Goal: Task Accomplishment & Management: Complete application form

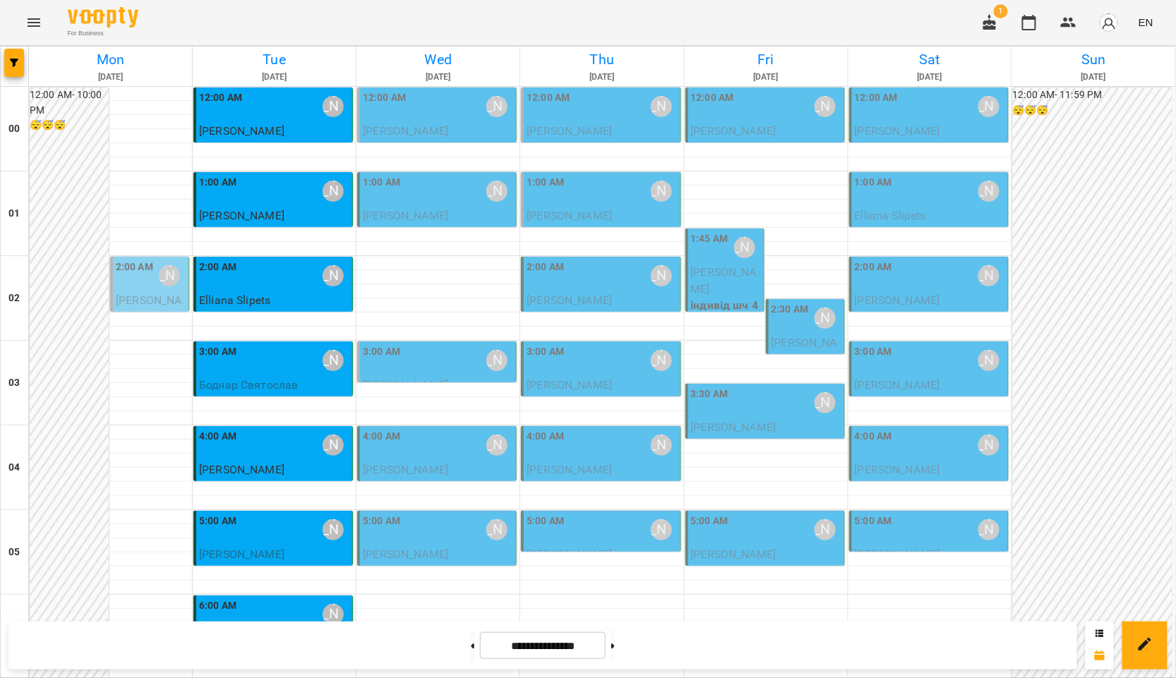
click at [919, 463] on span "[PERSON_NAME]" at bounding box center [897, 469] width 85 height 13
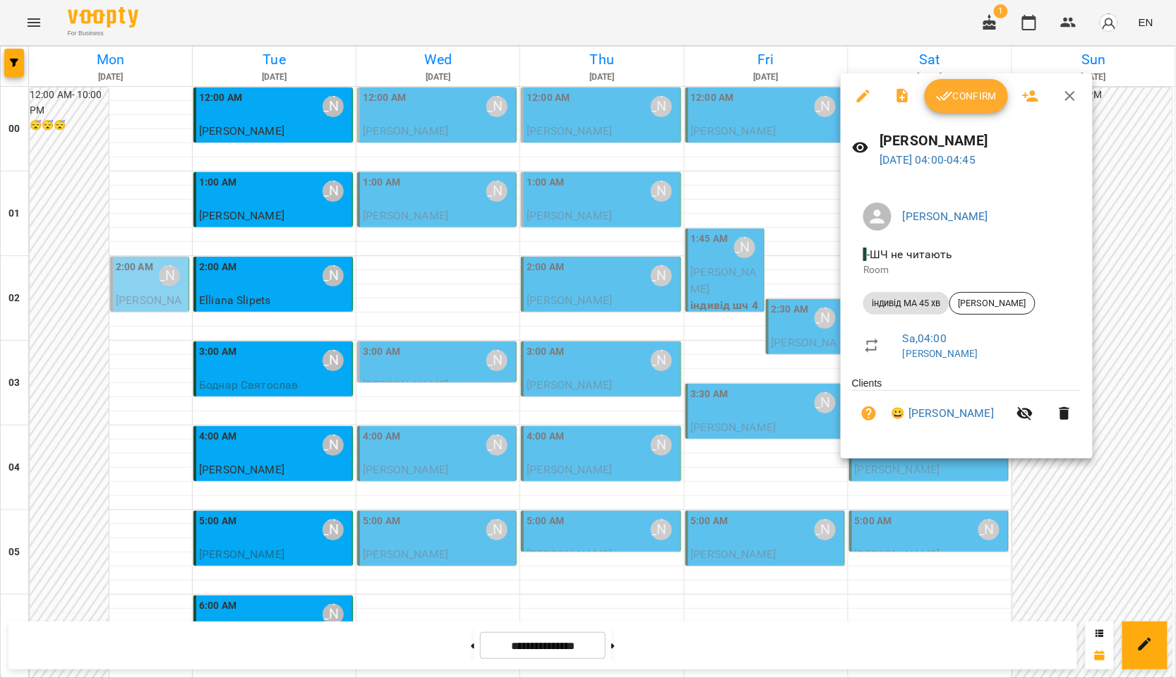
click at [464, 654] on div at bounding box center [588, 339] width 1176 height 678
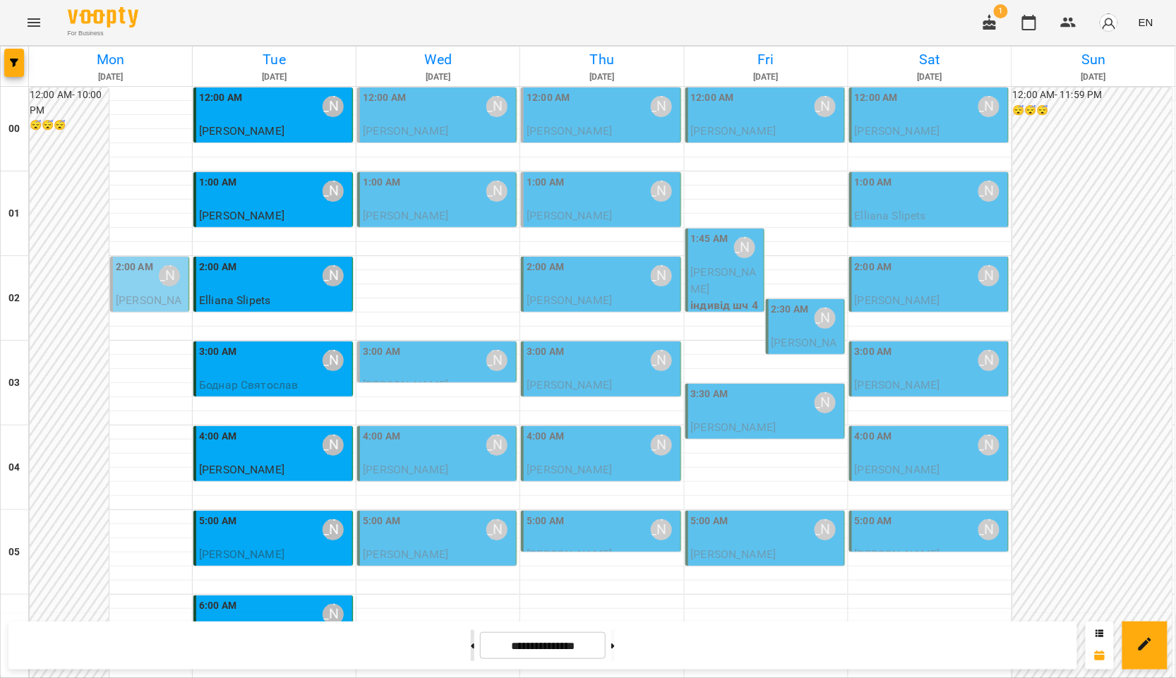
click at [471, 644] on button at bounding box center [473, 645] width 4 height 31
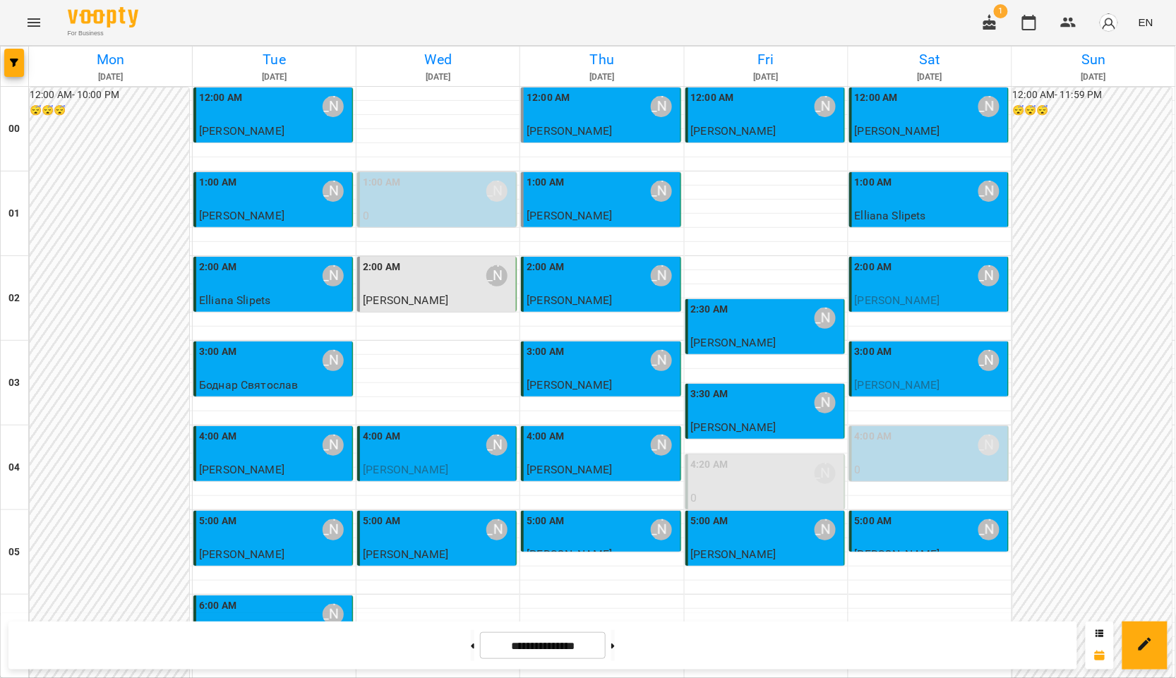
click at [412, 457] on div "4:00 AM Курбанова Софія" at bounding box center [438, 445] width 150 height 32
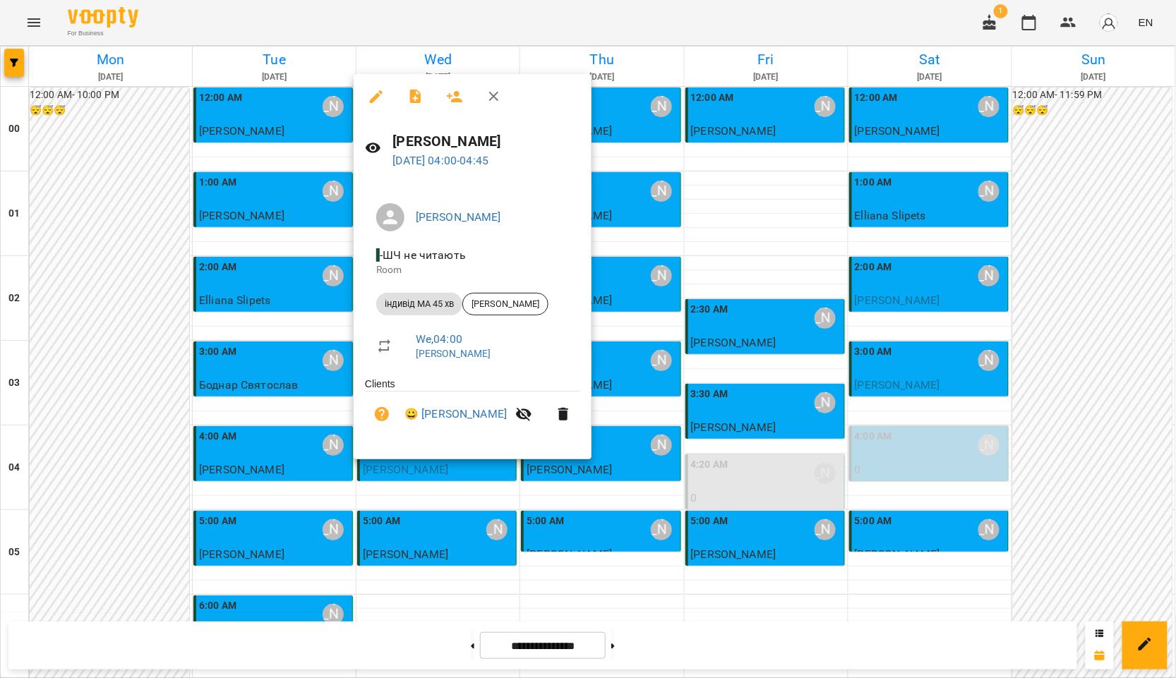
click at [416, 486] on div at bounding box center [588, 339] width 1176 height 678
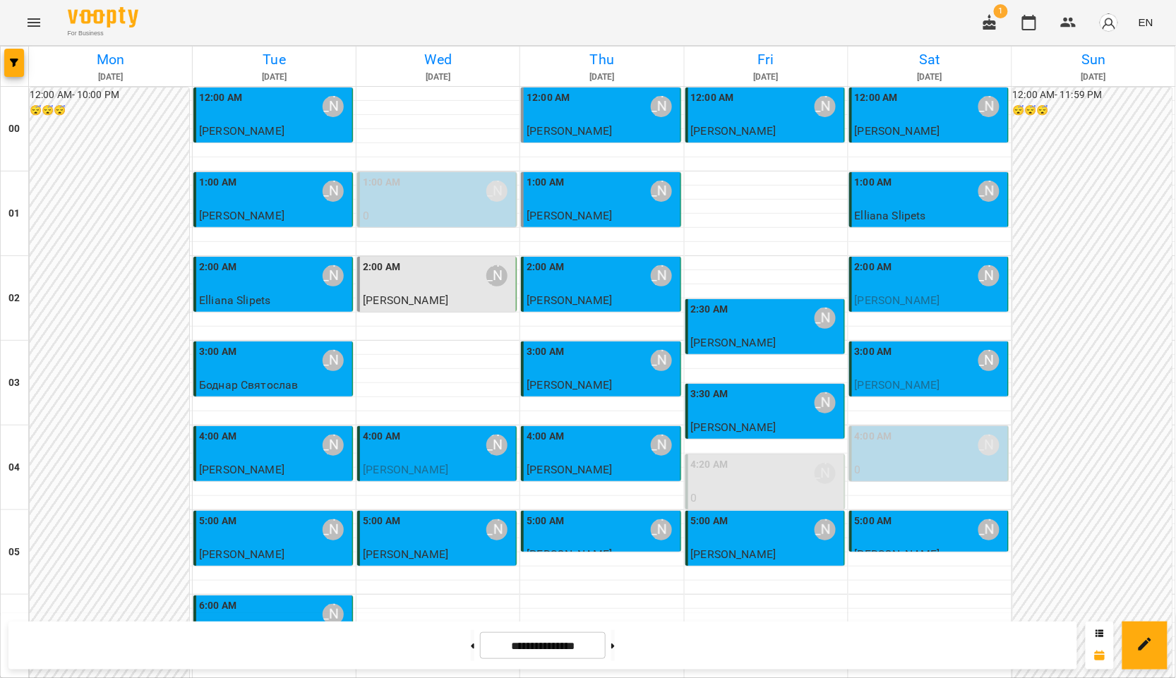
click at [592, 371] on div "3:00 AM Курбанова Софія" at bounding box center [602, 360] width 150 height 32
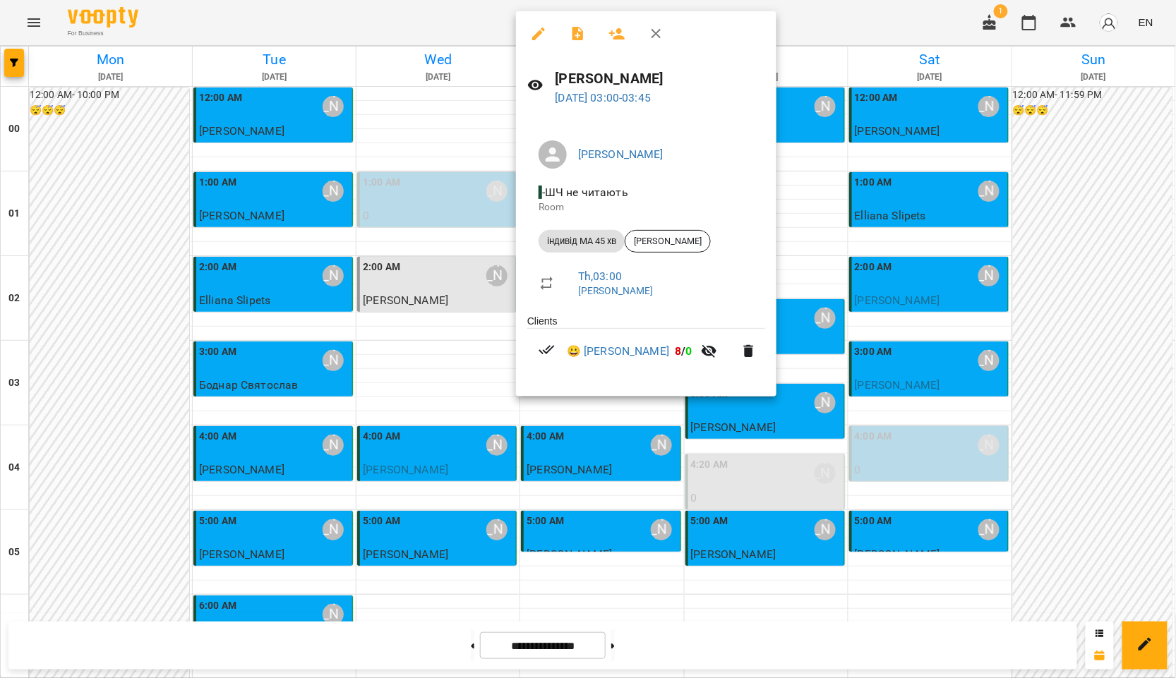
click at [413, 366] on div at bounding box center [588, 339] width 1176 height 678
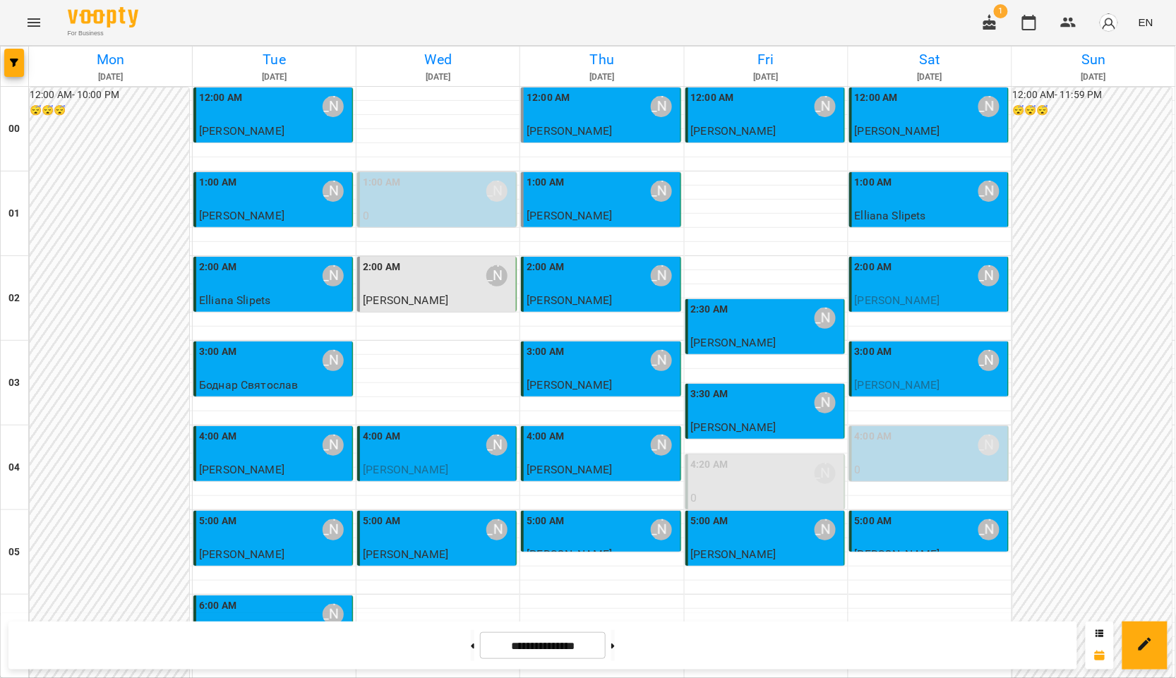
scroll to position [235, 0]
click at [615, 647] on button at bounding box center [613, 645] width 4 height 31
type input "**********"
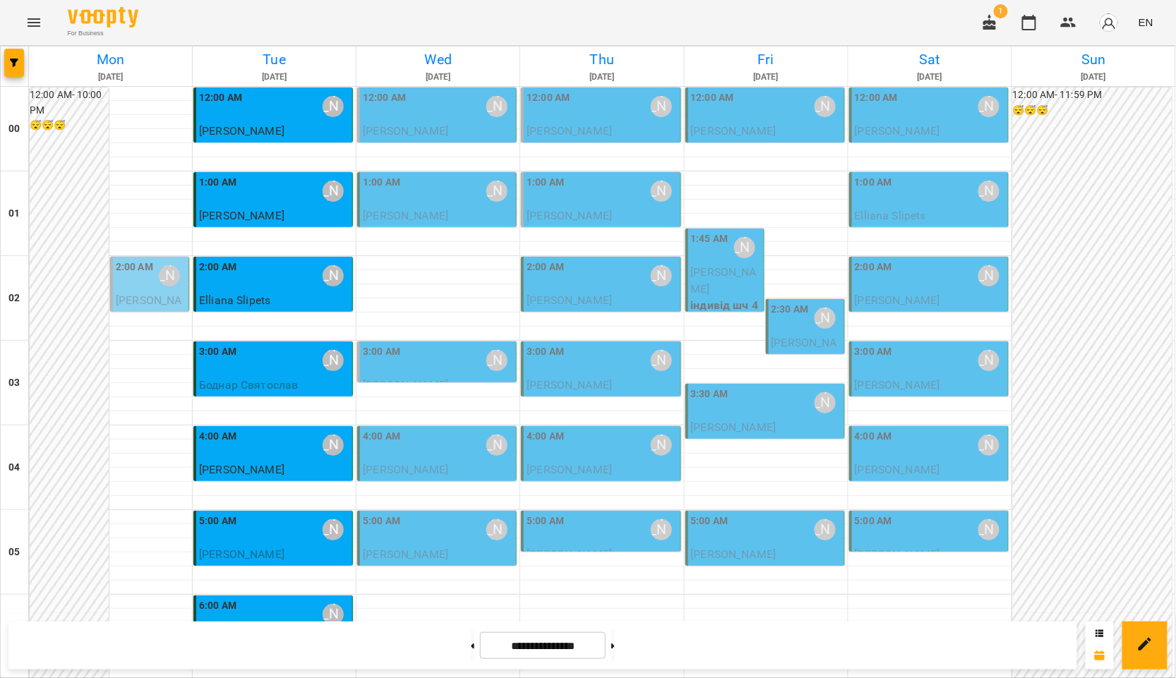
scroll to position [0, 0]
click at [143, 280] on div "2:00 AM" at bounding box center [134, 276] width 37 height 32
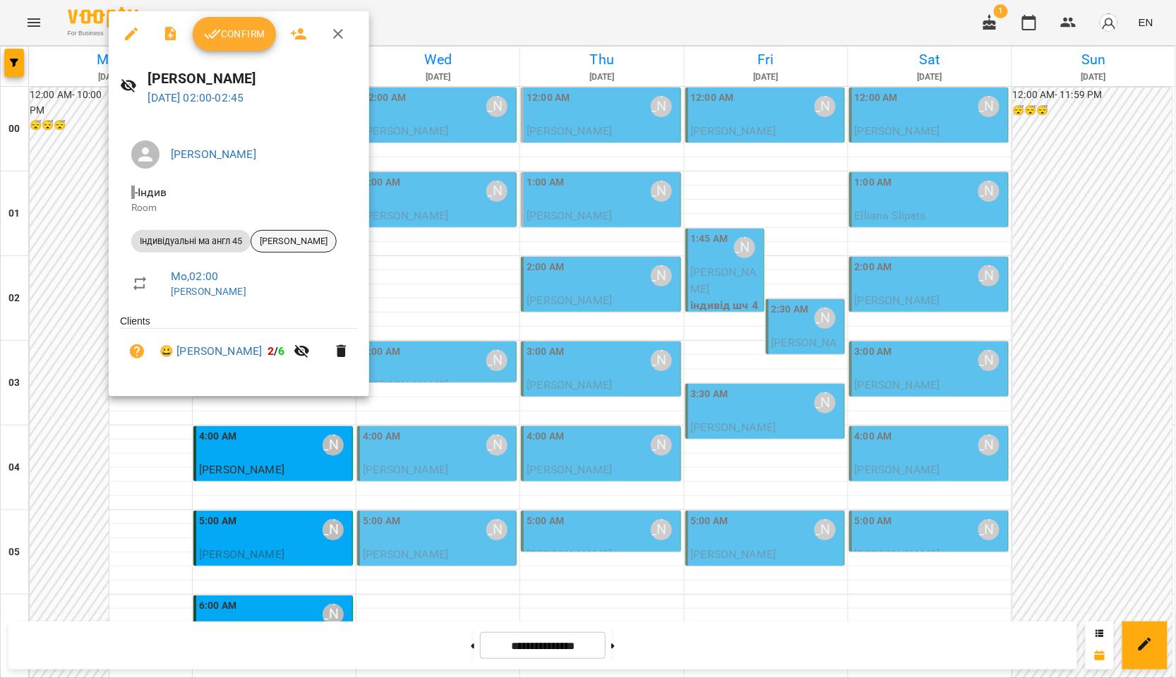
click at [311, 235] on span "[PERSON_NAME]" at bounding box center [293, 241] width 85 height 13
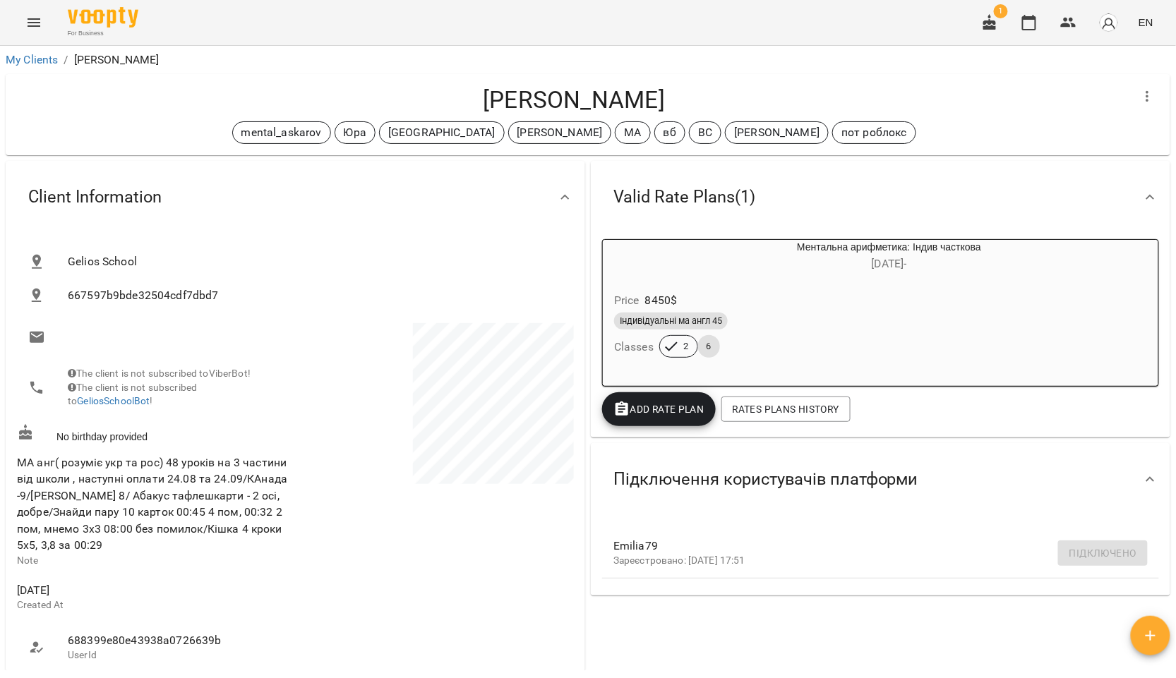
scroll to position [157, 0]
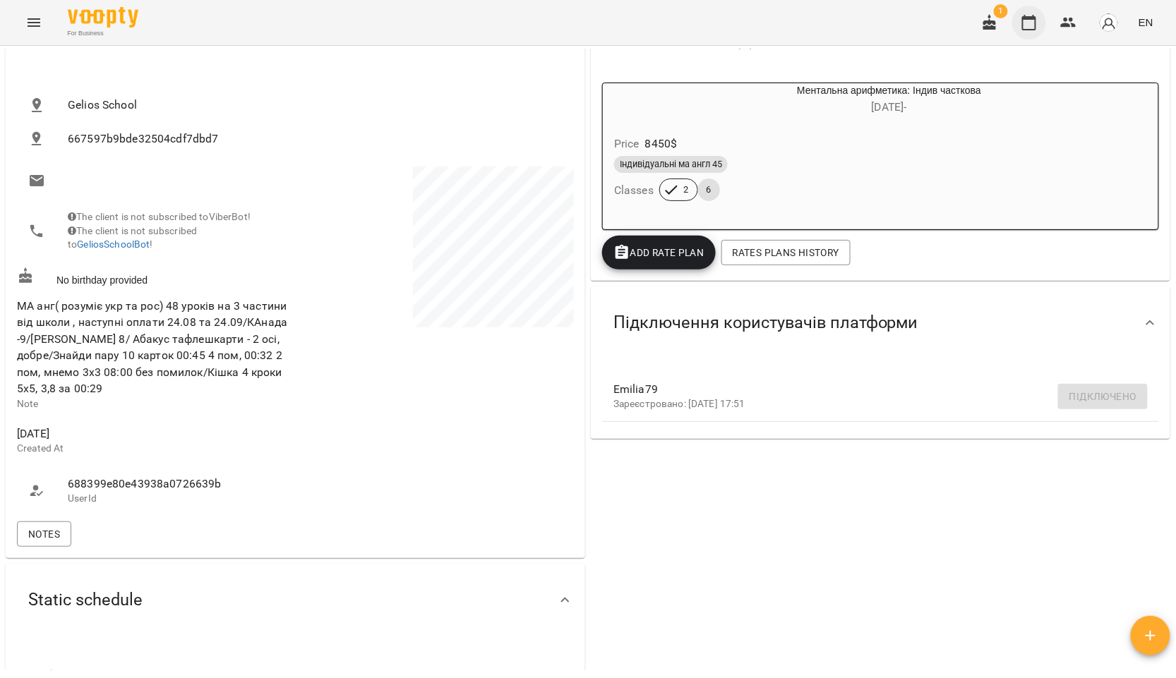
click at [1029, 25] on icon "button" at bounding box center [1029, 22] width 17 height 17
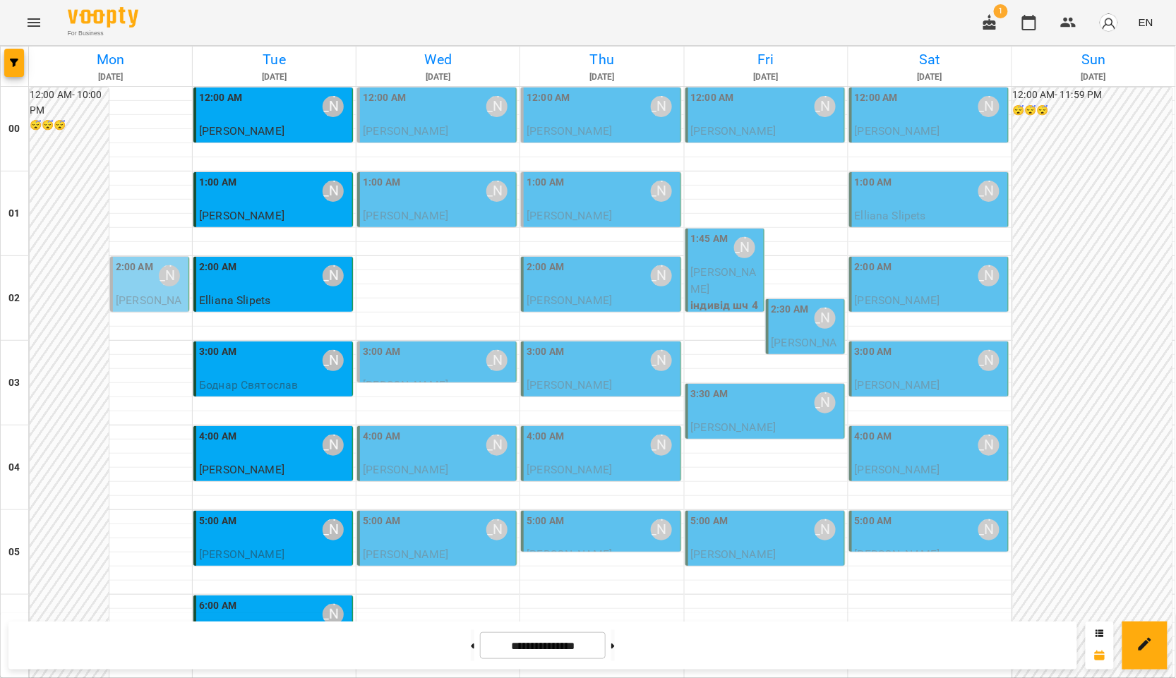
click at [134, 288] on div "2:00 AM" at bounding box center [134, 276] width 37 height 32
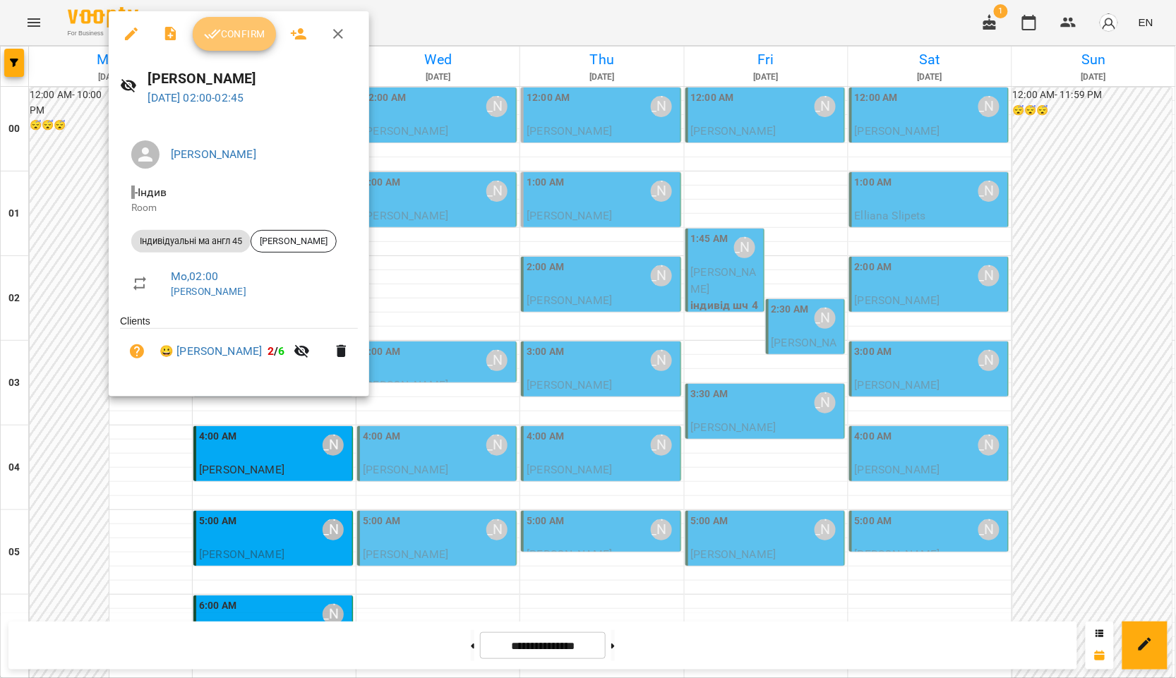
click at [234, 31] on span "Confirm" at bounding box center [234, 33] width 61 height 17
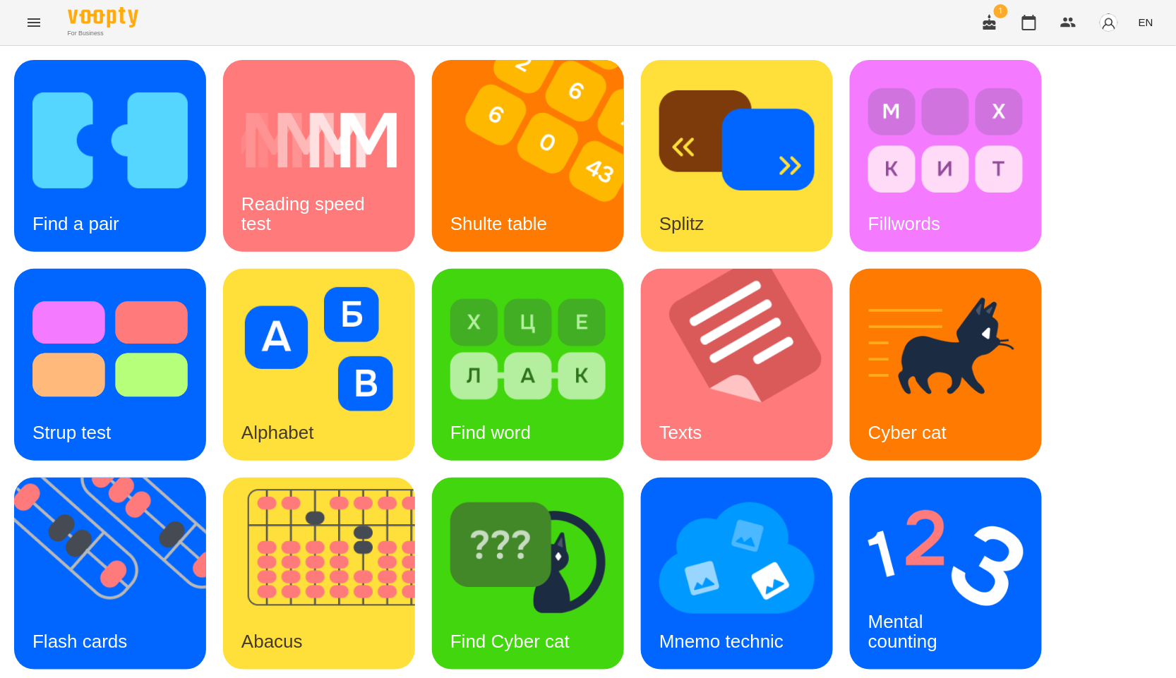
scroll to position [157, 0]
click at [254, 478] on img at bounding box center [328, 574] width 210 height 192
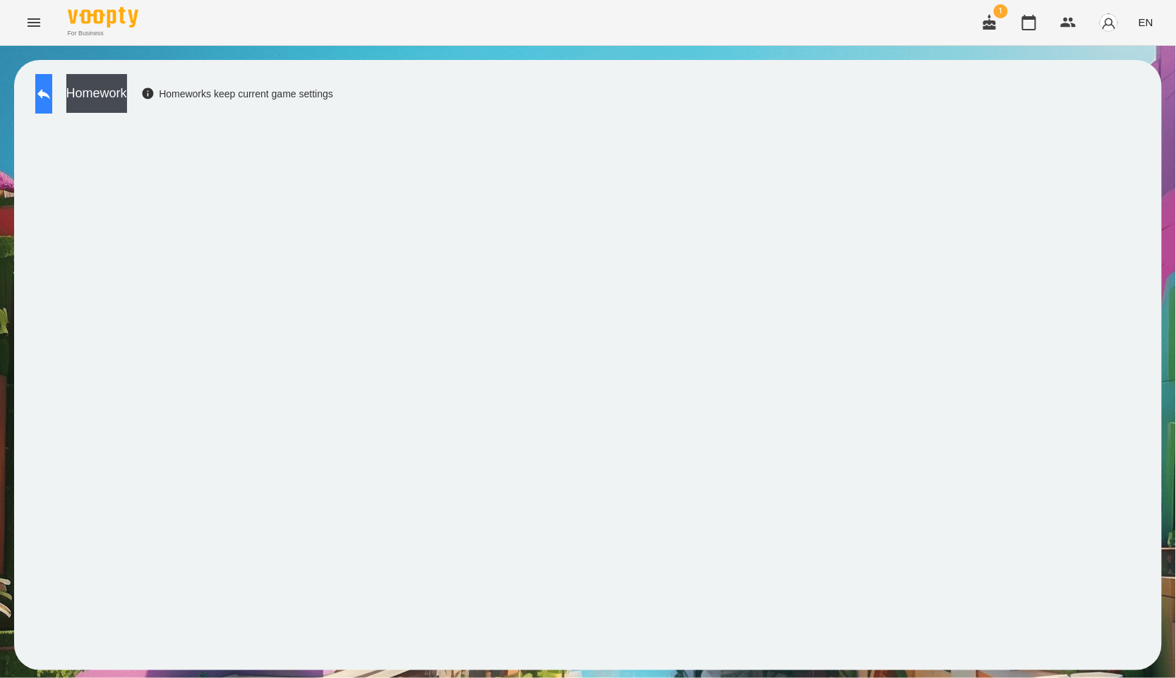
click at [52, 97] on icon at bounding box center [43, 93] width 17 height 17
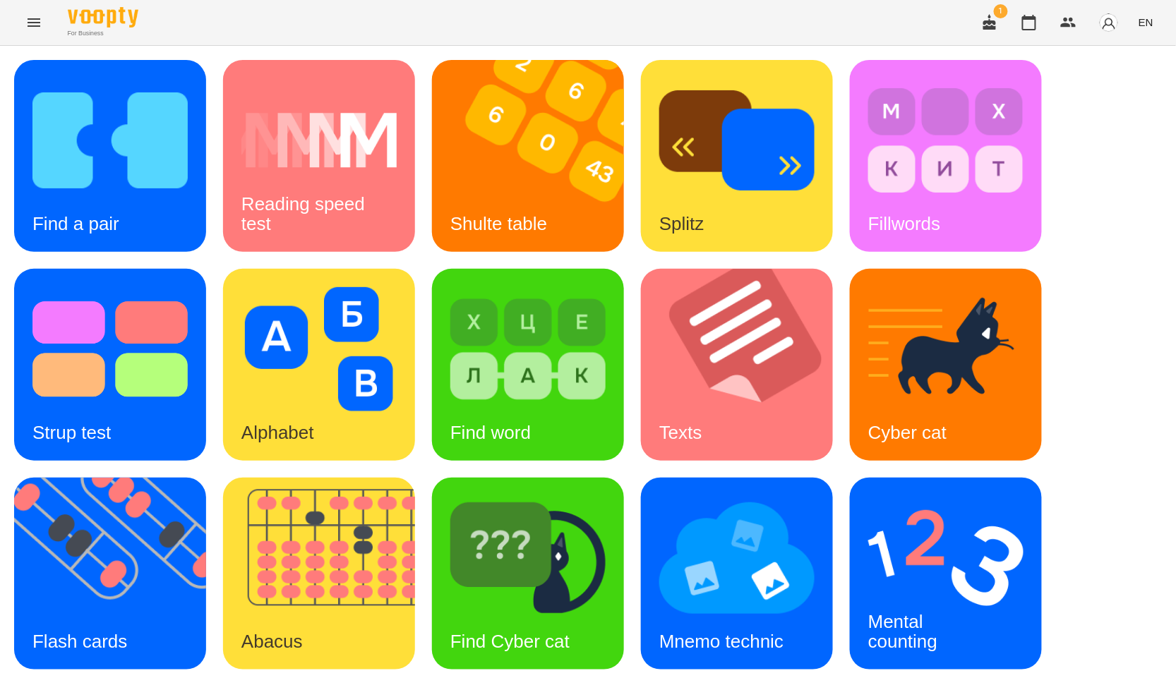
scroll to position [78, 0]
click at [164, 481] on img at bounding box center [119, 574] width 210 height 192
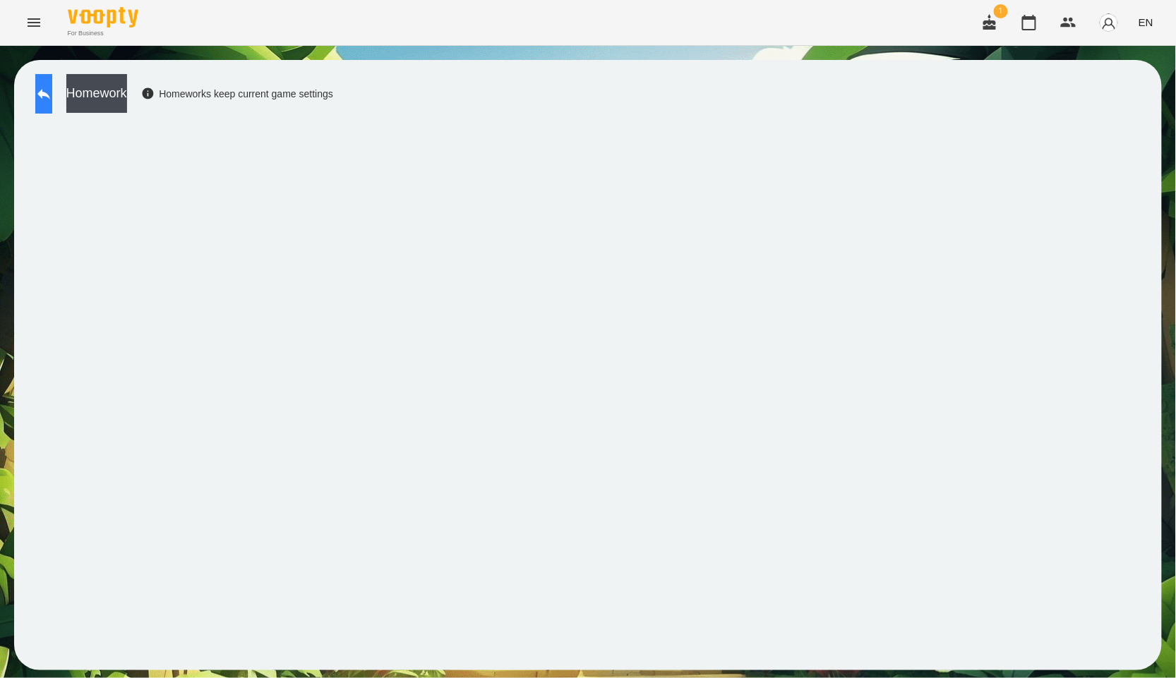
click at [52, 88] on button at bounding box center [43, 94] width 17 height 40
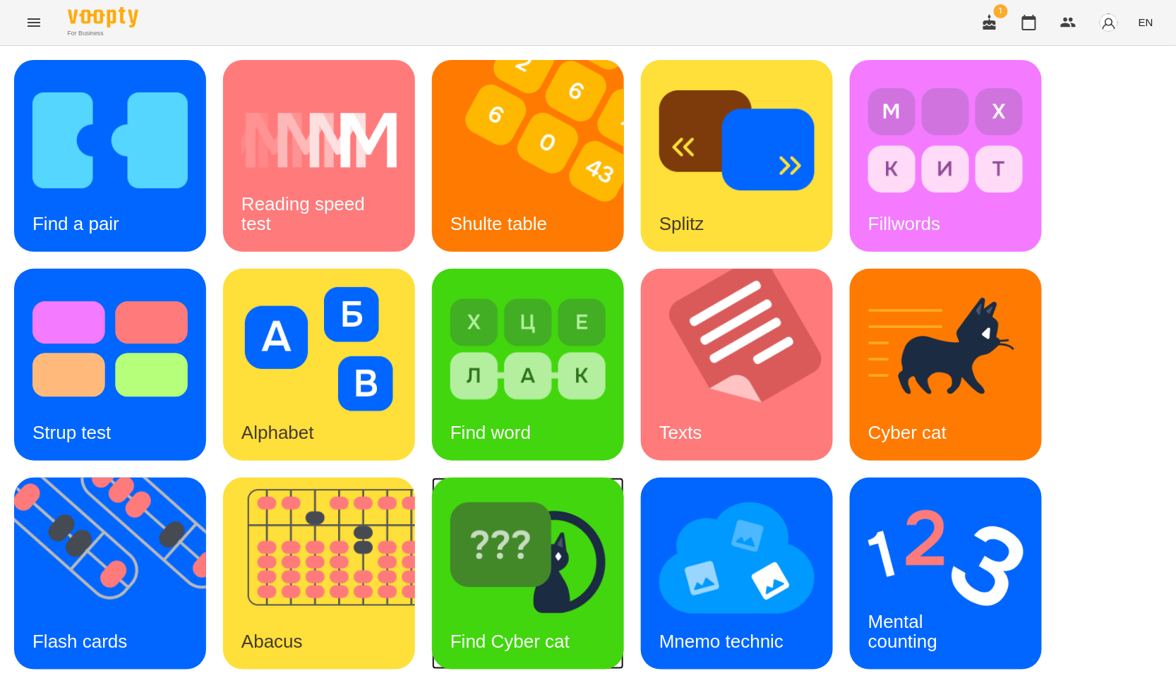
click at [524, 562] on img at bounding box center [527, 558] width 155 height 124
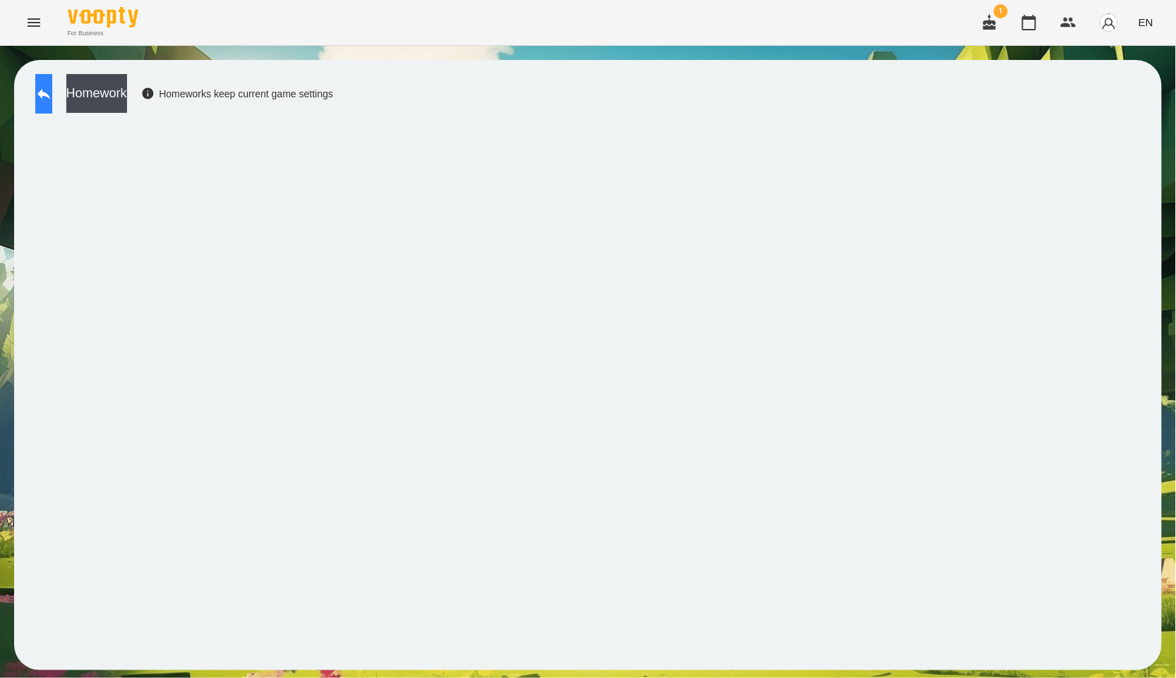
click at [47, 98] on button at bounding box center [43, 94] width 17 height 40
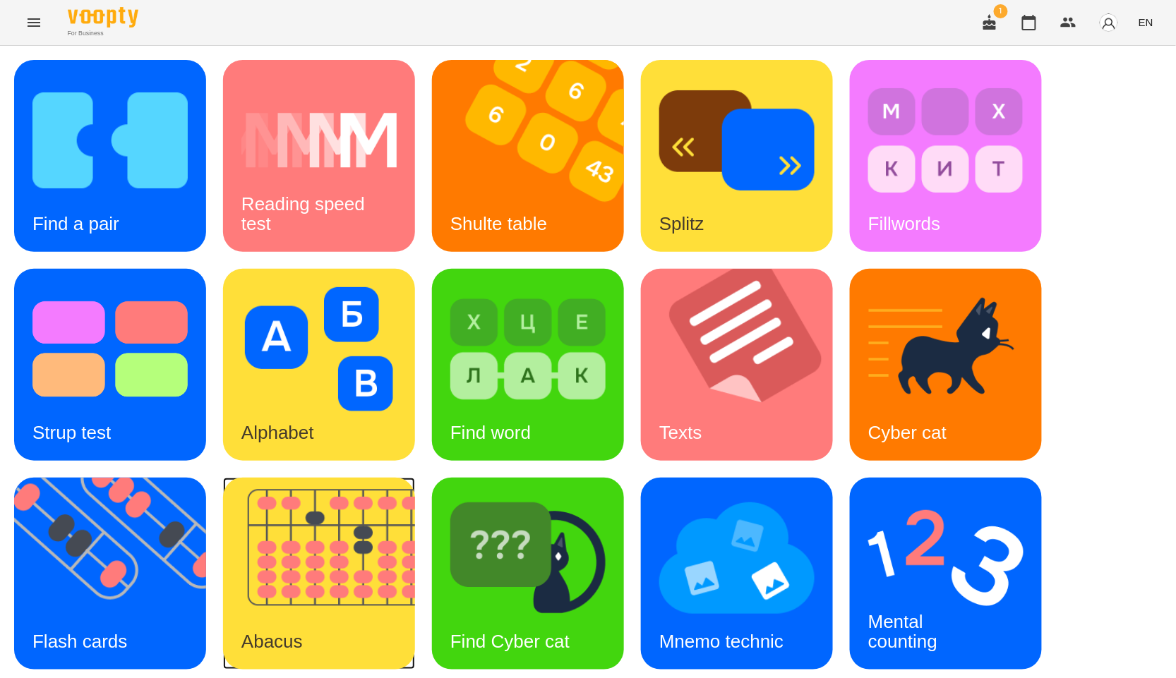
click at [299, 563] on img at bounding box center [328, 574] width 210 height 192
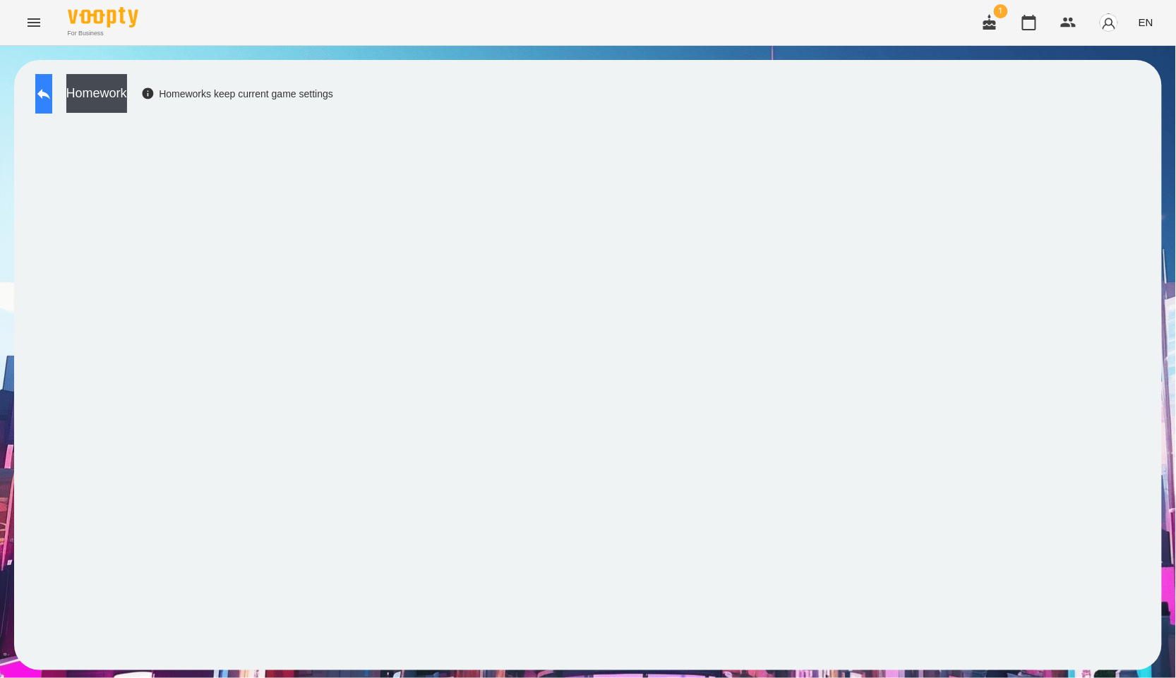
click at [52, 102] on button at bounding box center [43, 94] width 17 height 40
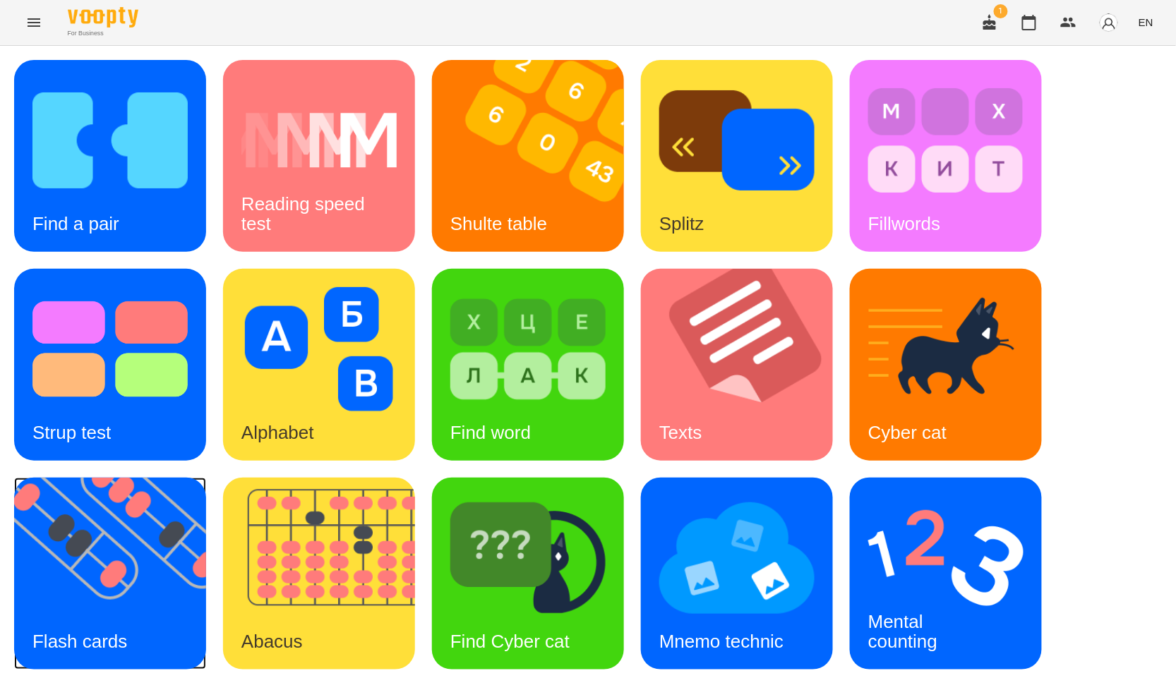
click at [150, 560] on img at bounding box center [119, 574] width 210 height 192
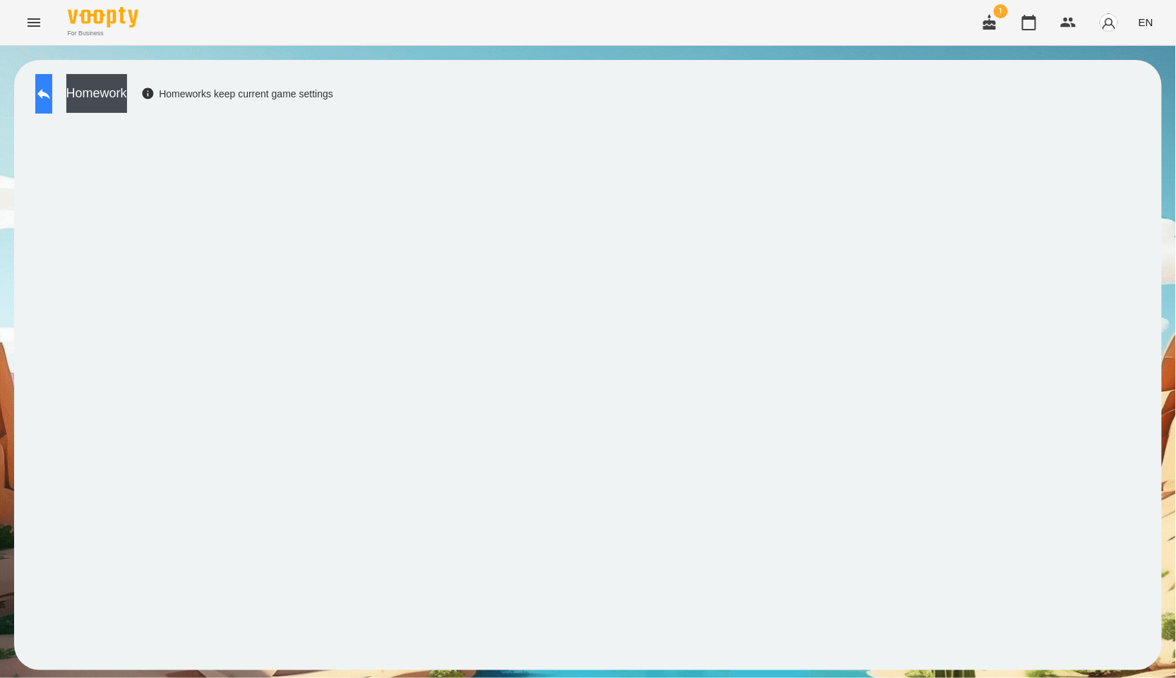
click at [52, 103] on button at bounding box center [43, 94] width 17 height 40
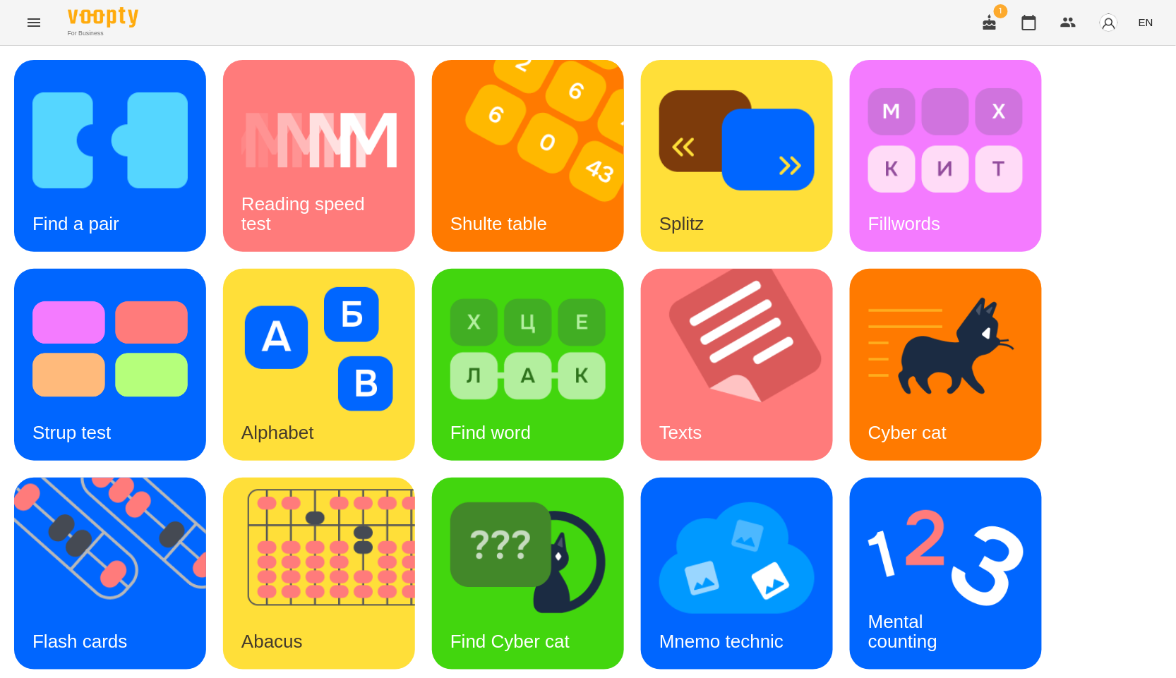
scroll to position [214, 0]
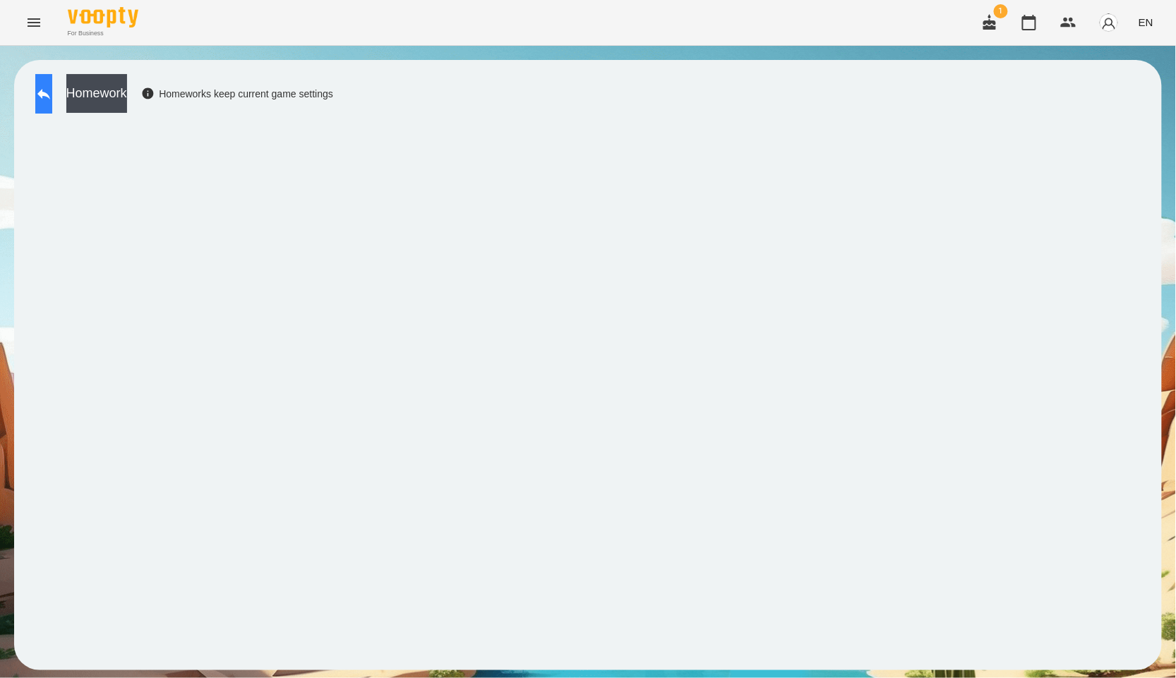
click at [52, 89] on button at bounding box center [43, 94] width 17 height 40
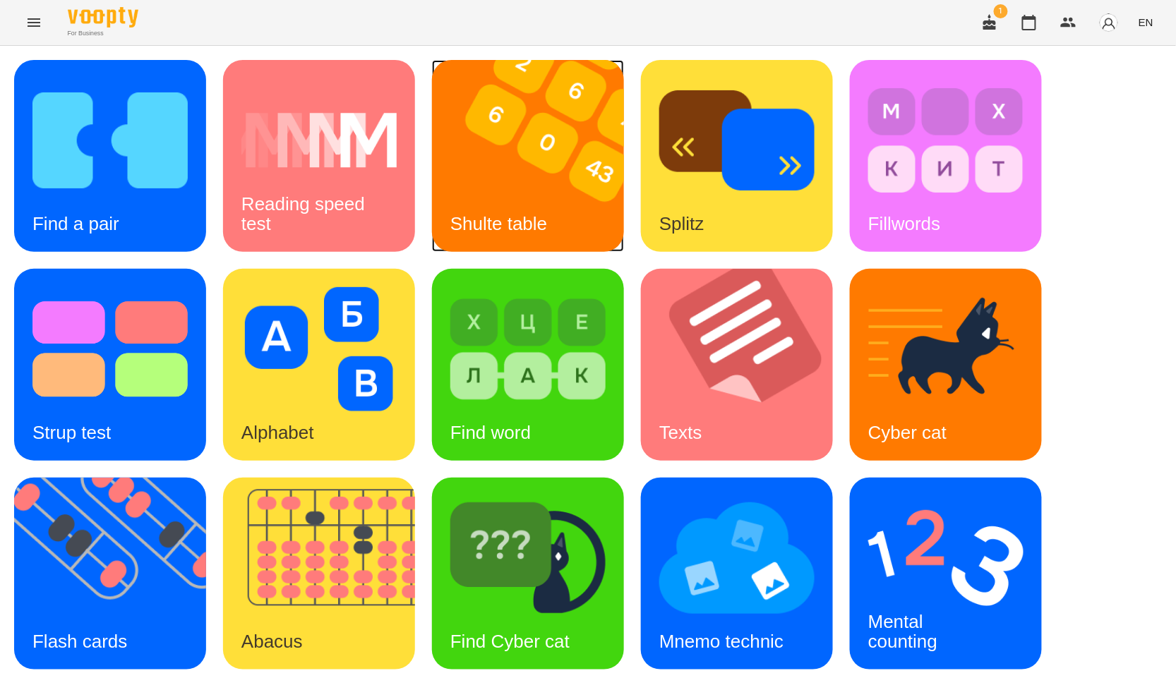
click at [463, 133] on img at bounding box center [537, 156] width 210 height 192
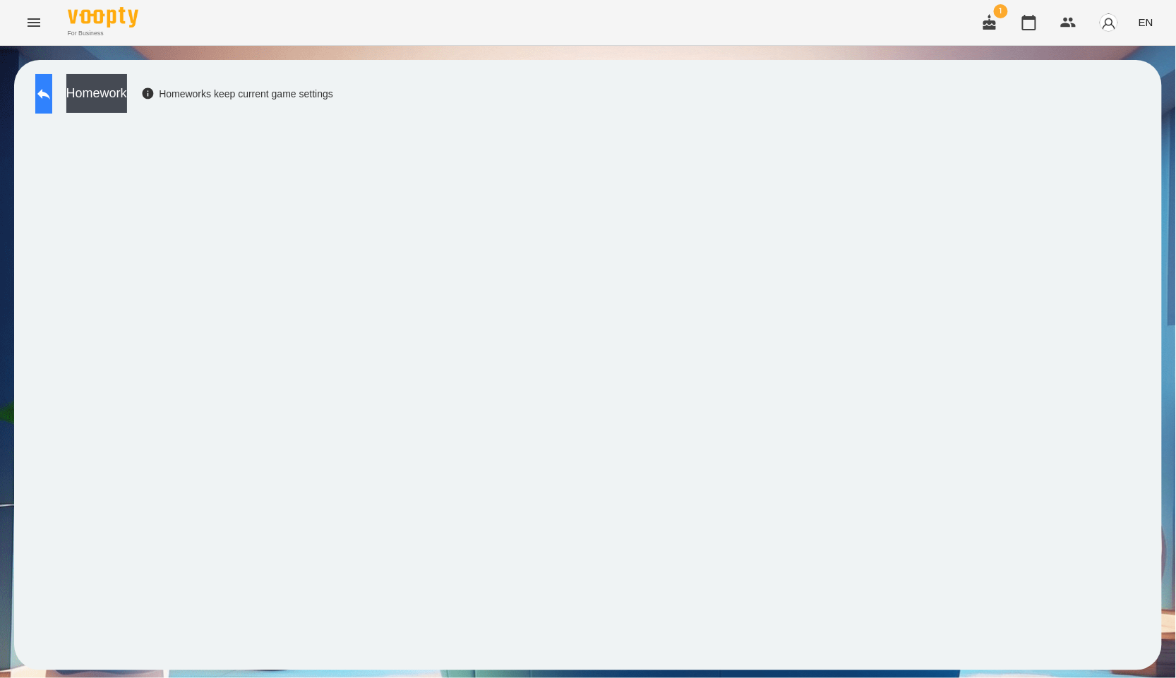
click at [50, 94] on icon at bounding box center [43, 94] width 13 height 11
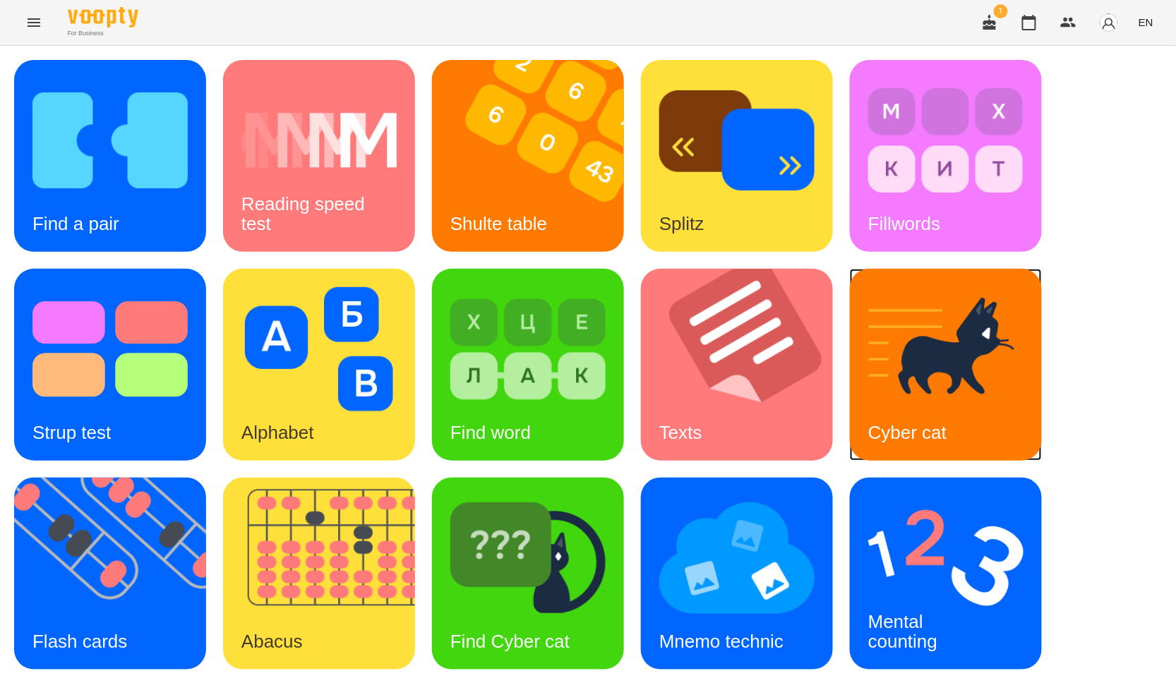
click at [922, 393] on img at bounding box center [945, 349] width 155 height 124
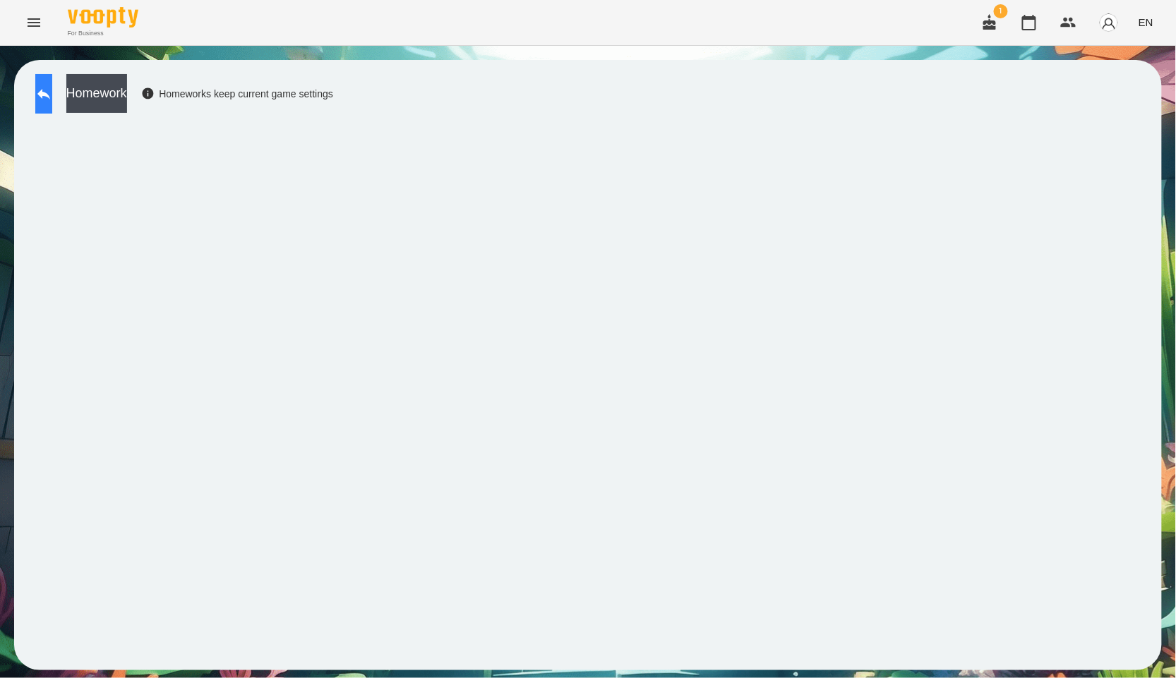
click at [52, 97] on icon at bounding box center [43, 93] width 17 height 17
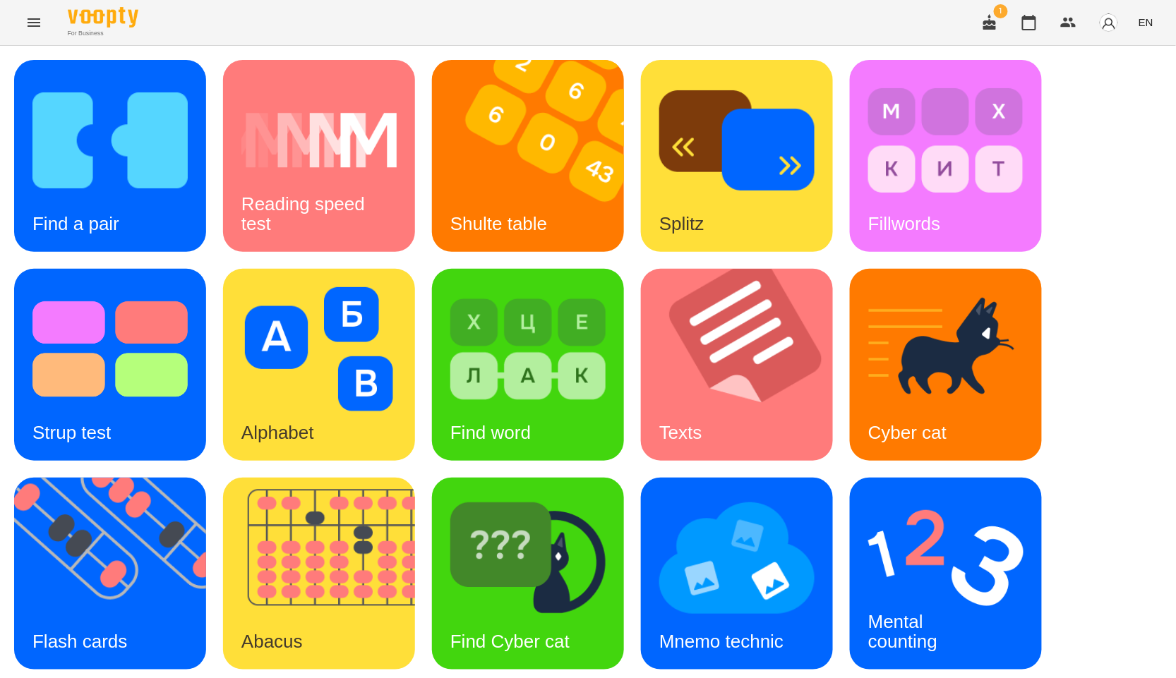
scroll to position [157, 0]
click at [366, 478] on img at bounding box center [328, 574] width 210 height 192
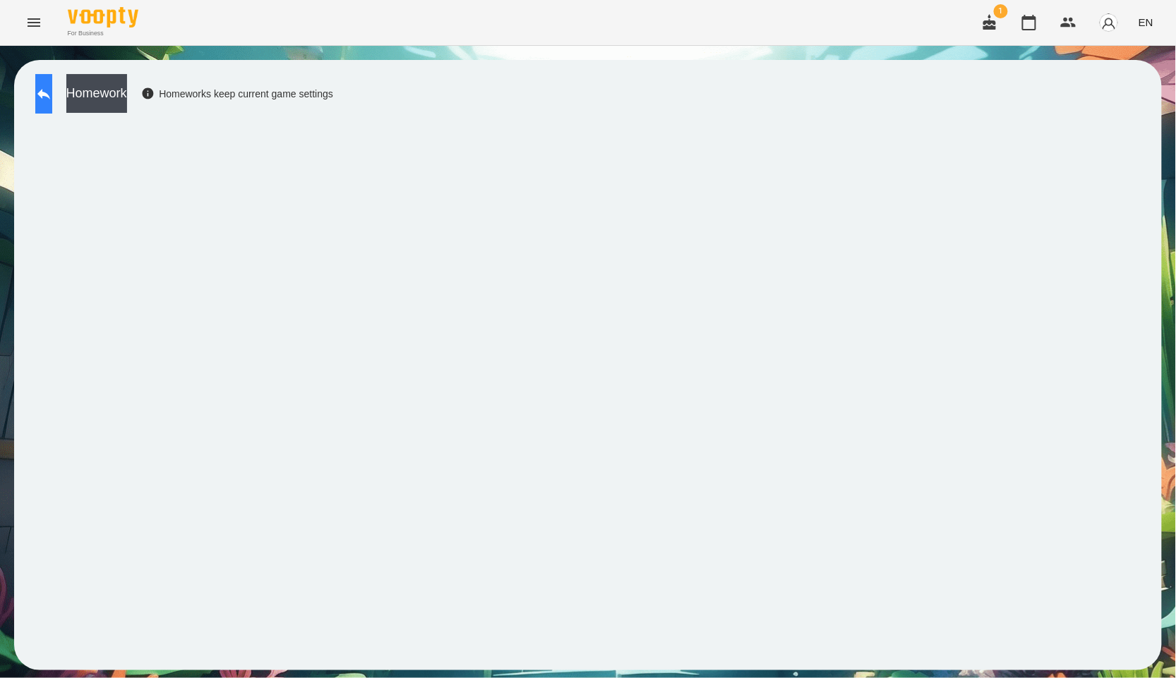
click at [52, 87] on icon at bounding box center [43, 93] width 17 height 17
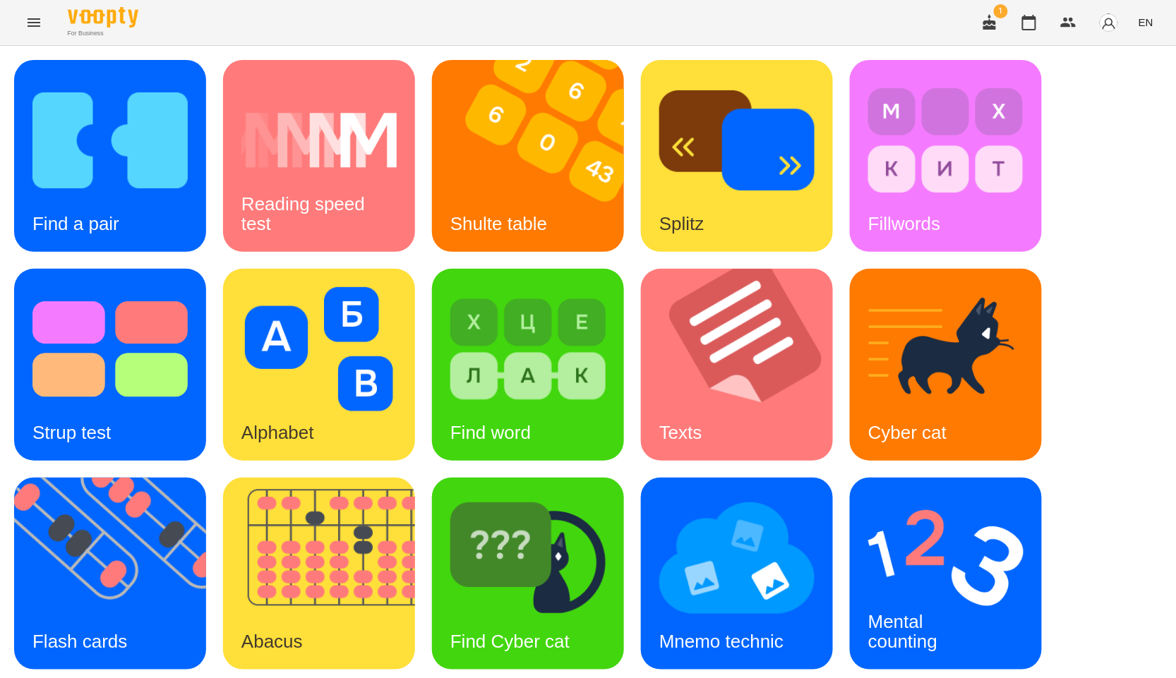
scroll to position [157, 0]
click at [96, 478] on img at bounding box center [119, 574] width 210 height 192
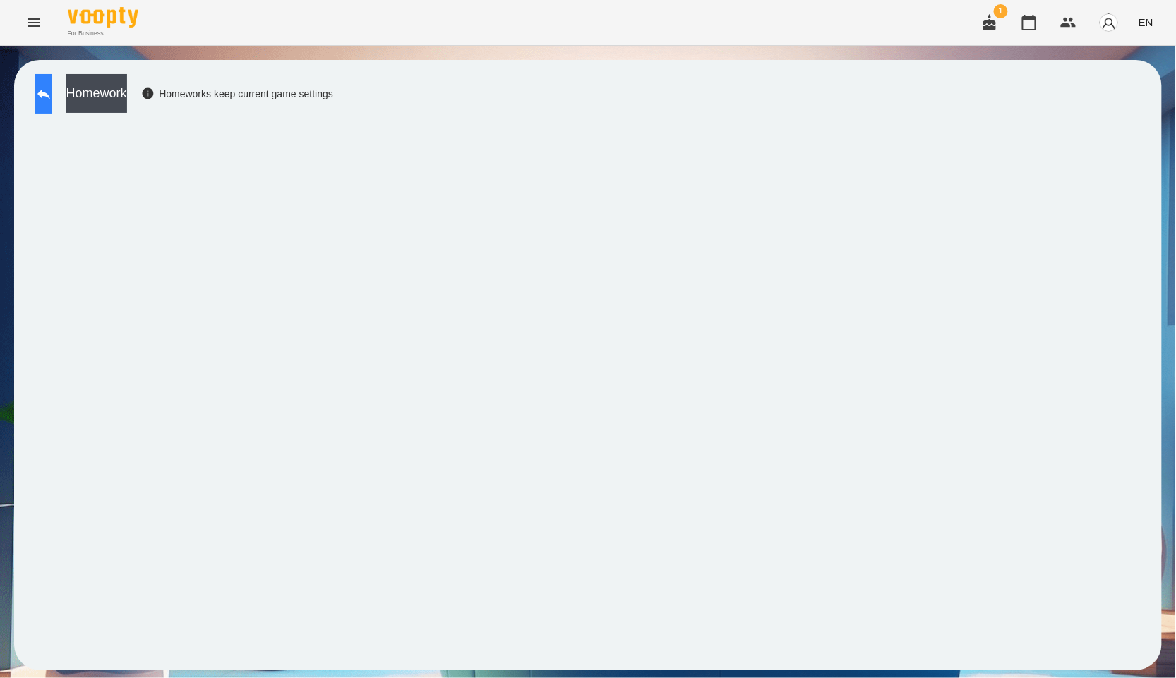
click at [52, 99] on icon at bounding box center [43, 93] width 17 height 17
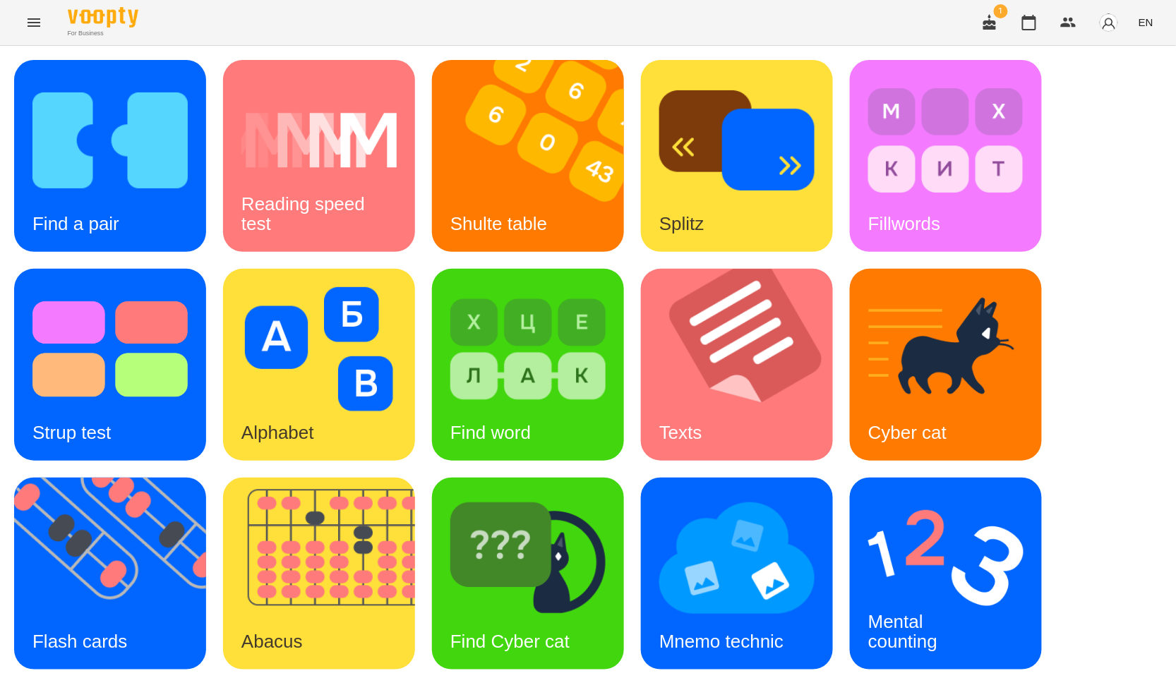
scroll to position [214, 0]
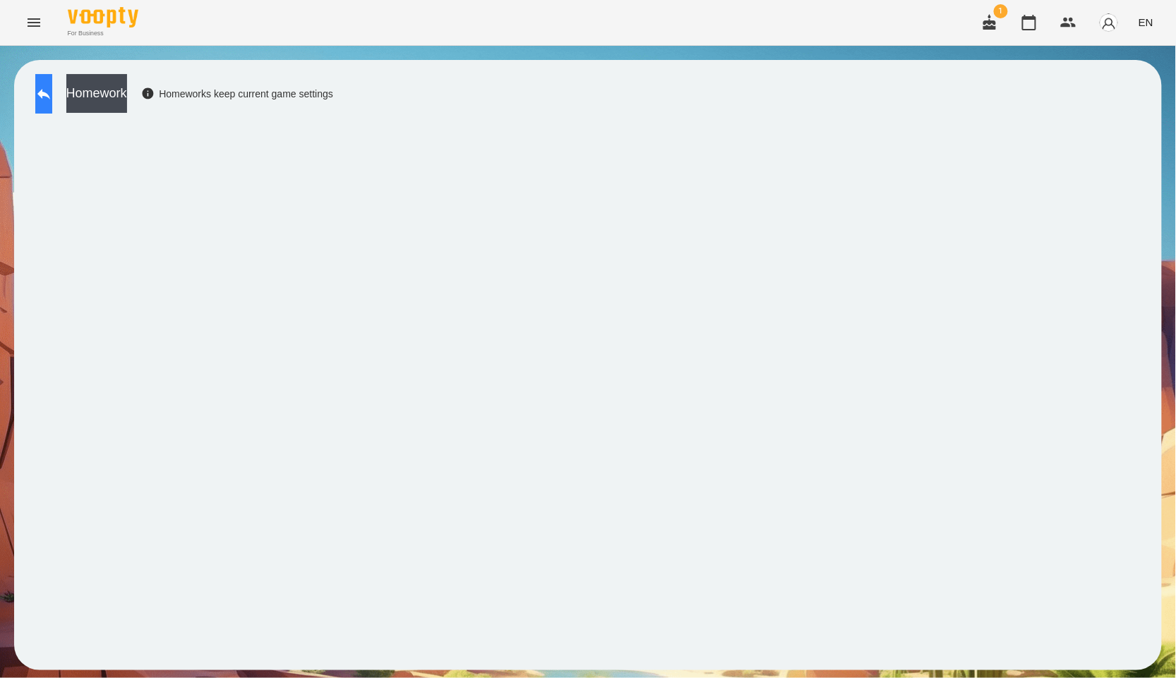
click at [45, 102] on button at bounding box center [43, 94] width 17 height 40
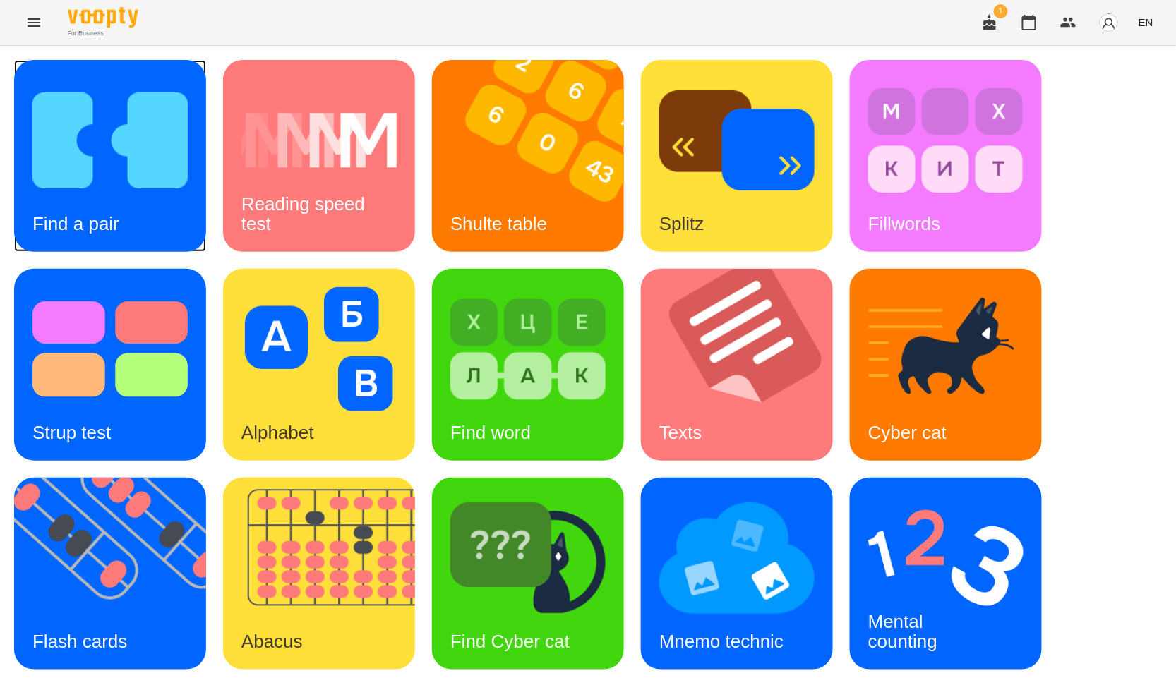
click at [124, 181] on img at bounding box center [109, 140] width 155 height 124
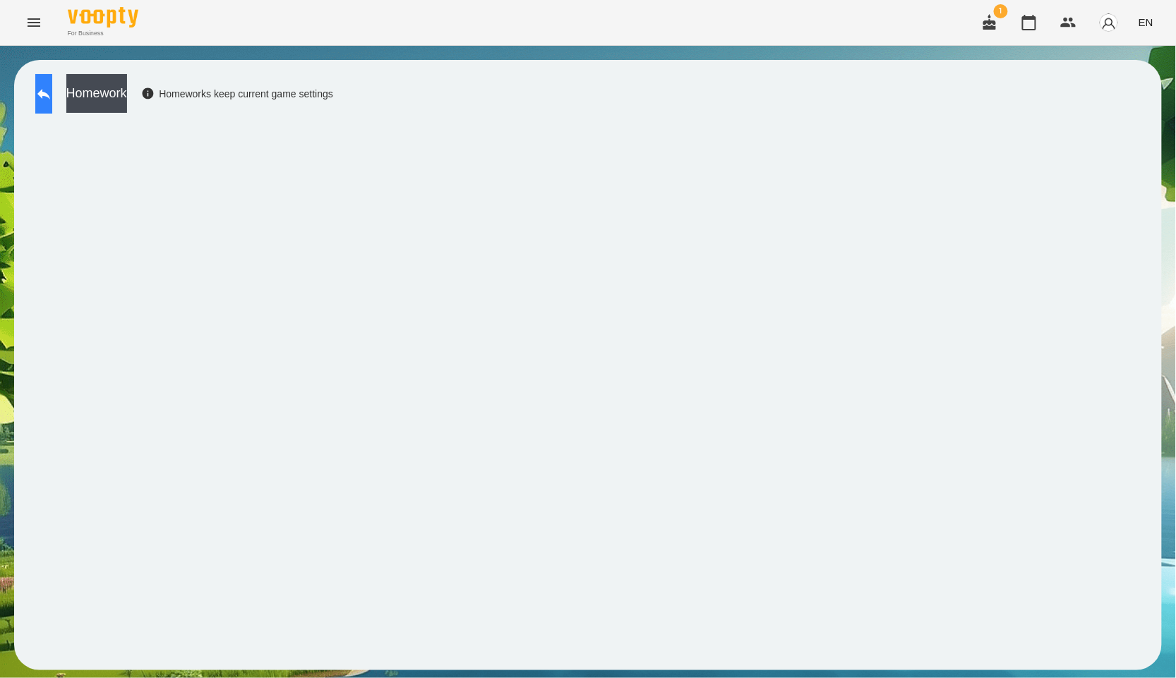
click at [52, 93] on icon at bounding box center [43, 93] width 17 height 17
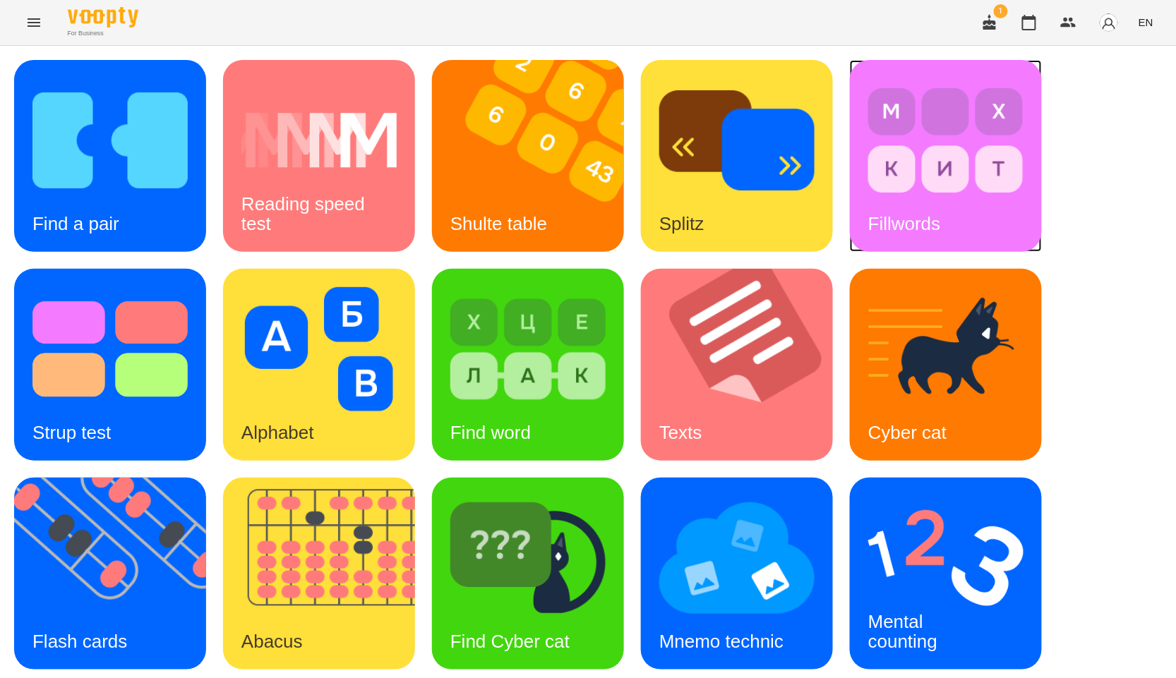
click at [981, 142] on img at bounding box center [945, 140] width 155 height 124
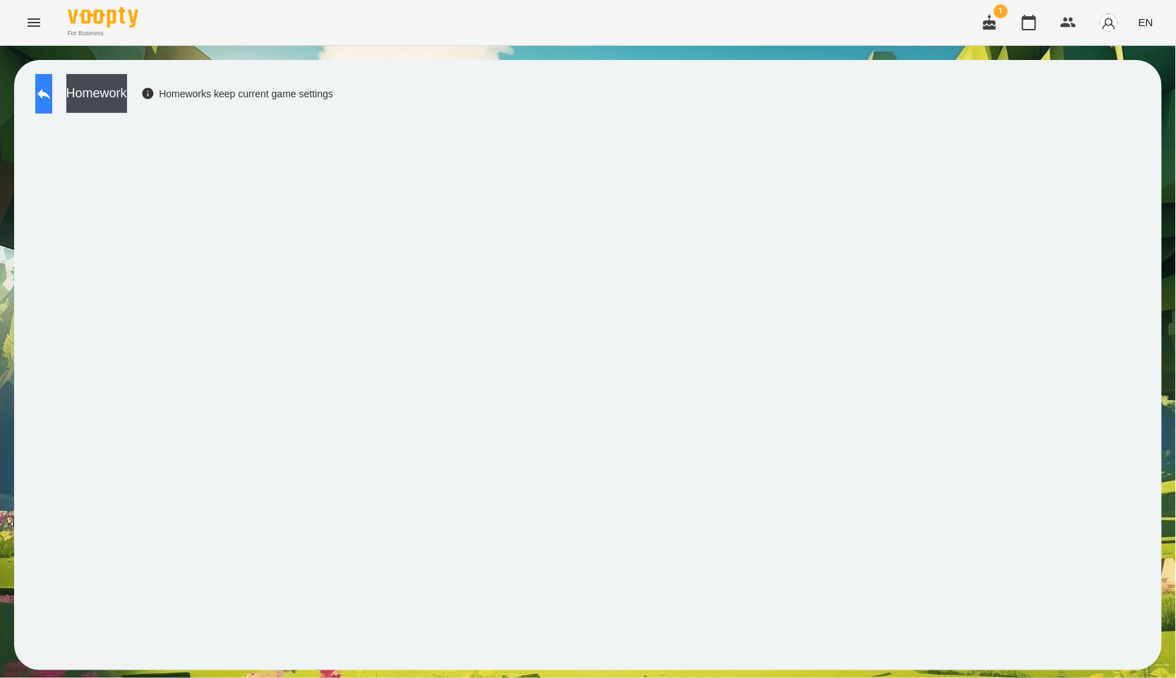
click at [47, 92] on button at bounding box center [43, 94] width 17 height 40
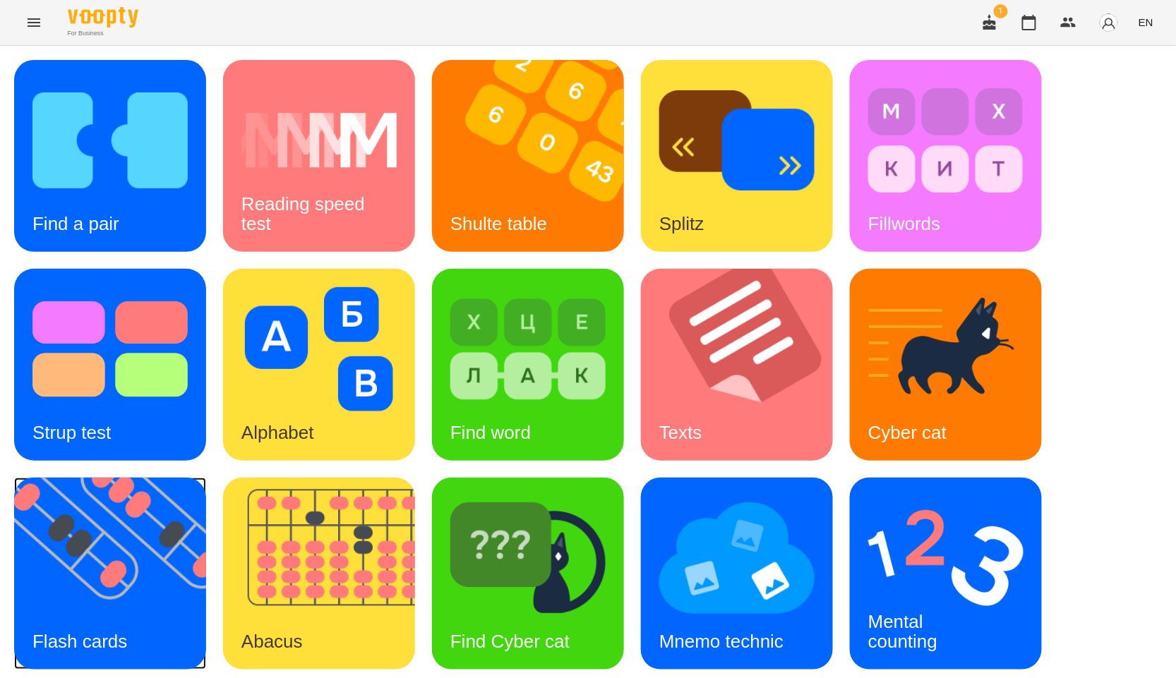
click at [71, 597] on img at bounding box center [119, 574] width 210 height 192
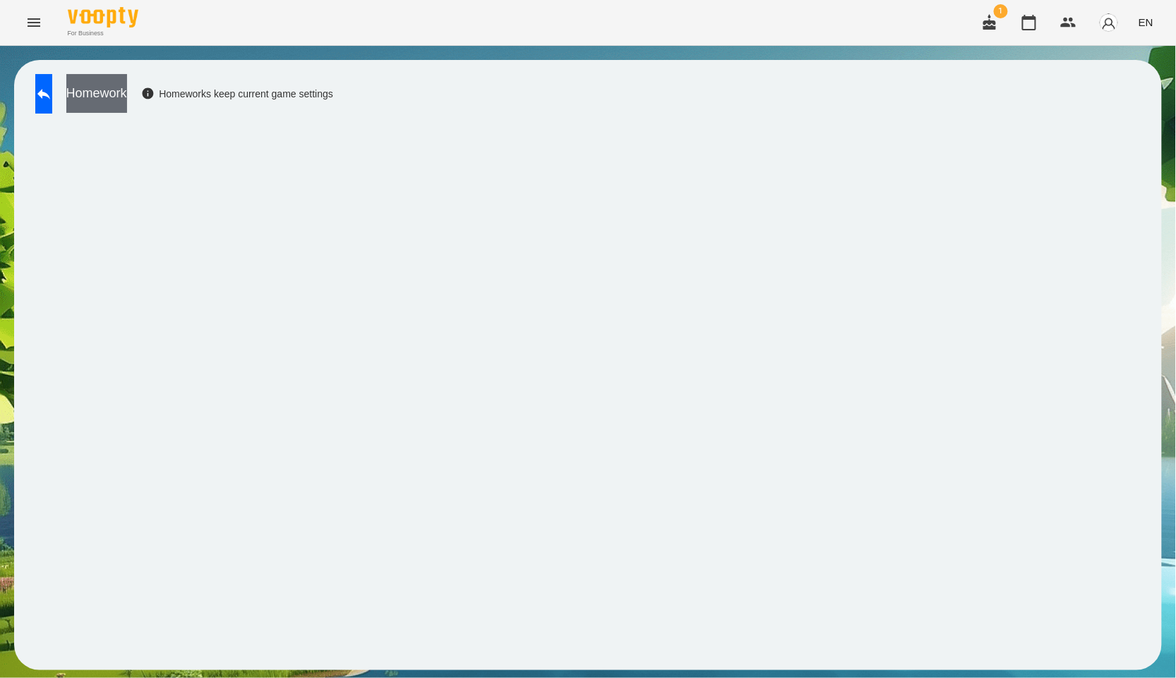
click at [127, 104] on button "Homework" at bounding box center [96, 93] width 61 height 39
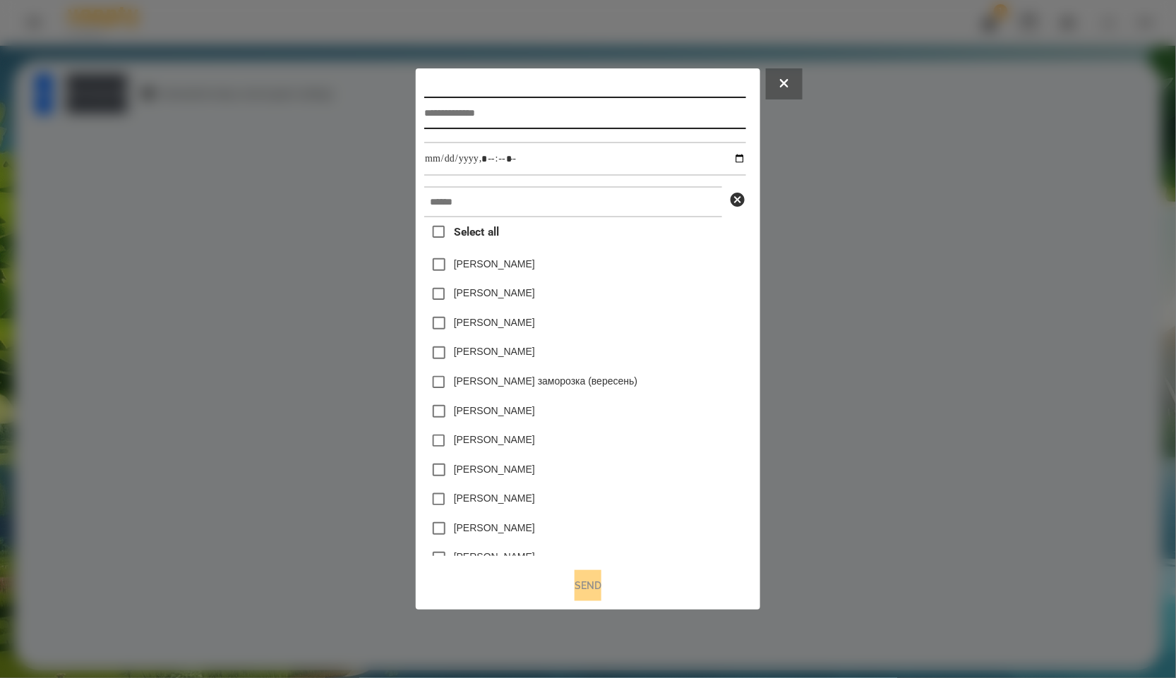
click at [562, 116] on input "text" at bounding box center [584, 113] width 321 height 32
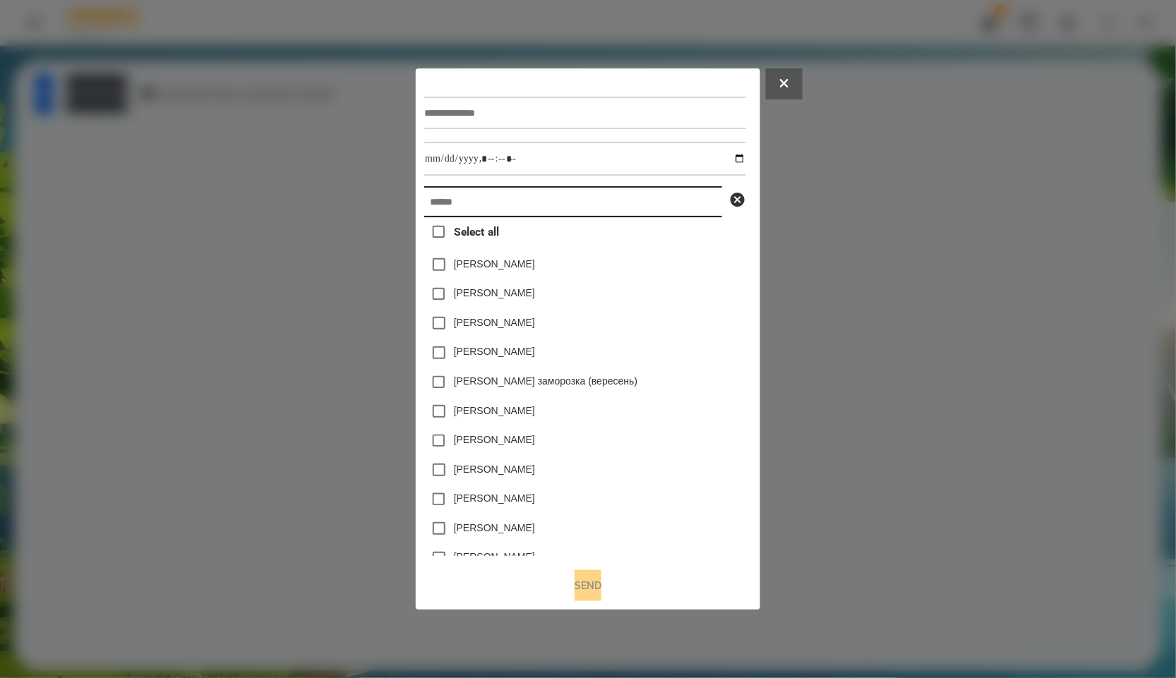
click at [601, 204] on input "text" at bounding box center [573, 201] width 298 height 31
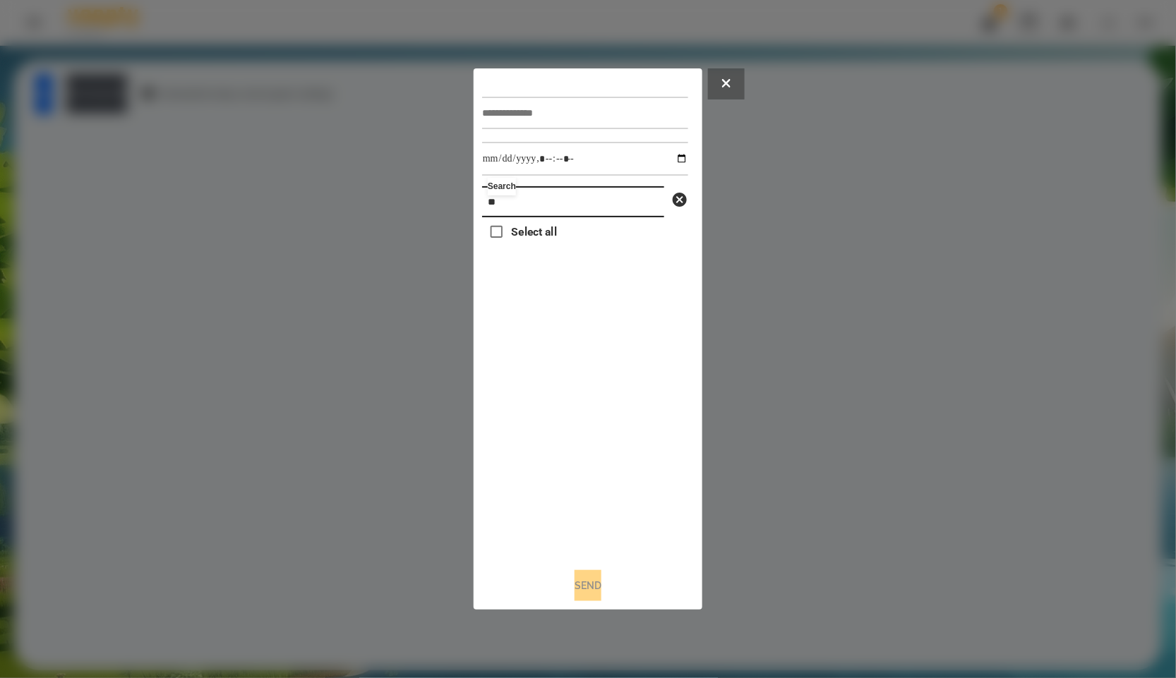
type input "*"
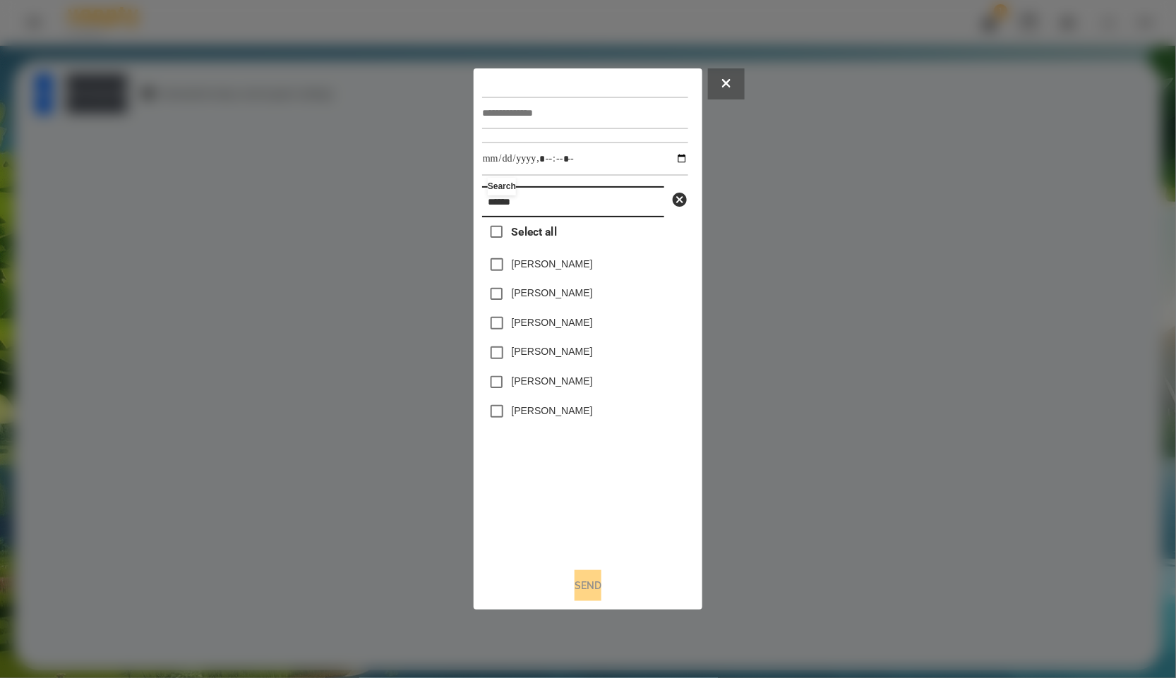
type input "******"
drag, startPoint x: 597, startPoint y: 385, endPoint x: 513, endPoint y: 385, distance: 84.0
click at [513, 385] on div "[PERSON_NAME]" at bounding box center [585, 383] width 206 height 30
copy label "[PERSON_NAME]"
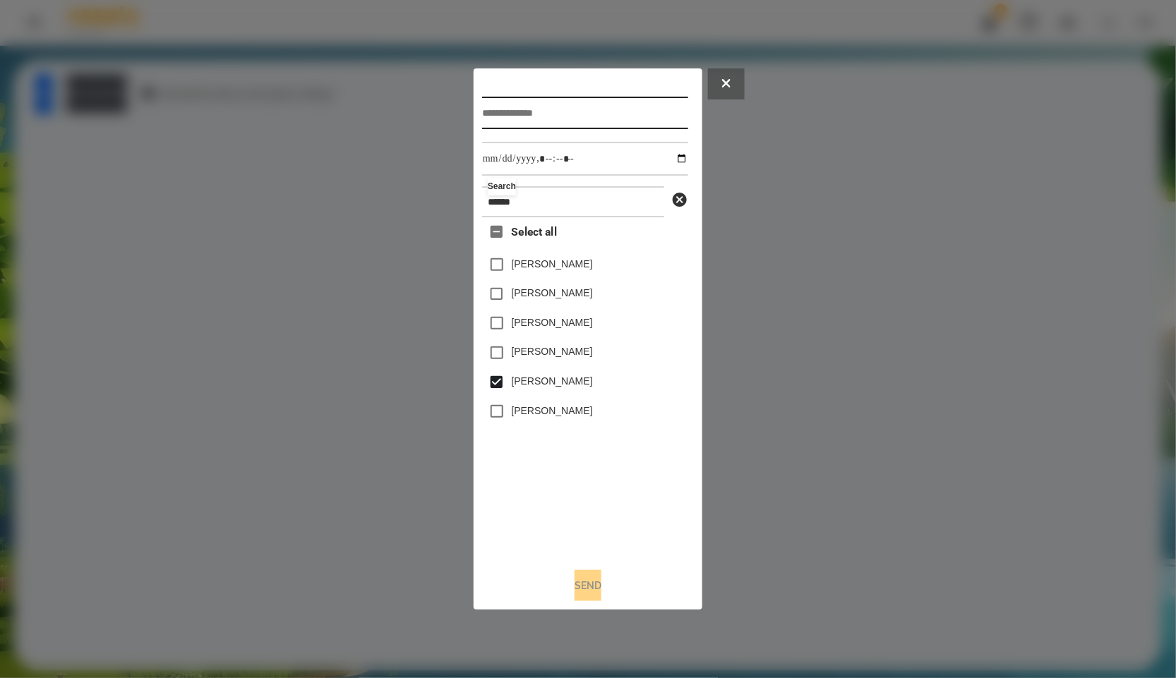
click at [552, 115] on input "text" at bounding box center [585, 113] width 206 height 32
paste input "**********"
type input "**********"
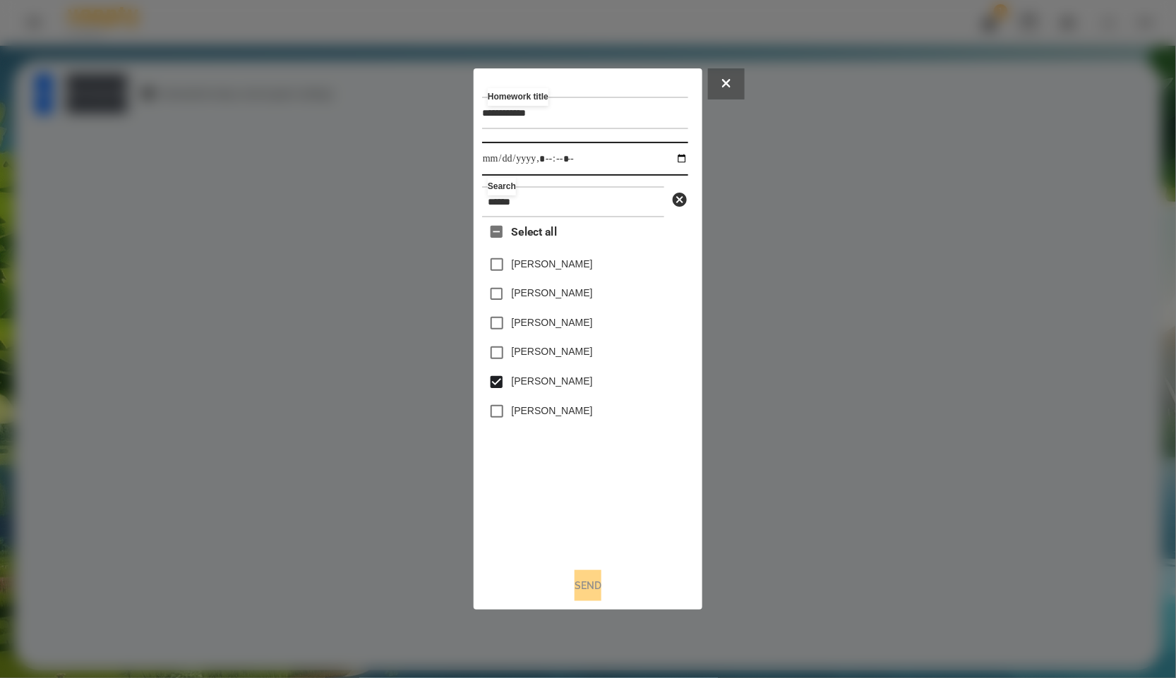
click at [677, 159] on input "datetime-local" at bounding box center [585, 159] width 206 height 34
type input "**********"
click at [548, 520] on div "Select all [PERSON_NAME] [PERSON_NAME] [PERSON_NAME] [PERSON_NAME] [PERSON_NAME…" at bounding box center [585, 387] width 206 height 340
click at [591, 594] on button "Send" at bounding box center [588, 585] width 27 height 31
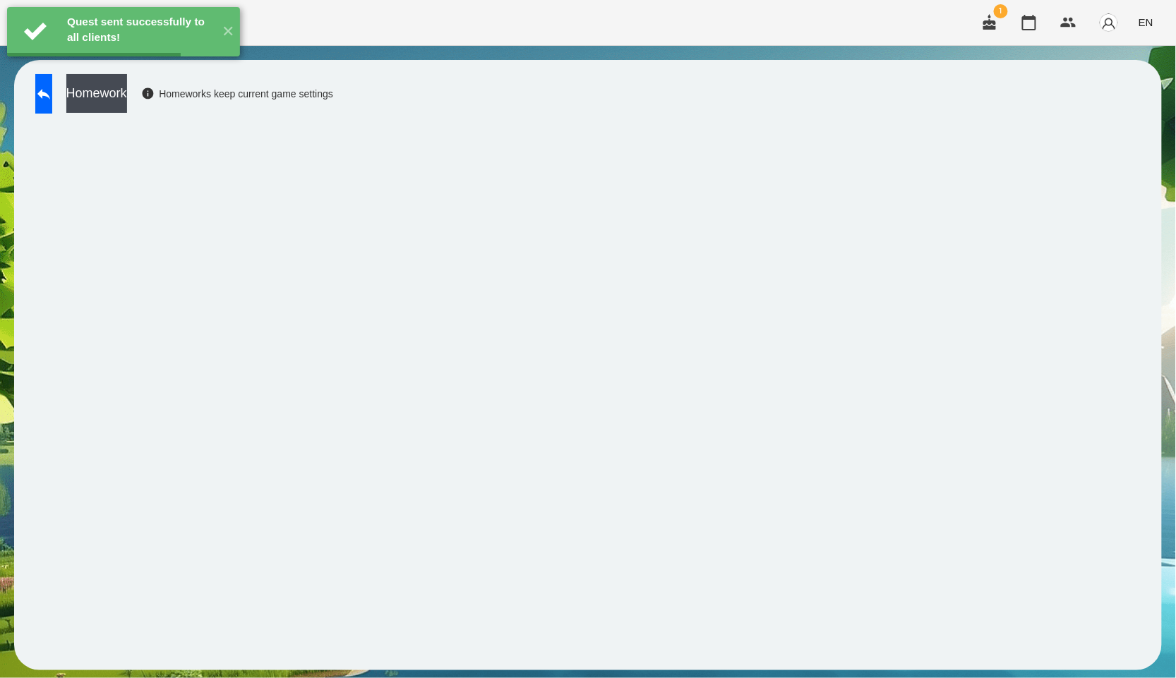
click at [127, 94] on button "Homework" at bounding box center [96, 93] width 61 height 39
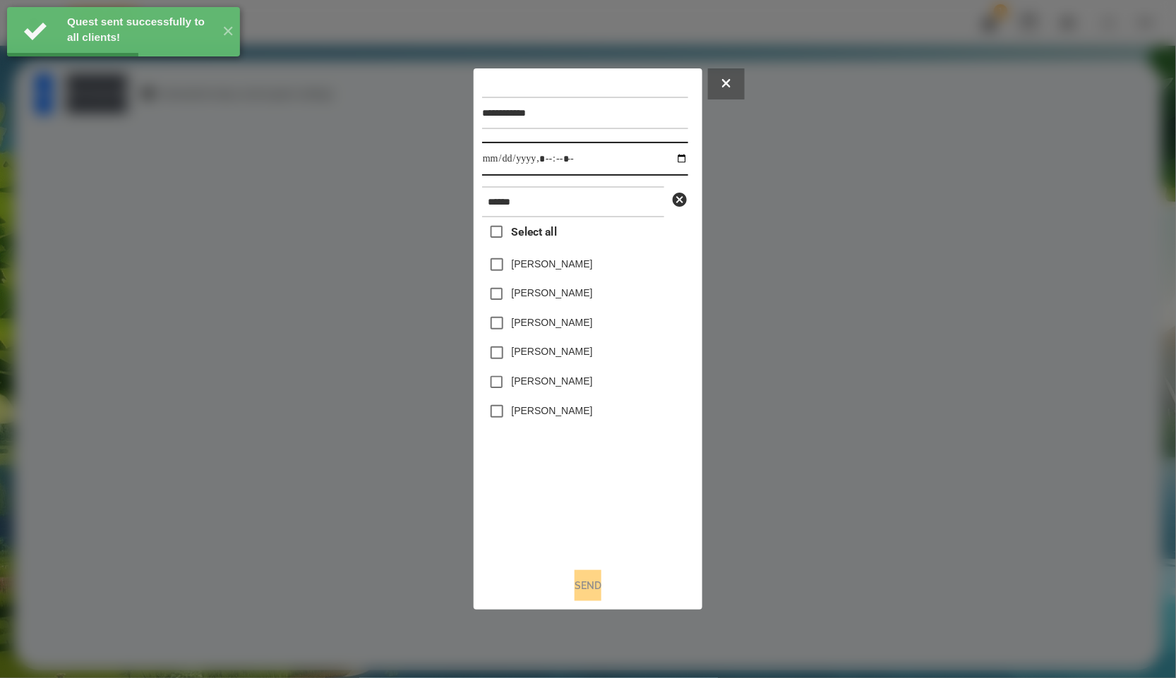
click at [666, 160] on input "datetime-local" at bounding box center [585, 159] width 206 height 34
type input "**********"
click at [573, 457] on div "Select all [PERSON_NAME] [PERSON_NAME] [PERSON_NAME] [PERSON_NAME] [PERSON_NAME…" at bounding box center [585, 387] width 206 height 340
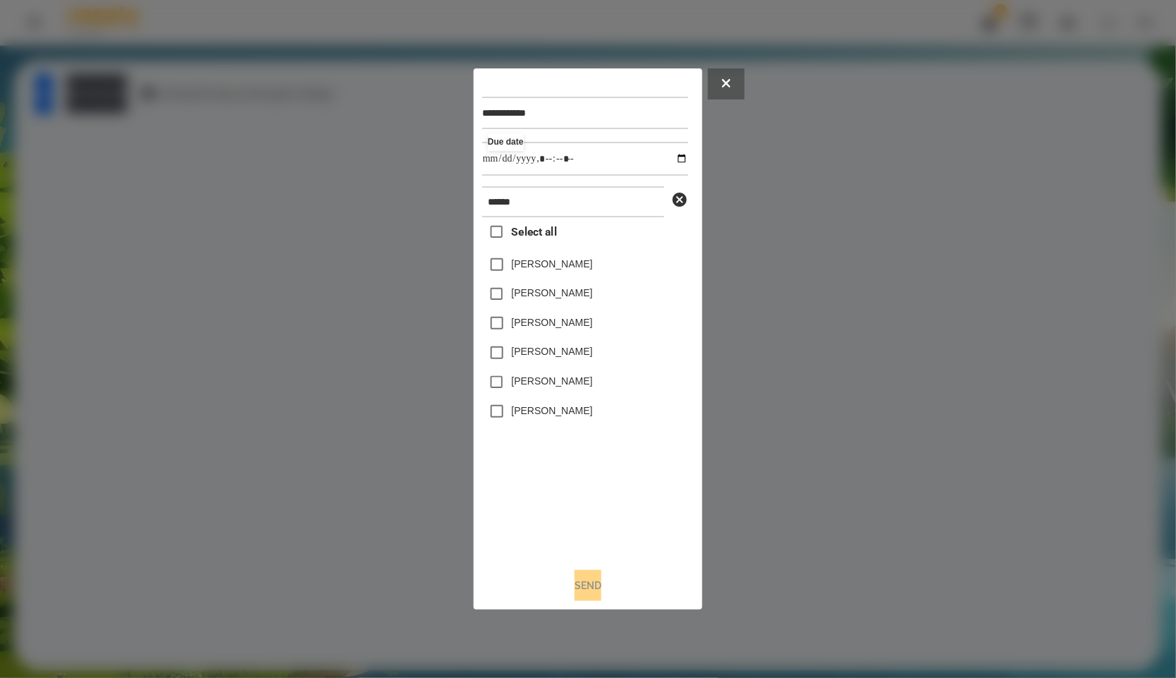
click at [528, 374] on div "[PERSON_NAME]" at bounding box center [585, 383] width 206 height 30
click at [524, 384] on label "[PERSON_NAME]" at bounding box center [552, 381] width 81 height 14
click at [581, 580] on button "Send" at bounding box center [588, 585] width 27 height 31
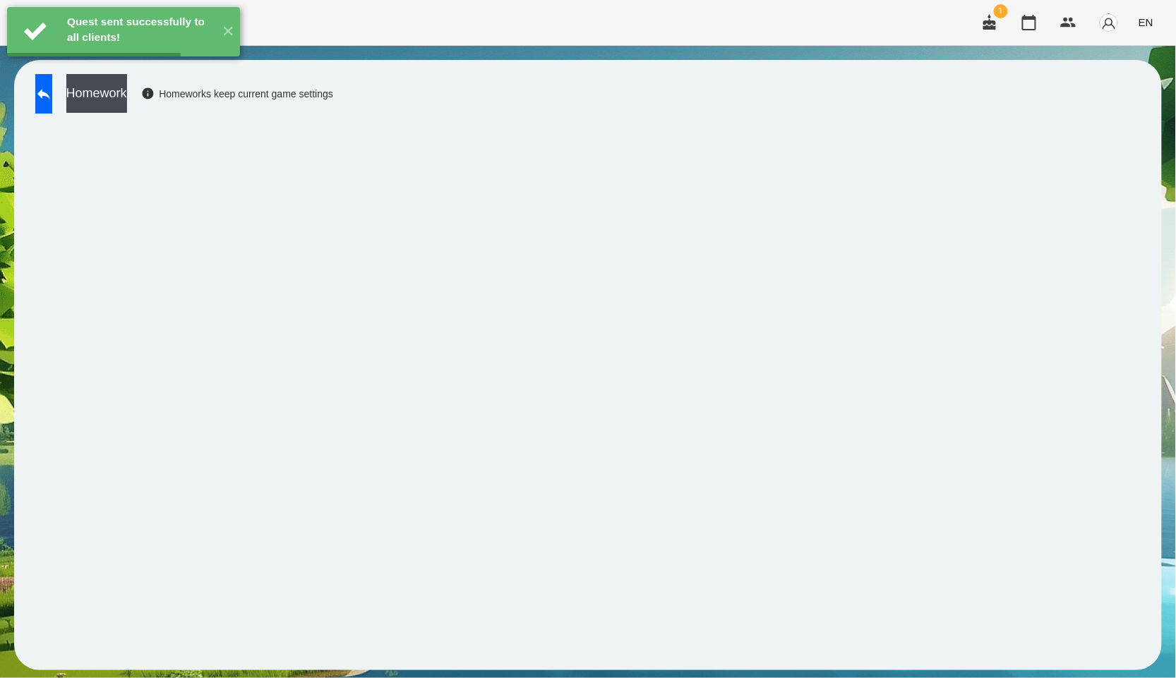
click at [127, 96] on button "Homework" at bounding box center [96, 93] width 61 height 39
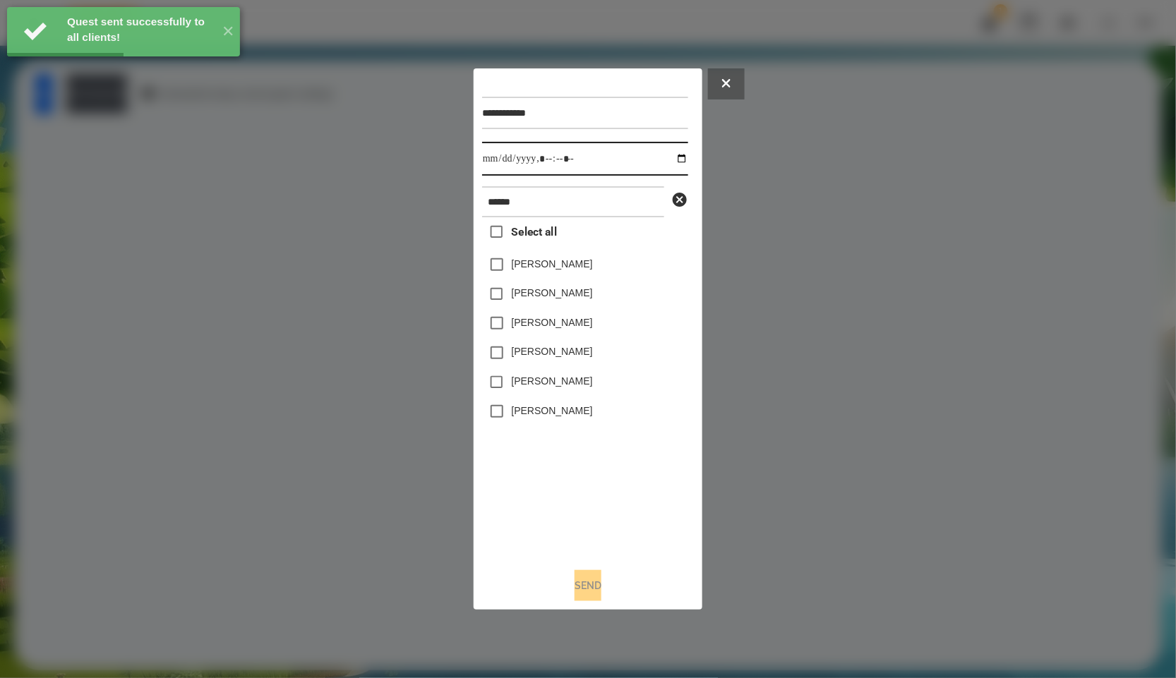
click at [675, 153] on input "datetime-local" at bounding box center [585, 159] width 206 height 34
type input "**********"
click at [558, 484] on div "Select all [PERSON_NAME] [PERSON_NAME] [PERSON_NAME] [PERSON_NAME] [PERSON_NAME…" at bounding box center [585, 387] width 206 height 340
click at [543, 379] on label "[PERSON_NAME]" at bounding box center [552, 381] width 81 height 14
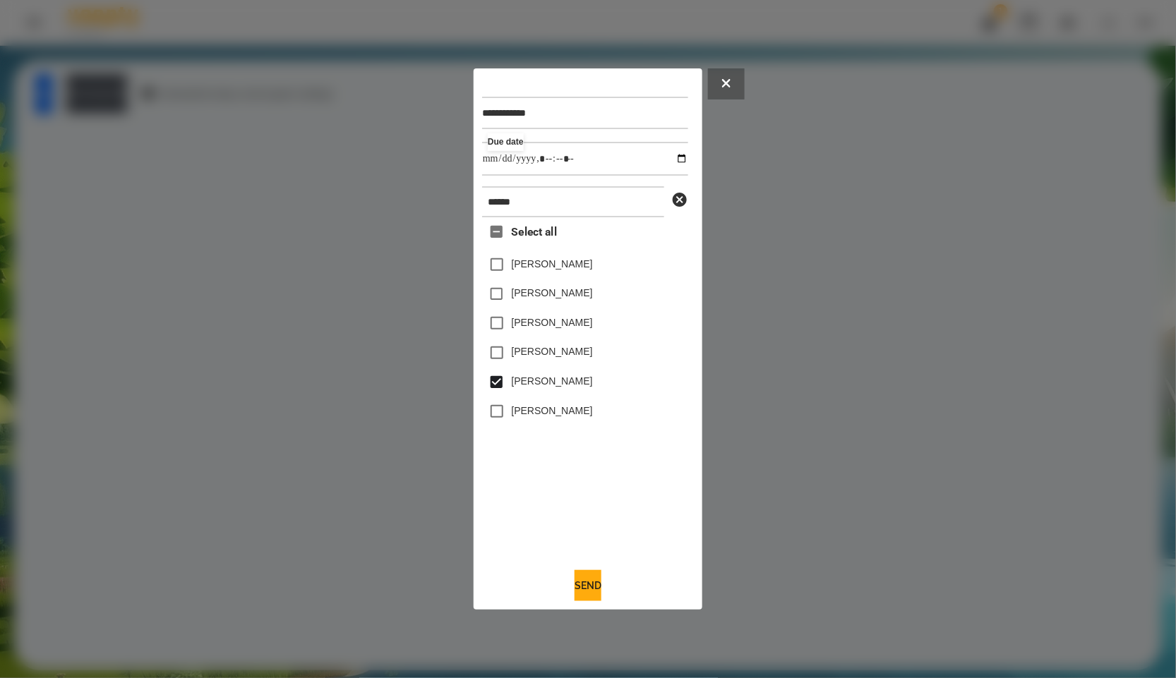
click at [596, 587] on button "Send" at bounding box center [588, 585] width 27 height 31
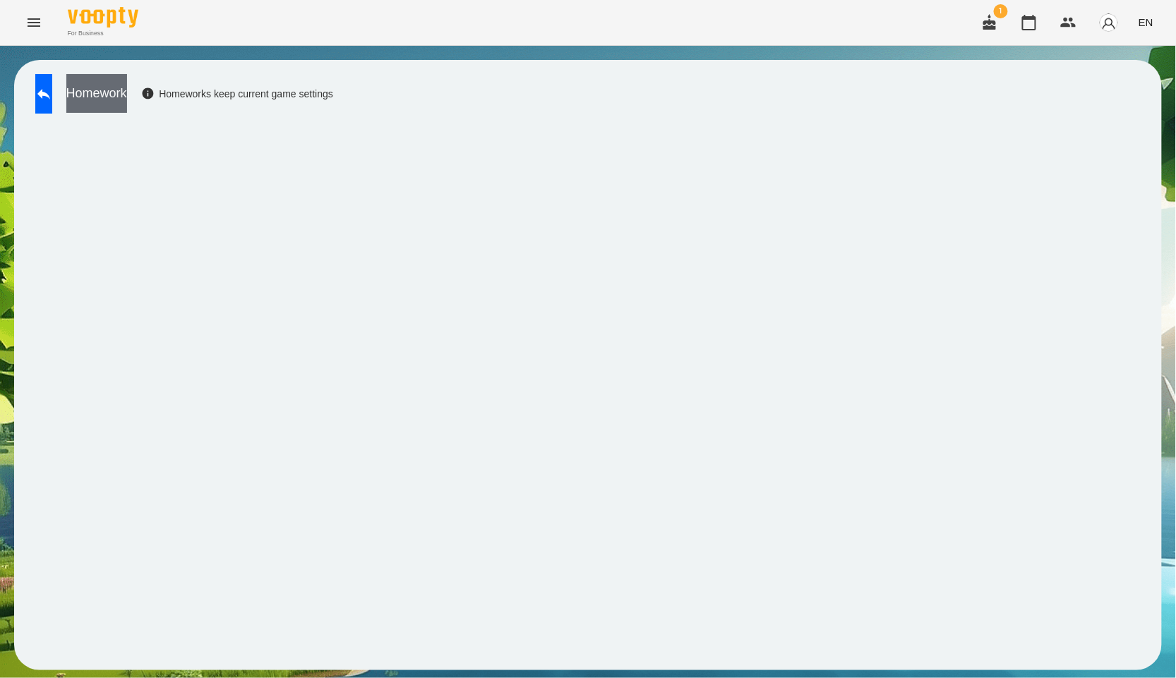
click at [121, 93] on button "Homework" at bounding box center [96, 93] width 61 height 39
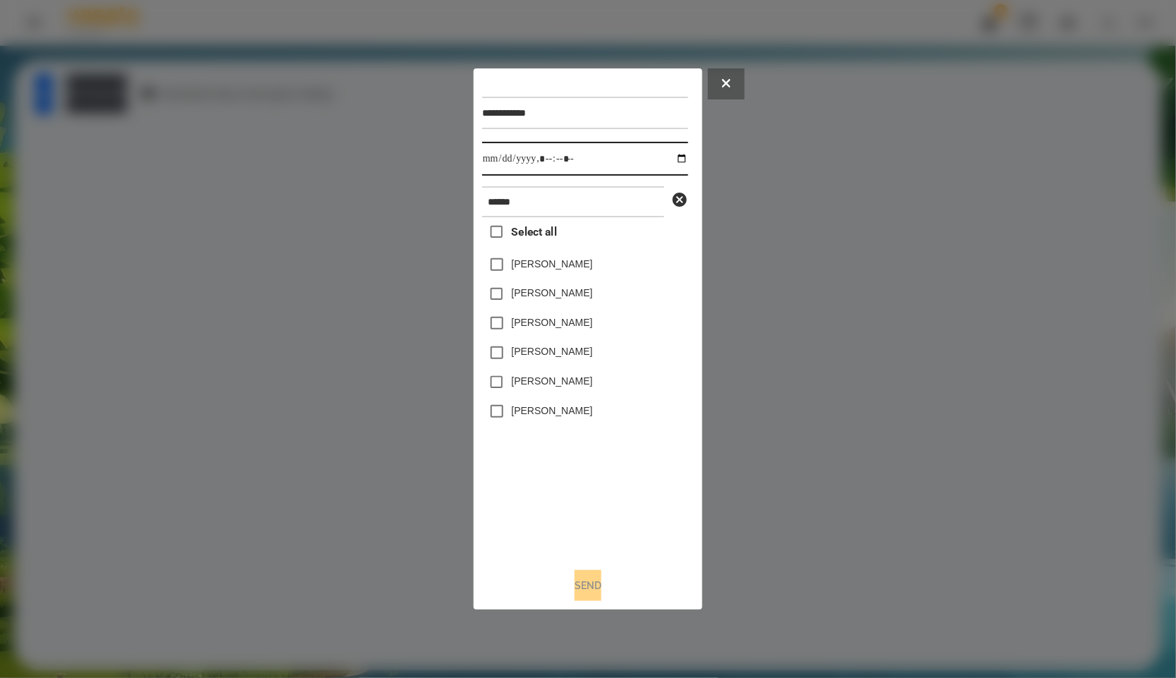
click at [672, 156] on input "datetime-local" at bounding box center [585, 159] width 206 height 34
type input "**********"
drag, startPoint x: 613, startPoint y: 530, endPoint x: 604, endPoint y: 515, distance: 17.4
click at [613, 530] on div "Select all [PERSON_NAME] [PERSON_NAME] [PERSON_NAME] [PERSON_NAME] [PERSON_NAME…" at bounding box center [585, 387] width 206 height 340
click at [541, 383] on label "[PERSON_NAME]" at bounding box center [552, 381] width 81 height 14
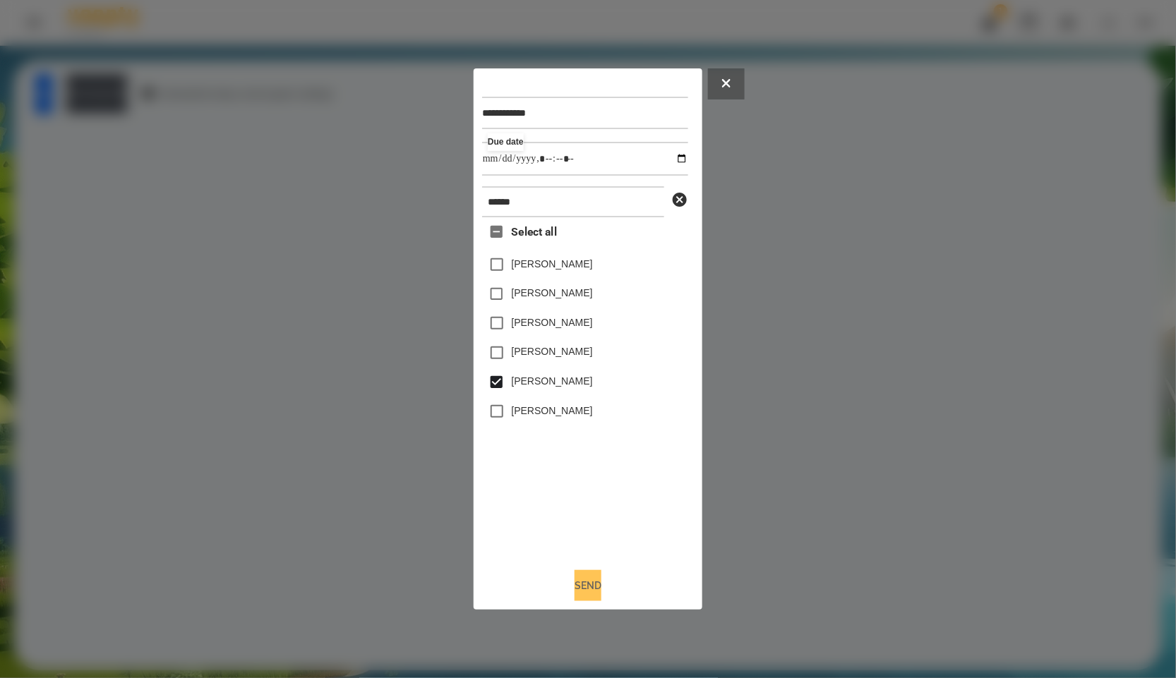
click at [575, 582] on button "Send" at bounding box center [588, 585] width 27 height 31
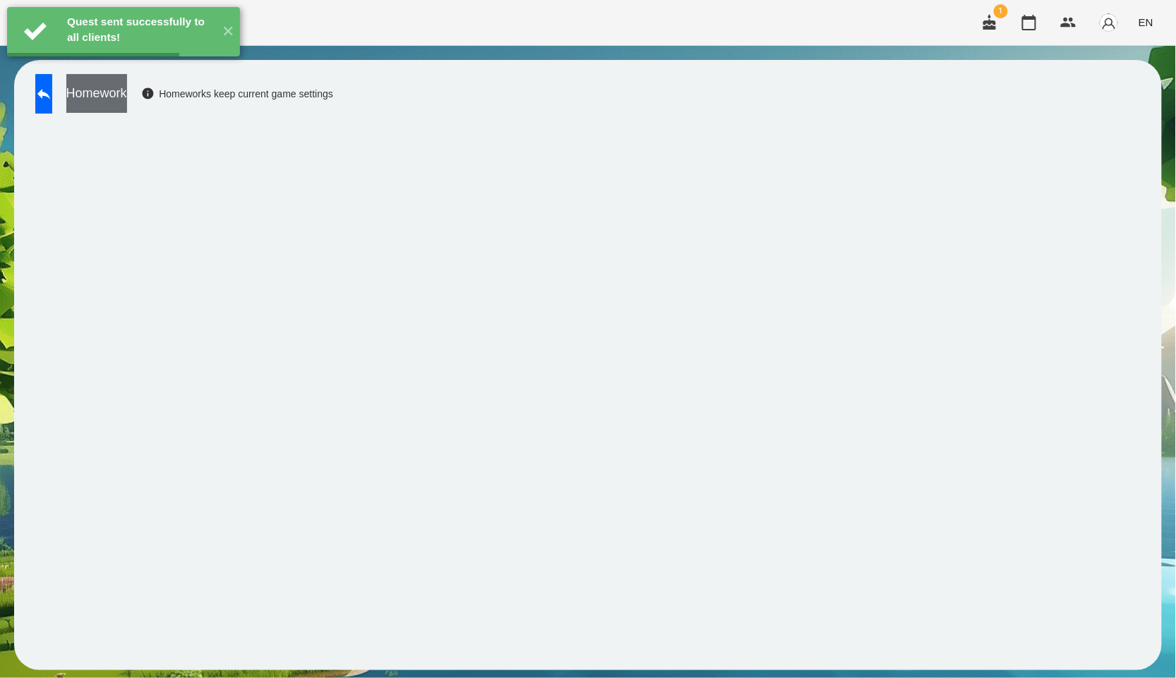
click at [127, 87] on button "Homework" at bounding box center [96, 93] width 61 height 39
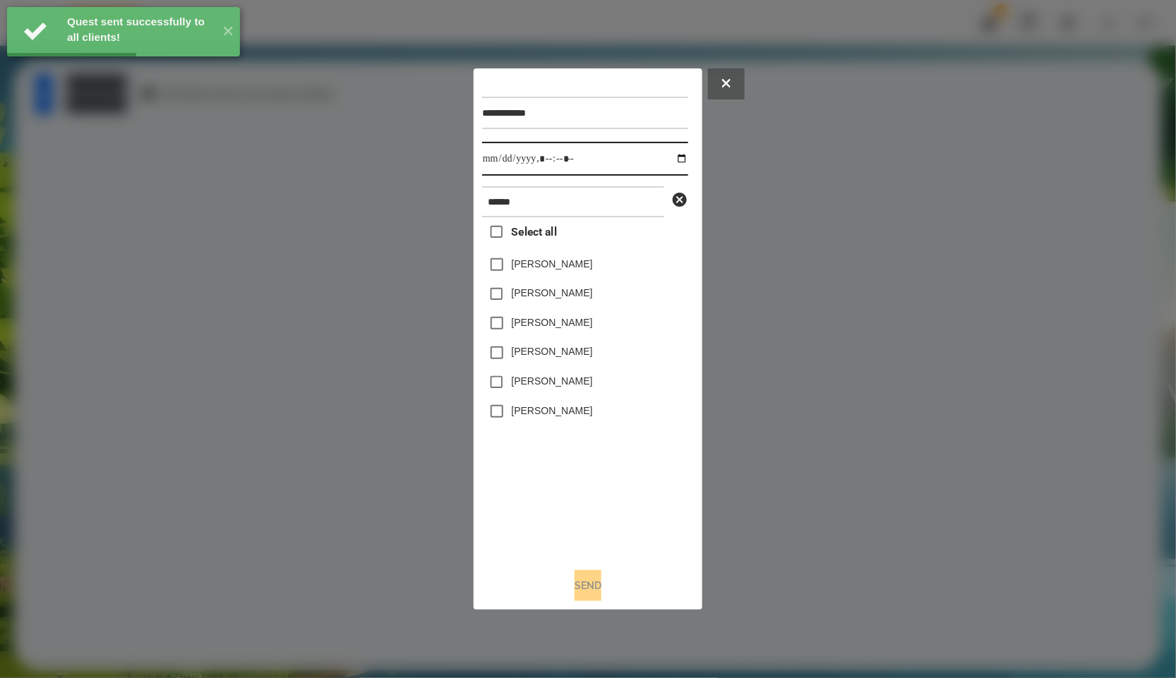
click at [676, 155] on input "datetime-local" at bounding box center [585, 159] width 206 height 34
type input "**********"
click at [625, 506] on div "Select all [PERSON_NAME] [PERSON_NAME] [PERSON_NAME] [PERSON_NAME] [PERSON_NAME…" at bounding box center [585, 387] width 206 height 340
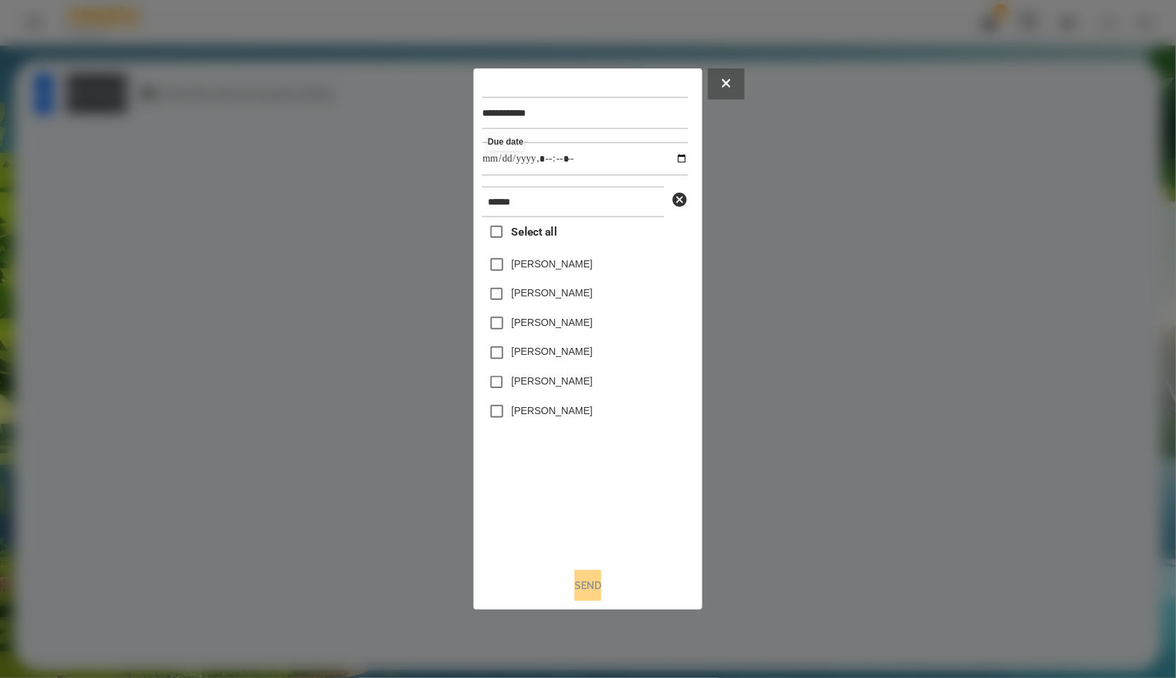
click at [563, 386] on label "[PERSON_NAME]" at bounding box center [552, 381] width 81 height 14
click at [591, 564] on div "**********" at bounding box center [588, 339] width 212 height 525
click at [591, 580] on button "Send" at bounding box center [588, 585] width 27 height 31
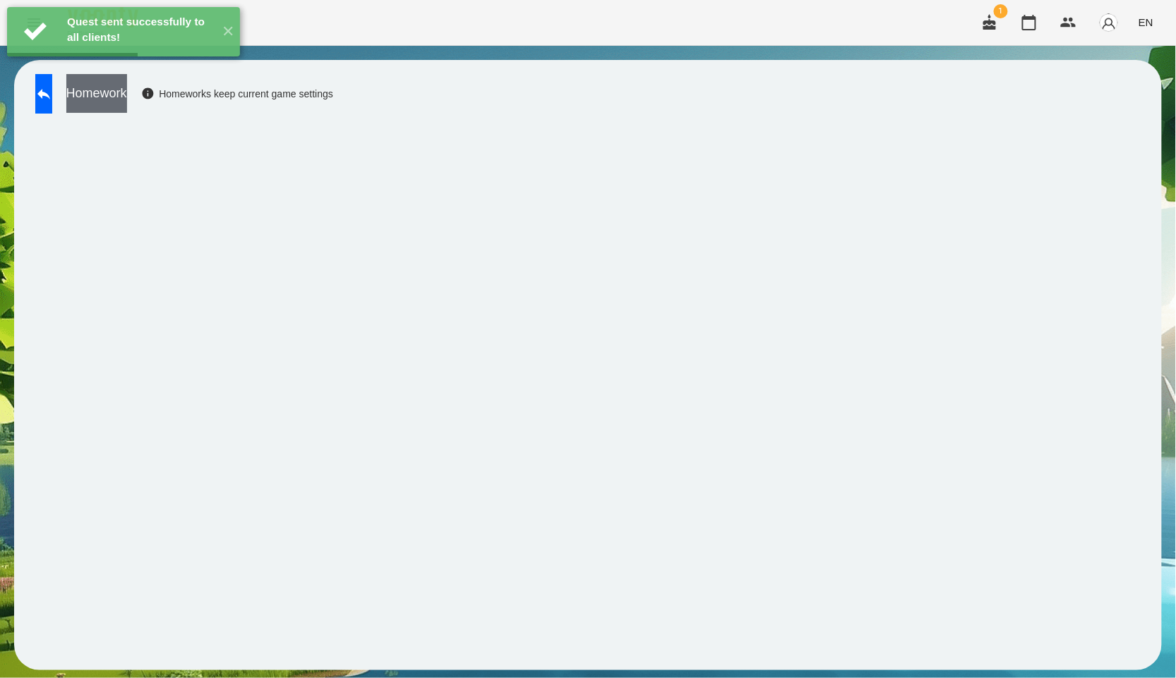
click at [127, 97] on button "Homework" at bounding box center [96, 93] width 61 height 39
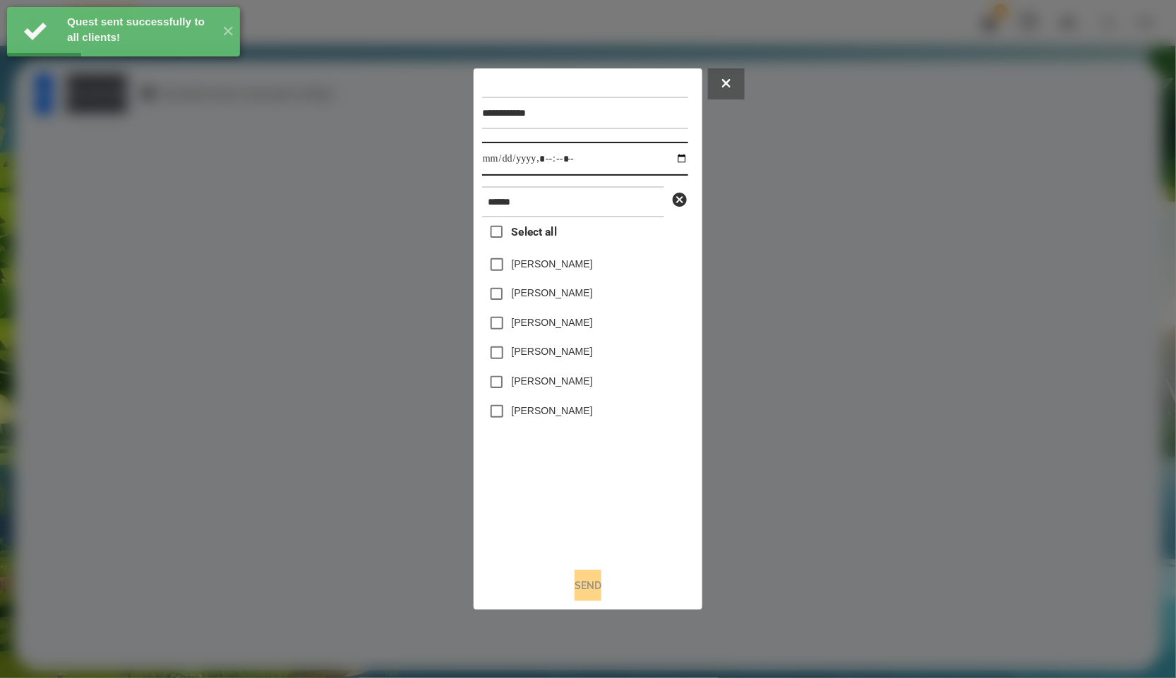
click at [669, 160] on input "datetime-local" at bounding box center [585, 159] width 206 height 34
type input "**********"
click at [635, 500] on div "Select all [PERSON_NAME] [PERSON_NAME] [PERSON_NAME] [PERSON_NAME] [PERSON_NAME…" at bounding box center [585, 387] width 206 height 340
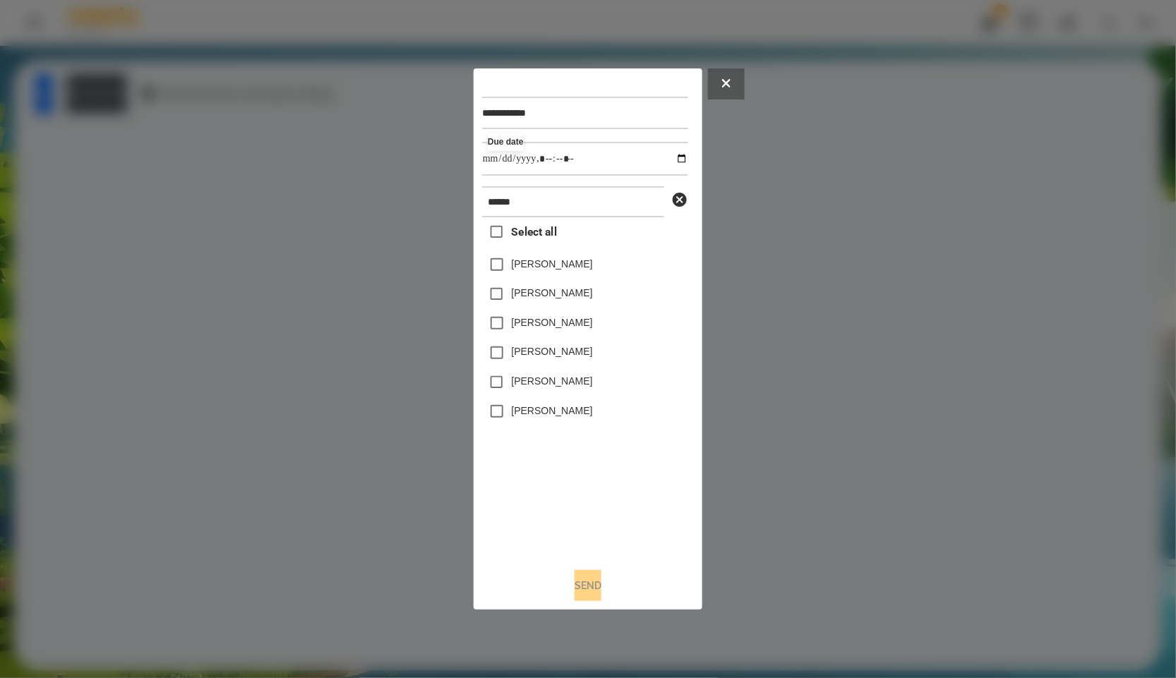
click at [562, 380] on label "[PERSON_NAME]" at bounding box center [552, 381] width 81 height 14
click at [584, 601] on button "Send" at bounding box center [588, 585] width 27 height 31
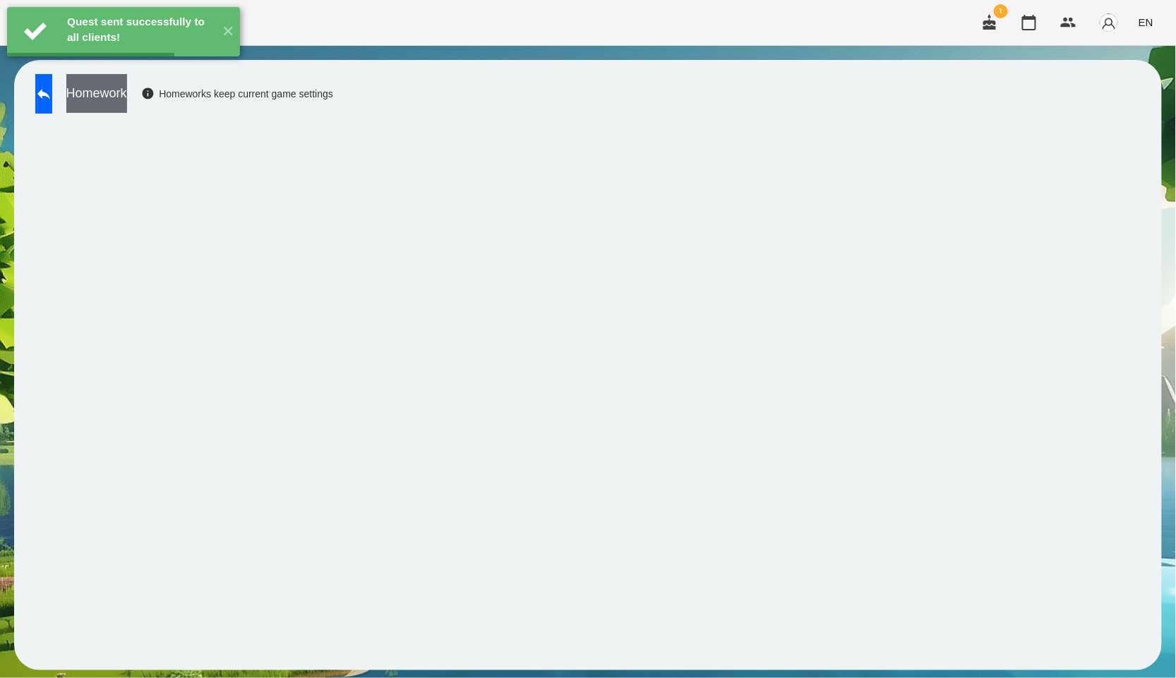
click at [127, 81] on button "Homework" at bounding box center [96, 93] width 61 height 39
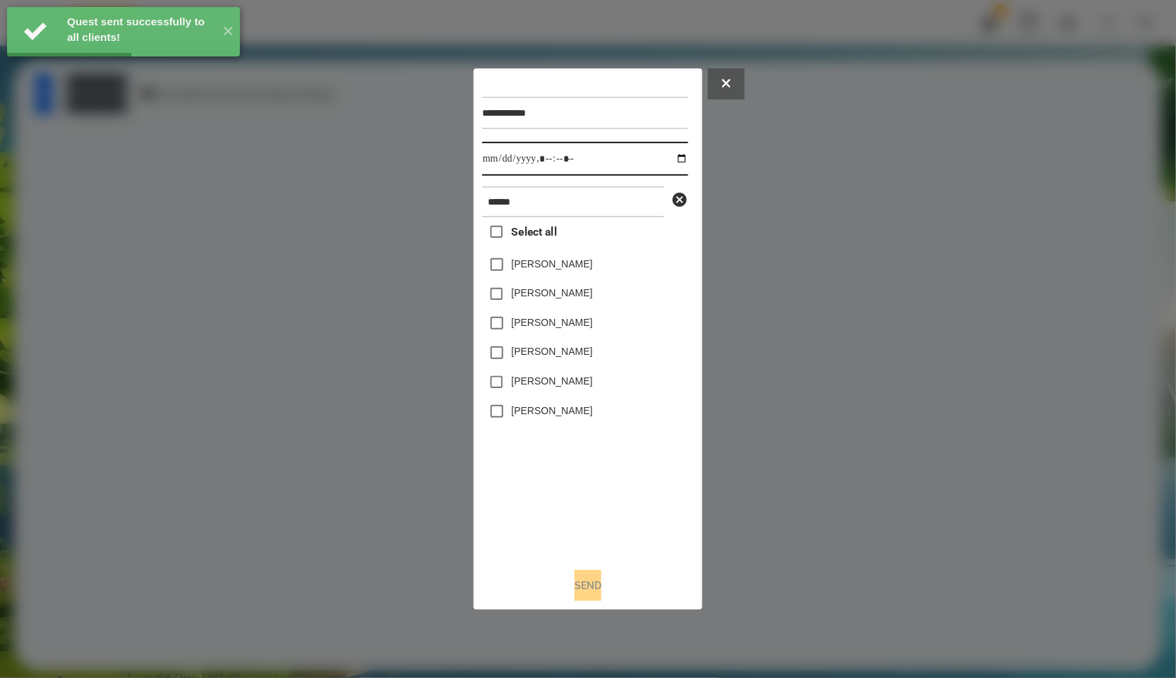
click at [671, 161] on input "datetime-local" at bounding box center [585, 159] width 206 height 34
type input "**********"
click at [560, 457] on div "Select all [PERSON_NAME] [PERSON_NAME] [PERSON_NAME] [PERSON_NAME] [PERSON_NAME…" at bounding box center [585, 387] width 206 height 340
click at [547, 368] on div "[PERSON_NAME]" at bounding box center [585, 353] width 206 height 30
click at [537, 388] on label "[PERSON_NAME]" at bounding box center [552, 381] width 81 height 14
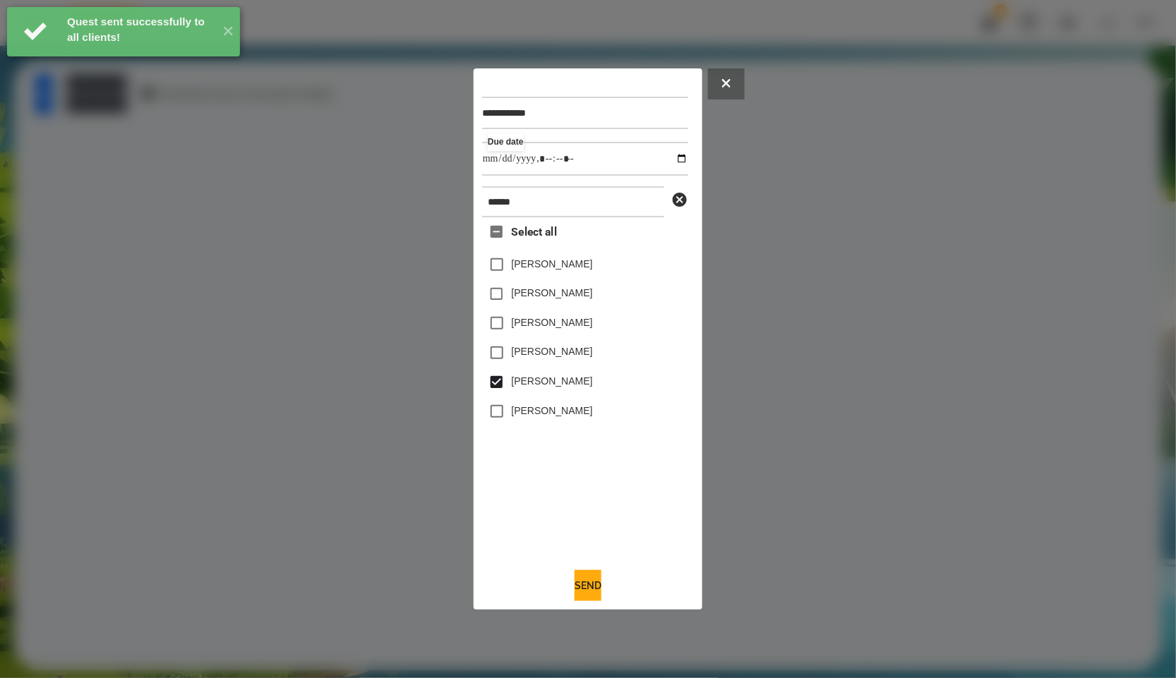
drag, startPoint x: 580, startPoint y: 502, endPoint x: 598, endPoint y: 567, distance: 67.5
click at [575, 512] on div "Select all [PERSON_NAME] [PERSON_NAME] [PERSON_NAME] [PERSON_NAME] [PERSON_NAME…" at bounding box center [585, 387] width 206 height 340
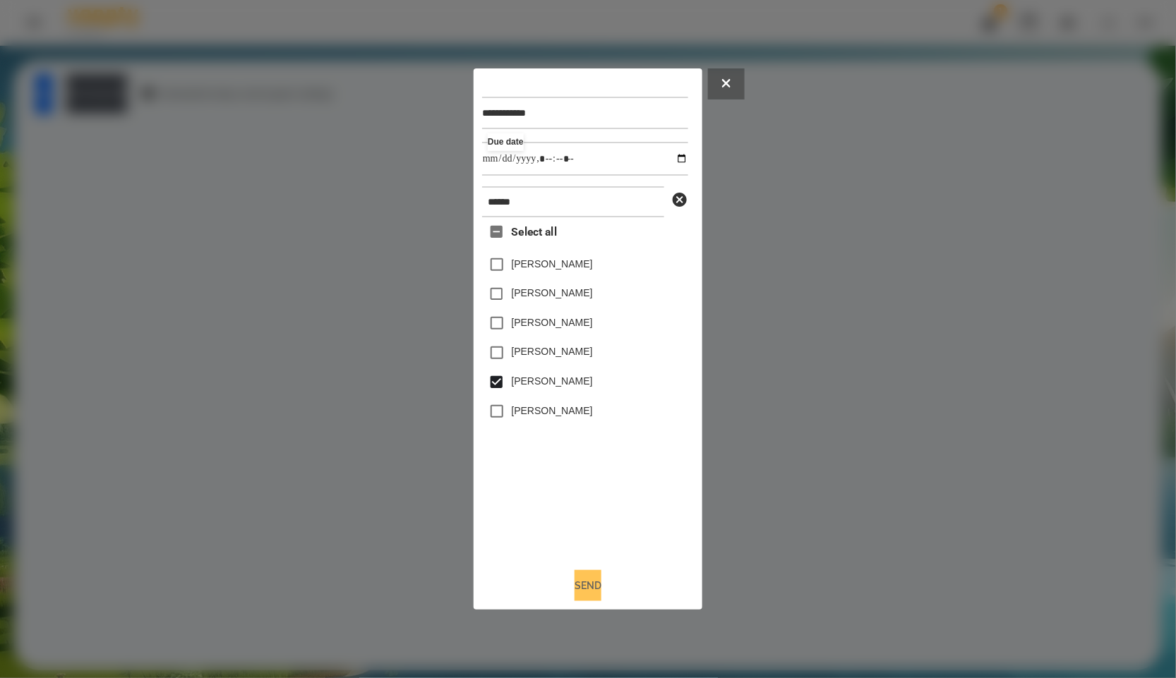
drag, startPoint x: 601, startPoint y: 568, endPoint x: 601, endPoint y: 584, distance: 16.2
click at [601, 577] on div "**********" at bounding box center [588, 339] width 212 height 525
click at [600, 592] on button "Send" at bounding box center [588, 585] width 27 height 31
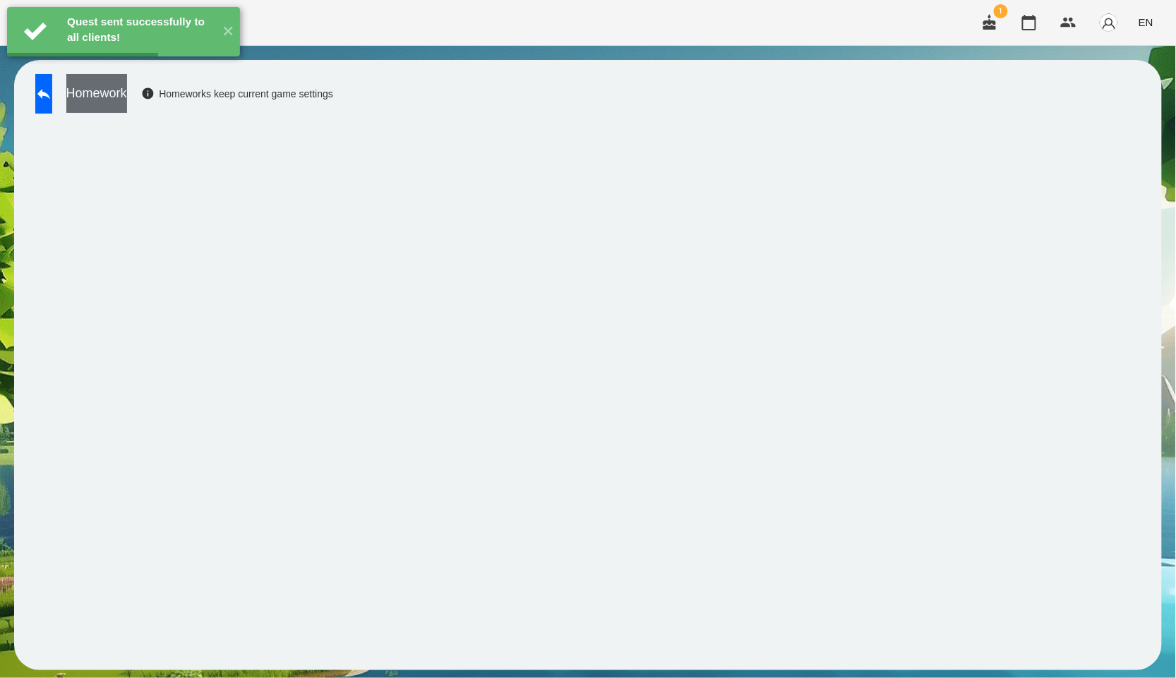
click at [127, 97] on button "Homework" at bounding box center [96, 93] width 61 height 39
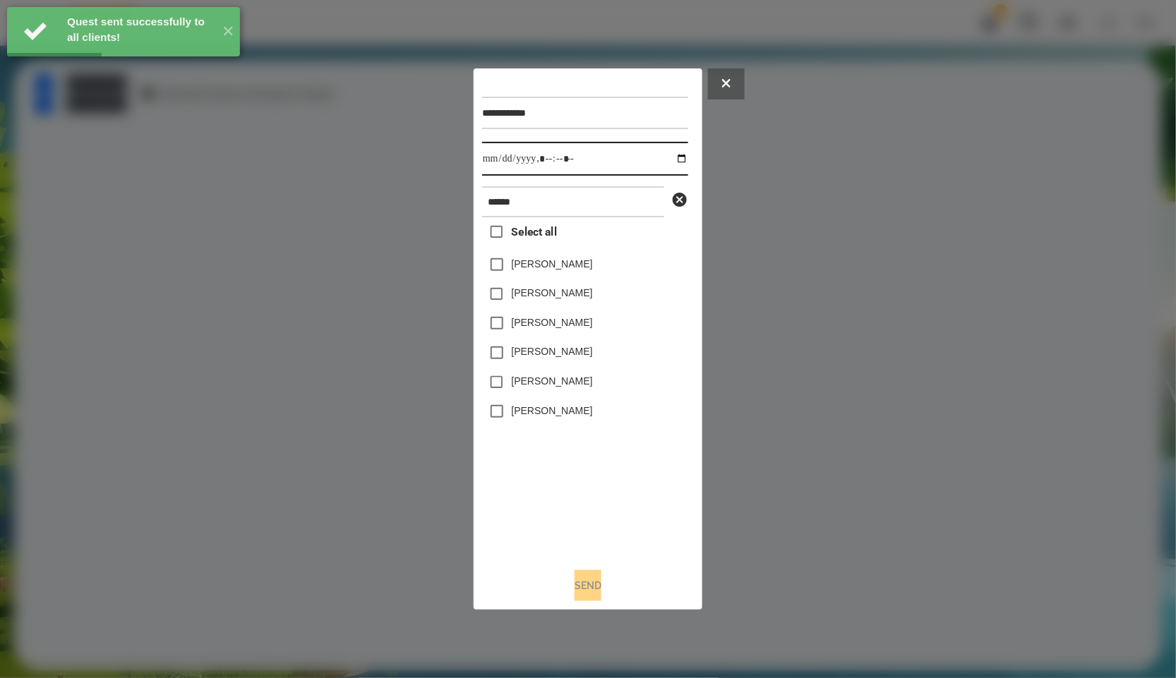
click at [672, 163] on input "datetime-local" at bounding box center [585, 159] width 206 height 34
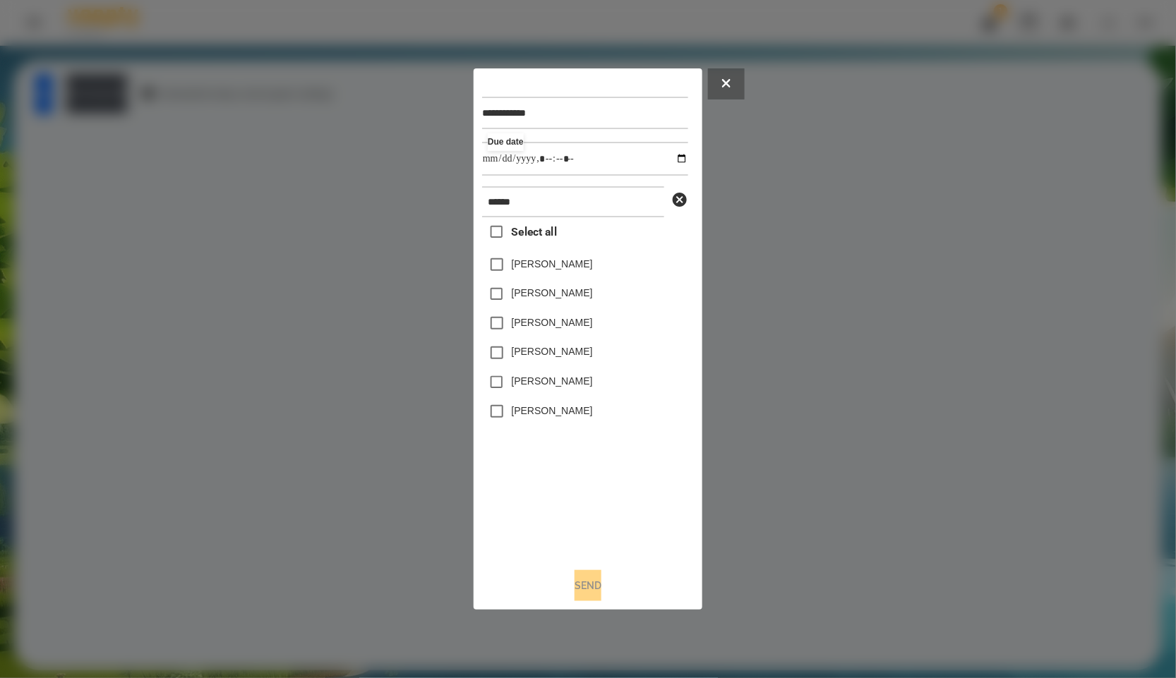
type input "**********"
click at [534, 562] on div "**********" at bounding box center [588, 339] width 212 height 525
click at [544, 388] on label "[PERSON_NAME]" at bounding box center [552, 381] width 81 height 14
click at [585, 583] on button "Send" at bounding box center [588, 585] width 27 height 31
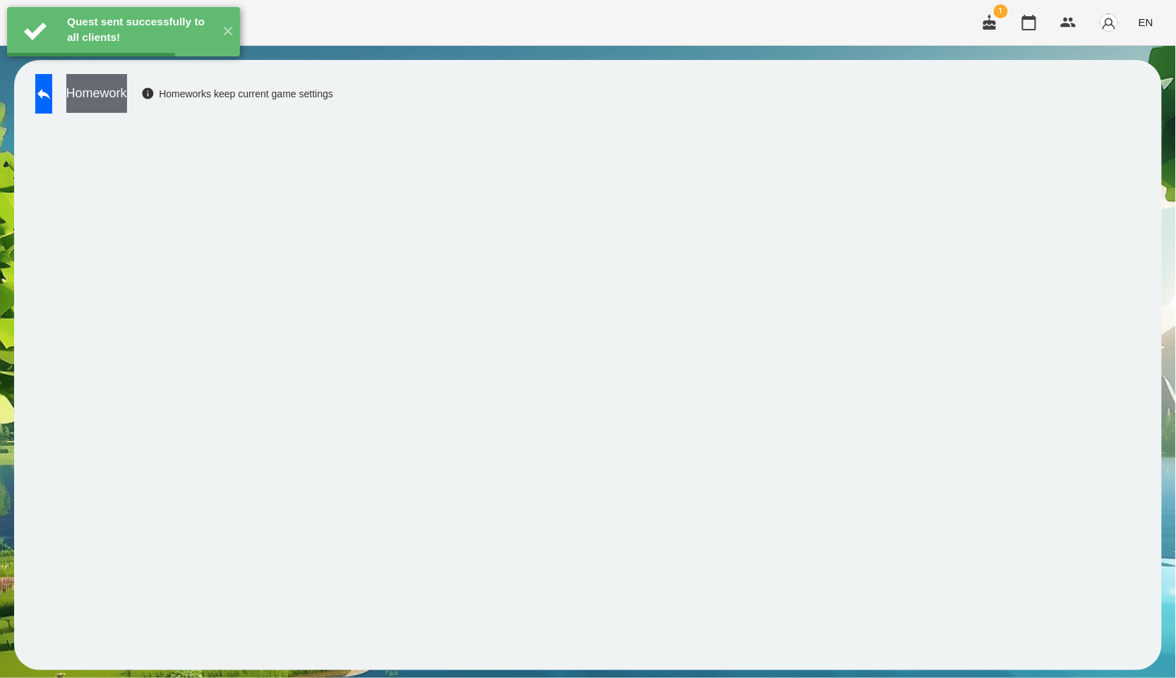
click at [127, 111] on button "Homework" at bounding box center [96, 93] width 61 height 39
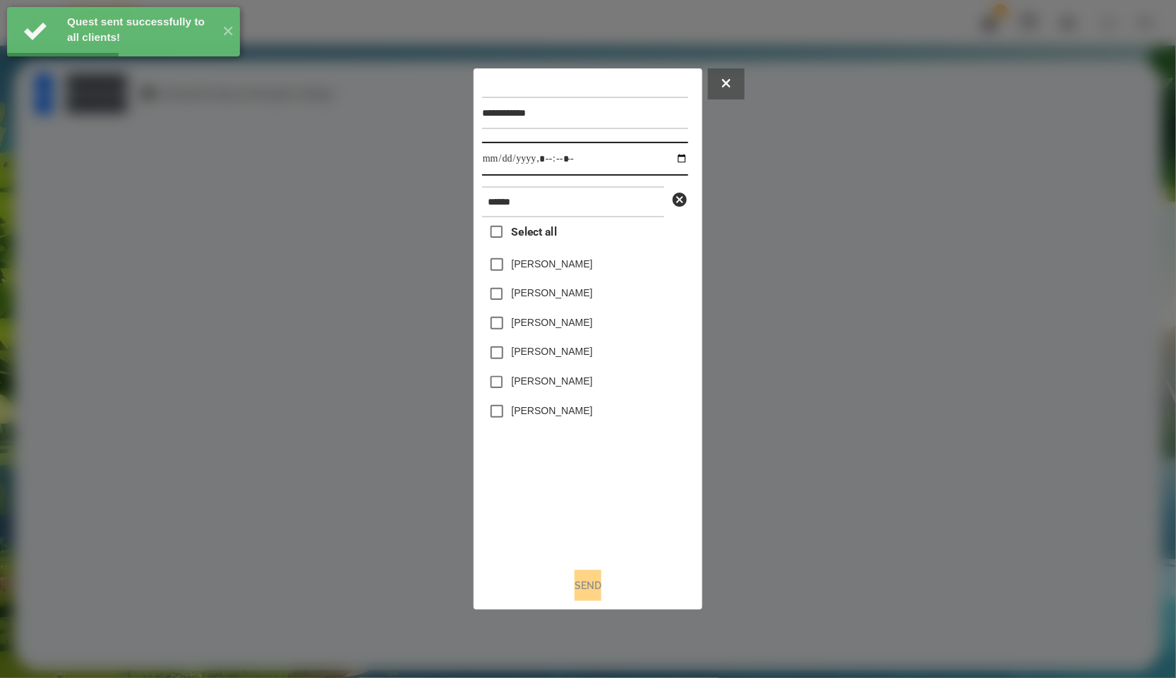
click at [669, 156] on input "datetime-local" at bounding box center [585, 159] width 206 height 34
type input "**********"
click at [589, 499] on div "Select all [PERSON_NAME] [PERSON_NAME] [PERSON_NAME] [PERSON_NAME] [PERSON_NAME…" at bounding box center [585, 387] width 206 height 340
click at [563, 383] on label "[PERSON_NAME]" at bounding box center [552, 381] width 81 height 14
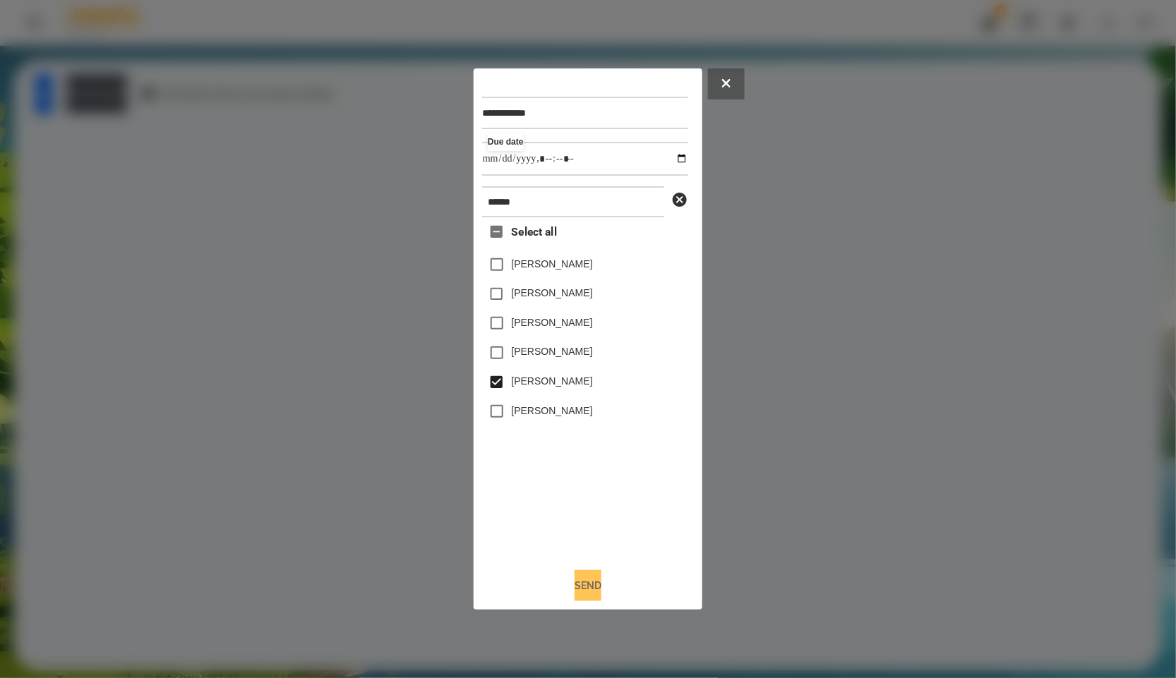
click at [594, 573] on button "Send" at bounding box center [588, 585] width 27 height 31
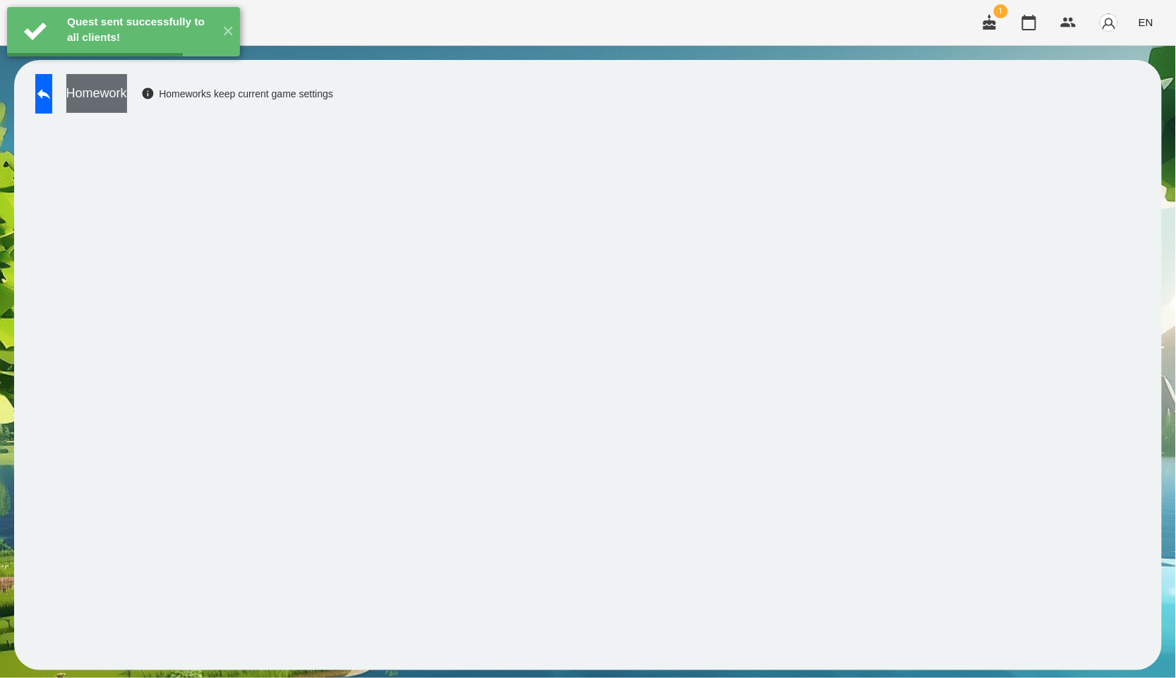
click at [127, 99] on button "Homework" at bounding box center [96, 93] width 61 height 39
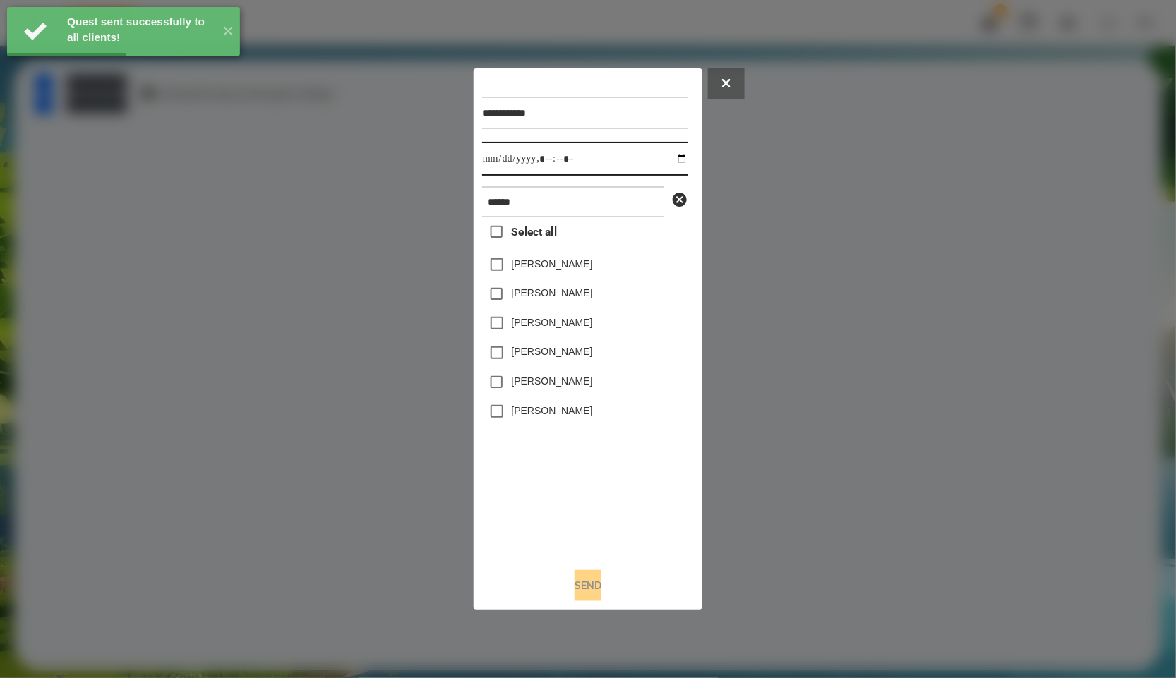
click at [671, 155] on input "datetime-local" at bounding box center [585, 159] width 206 height 34
type input "**********"
click at [594, 529] on div "Select all [PERSON_NAME] [PERSON_NAME] [PERSON_NAME] [PERSON_NAME] [PERSON_NAME…" at bounding box center [585, 387] width 206 height 340
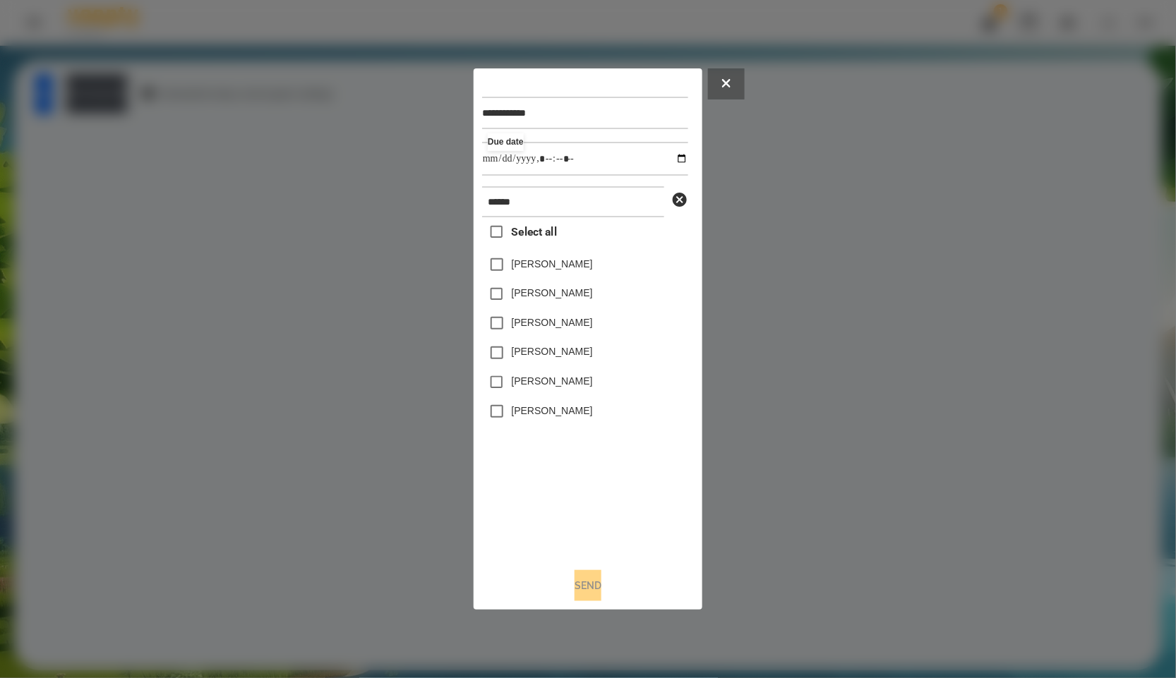
click at [570, 385] on label "[PERSON_NAME]" at bounding box center [552, 381] width 81 height 14
click at [598, 587] on button "Send" at bounding box center [588, 585] width 27 height 31
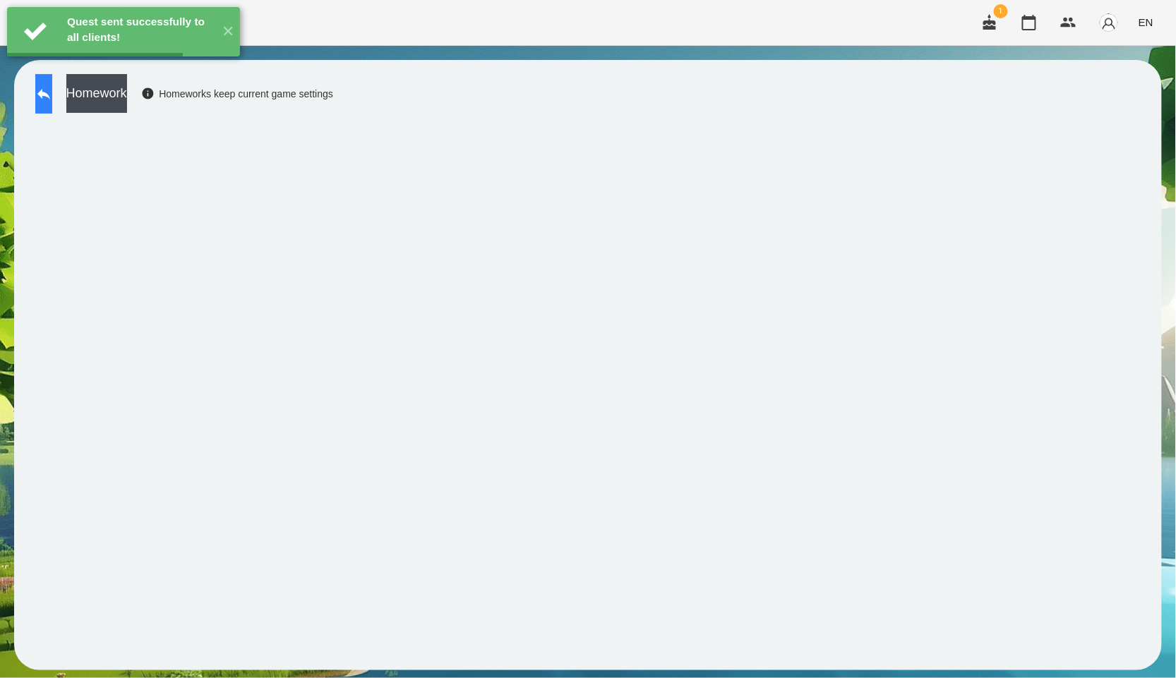
click at [52, 101] on button at bounding box center [43, 94] width 17 height 40
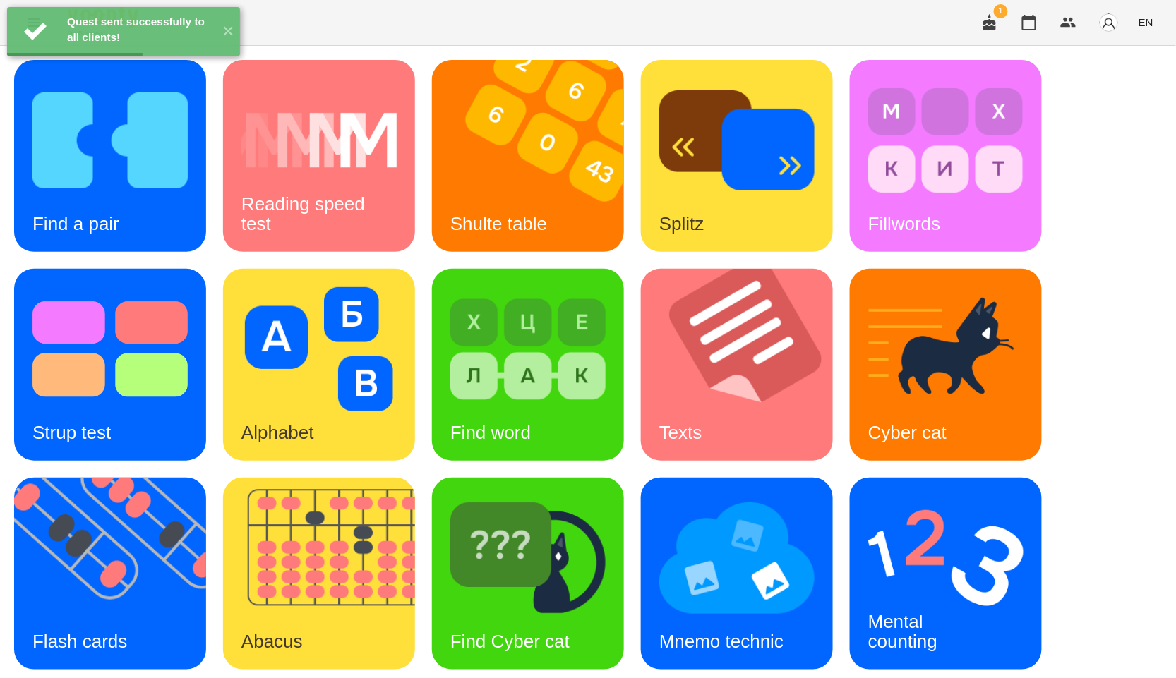
scroll to position [214, 0]
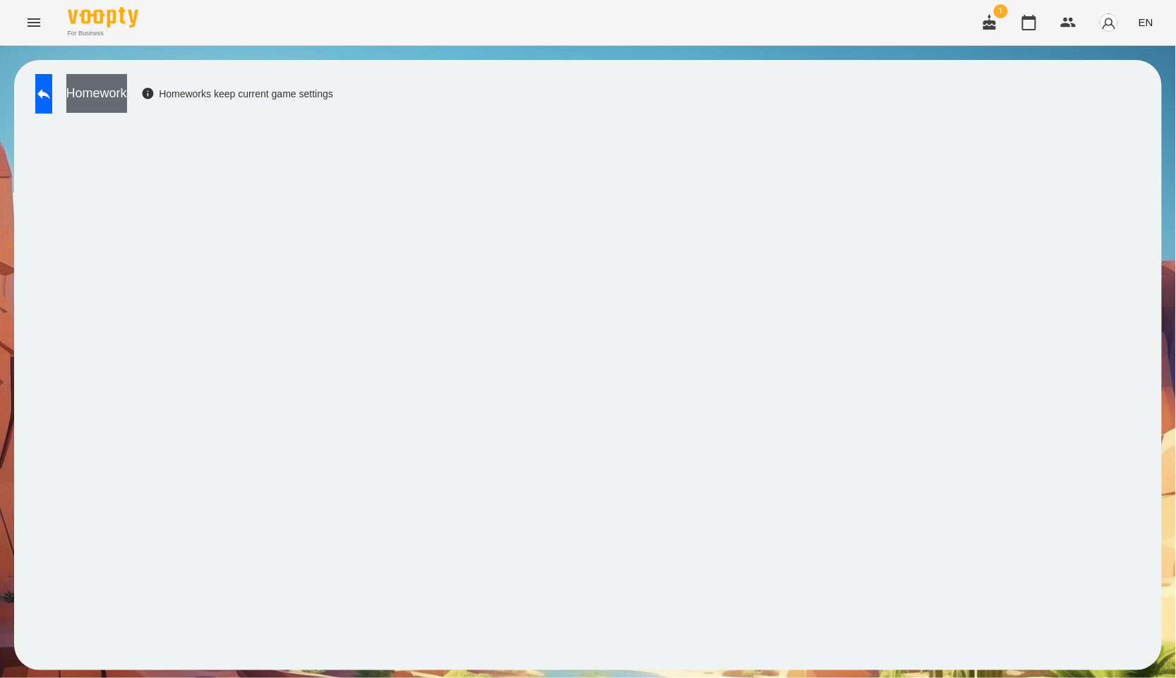
click at [127, 100] on button "Homework" at bounding box center [96, 93] width 61 height 39
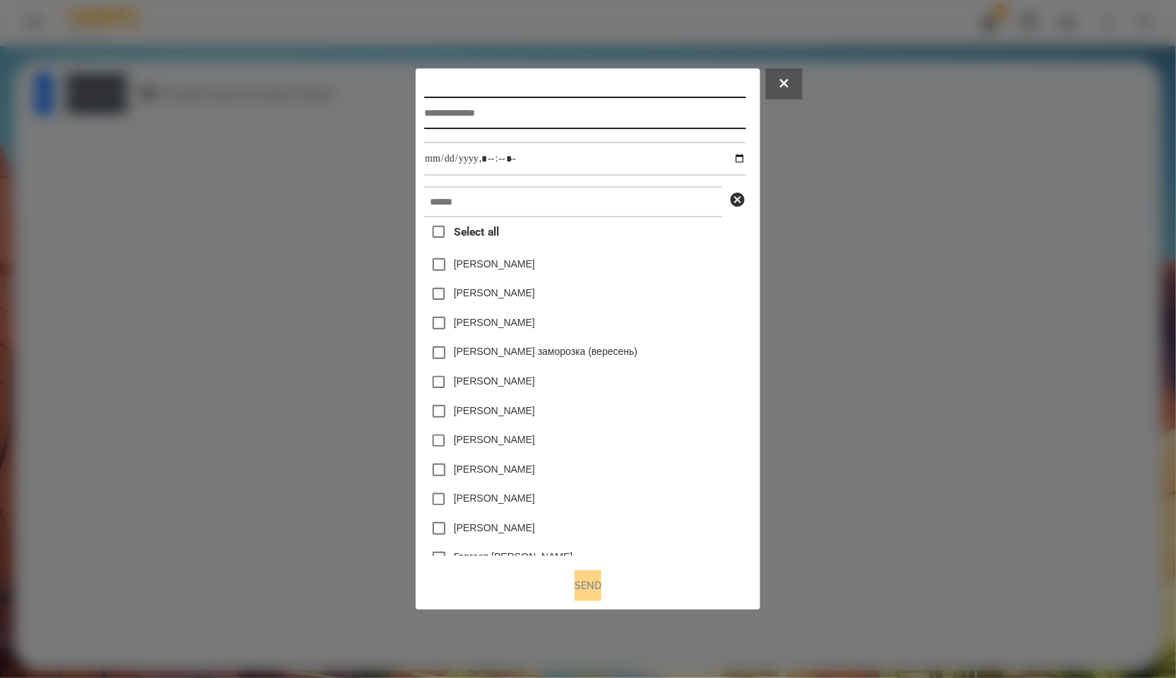
click at [462, 116] on input "text" at bounding box center [584, 113] width 321 height 32
paste input "**********"
type input "**********"
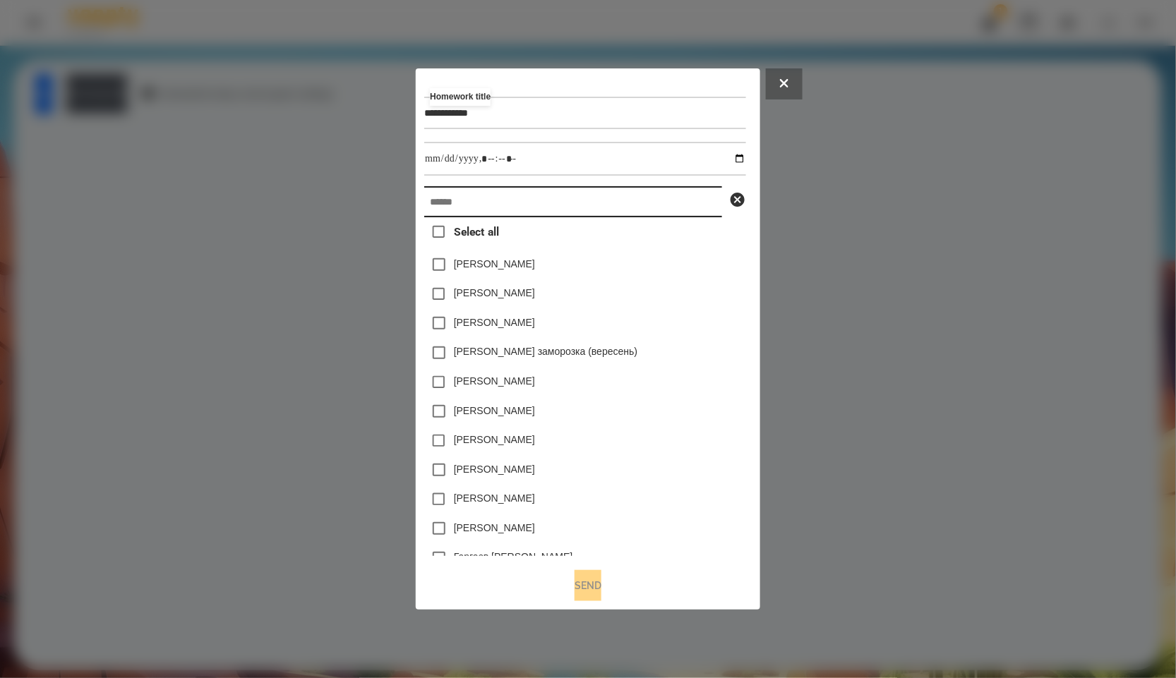
click at [484, 217] on input "text" at bounding box center [573, 201] width 298 height 31
paste input "**********"
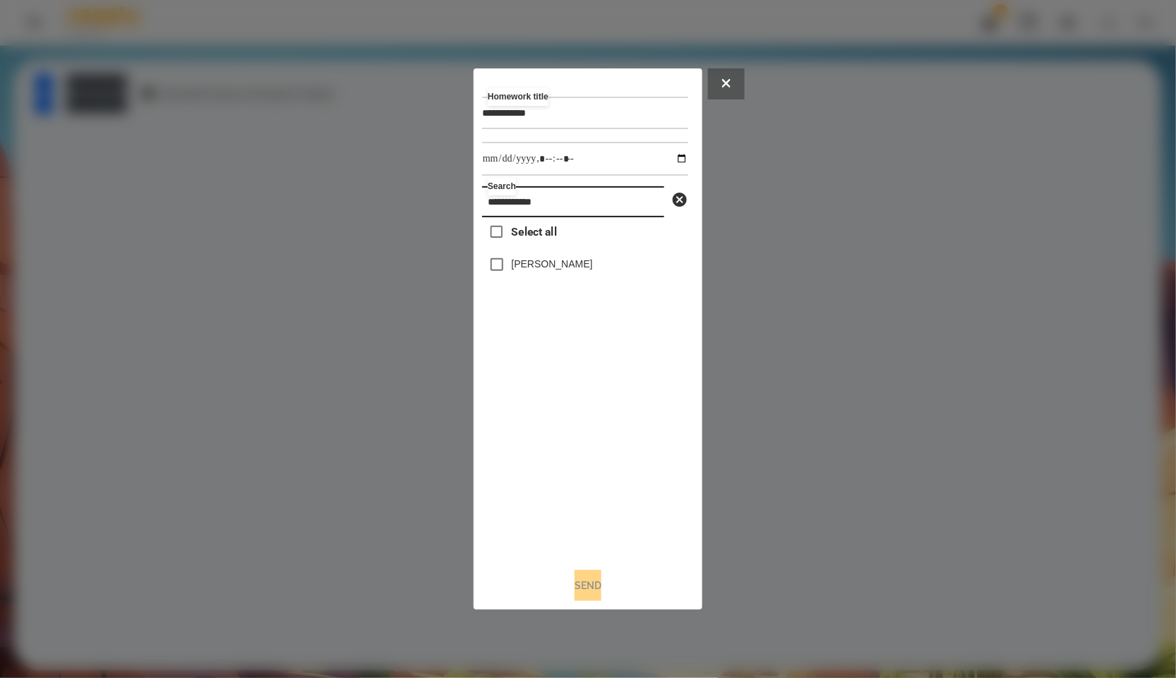
type input "**********"
click at [549, 264] on label "[PERSON_NAME]" at bounding box center [552, 264] width 81 height 14
click at [679, 154] on input "datetime-local" at bounding box center [585, 159] width 206 height 34
click at [672, 152] on input "datetime-local" at bounding box center [585, 159] width 206 height 34
type input "**********"
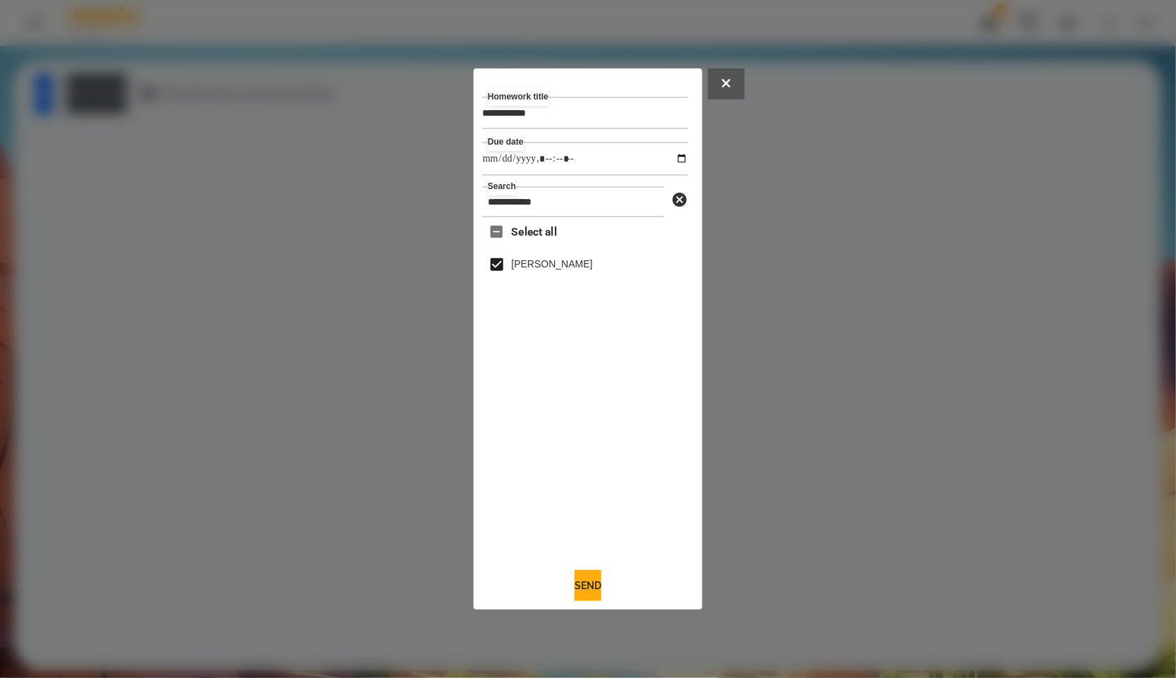
click at [581, 412] on div "Select all [PERSON_NAME]" at bounding box center [585, 387] width 206 height 340
click at [592, 573] on button "Send" at bounding box center [588, 585] width 27 height 31
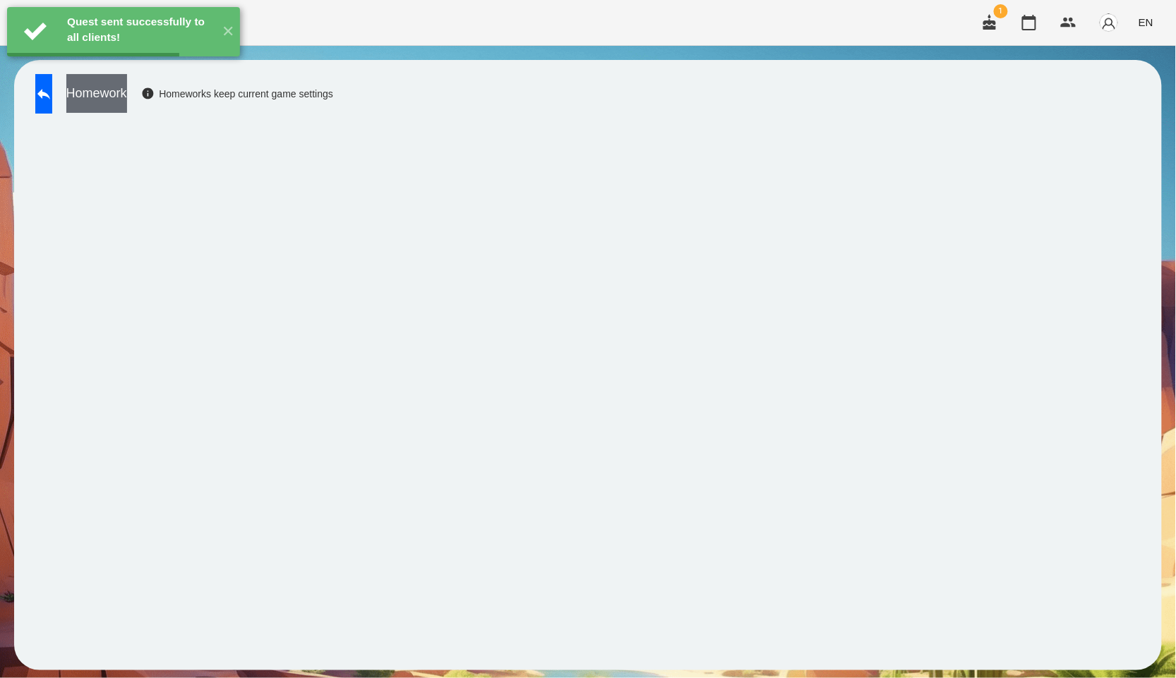
click at [127, 103] on button "Homework" at bounding box center [96, 93] width 61 height 39
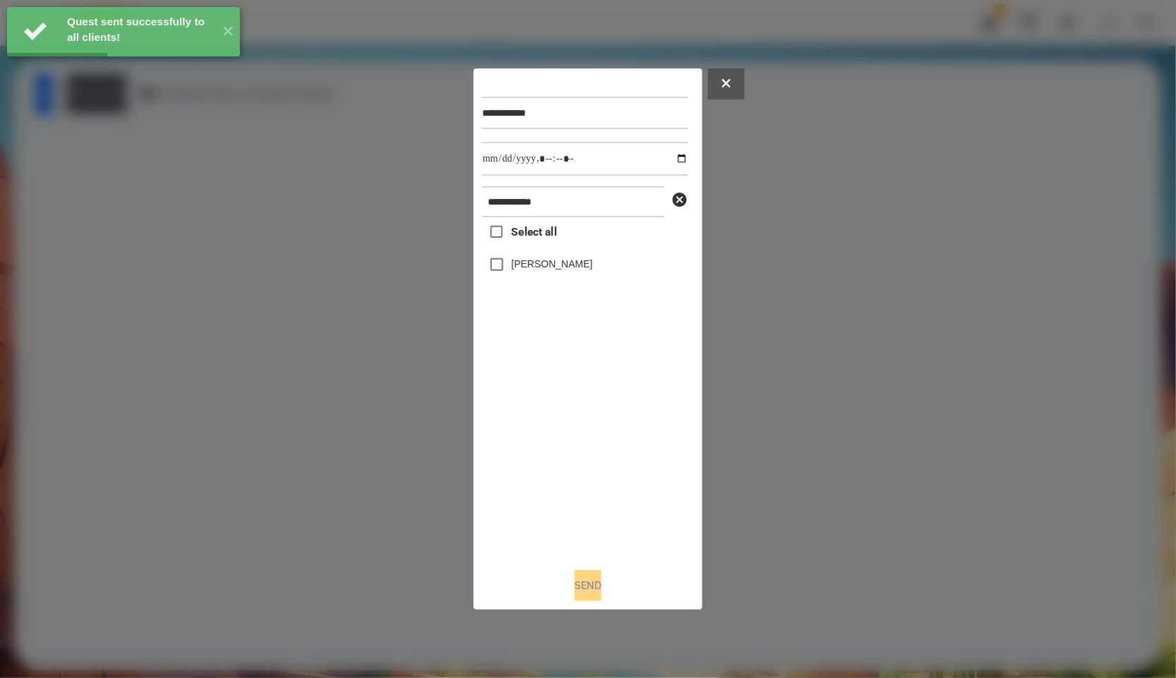
click at [577, 270] on div "[PERSON_NAME]" at bounding box center [585, 265] width 206 height 30
click at [563, 271] on label "[PERSON_NAME]" at bounding box center [552, 264] width 81 height 14
click at [678, 159] on input "datetime-local" at bounding box center [585, 159] width 206 height 34
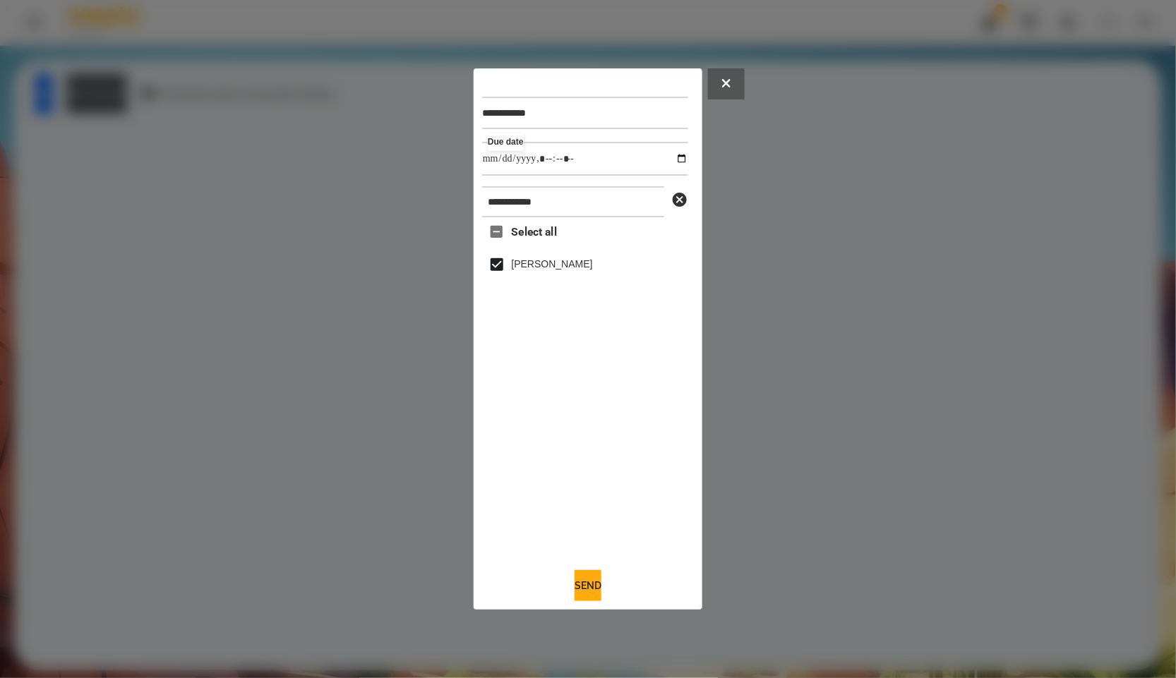
type input "**********"
click at [514, 409] on div "Select all [PERSON_NAME]" at bounding box center [585, 387] width 206 height 340
click at [586, 594] on button "Send" at bounding box center [588, 585] width 27 height 31
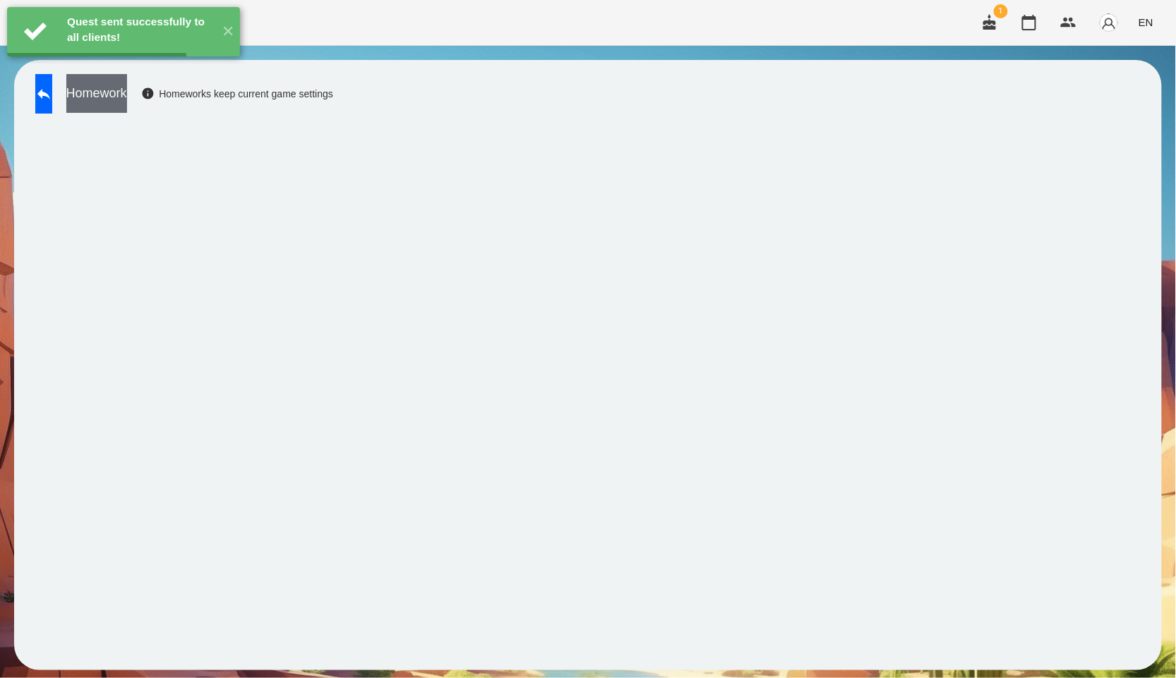
click at [127, 106] on button "Homework" at bounding box center [96, 93] width 61 height 39
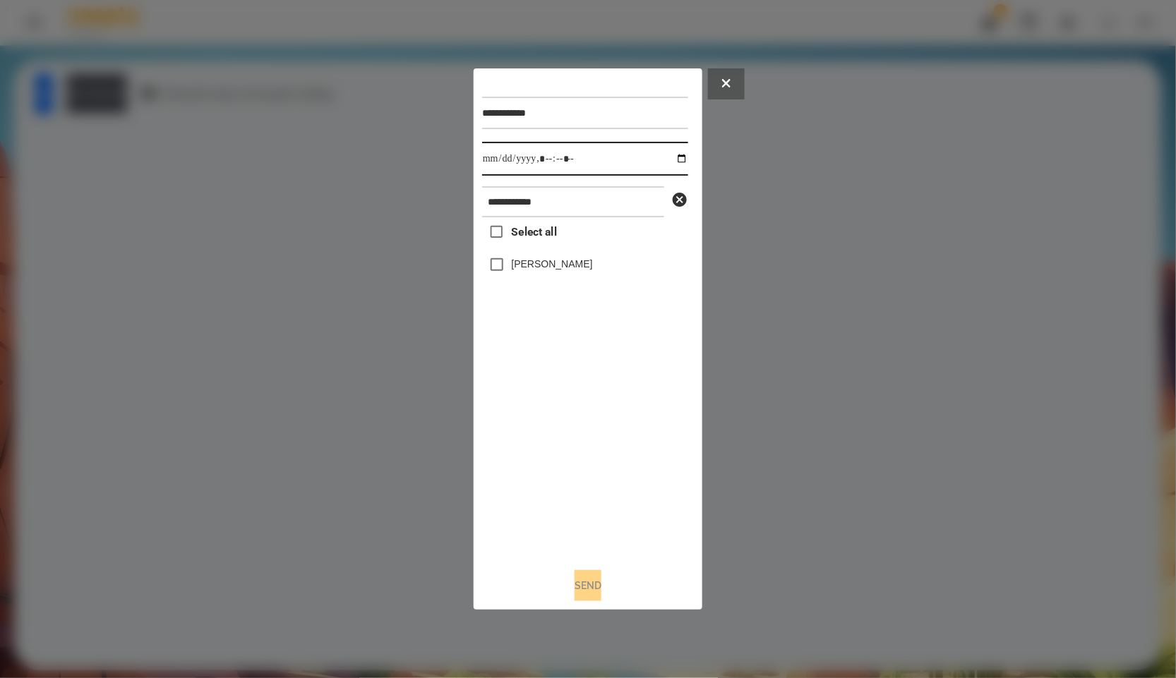
click at [673, 160] on input "datetime-local" at bounding box center [585, 159] width 206 height 34
type input "**********"
drag, startPoint x: 525, startPoint y: 492, endPoint x: 526, endPoint y: 482, distance: 9.9
click at [525, 490] on div "Select all [PERSON_NAME]" at bounding box center [585, 387] width 206 height 340
click at [520, 267] on label "[PERSON_NAME]" at bounding box center [552, 264] width 81 height 14
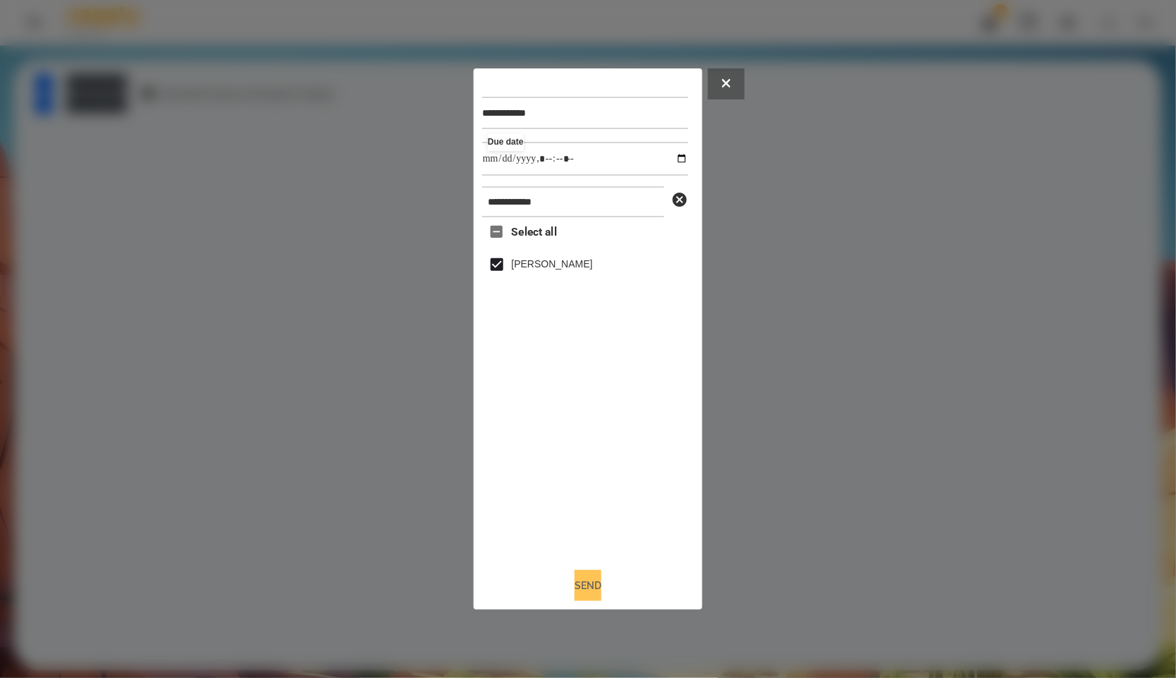
click at [590, 587] on button "Send" at bounding box center [588, 585] width 27 height 31
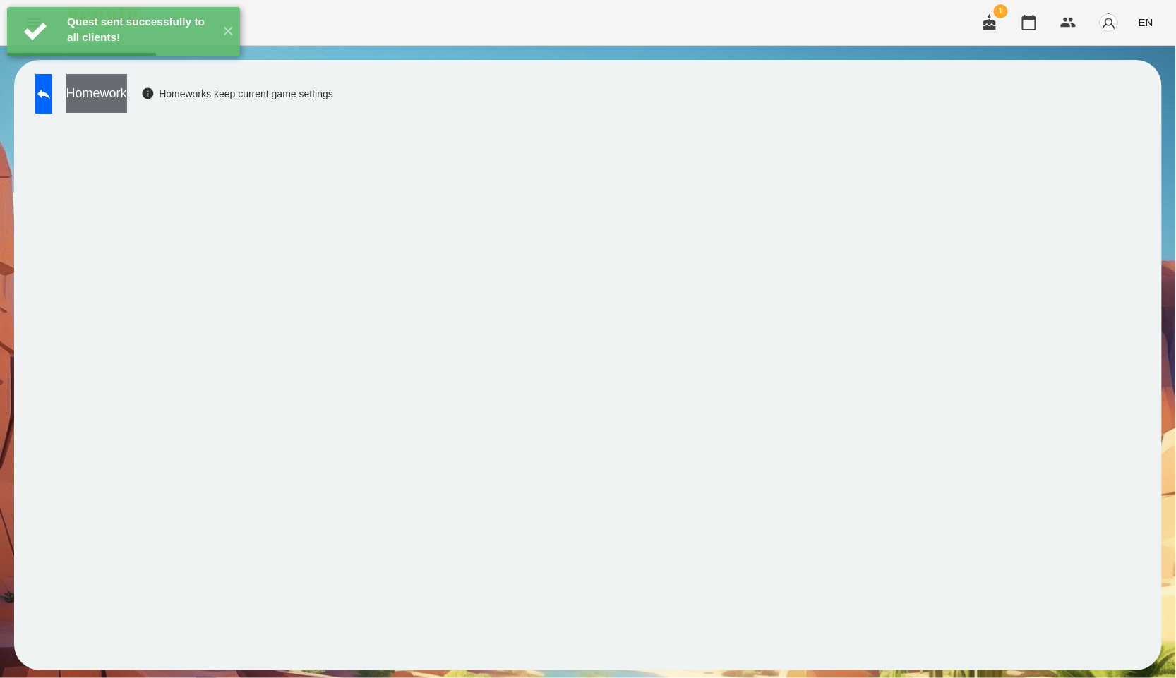
click at [127, 88] on button "Homework" at bounding box center [96, 93] width 61 height 39
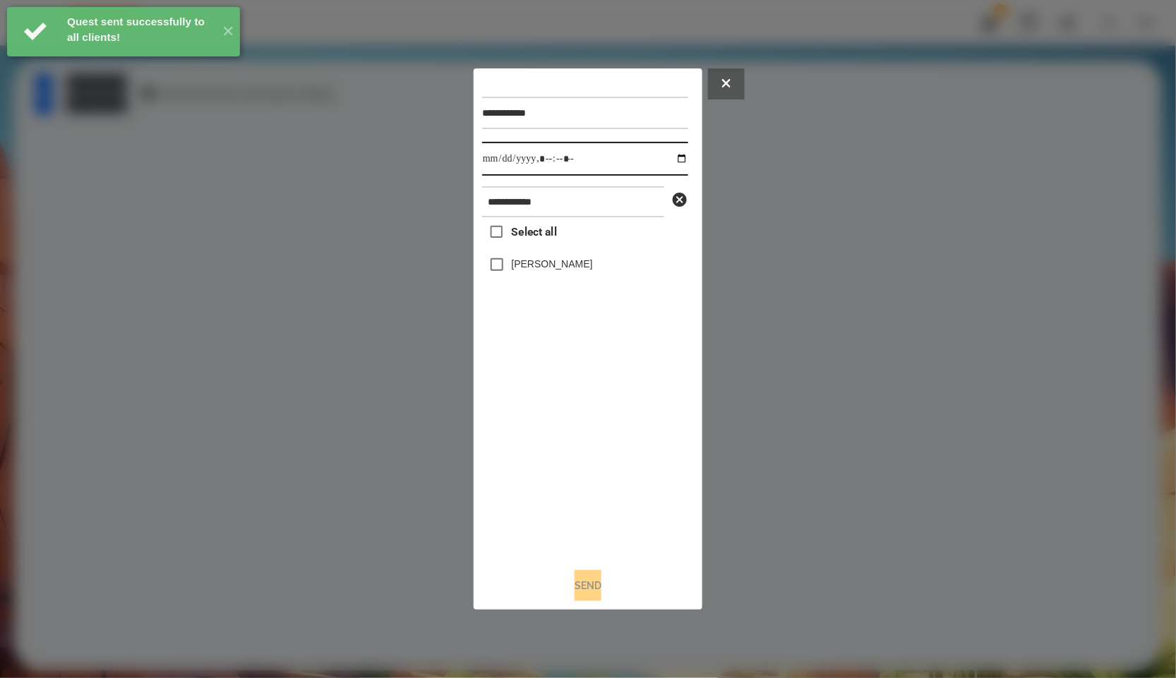
click at [671, 157] on input "datetime-local" at bounding box center [585, 159] width 206 height 34
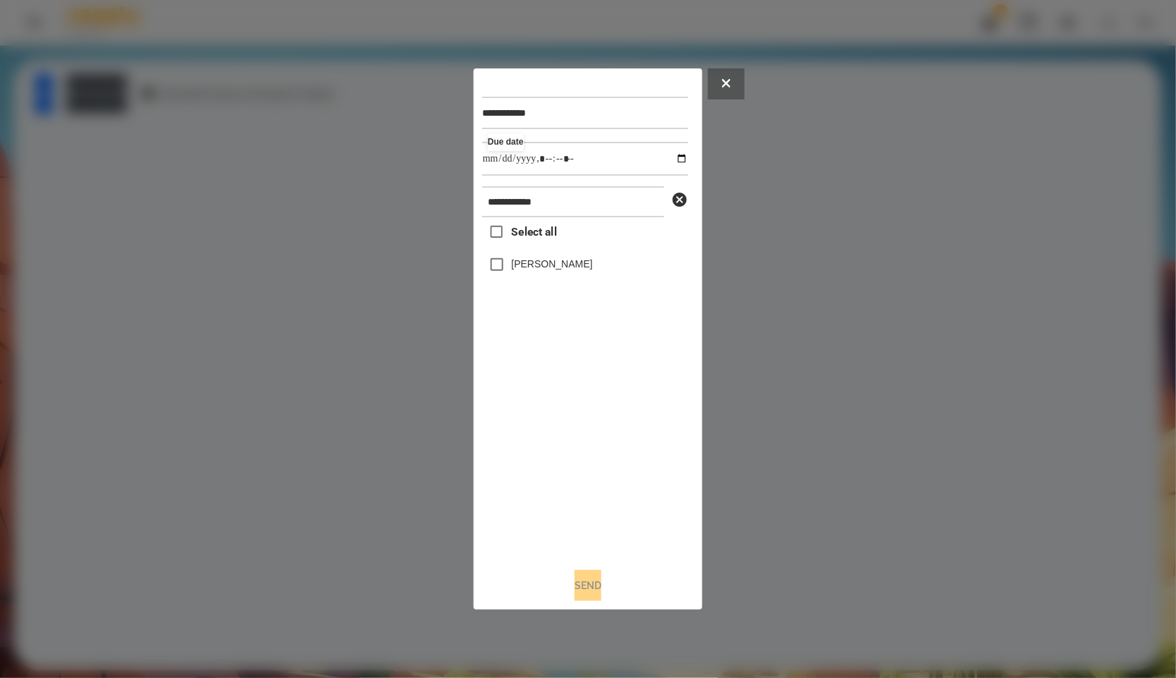
type input "**********"
drag, startPoint x: 508, startPoint y: 447, endPoint x: 515, endPoint y: 430, distance: 18.4
click at [508, 447] on div "Select all [PERSON_NAME]" at bounding box center [585, 387] width 206 height 340
click at [551, 265] on label "[PERSON_NAME]" at bounding box center [552, 264] width 81 height 14
click at [575, 582] on button "Send" at bounding box center [588, 585] width 27 height 31
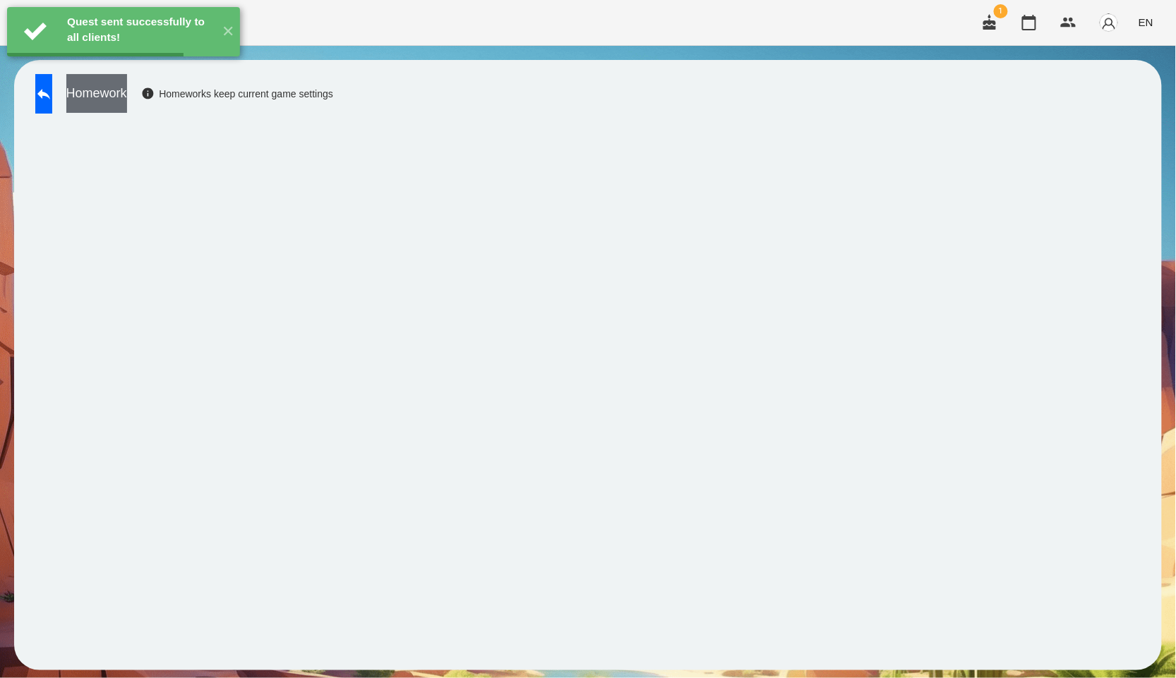
click at [125, 91] on button "Homework" at bounding box center [96, 93] width 61 height 39
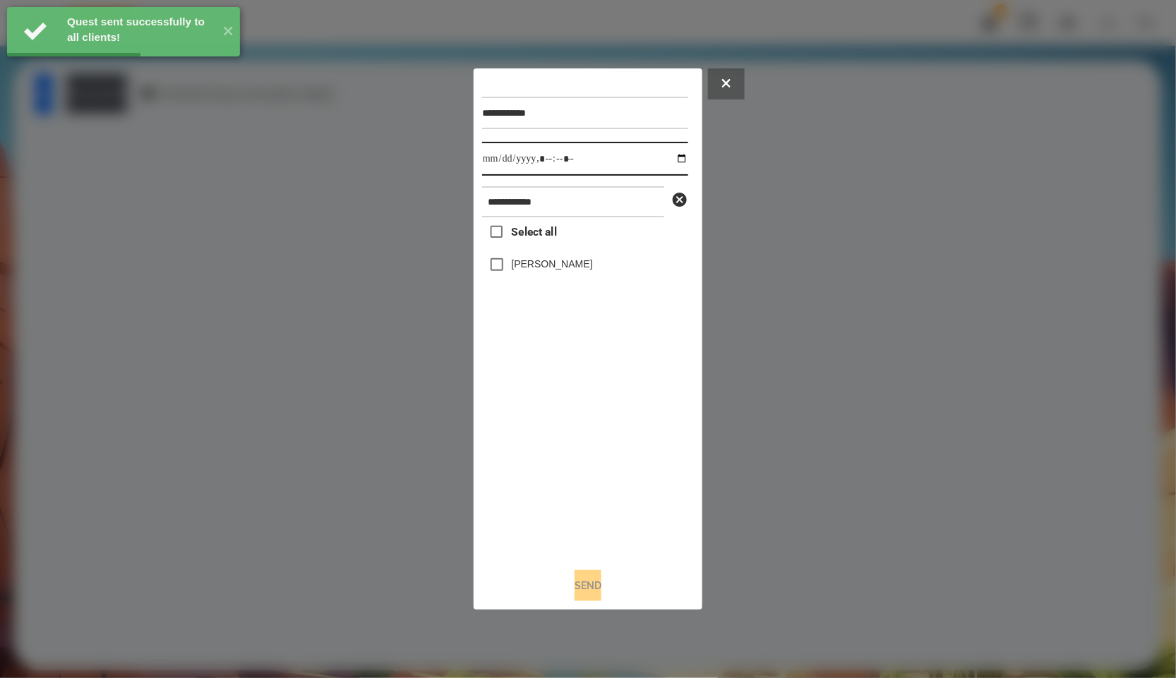
click at [663, 164] on input "datetime-local" at bounding box center [585, 159] width 206 height 34
click at [673, 149] on input "datetime-local" at bounding box center [585, 159] width 206 height 34
click at [672, 151] on input "datetime-local" at bounding box center [585, 159] width 206 height 34
type input "**********"
click at [548, 464] on div "Select all [PERSON_NAME]" at bounding box center [585, 387] width 206 height 340
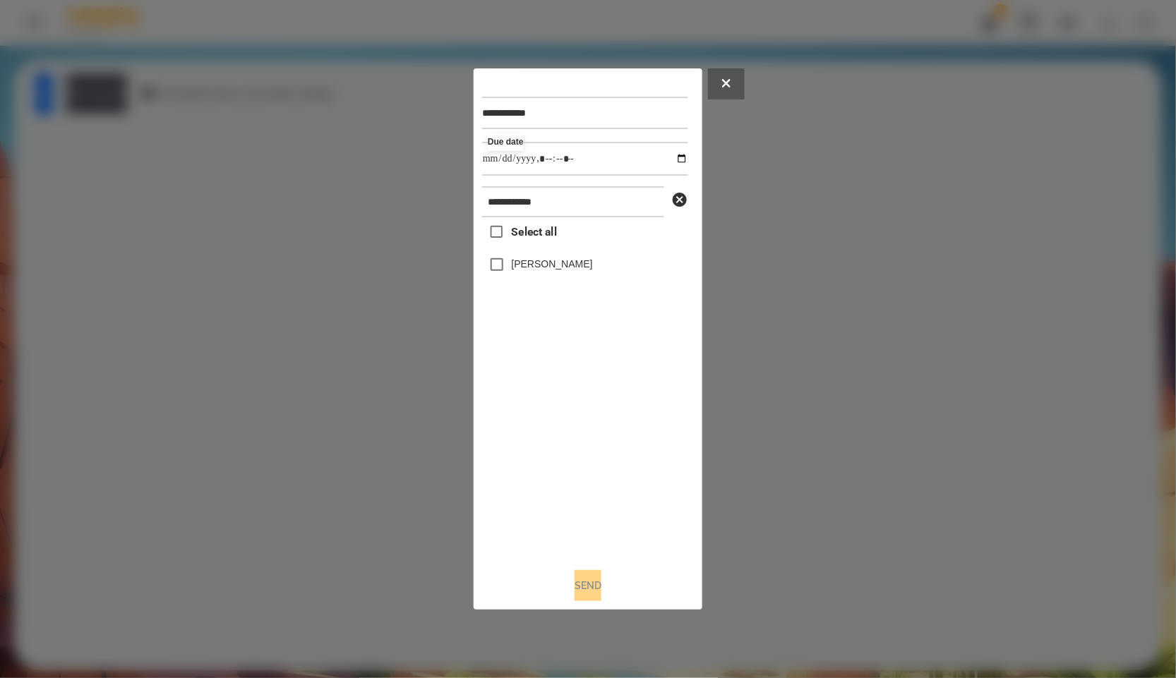
click at [578, 271] on label "[PERSON_NAME]" at bounding box center [552, 264] width 81 height 14
click at [576, 611] on div "**********" at bounding box center [588, 339] width 229 height 542
click at [575, 601] on button "Send" at bounding box center [588, 585] width 27 height 31
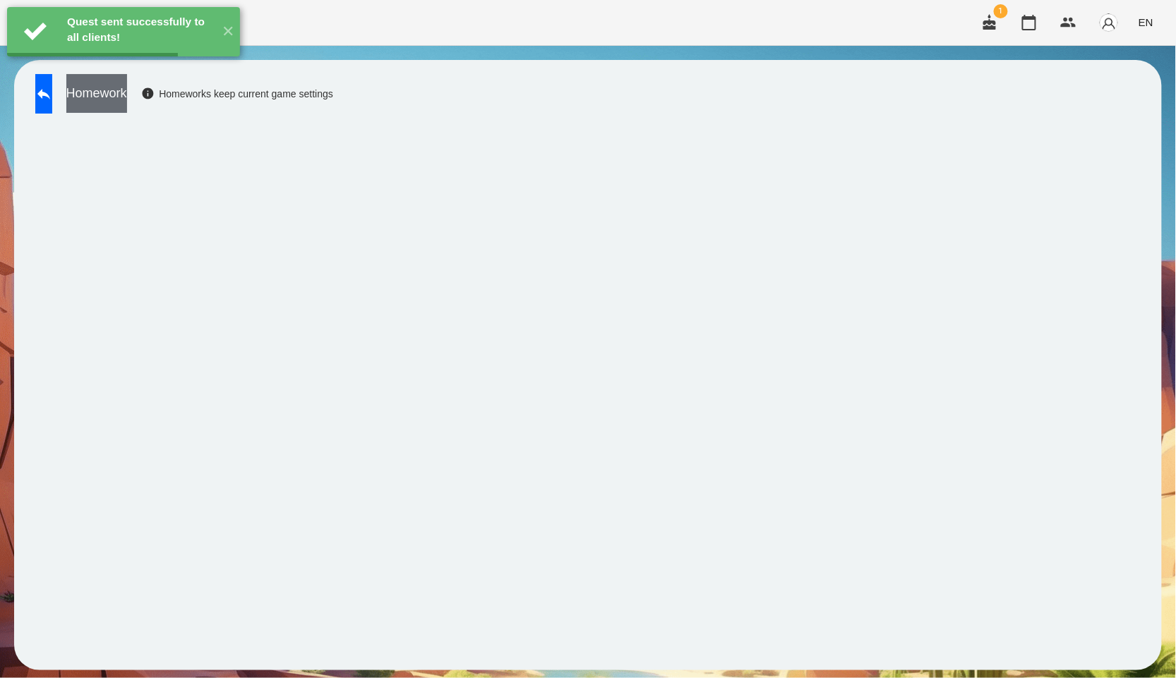
click at [119, 96] on button "Homework" at bounding box center [96, 93] width 61 height 39
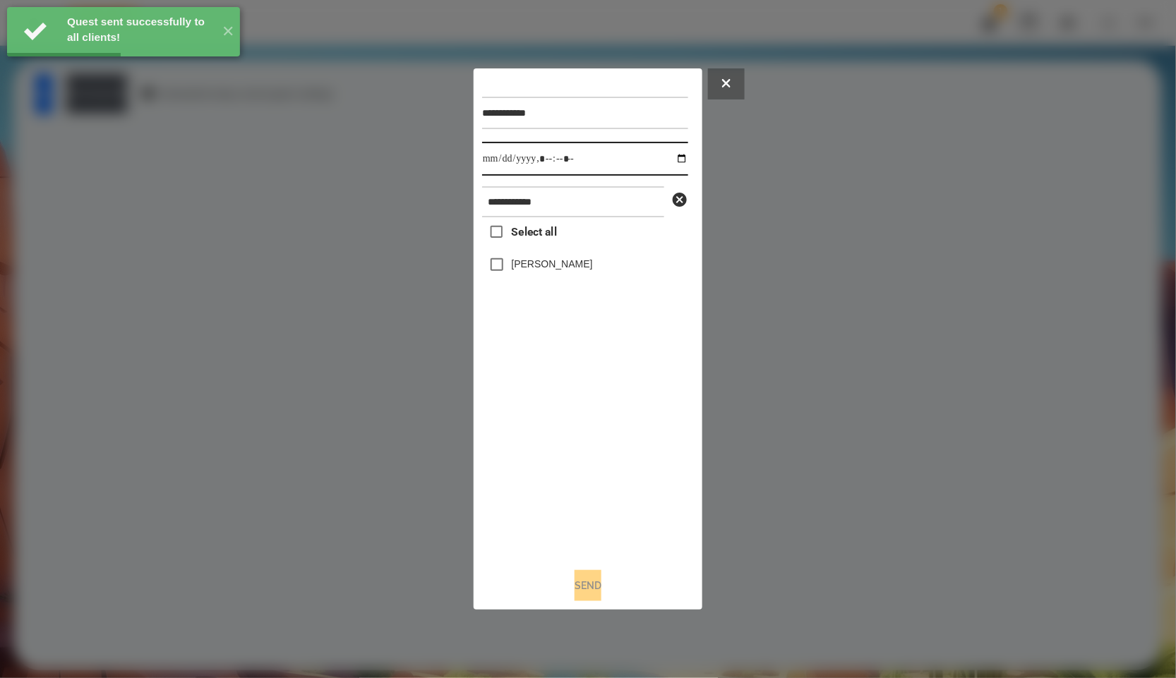
click at [679, 157] on input "datetime-local" at bounding box center [585, 159] width 206 height 34
click at [666, 167] on input "datetime-local" at bounding box center [585, 159] width 206 height 34
click at [674, 153] on input "datetime-local" at bounding box center [585, 159] width 206 height 34
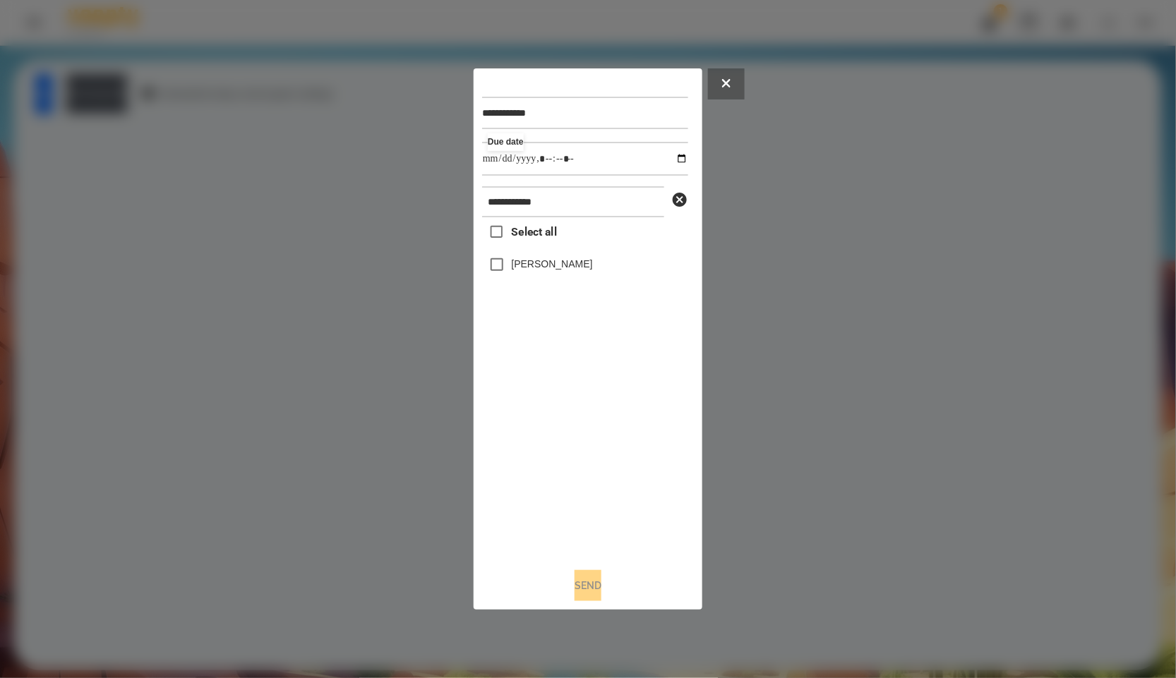
type input "**********"
drag, startPoint x: 602, startPoint y: 450, endPoint x: 604, endPoint y: 407, distance: 43.1
click at [602, 450] on div "Select all [PERSON_NAME]" at bounding box center [585, 387] width 206 height 340
click at [552, 269] on label "[PERSON_NAME]" at bounding box center [552, 264] width 81 height 14
click at [547, 258] on div "[PERSON_NAME]" at bounding box center [585, 265] width 206 height 30
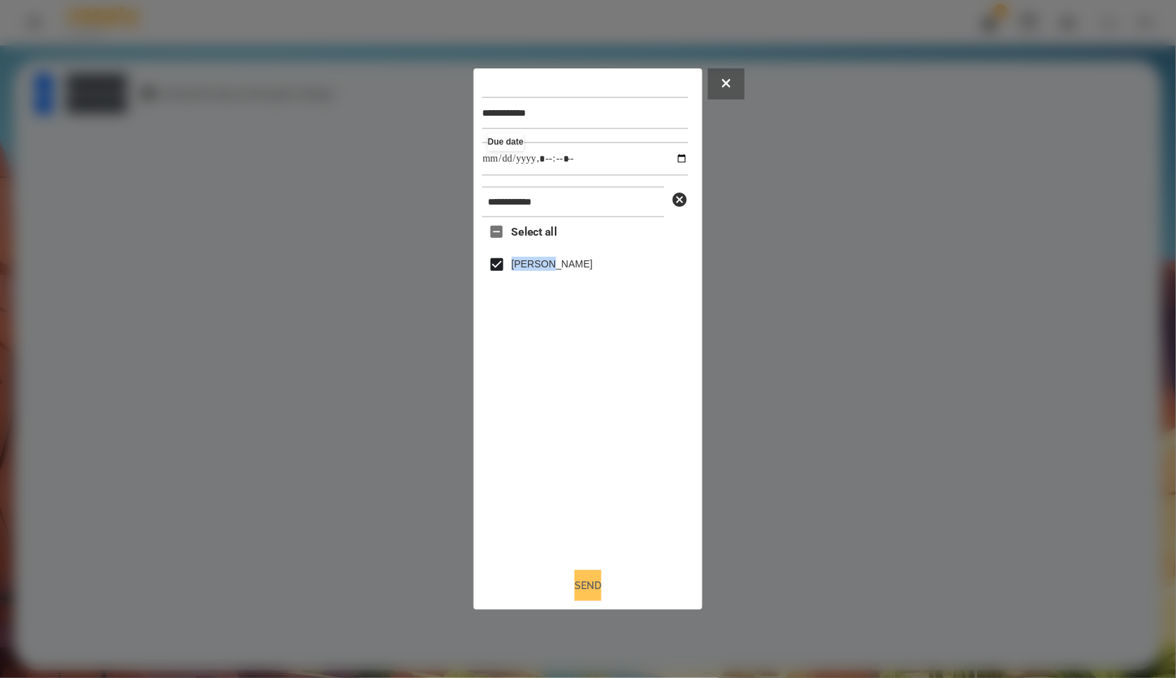
click at [575, 585] on button "Send" at bounding box center [588, 585] width 27 height 31
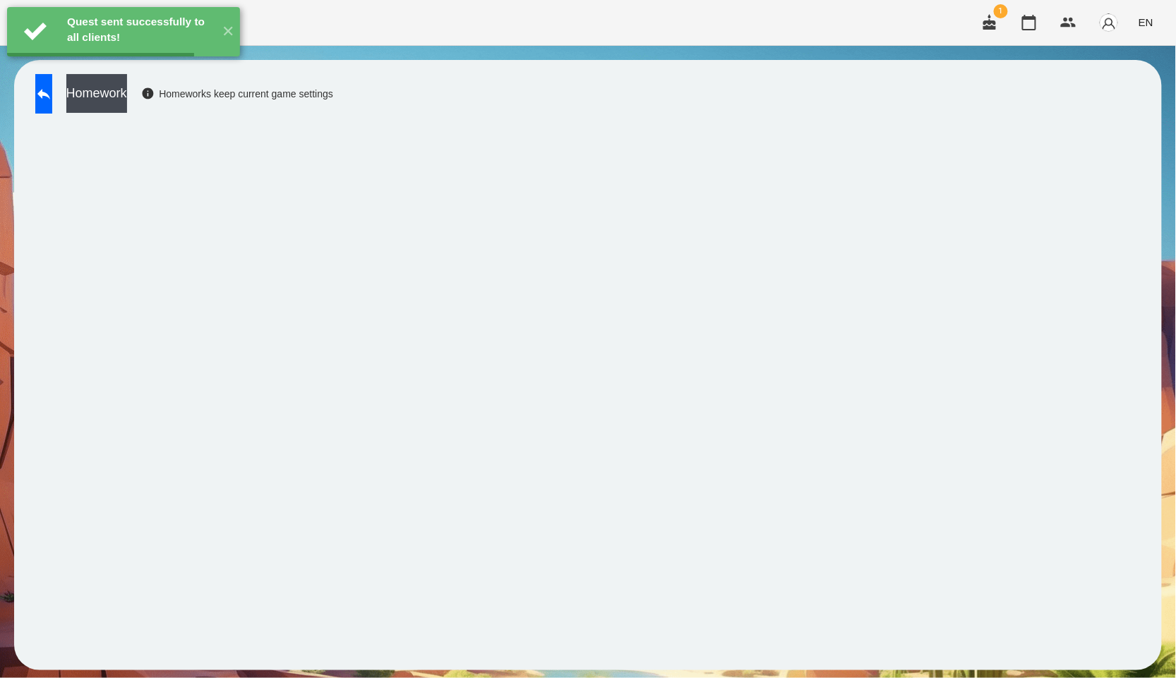
click at [127, 104] on button "Homework" at bounding box center [96, 93] width 61 height 39
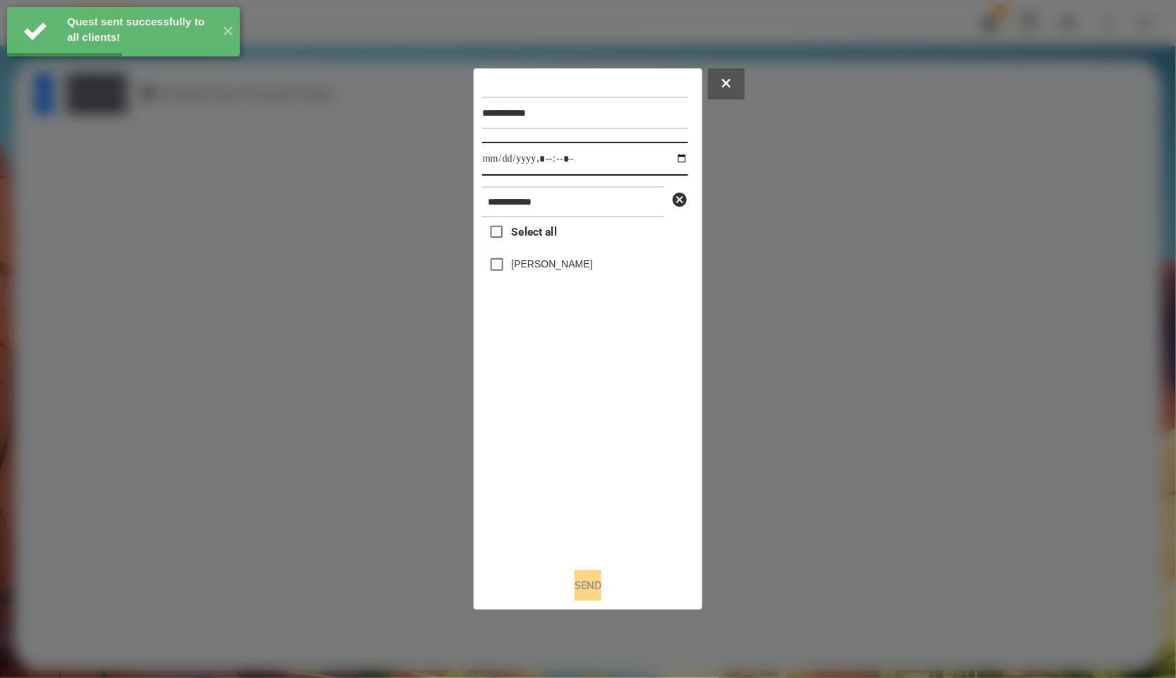
click at [672, 160] on input "datetime-local" at bounding box center [585, 159] width 206 height 34
type input "**********"
click at [587, 421] on div "Select all [PERSON_NAME]" at bounding box center [585, 387] width 206 height 340
click at [540, 270] on label "[PERSON_NAME]" at bounding box center [552, 264] width 81 height 14
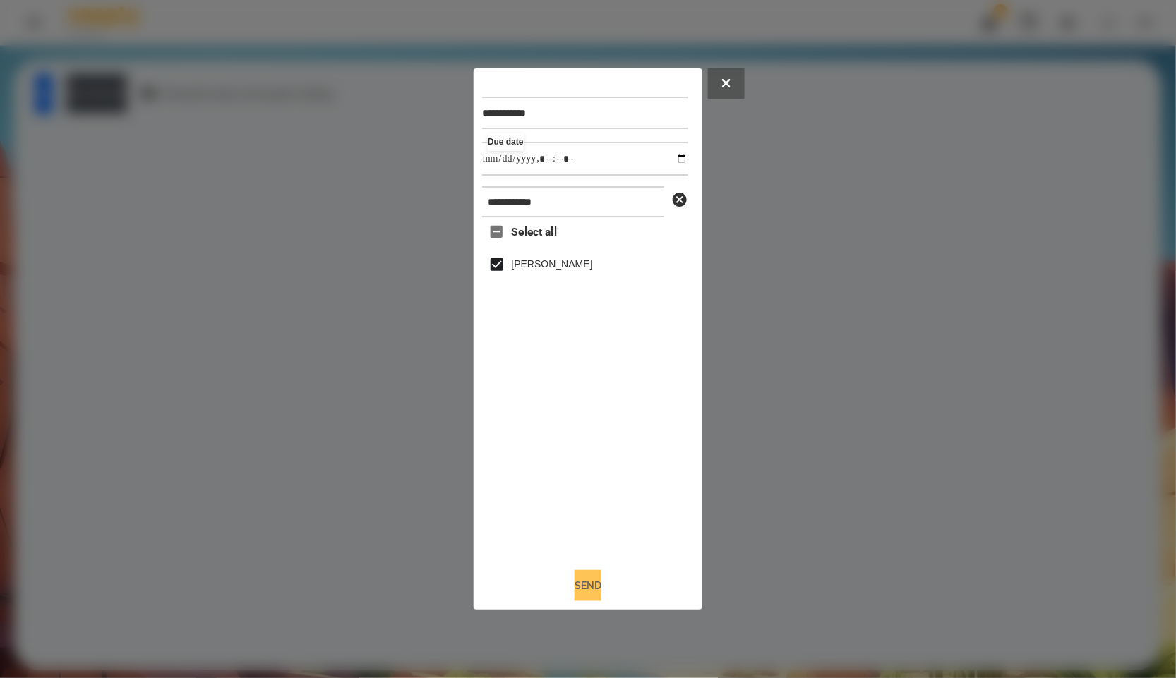
click at [585, 582] on button "Send" at bounding box center [588, 585] width 27 height 31
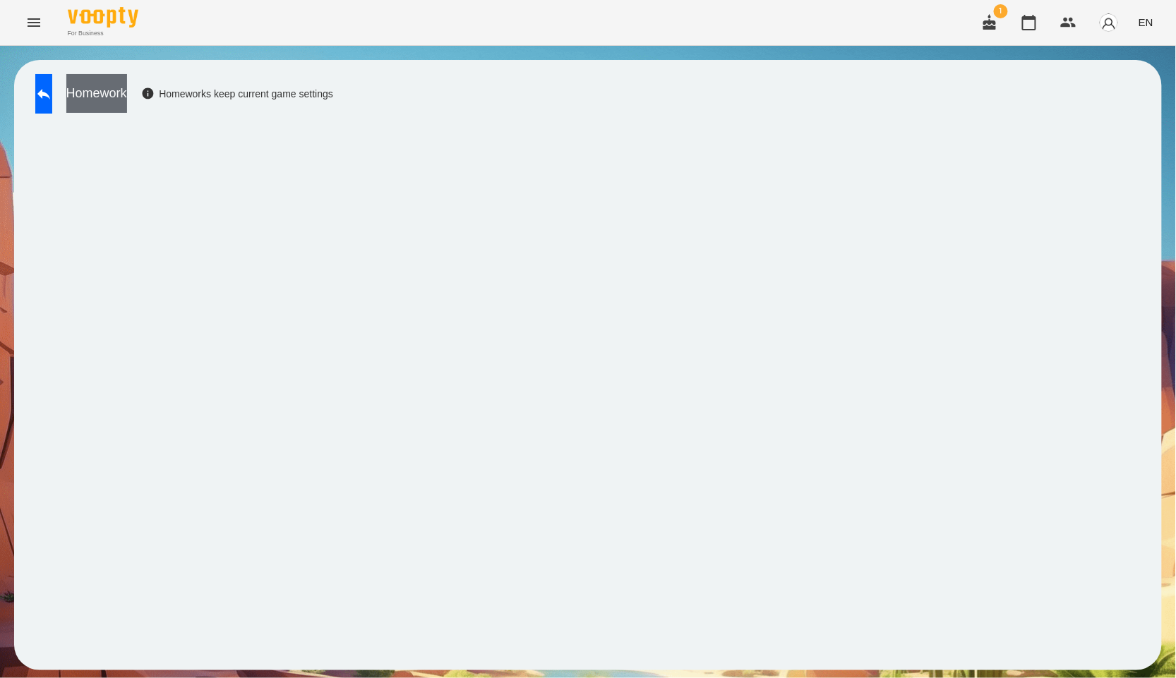
click at [127, 91] on button "Homework" at bounding box center [96, 93] width 61 height 39
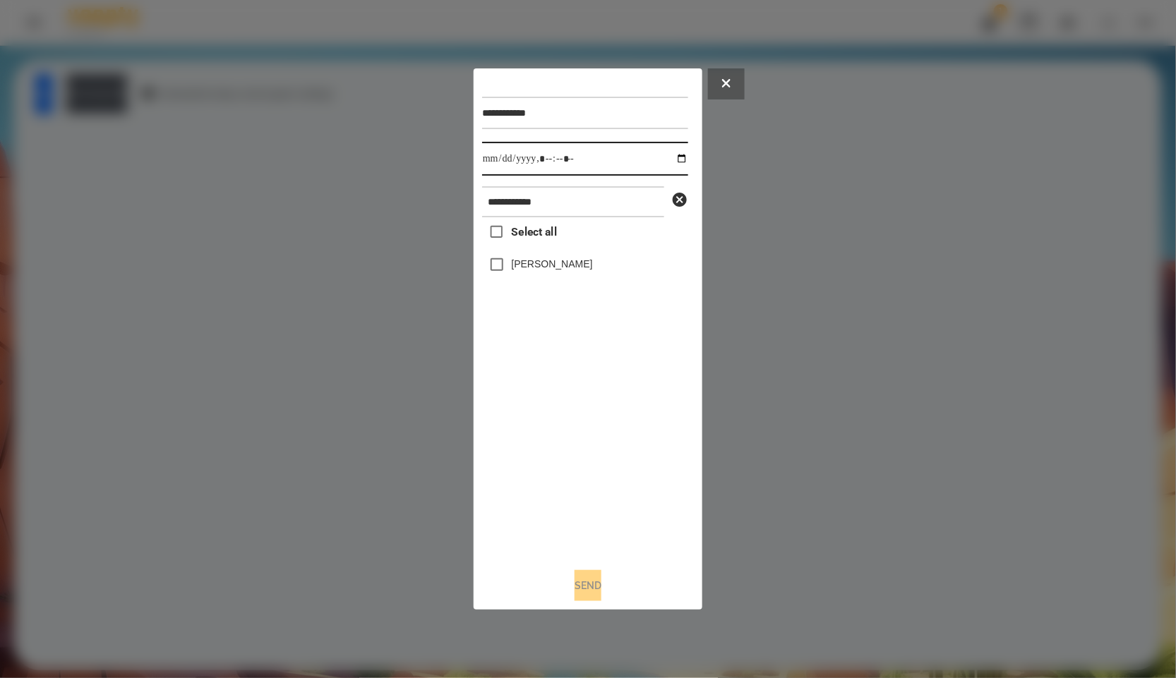
click at [679, 164] on input "datetime-local" at bounding box center [585, 159] width 206 height 34
click at [668, 153] on input "datetime-local" at bounding box center [585, 159] width 206 height 34
type input "**********"
drag, startPoint x: 580, startPoint y: 445, endPoint x: 576, endPoint y: 434, distance: 11.4
click at [580, 445] on div "Select all [PERSON_NAME]" at bounding box center [585, 387] width 206 height 340
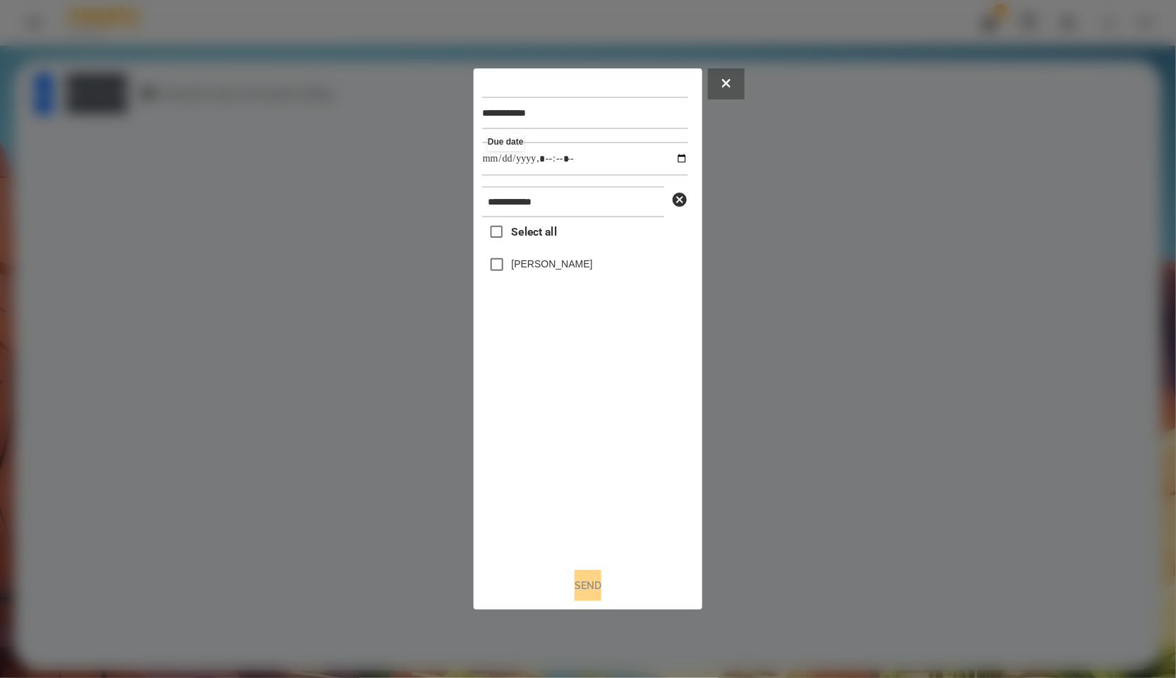
click at [522, 271] on label "[PERSON_NAME]" at bounding box center [552, 264] width 81 height 14
click at [575, 591] on button "Send" at bounding box center [588, 585] width 27 height 31
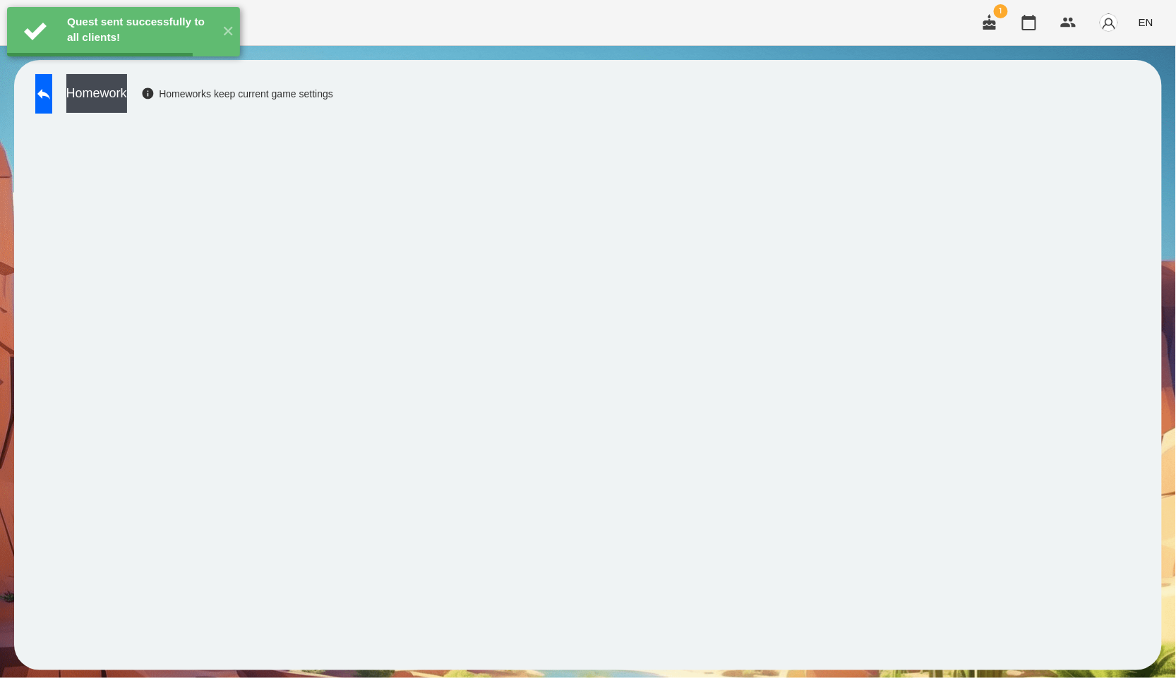
click at [127, 107] on button "Homework" at bounding box center [96, 93] width 61 height 39
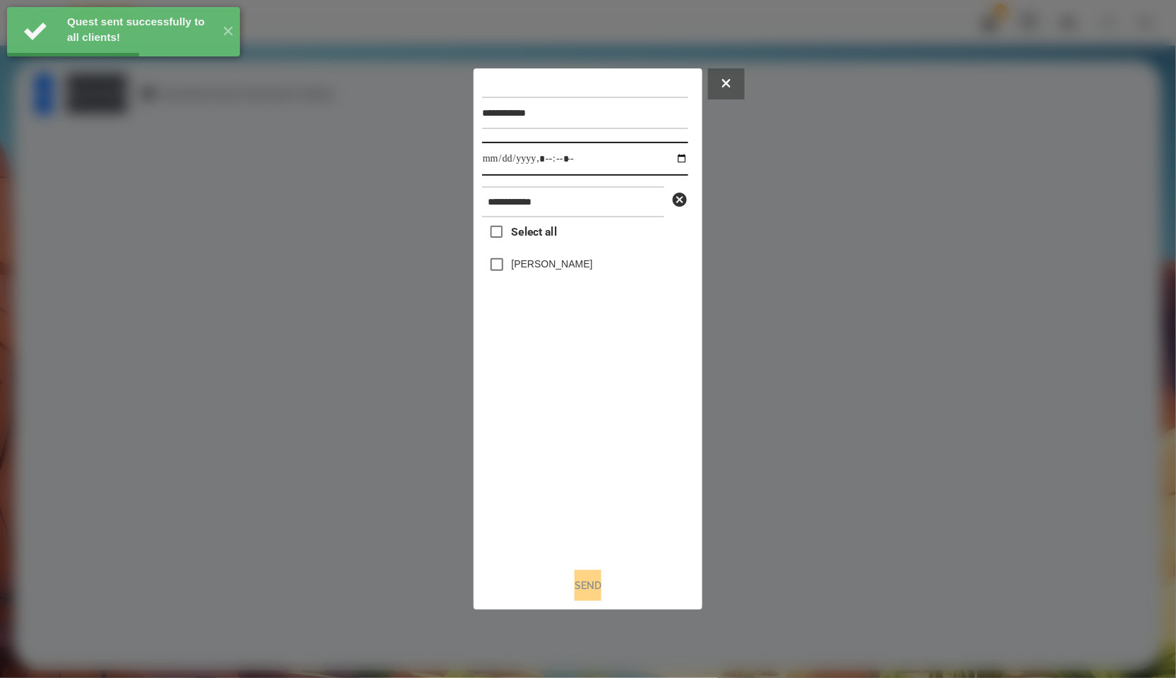
click at [672, 163] on input "datetime-local" at bounding box center [585, 159] width 206 height 34
type input "**********"
click at [584, 556] on div "Select all [PERSON_NAME]" at bounding box center [585, 387] width 206 height 340
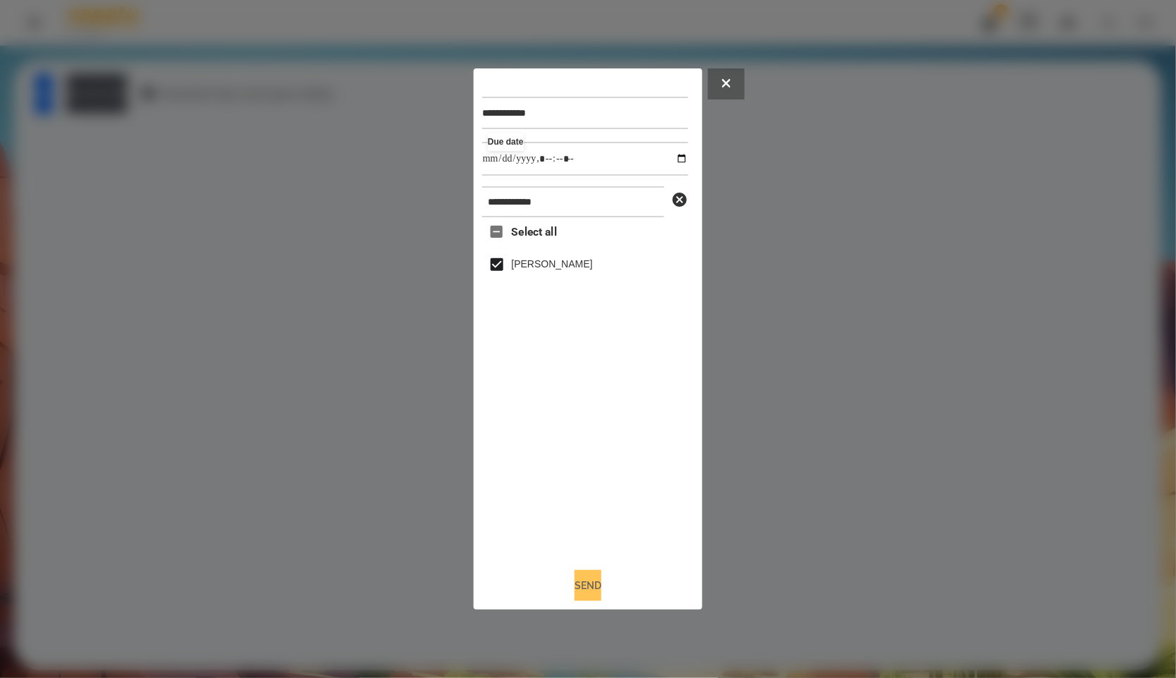
click at [575, 596] on button "Send" at bounding box center [588, 585] width 27 height 31
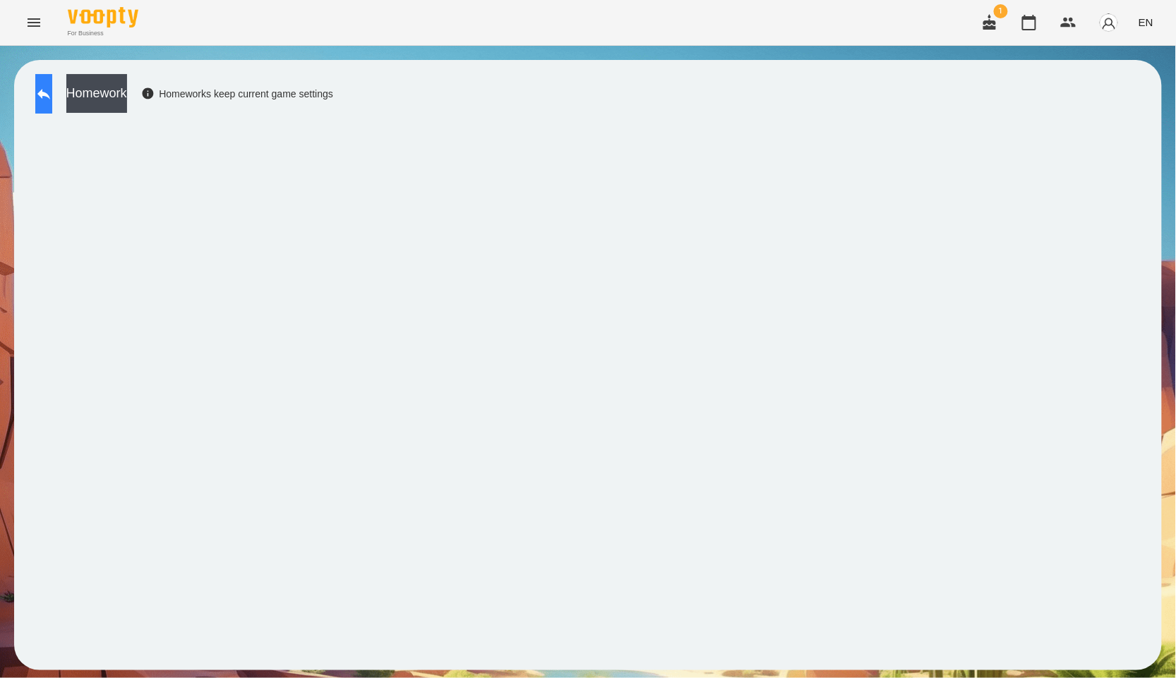
click at [52, 103] on button at bounding box center [43, 94] width 17 height 40
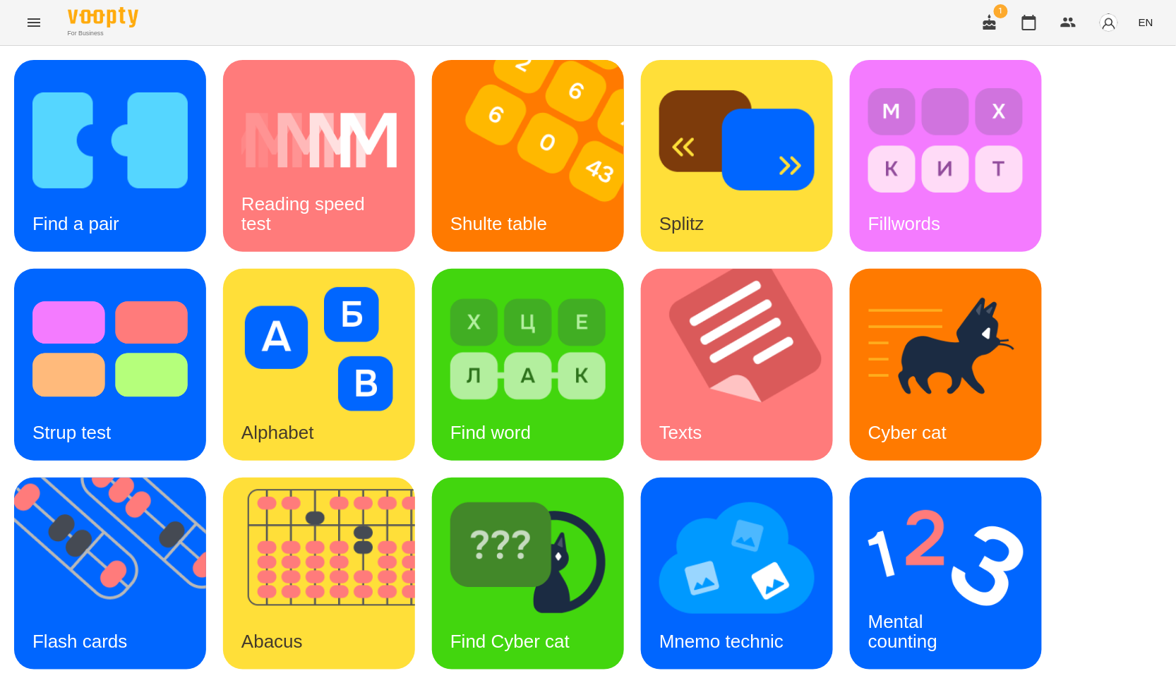
scroll to position [214, 0]
click at [1014, 287] on img at bounding box center [945, 349] width 155 height 124
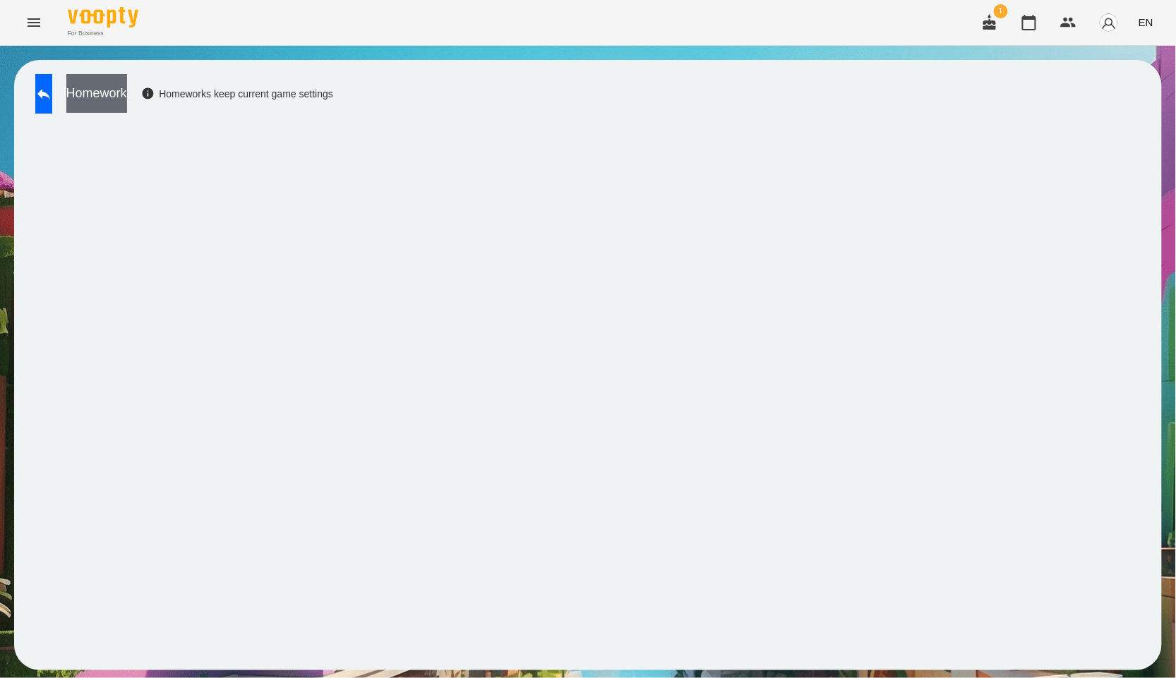
click at [127, 90] on button "Homework" at bounding box center [96, 93] width 61 height 39
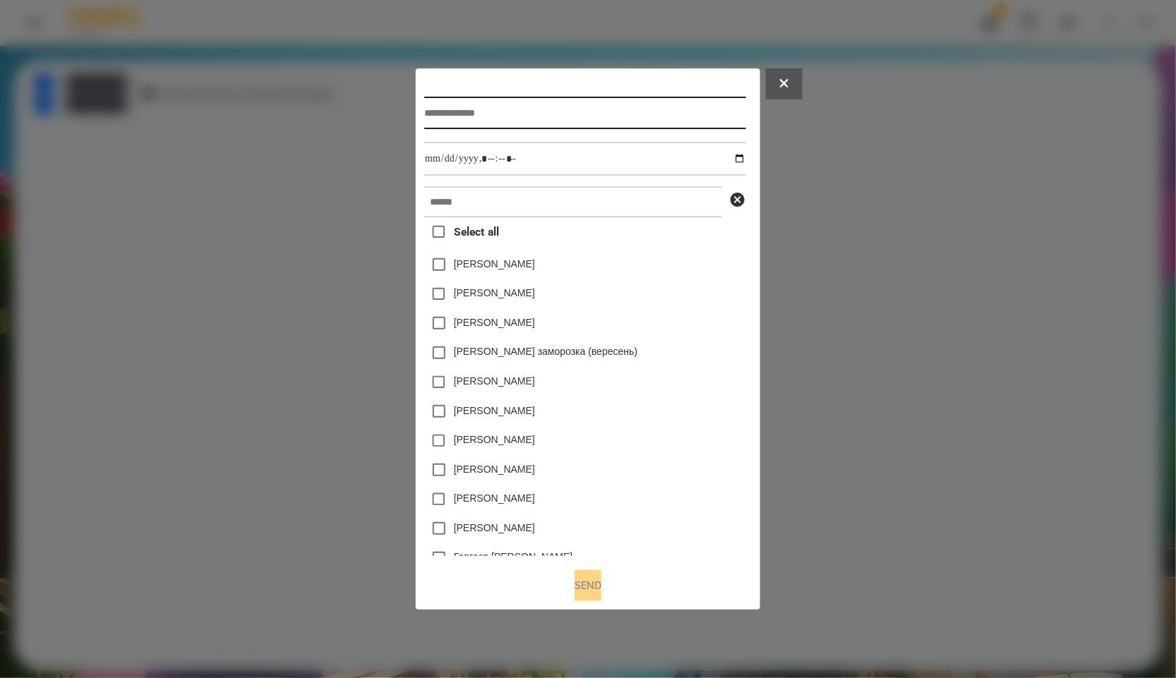
click at [520, 110] on input "text" at bounding box center [584, 113] width 321 height 32
paste input "**********"
type input "**********"
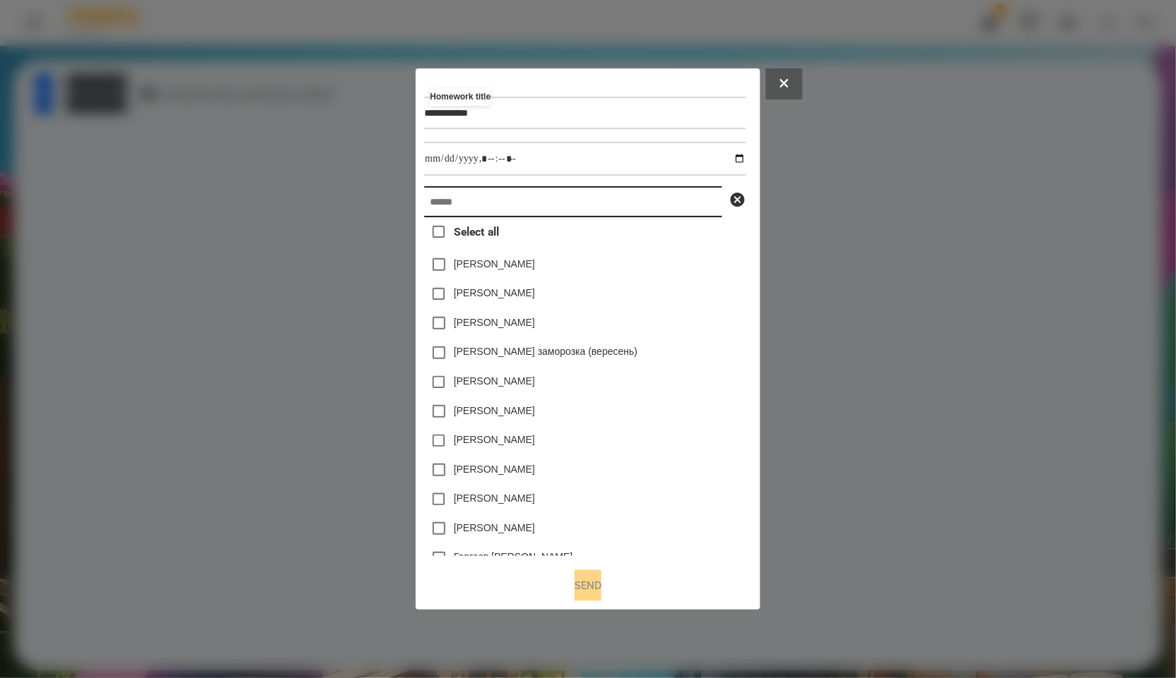
click at [525, 206] on input "text" at bounding box center [573, 201] width 298 height 31
paste input "**********"
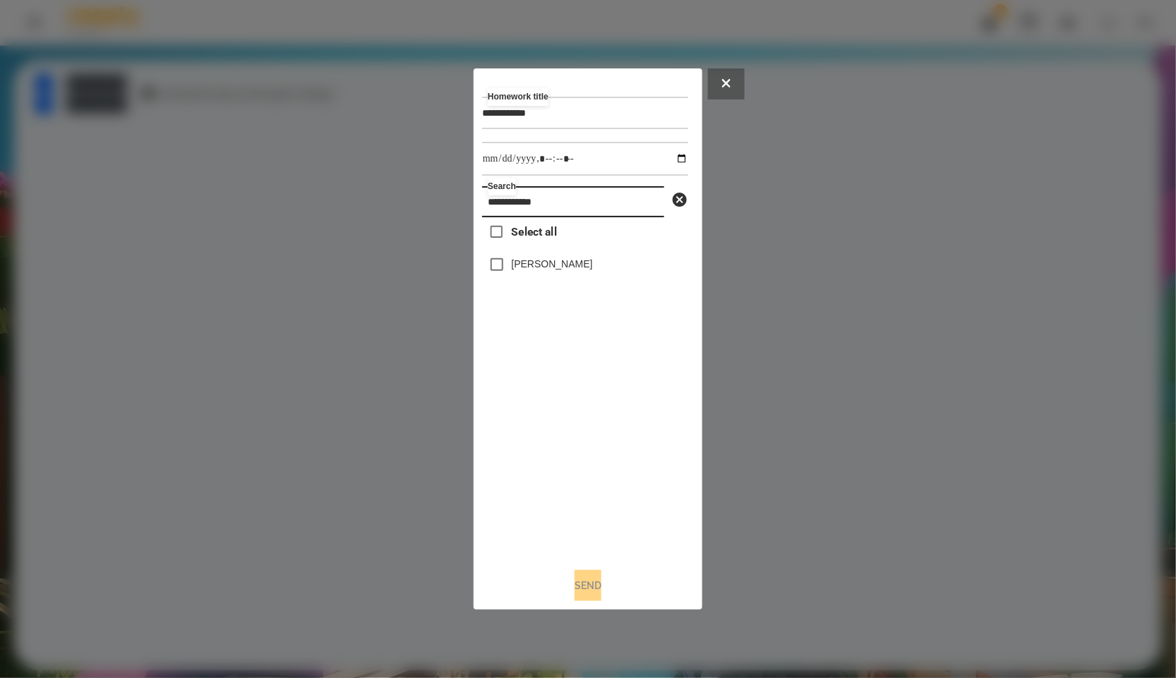
type input "**********"
click at [533, 257] on div "[PERSON_NAME]" at bounding box center [585, 265] width 206 height 30
click at [533, 258] on label "[PERSON_NAME]" at bounding box center [552, 264] width 81 height 14
click at [676, 152] on input "datetime-local" at bounding box center [585, 159] width 206 height 34
type input "**********"
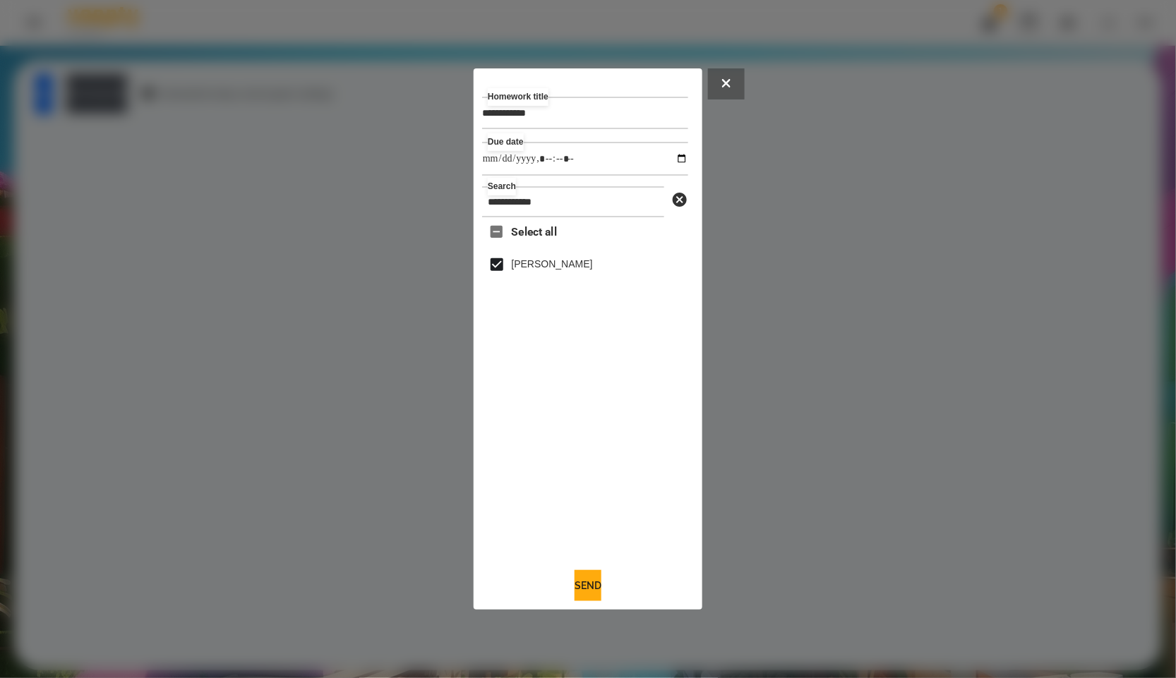
drag, startPoint x: 608, startPoint y: 404, endPoint x: 573, endPoint y: 421, distance: 38.9
click at [608, 404] on div "Select all [PERSON_NAME]" at bounding box center [585, 387] width 206 height 340
click at [589, 577] on button "Send" at bounding box center [588, 585] width 27 height 31
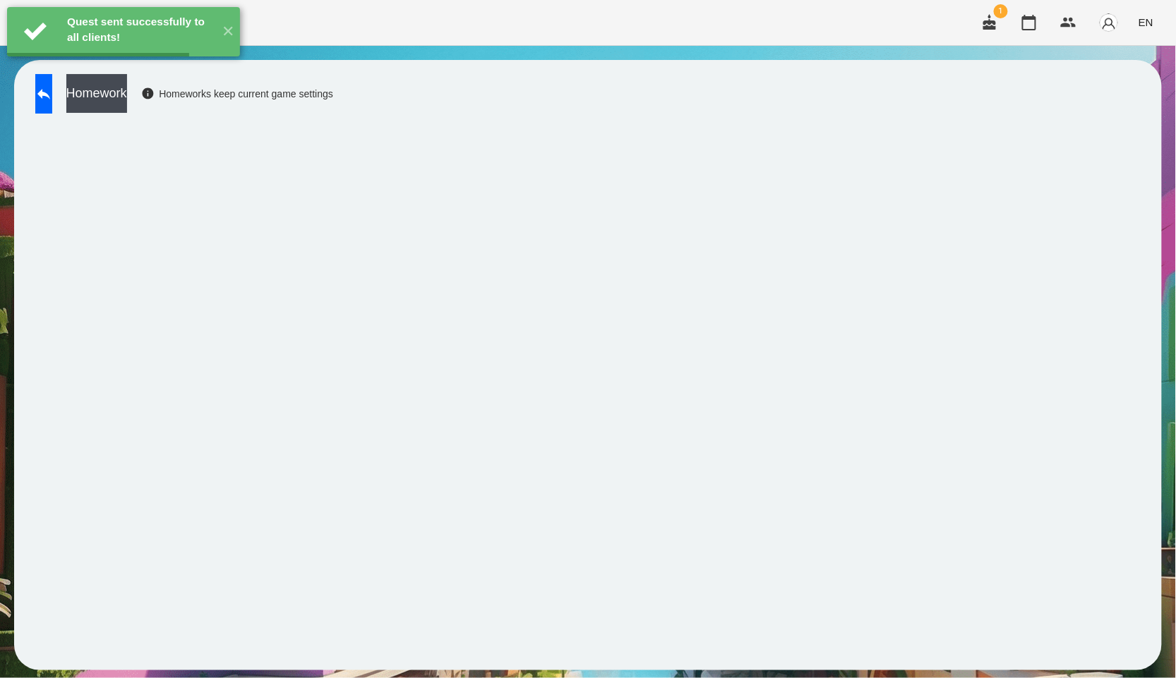
click at [127, 99] on button "Homework" at bounding box center [96, 93] width 61 height 39
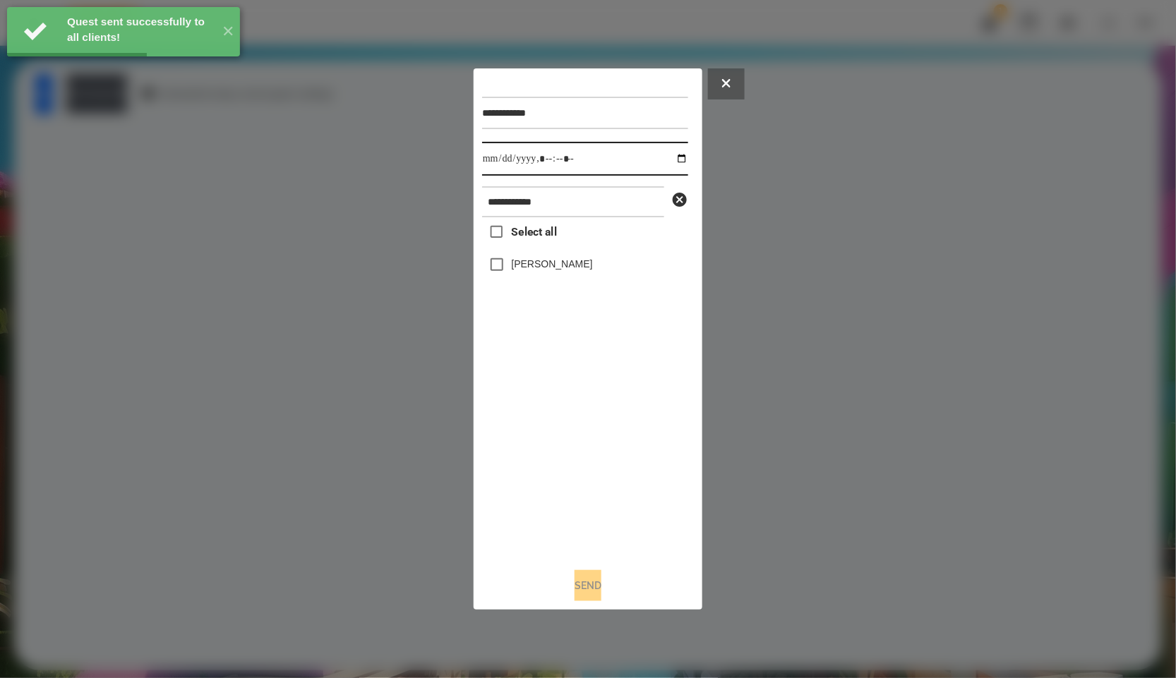
click at [672, 162] on input "datetime-local" at bounding box center [585, 159] width 206 height 34
type input "**********"
drag, startPoint x: 560, startPoint y: 533, endPoint x: 558, endPoint y: 467, distance: 65.7
click at [560, 533] on div "Select all [PERSON_NAME]" at bounding box center [585, 387] width 206 height 340
click at [539, 271] on label "[PERSON_NAME]" at bounding box center [552, 264] width 81 height 14
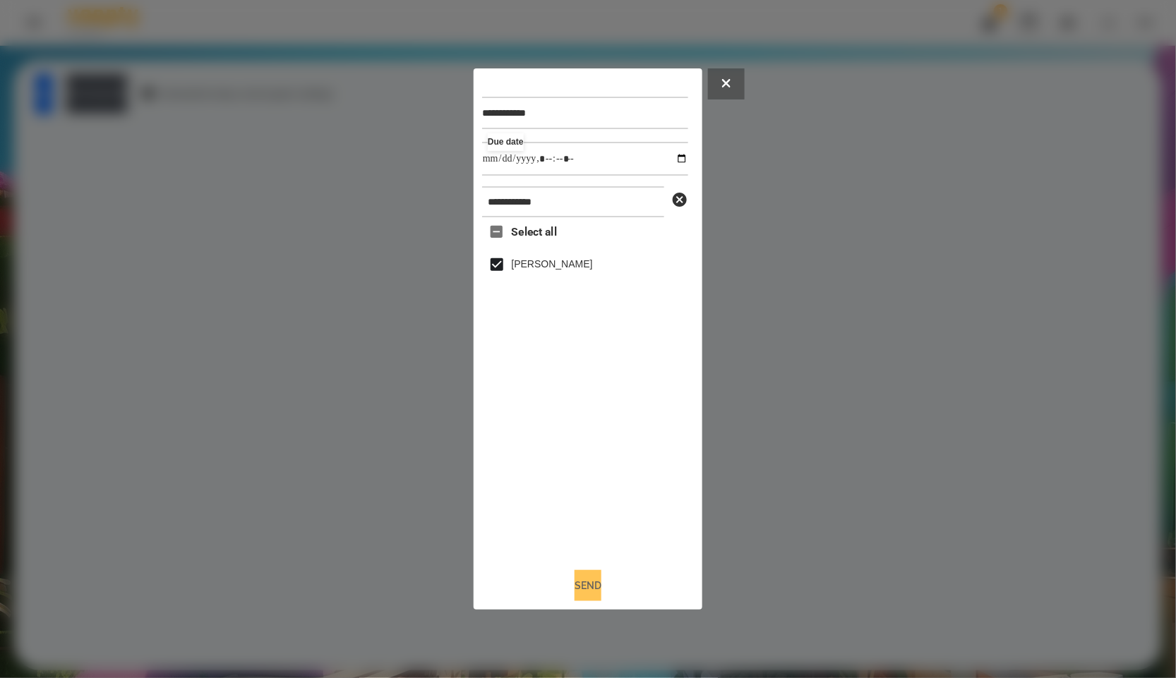
click at [580, 585] on button "Send" at bounding box center [588, 585] width 27 height 31
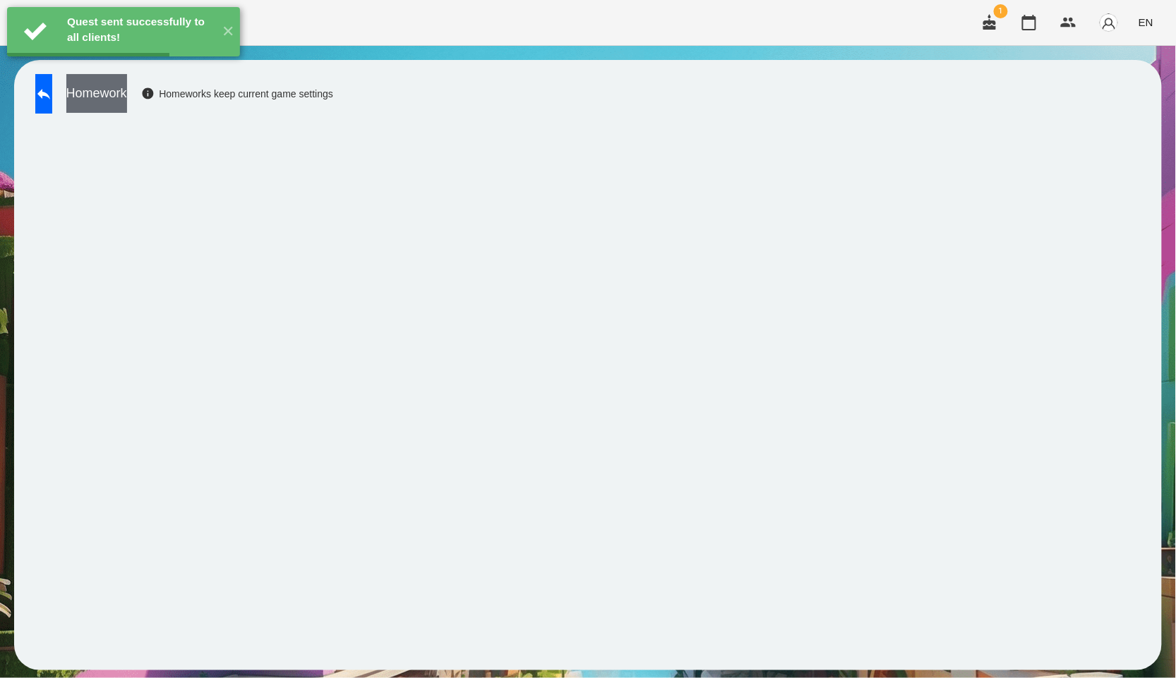
click at [127, 96] on button "Homework" at bounding box center [96, 93] width 61 height 39
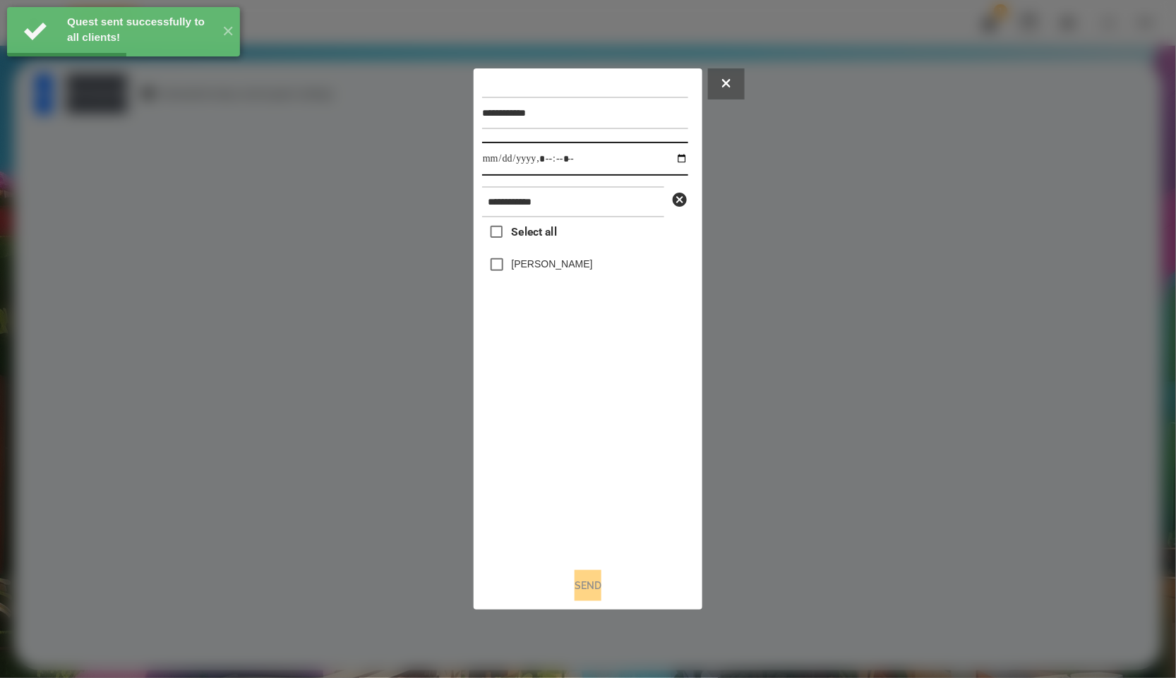
click at [664, 154] on input "datetime-local" at bounding box center [585, 159] width 206 height 34
type input "**********"
drag, startPoint x: 583, startPoint y: 528, endPoint x: 582, endPoint y: 398, distance: 129.9
click at [583, 528] on div "Select all [PERSON_NAME]" at bounding box center [585, 387] width 206 height 340
click at [530, 276] on div "[PERSON_NAME]" at bounding box center [585, 265] width 206 height 30
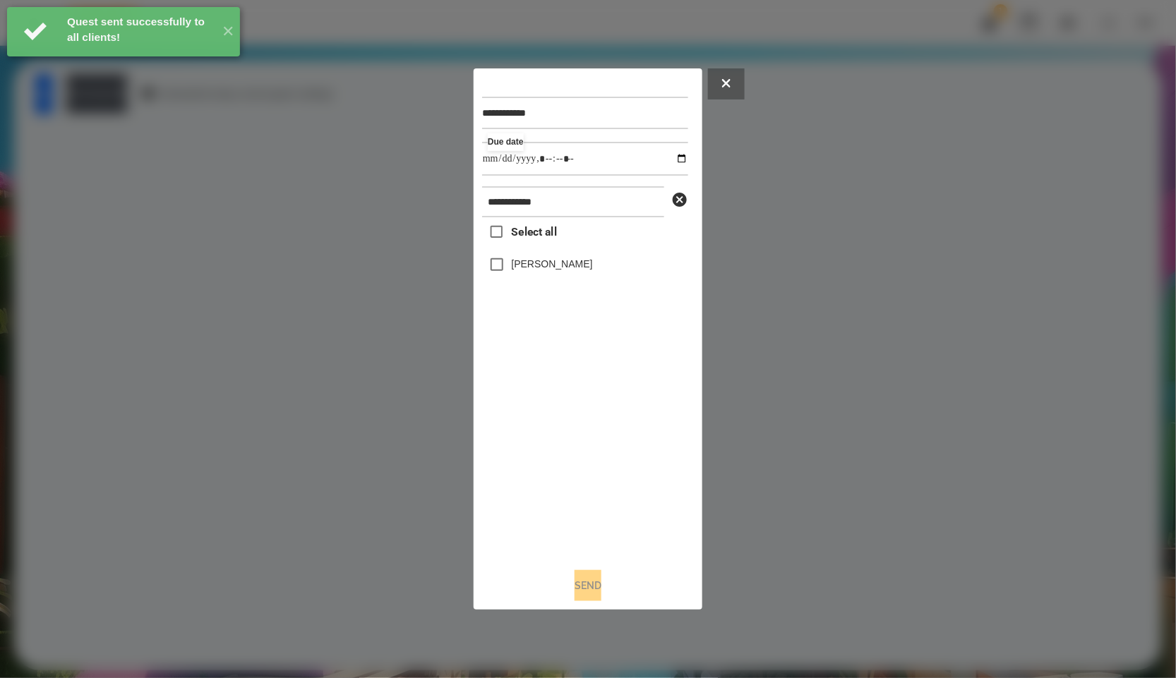
click at [536, 262] on label "[PERSON_NAME]" at bounding box center [552, 264] width 81 height 14
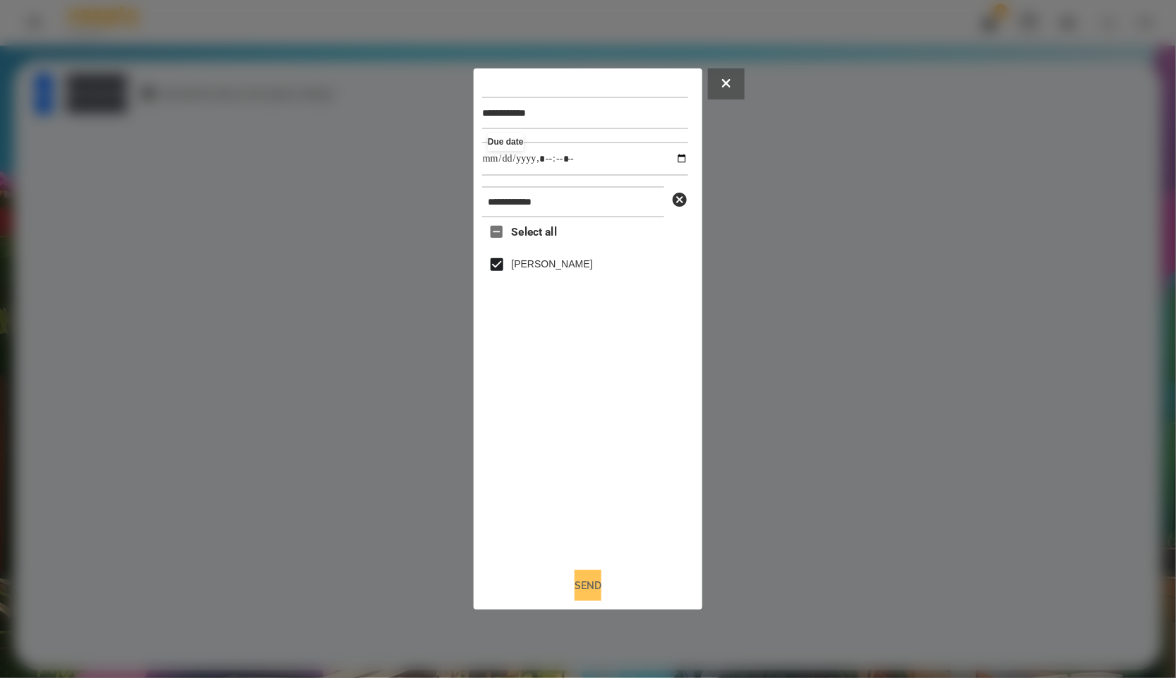
click at [594, 587] on button "Send" at bounding box center [588, 585] width 27 height 31
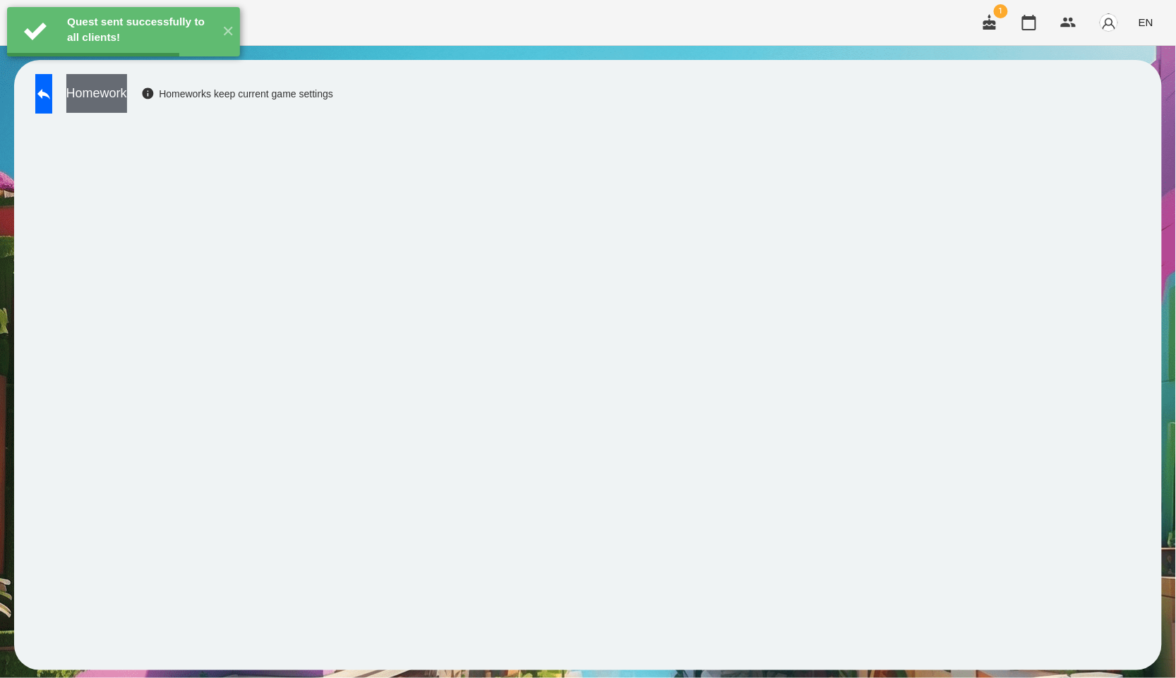
click at [127, 104] on button "Homework" at bounding box center [96, 93] width 61 height 39
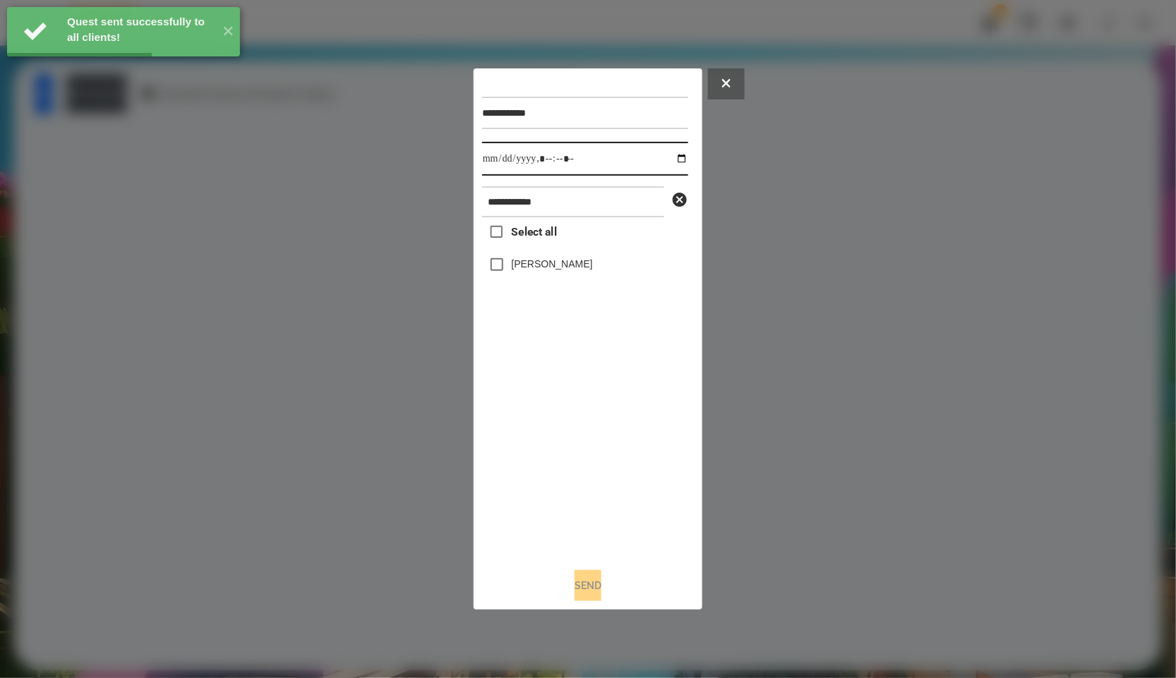
click at [669, 161] on input "datetime-local" at bounding box center [585, 159] width 206 height 34
type input "**********"
drag, startPoint x: 545, startPoint y: 466, endPoint x: 537, endPoint y: 366, distance: 100.6
click at [545, 465] on div "Select all [PERSON_NAME]" at bounding box center [585, 387] width 206 height 340
click at [535, 270] on label "[PERSON_NAME]" at bounding box center [552, 264] width 81 height 14
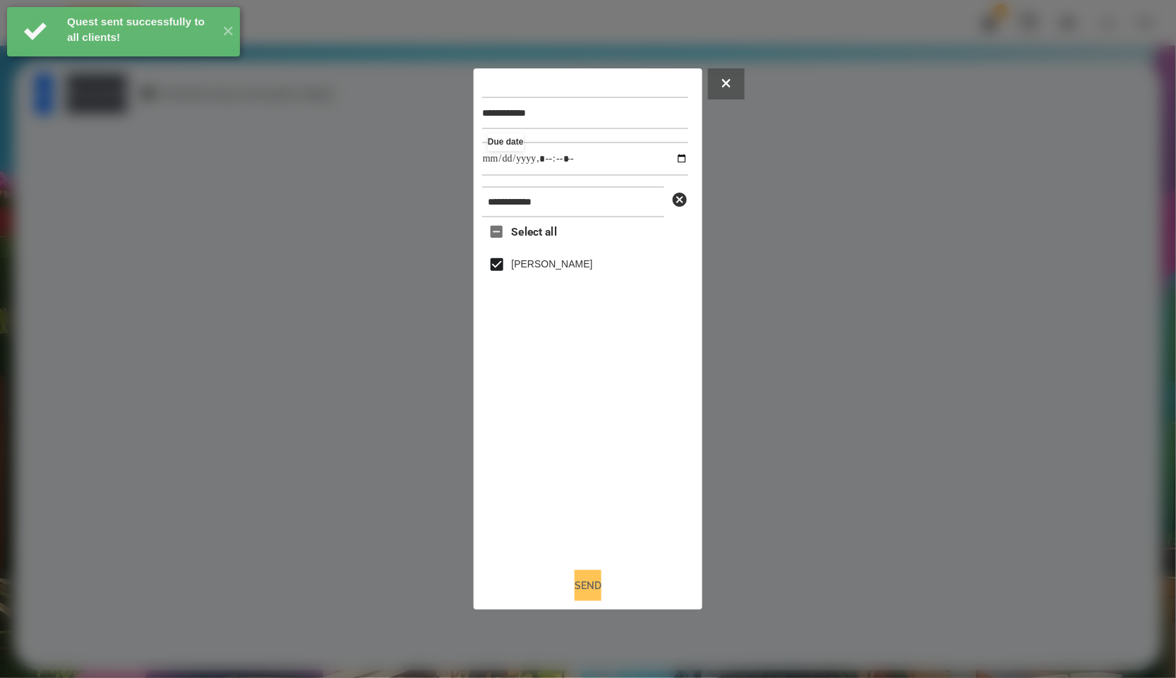
click at [590, 590] on button "Send" at bounding box center [588, 585] width 27 height 31
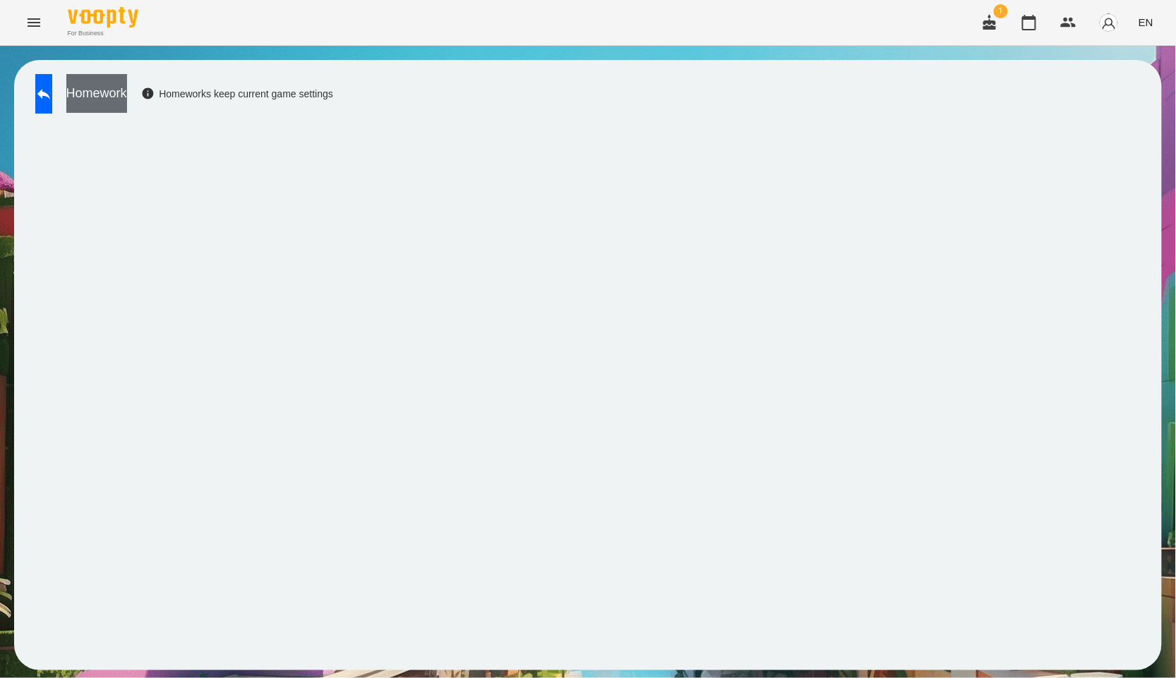
click at [127, 94] on button "Homework" at bounding box center [96, 93] width 61 height 39
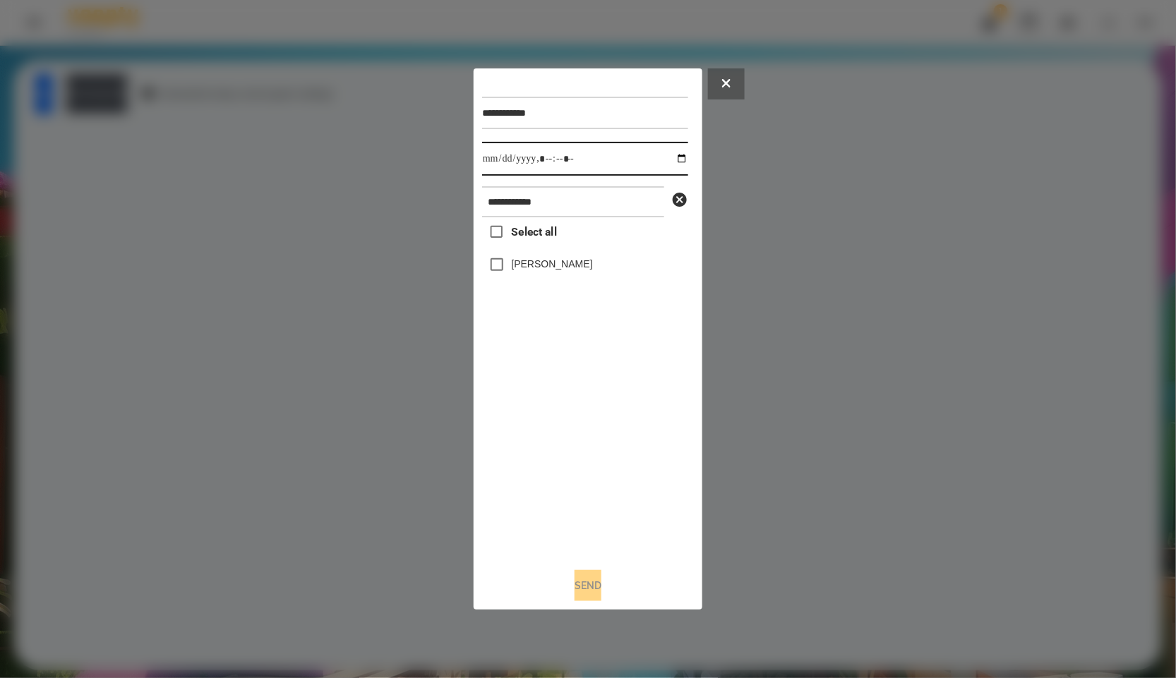
click at [669, 147] on input "datetime-local" at bounding box center [585, 159] width 206 height 34
click at [667, 157] on input "datetime-local" at bounding box center [585, 159] width 206 height 34
type input "**********"
click at [565, 456] on div "Select all [PERSON_NAME]" at bounding box center [585, 387] width 206 height 340
click at [539, 265] on label "[PERSON_NAME]" at bounding box center [552, 264] width 81 height 14
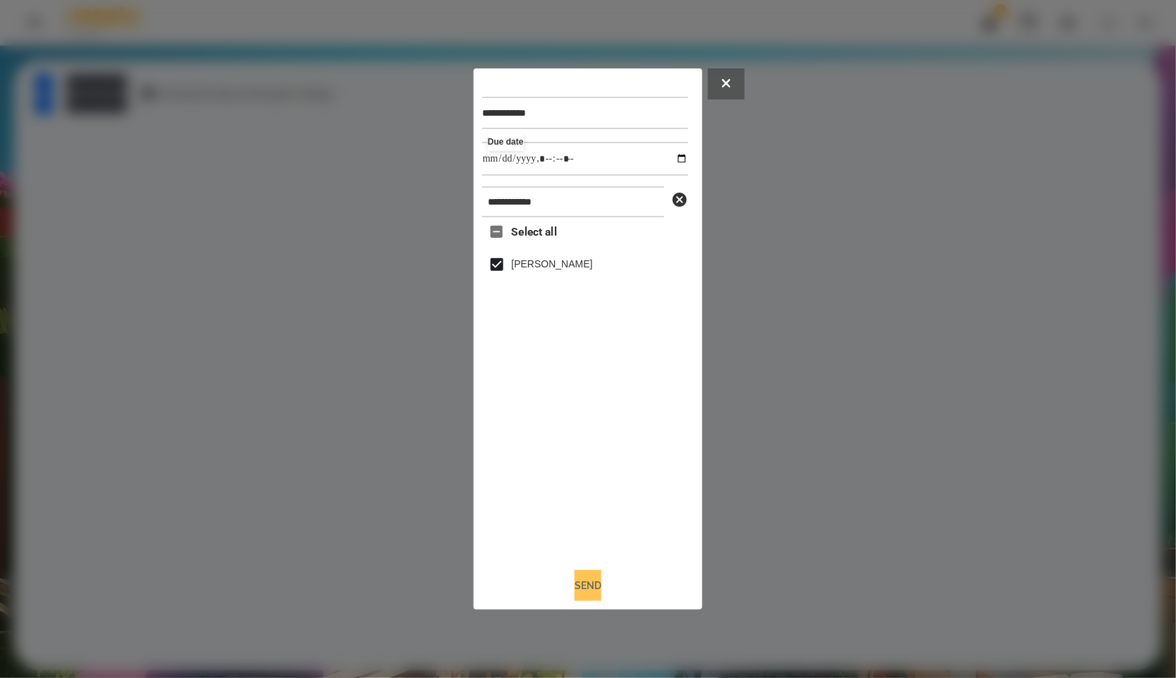
click at [601, 589] on button "Send" at bounding box center [588, 585] width 27 height 31
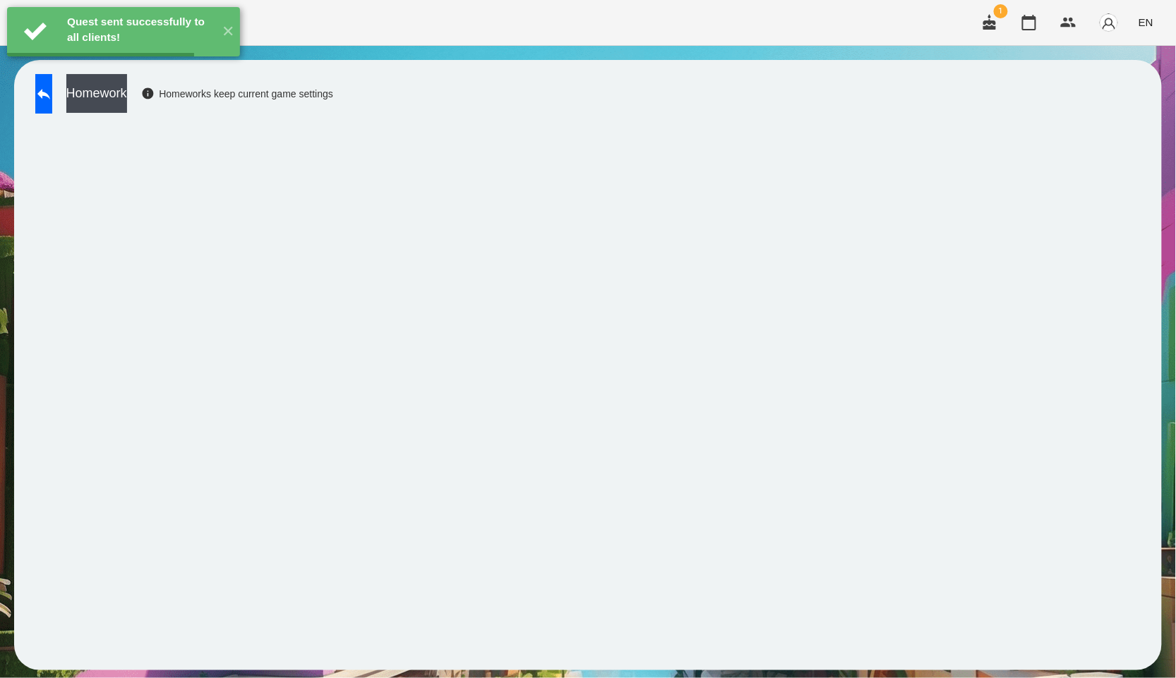
click at [127, 99] on button "Homework" at bounding box center [96, 93] width 61 height 39
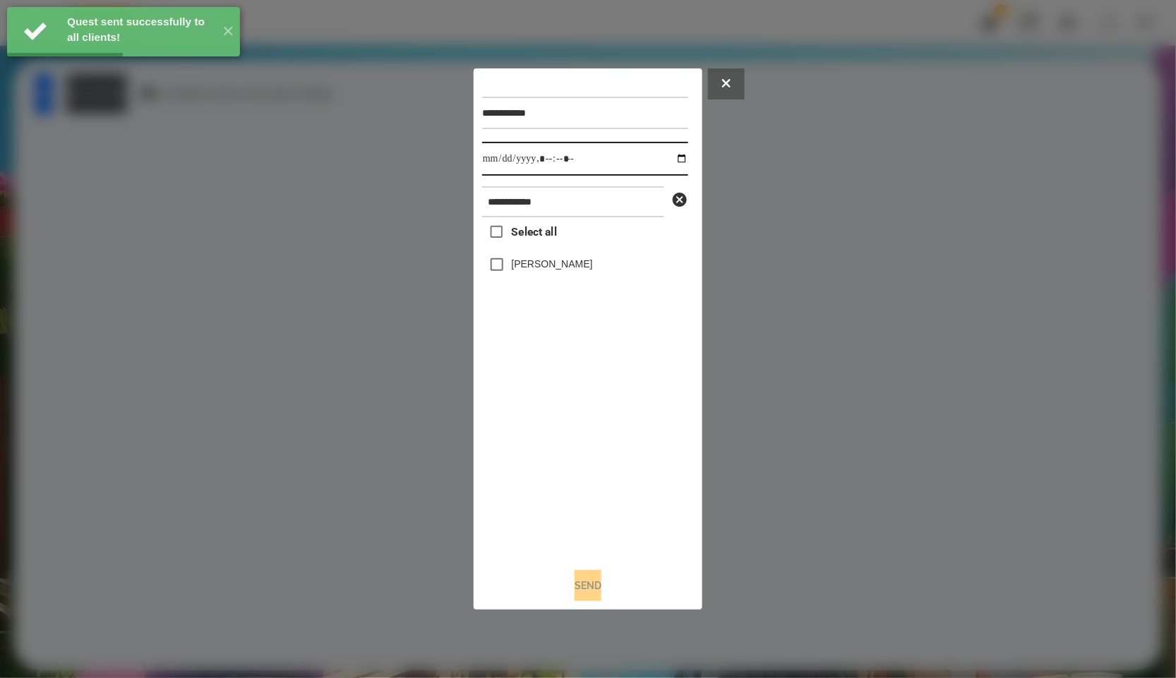
click at [672, 159] on input "datetime-local" at bounding box center [585, 159] width 206 height 34
type input "**********"
click at [619, 505] on div "Select all [PERSON_NAME]" at bounding box center [585, 387] width 206 height 340
click at [537, 269] on label "[PERSON_NAME]" at bounding box center [552, 264] width 81 height 14
click at [594, 580] on button "Send" at bounding box center [588, 585] width 27 height 31
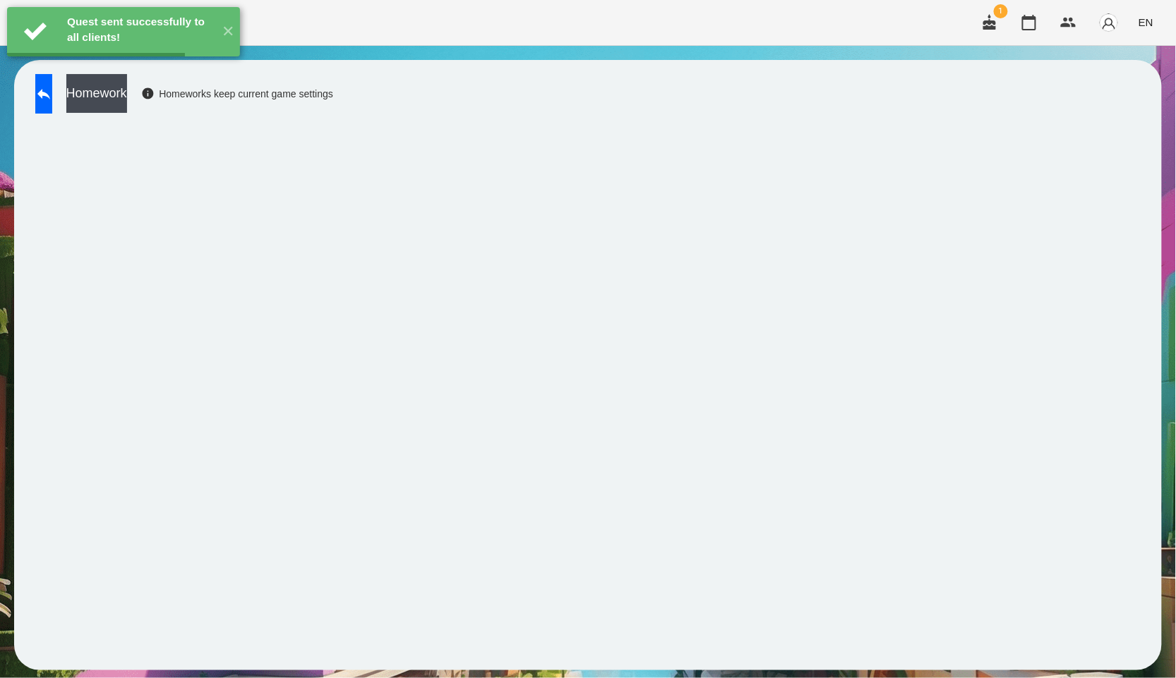
click at [115, 92] on button "Homework" at bounding box center [96, 93] width 61 height 39
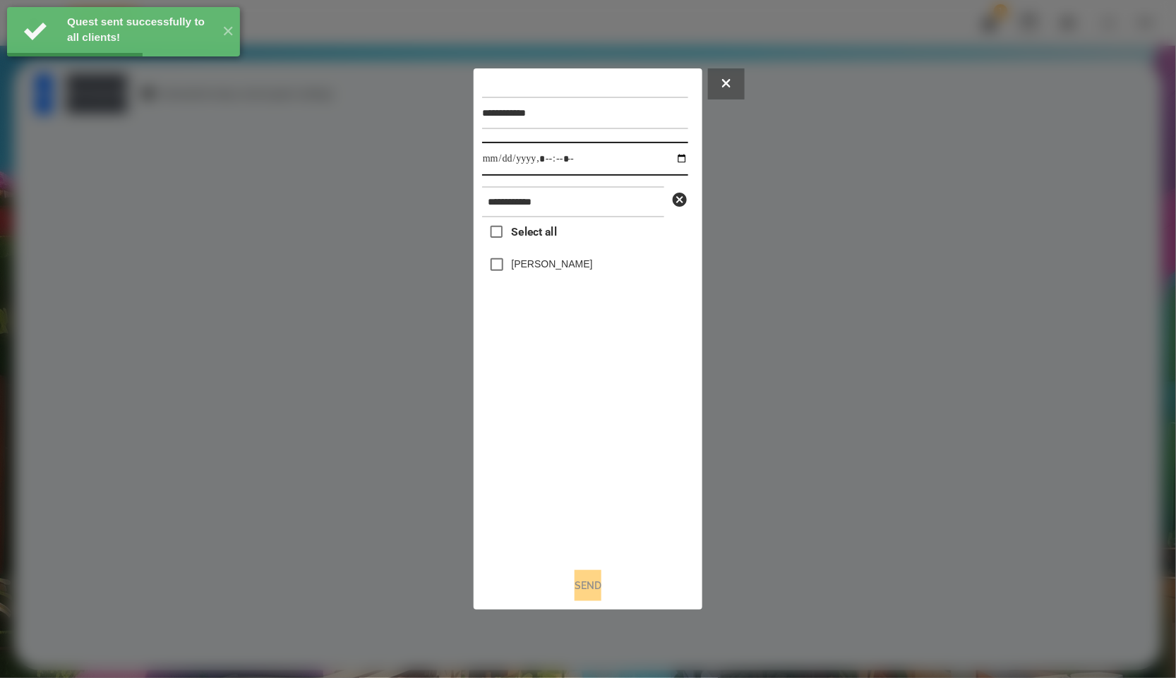
click at [671, 155] on input "datetime-local" at bounding box center [585, 159] width 206 height 34
type input "**********"
drag, startPoint x: 595, startPoint y: 448, endPoint x: 570, endPoint y: 277, distance: 173.4
click at [595, 449] on div "Select all [PERSON_NAME]" at bounding box center [585, 387] width 206 height 340
click at [550, 239] on span "Select all" at bounding box center [534, 232] width 45 height 17
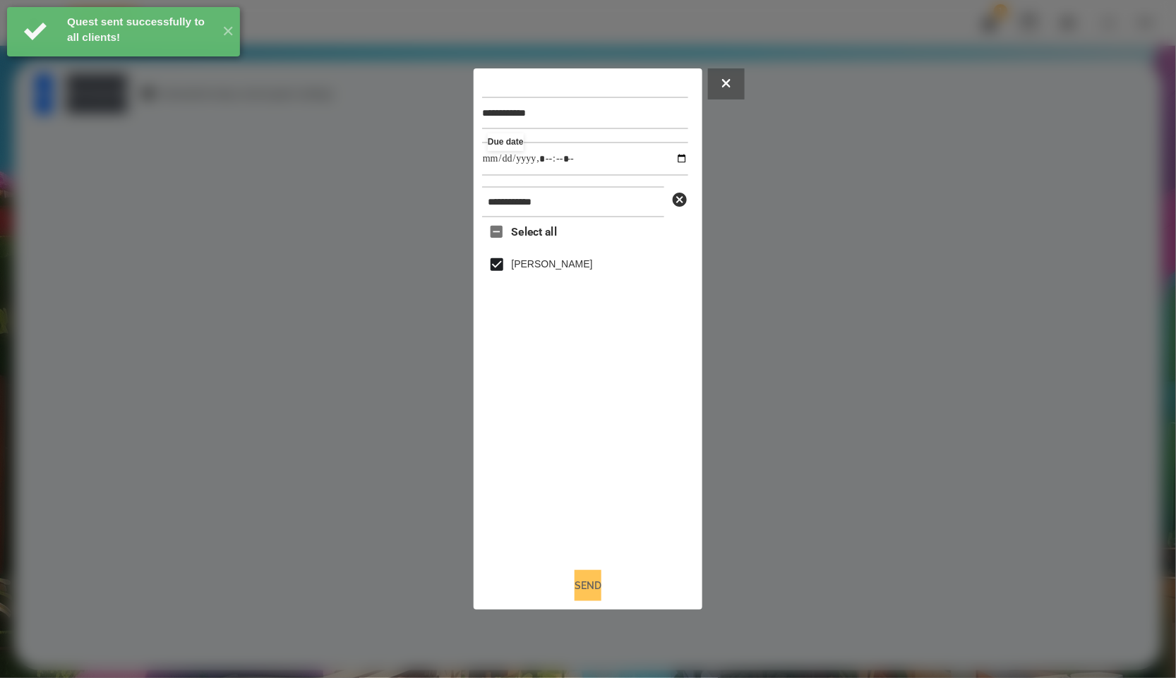
click at [598, 587] on button "Send" at bounding box center [588, 585] width 27 height 31
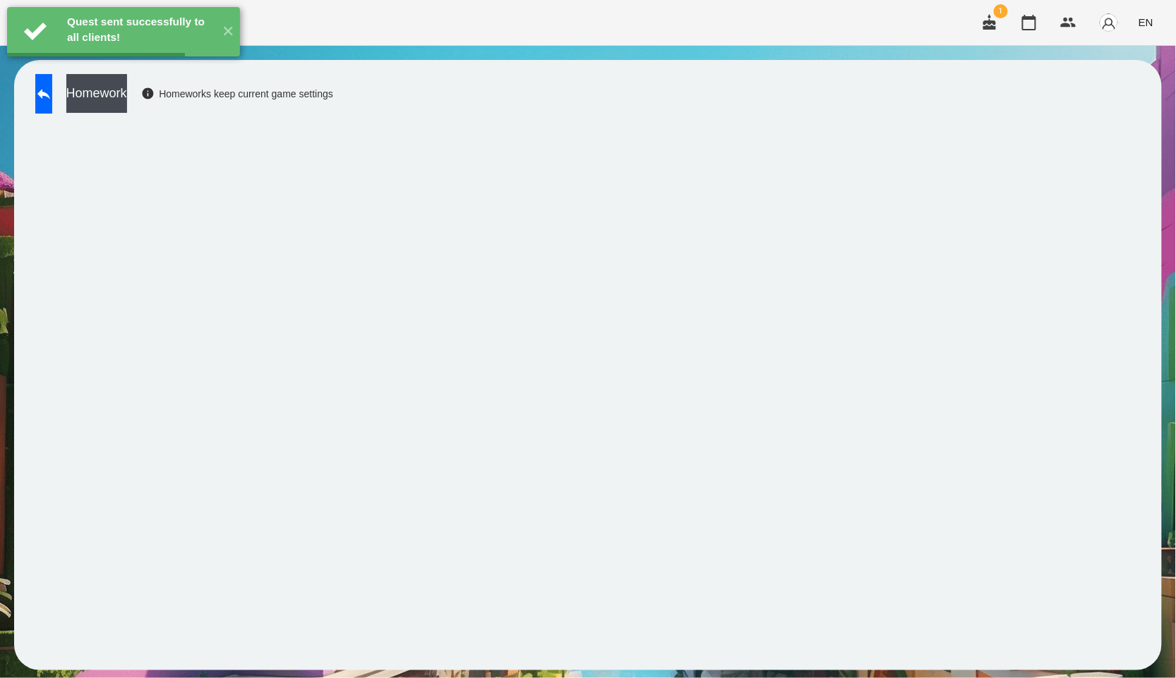
click at [127, 82] on button "Homework" at bounding box center [96, 93] width 61 height 39
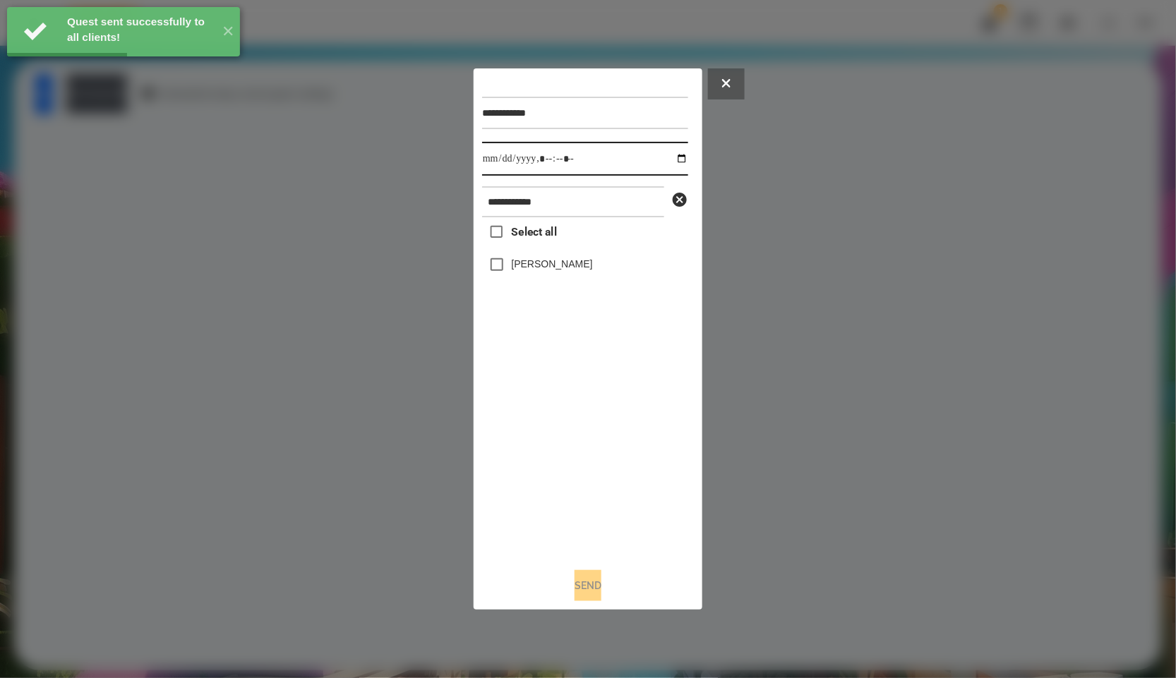
click at [673, 161] on input "datetime-local" at bounding box center [585, 159] width 206 height 34
type input "**********"
drag, startPoint x: 573, startPoint y: 441, endPoint x: 558, endPoint y: 354, distance: 88.0
click at [573, 441] on div "Select all [PERSON_NAME]" at bounding box center [585, 387] width 206 height 340
click at [546, 260] on label "[PERSON_NAME]" at bounding box center [552, 264] width 81 height 14
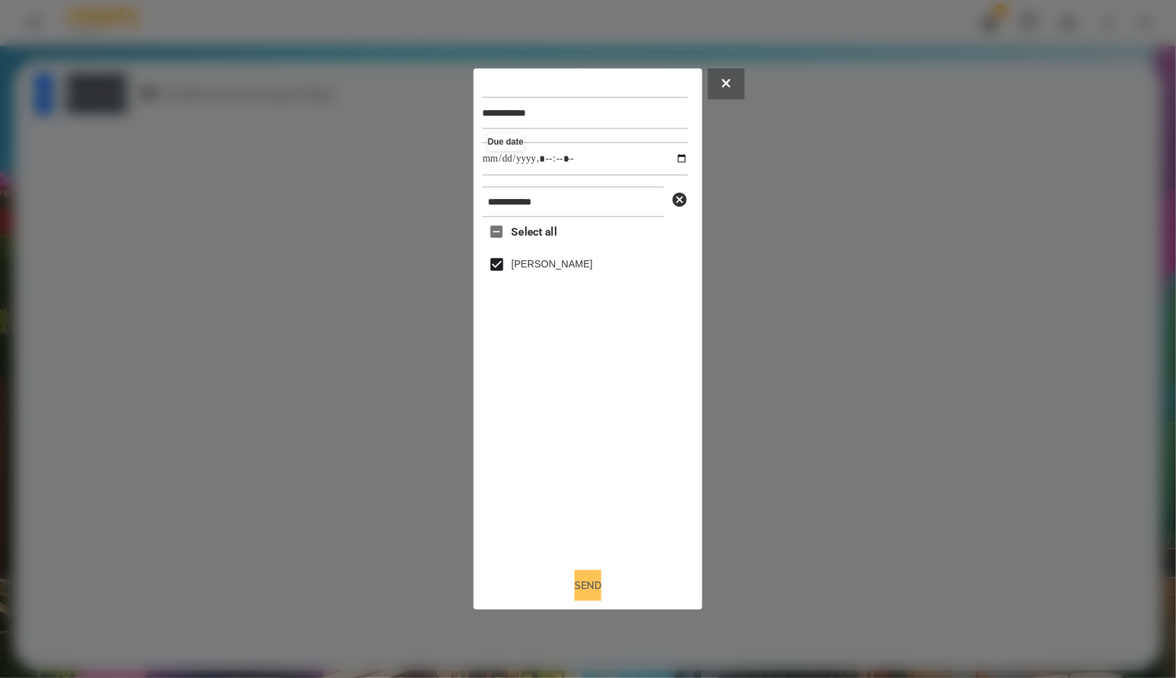
click at [586, 589] on button "Send" at bounding box center [588, 585] width 27 height 31
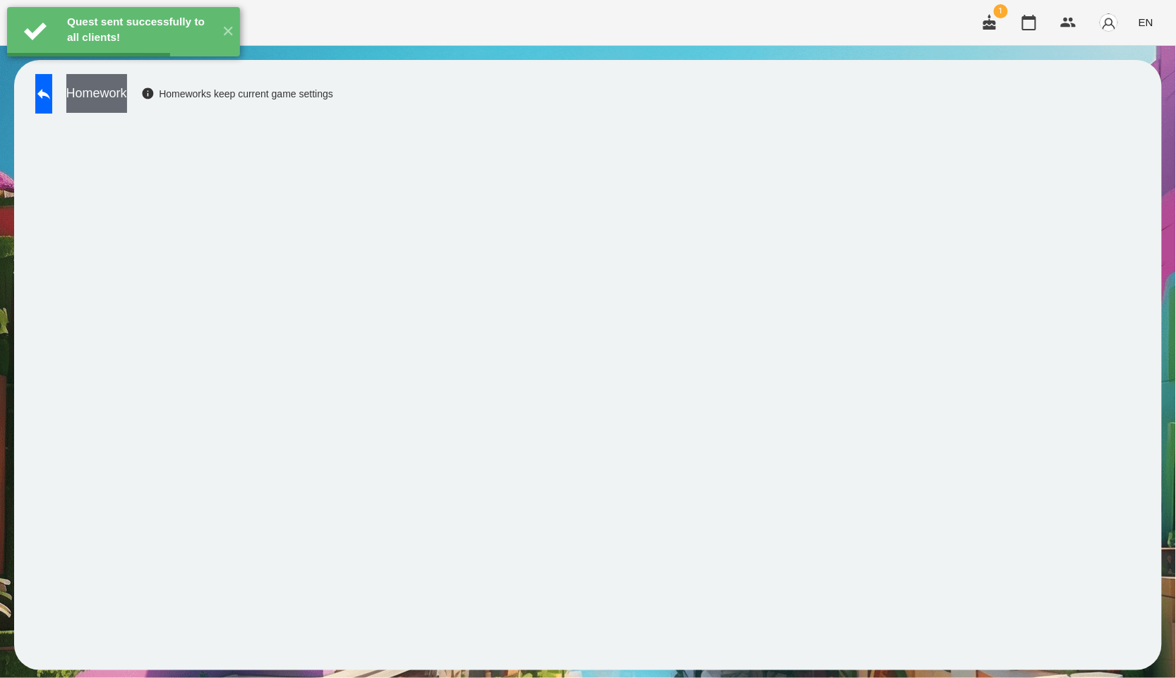
click at [126, 99] on button "Homework" at bounding box center [96, 93] width 61 height 39
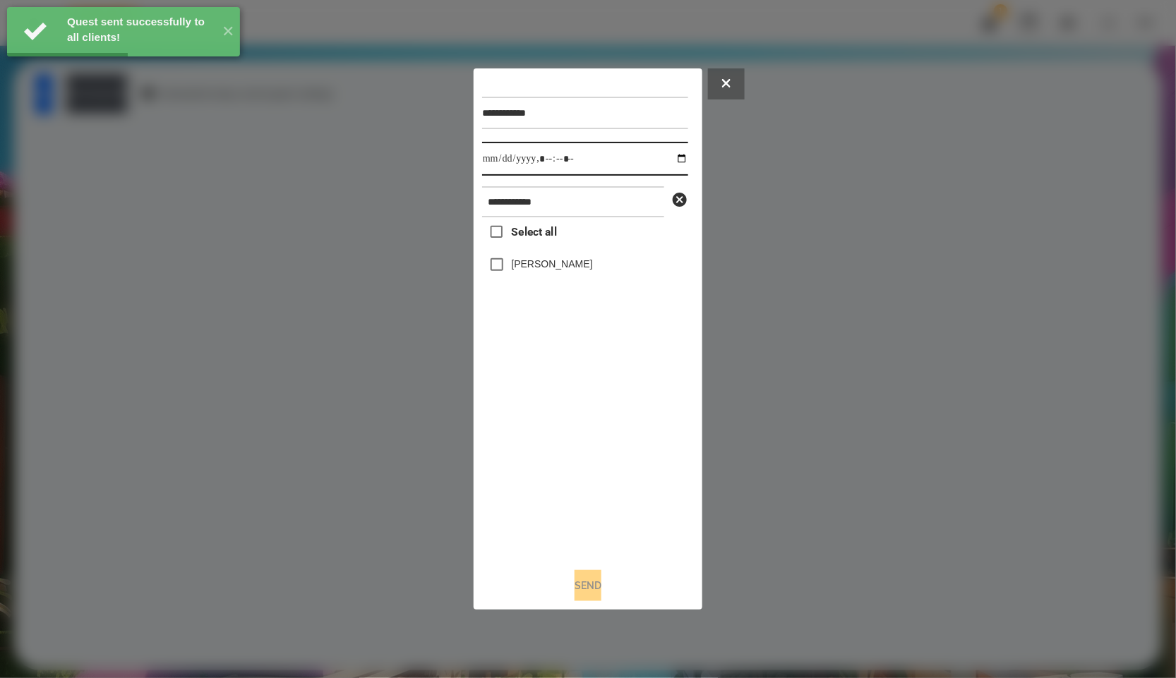
click at [678, 157] on input "datetime-local" at bounding box center [585, 159] width 206 height 34
type input "**********"
click at [534, 451] on div "Select all [PERSON_NAME]" at bounding box center [585, 387] width 206 height 340
click at [538, 268] on label "[PERSON_NAME]" at bounding box center [552, 264] width 81 height 14
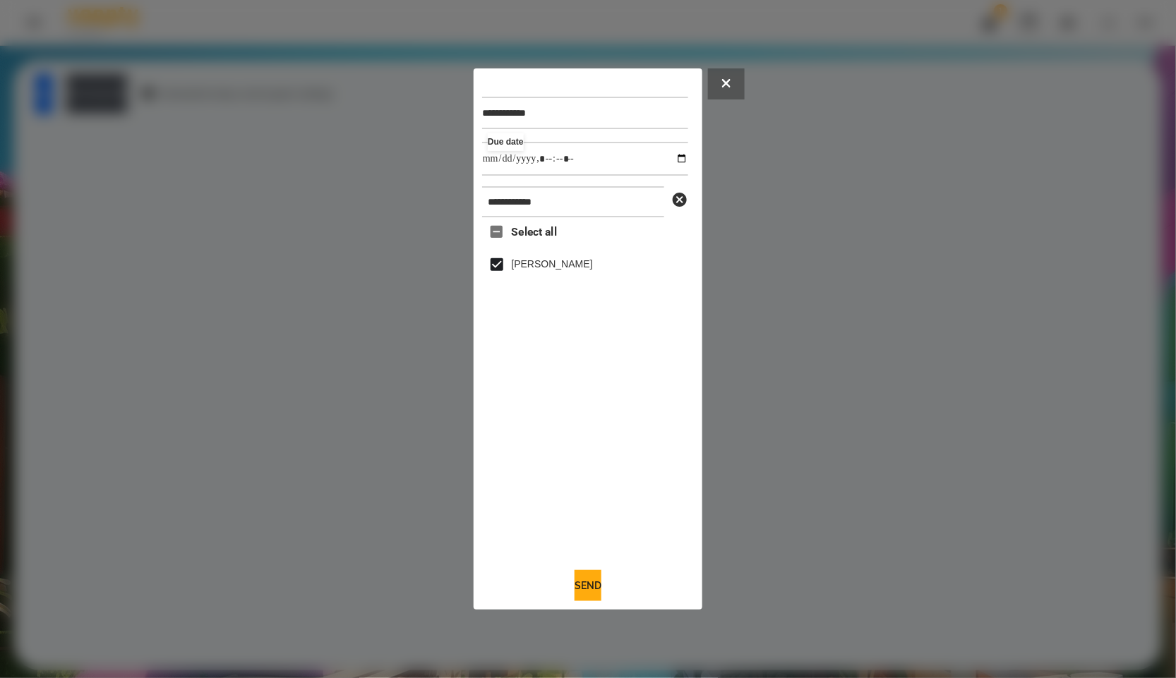
click at [617, 594] on div "Send" at bounding box center [588, 585] width 212 height 31
drag, startPoint x: 611, startPoint y: 594, endPoint x: 599, endPoint y: 582, distance: 17.0
click at [601, 594] on button "Send" at bounding box center [588, 585] width 27 height 31
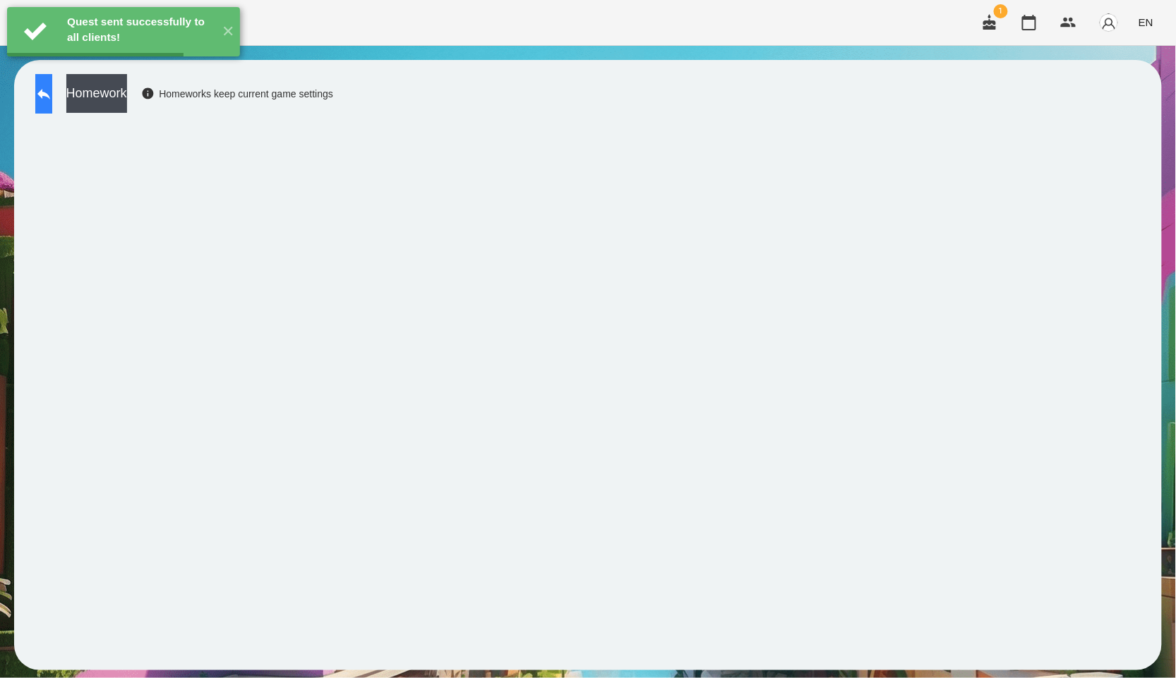
click at [46, 92] on button at bounding box center [43, 94] width 17 height 40
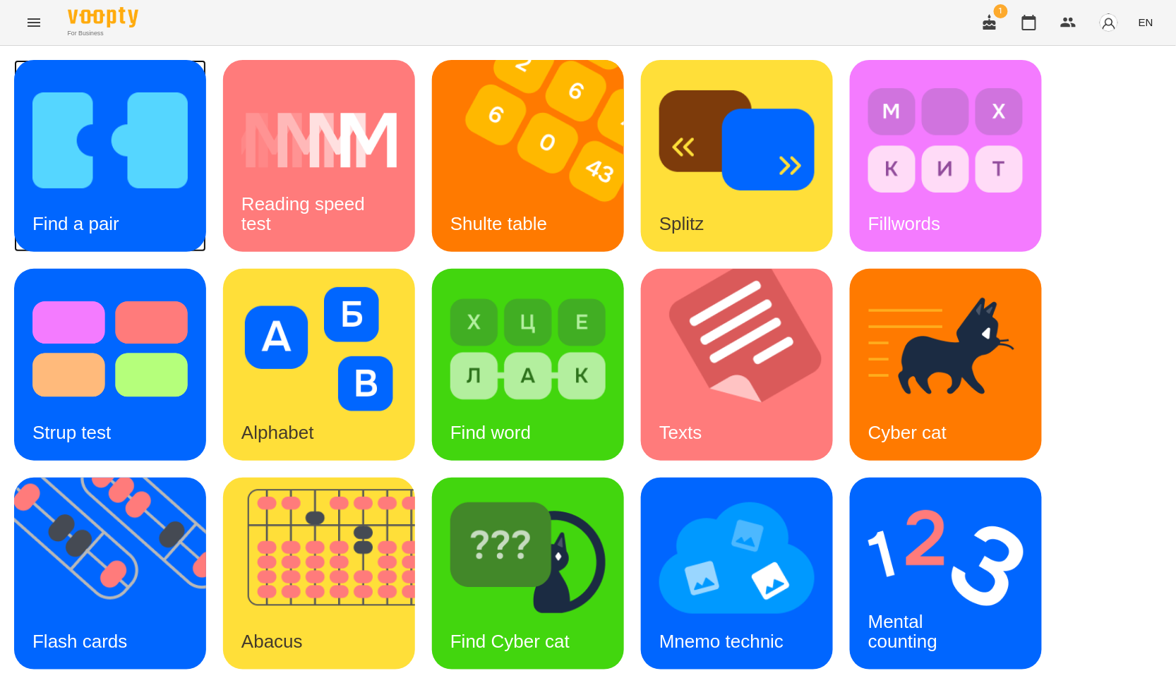
click at [195, 188] on div "Find a pair" at bounding box center [110, 156] width 192 height 192
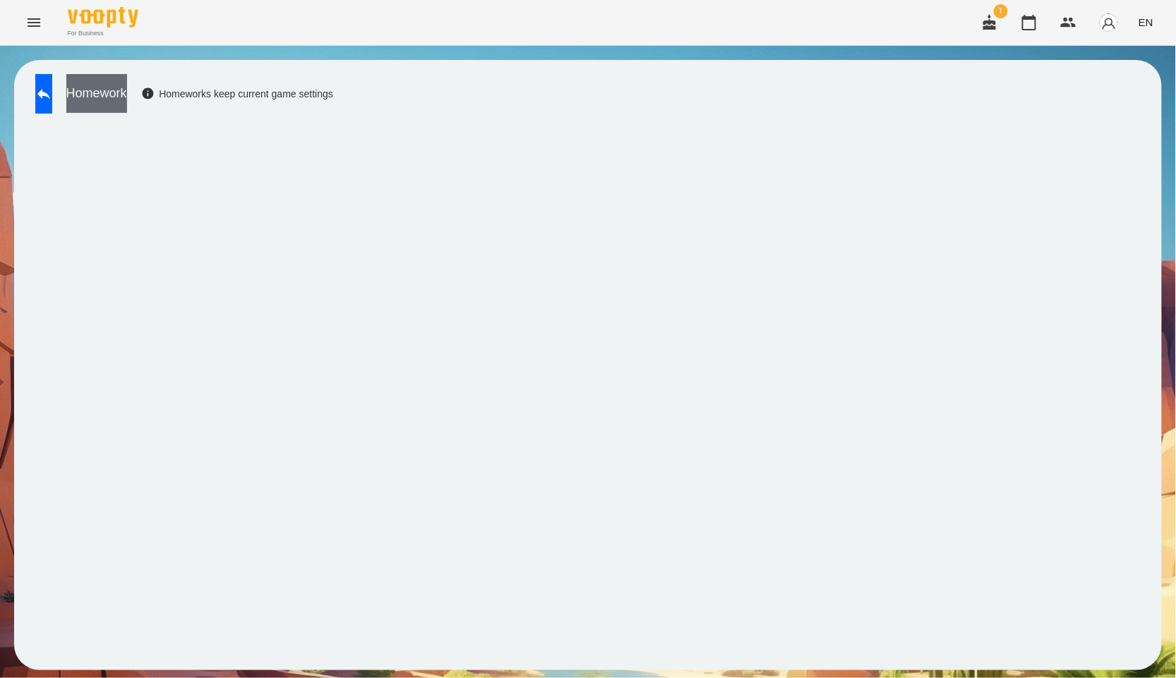
click at [127, 103] on button "Homework" at bounding box center [96, 93] width 61 height 39
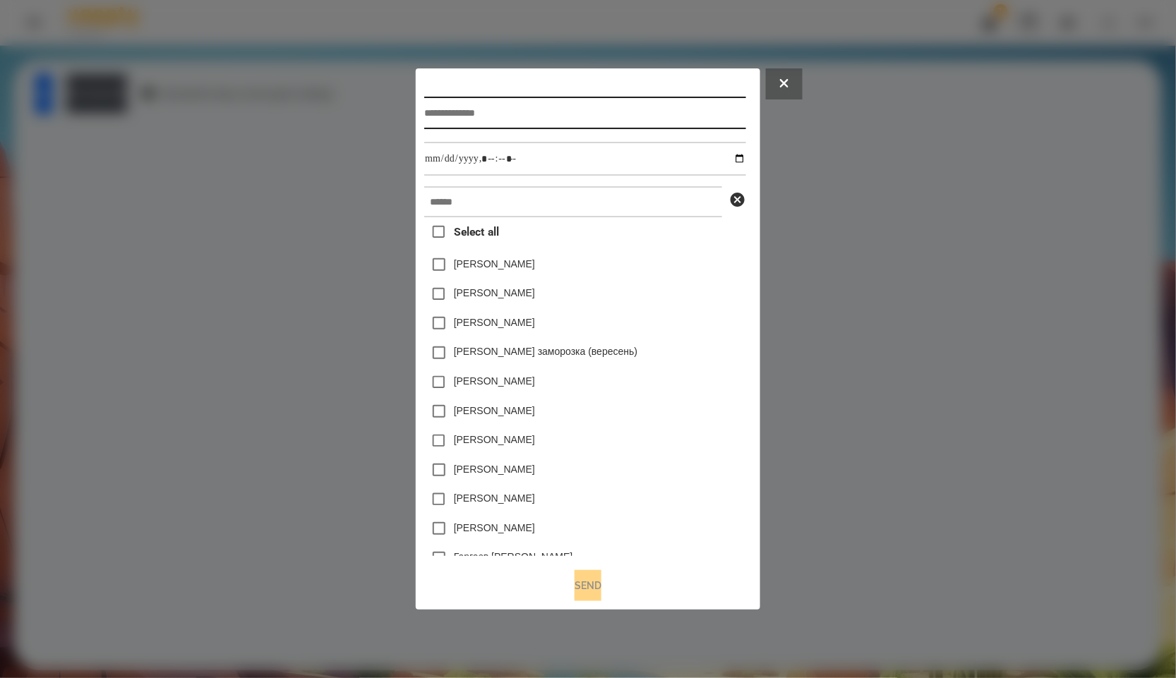
click at [481, 106] on input "text" at bounding box center [584, 113] width 321 height 32
paste input "**********"
type input "**********"
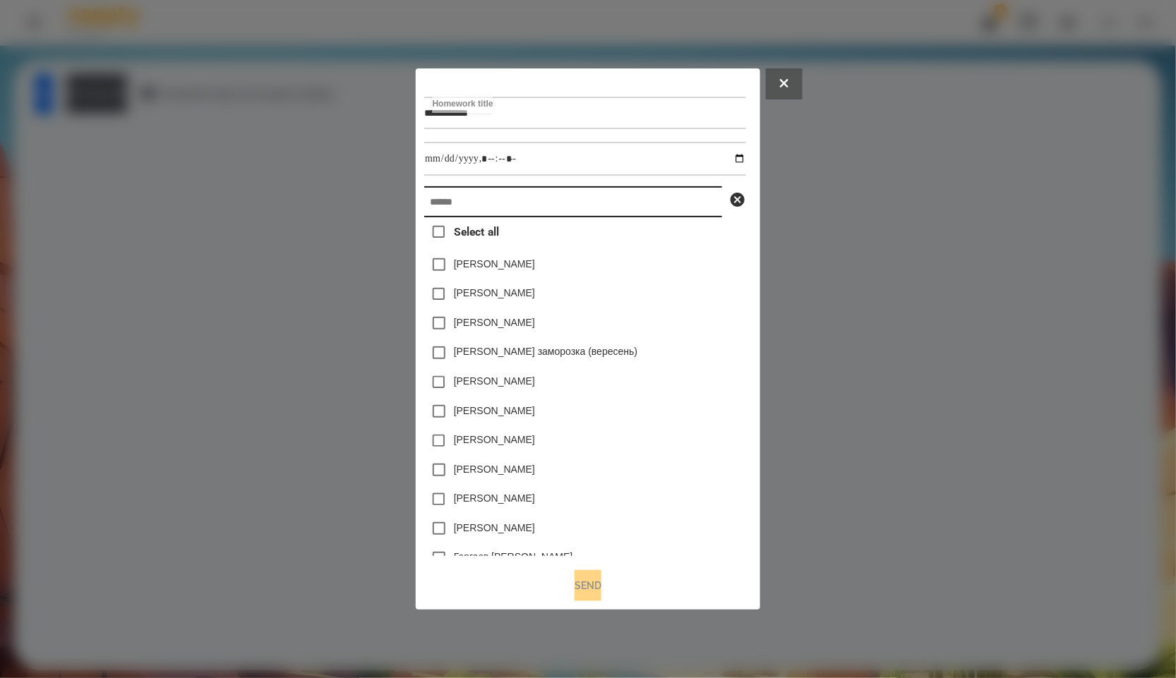
click at [467, 217] on input "text" at bounding box center [573, 201] width 298 height 31
paste input "**********"
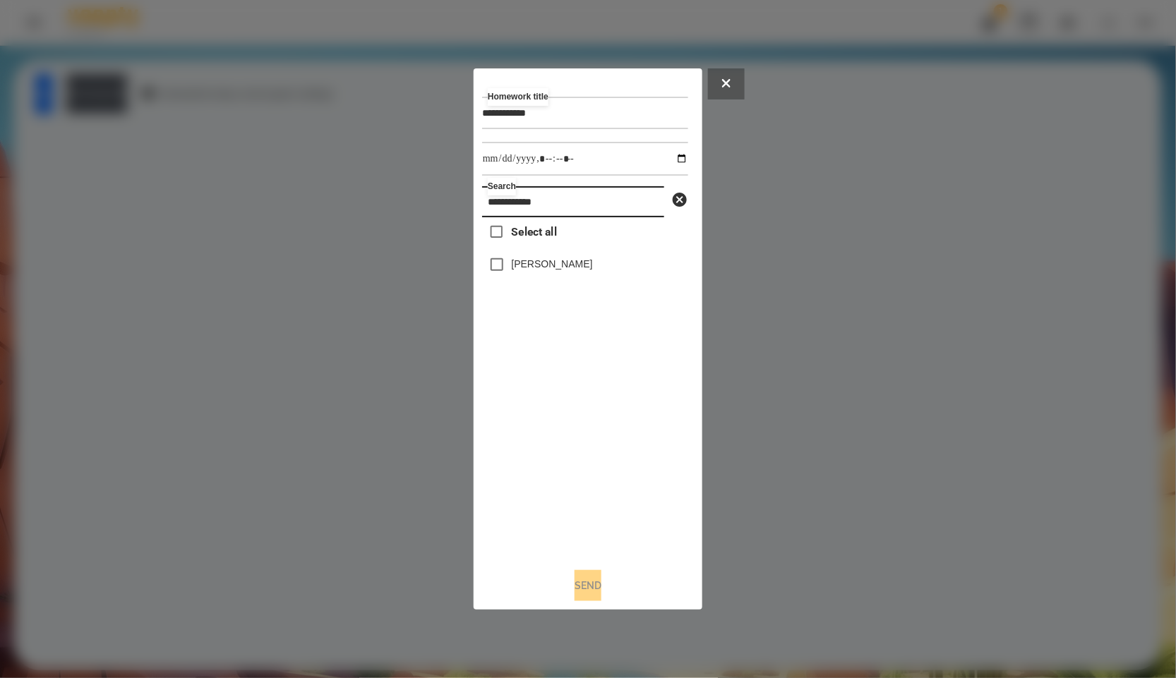
type input "**********"
click at [669, 150] on input "datetime-local" at bounding box center [585, 159] width 206 height 34
click at [668, 162] on input "datetime-local" at bounding box center [585, 159] width 206 height 34
type input "**********"
click at [620, 433] on div "Select all [PERSON_NAME]" at bounding box center [585, 387] width 206 height 340
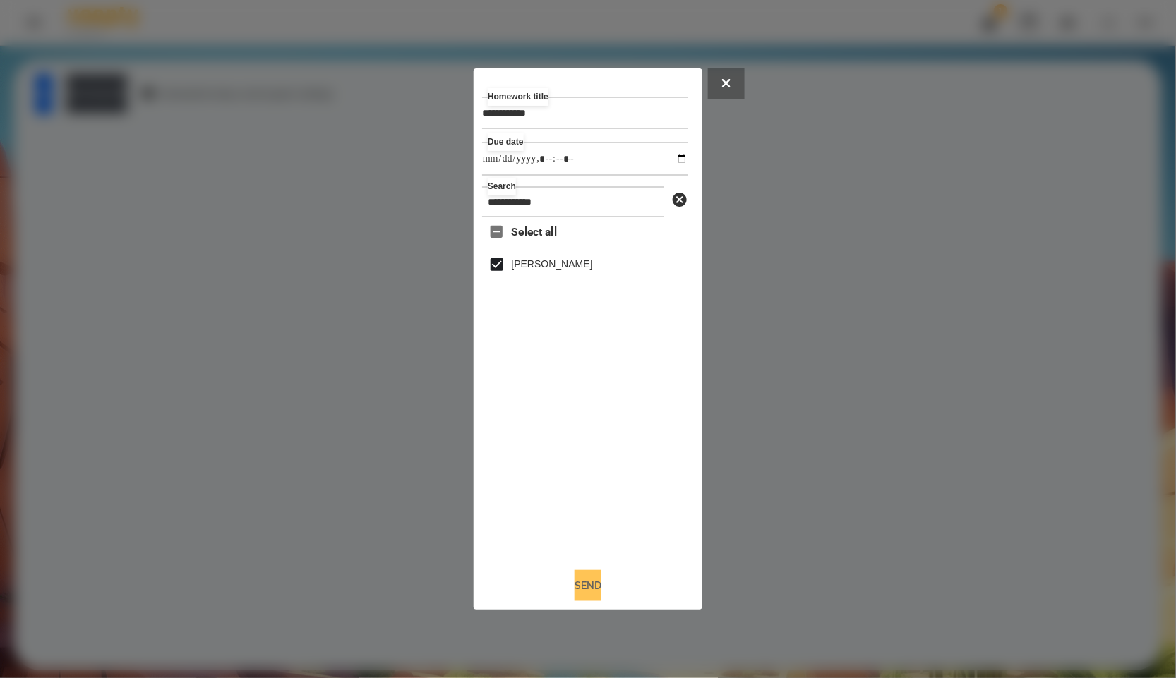
click at [575, 598] on button "Send" at bounding box center [588, 585] width 27 height 31
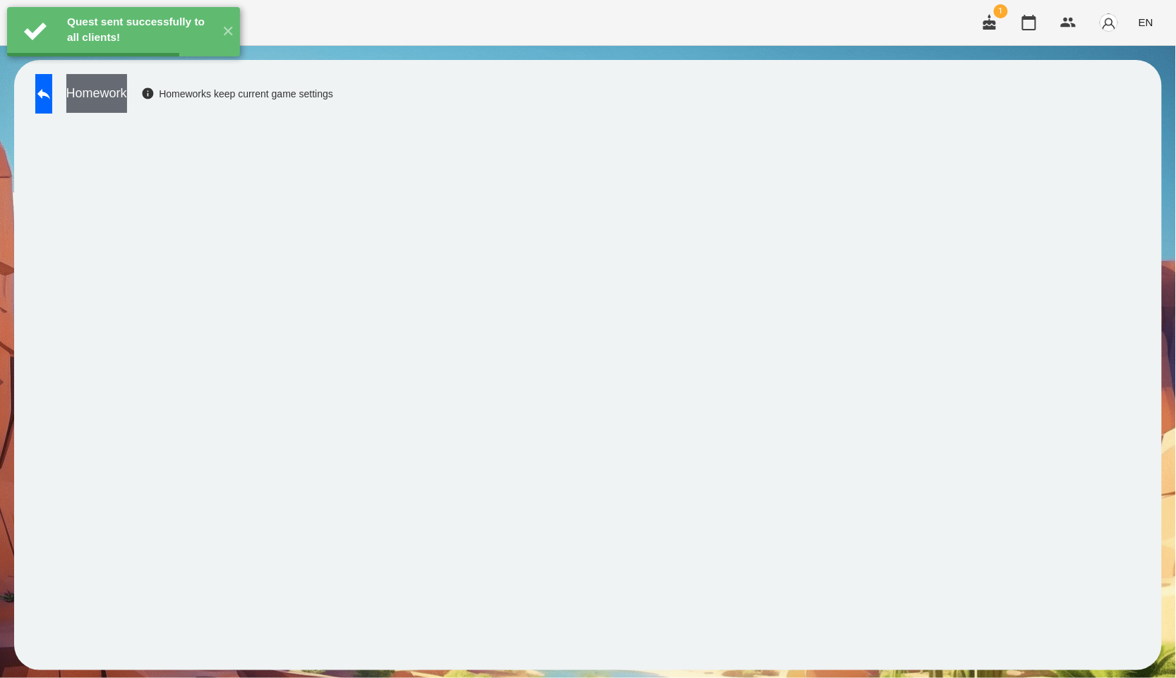
click at [124, 90] on button "Homework" at bounding box center [96, 93] width 61 height 39
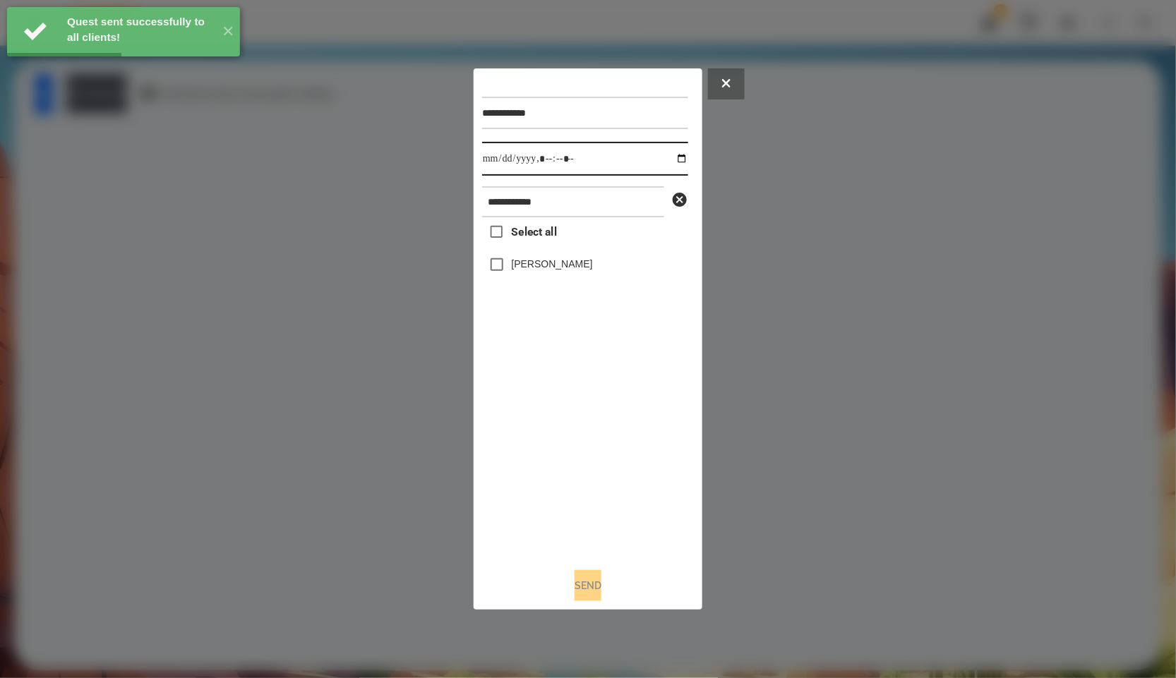
click at [670, 164] on input "datetime-local" at bounding box center [585, 159] width 206 height 34
type input "**********"
click at [457, 484] on div at bounding box center [588, 339] width 1176 height 678
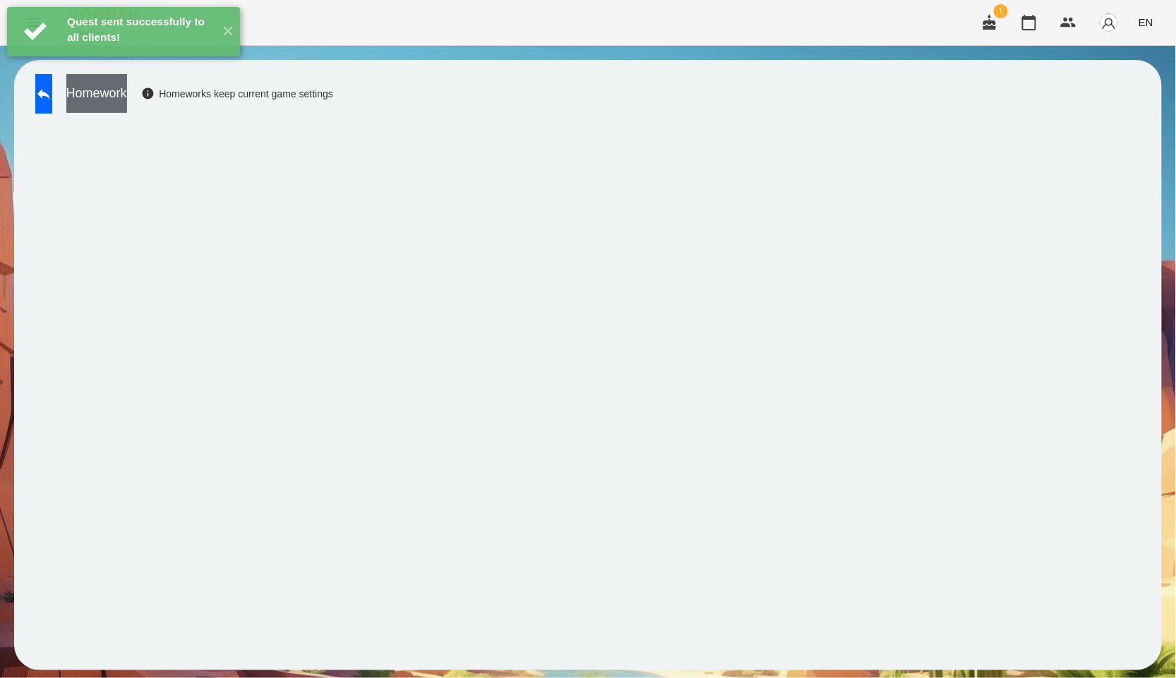
click at [127, 88] on button "Homework" at bounding box center [96, 93] width 61 height 39
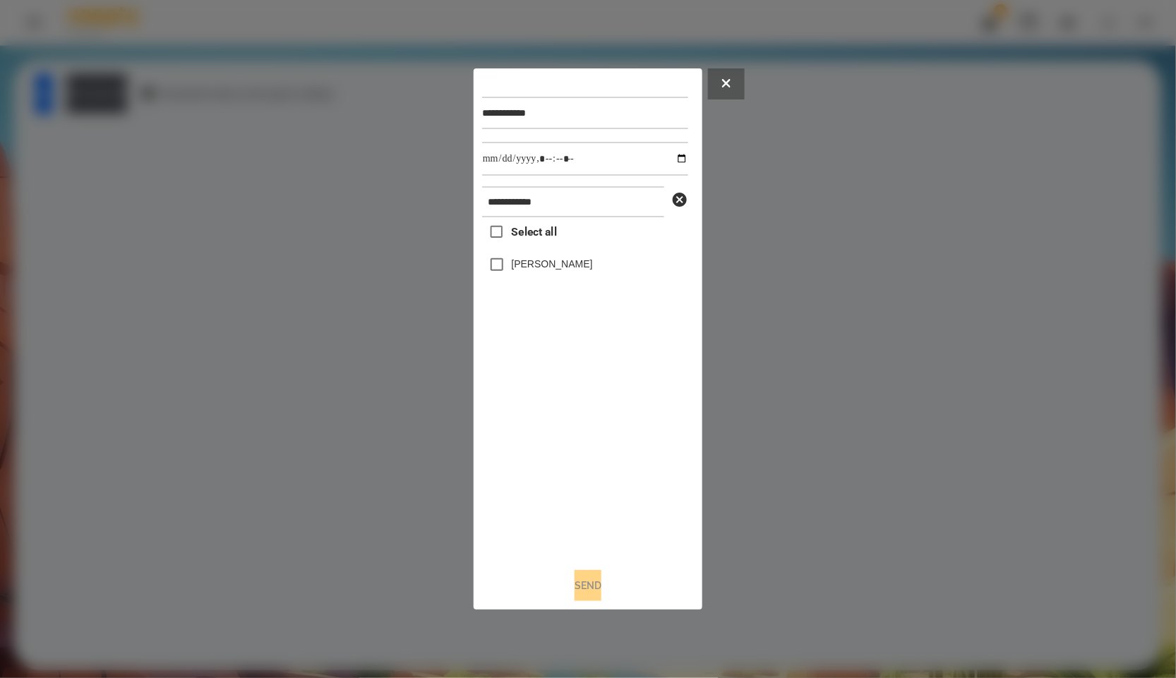
click at [526, 269] on label "[PERSON_NAME]" at bounding box center [552, 264] width 81 height 14
click at [589, 586] on button "Send" at bounding box center [588, 585] width 27 height 31
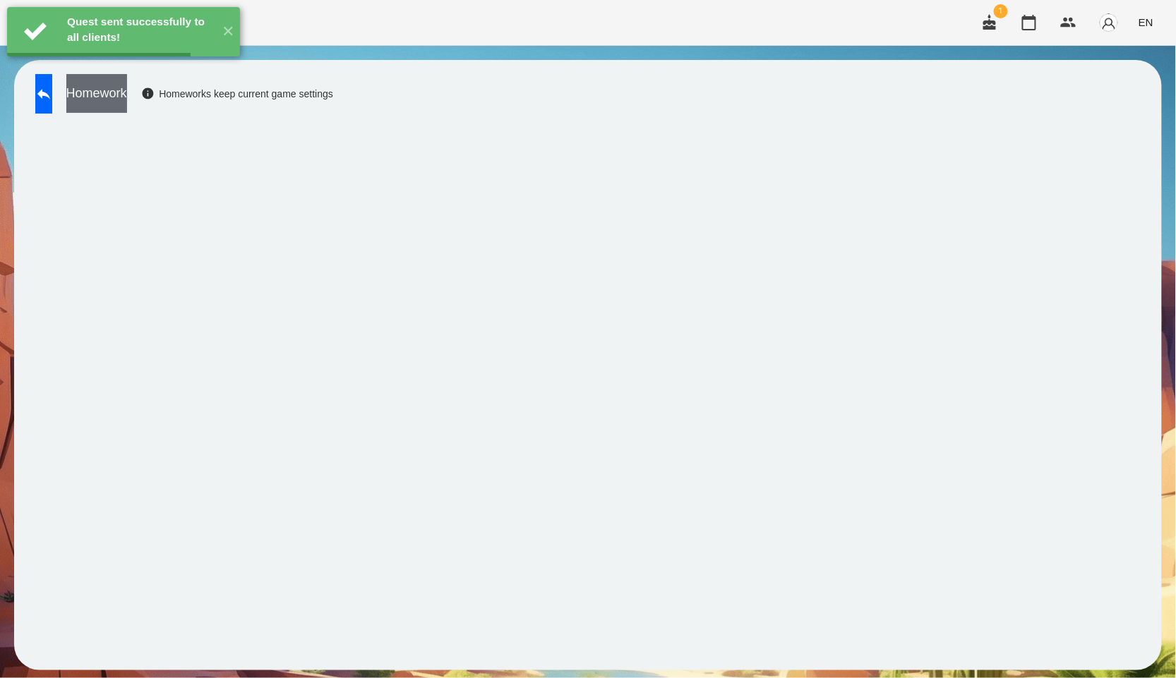
click at [127, 90] on button "Homework" at bounding box center [96, 93] width 61 height 39
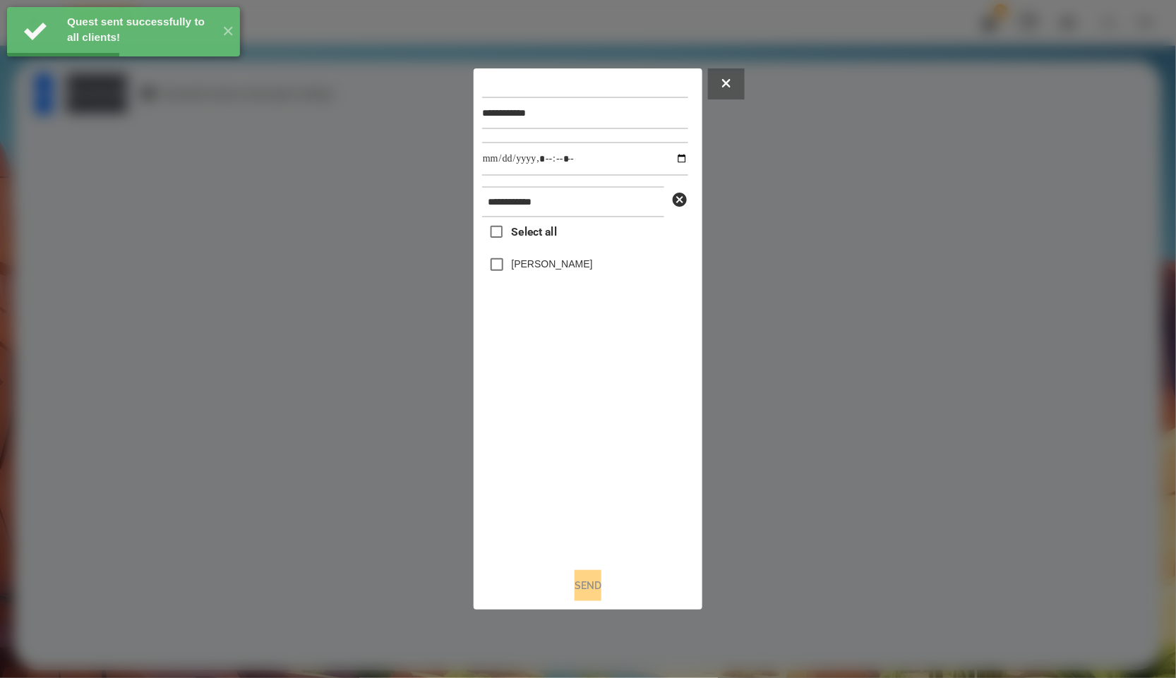
click at [571, 269] on label "[PERSON_NAME]" at bounding box center [552, 264] width 81 height 14
click at [680, 163] on input "datetime-local" at bounding box center [585, 159] width 206 height 34
click at [678, 162] on input "datetime-local" at bounding box center [585, 159] width 206 height 34
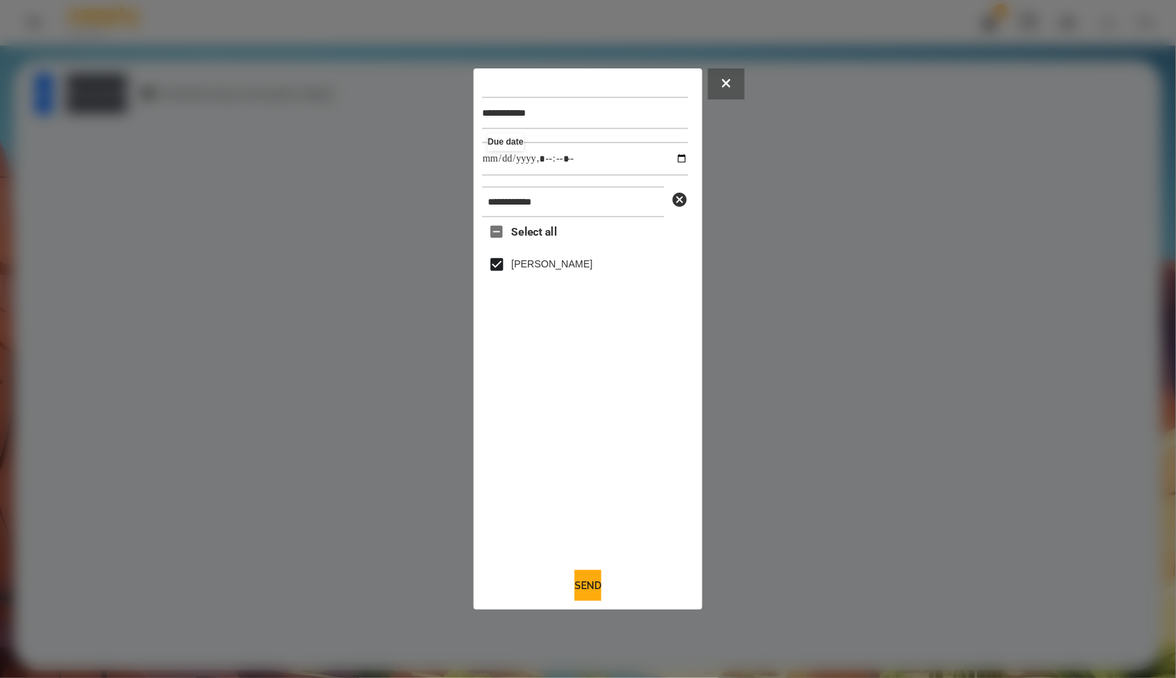
type input "**********"
drag, startPoint x: 569, startPoint y: 438, endPoint x: 571, endPoint y: 396, distance: 42.4
click at [569, 438] on div "Select all [PERSON_NAME]" at bounding box center [585, 387] width 206 height 340
click at [592, 596] on button "Send" at bounding box center [588, 585] width 27 height 31
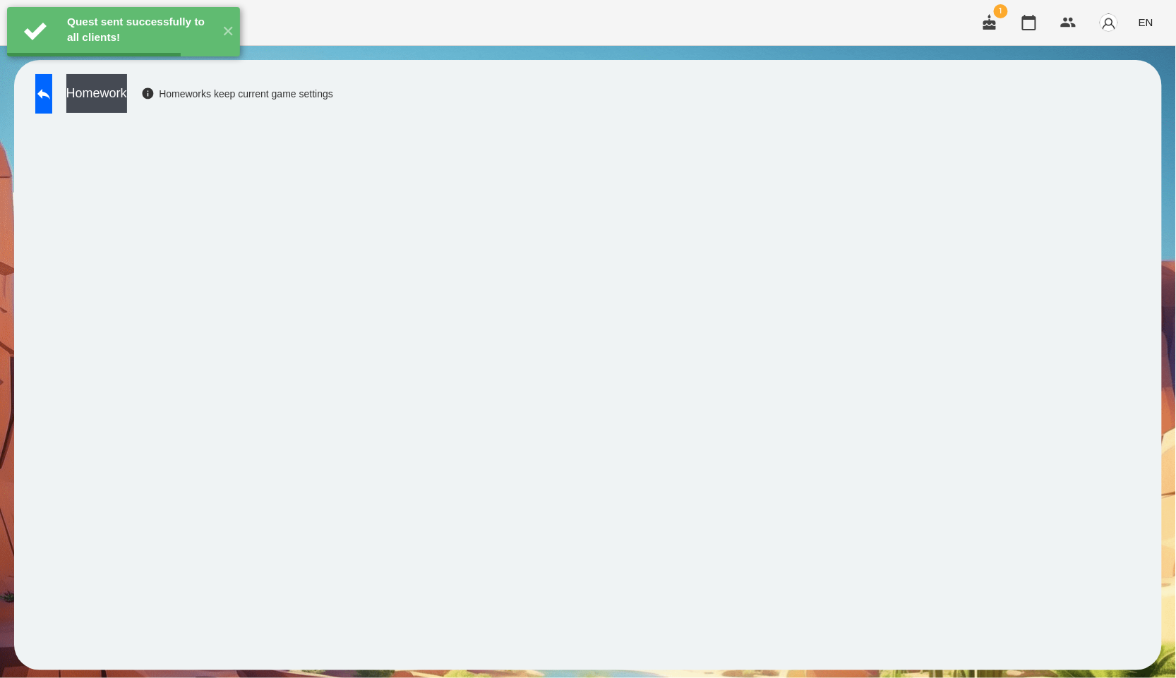
click at [127, 102] on button "Homework" at bounding box center [96, 93] width 61 height 39
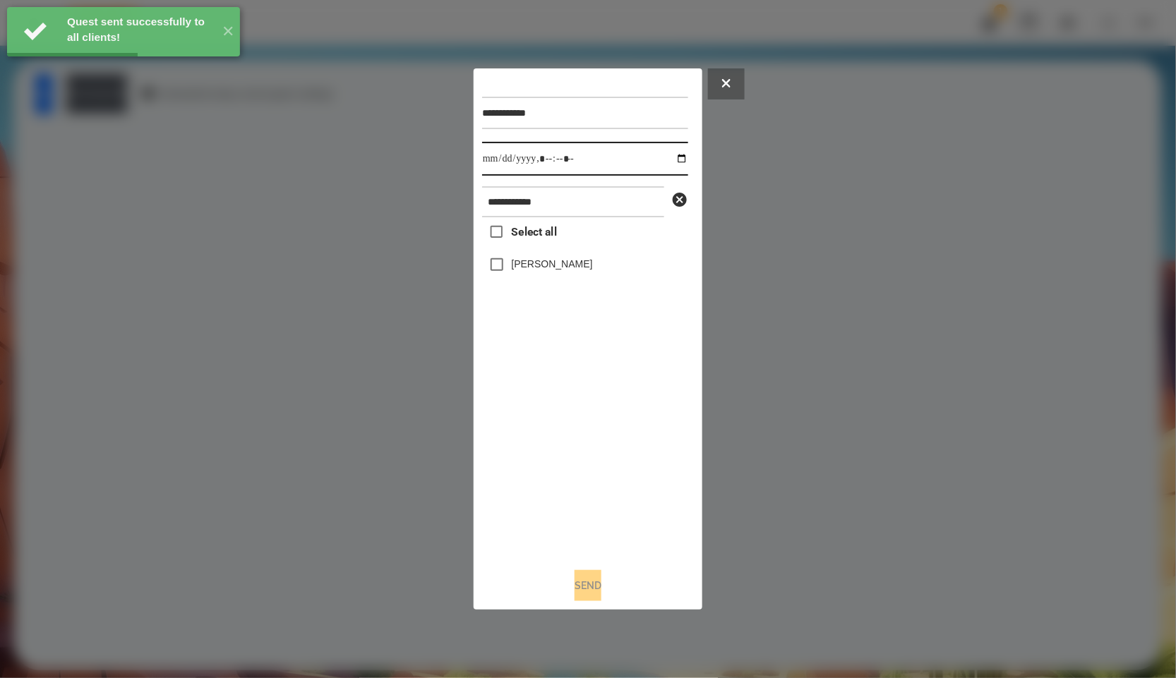
click at [674, 156] on input "datetime-local" at bounding box center [585, 159] width 206 height 34
type input "**********"
drag, startPoint x: 599, startPoint y: 479, endPoint x: 600, endPoint y: 462, distance: 16.3
click at [599, 479] on div "Select all [PERSON_NAME]" at bounding box center [585, 387] width 206 height 340
click at [560, 267] on label "[PERSON_NAME]" at bounding box center [552, 264] width 81 height 14
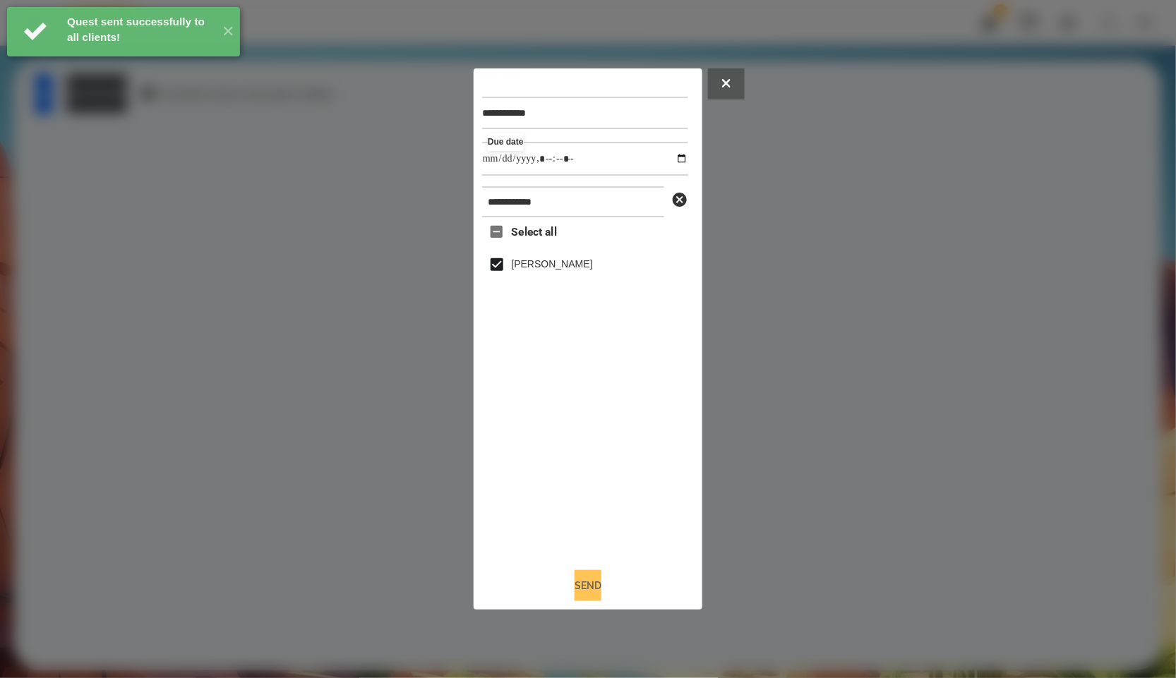
click at [577, 580] on button "Send" at bounding box center [588, 585] width 27 height 31
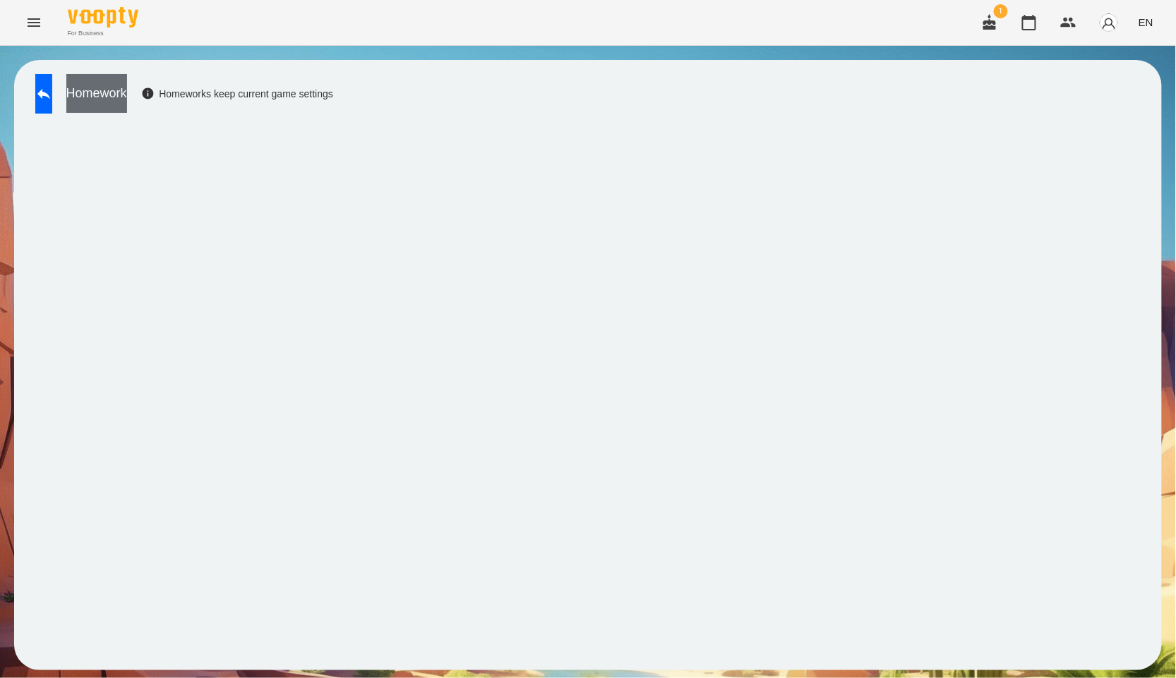
click at [127, 107] on button "Homework" at bounding box center [96, 93] width 61 height 39
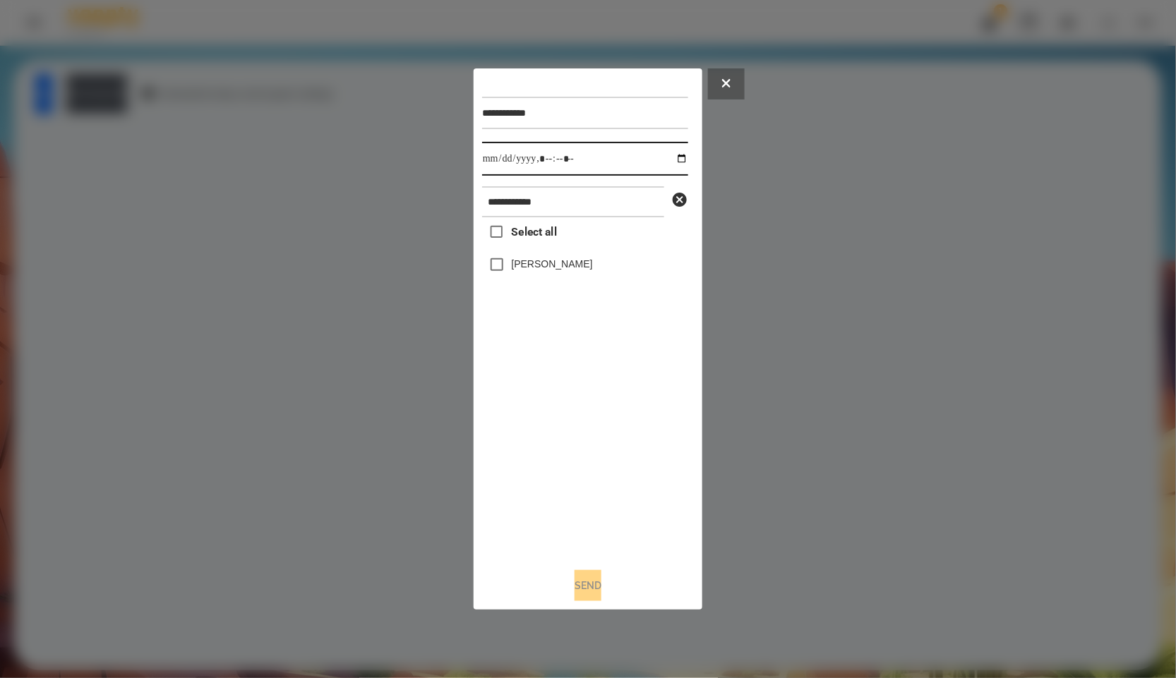
click at [673, 157] on input "datetime-local" at bounding box center [585, 159] width 206 height 34
type input "**********"
drag, startPoint x: 587, startPoint y: 426, endPoint x: 582, endPoint y: 354, distance: 71.5
click at [587, 426] on div "Select all [PERSON_NAME]" at bounding box center [585, 387] width 206 height 340
click at [561, 263] on label "[PERSON_NAME]" at bounding box center [552, 264] width 81 height 14
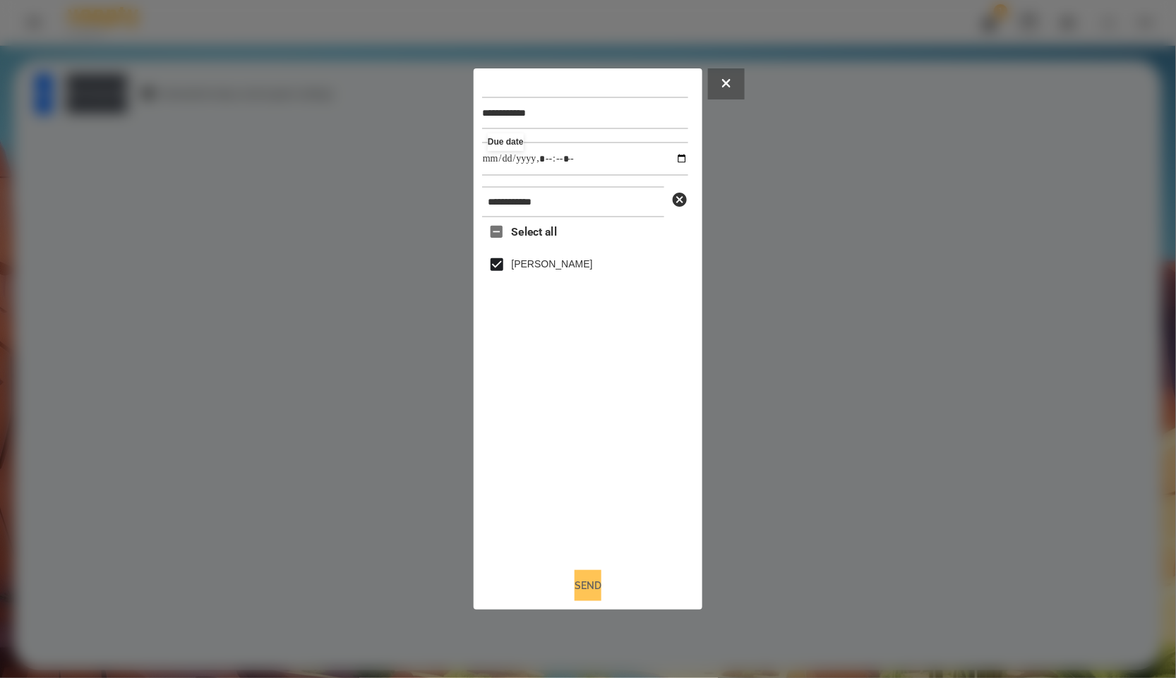
click at [597, 591] on button "Send" at bounding box center [588, 585] width 27 height 31
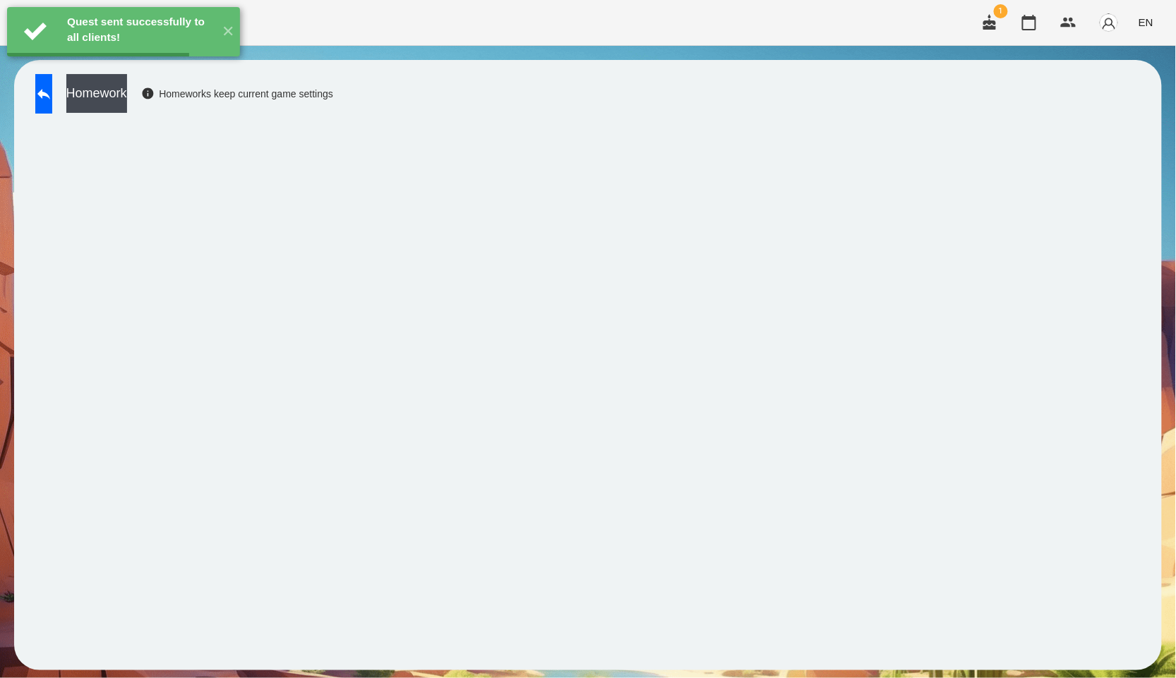
click at [127, 102] on button "Homework" at bounding box center [96, 93] width 61 height 39
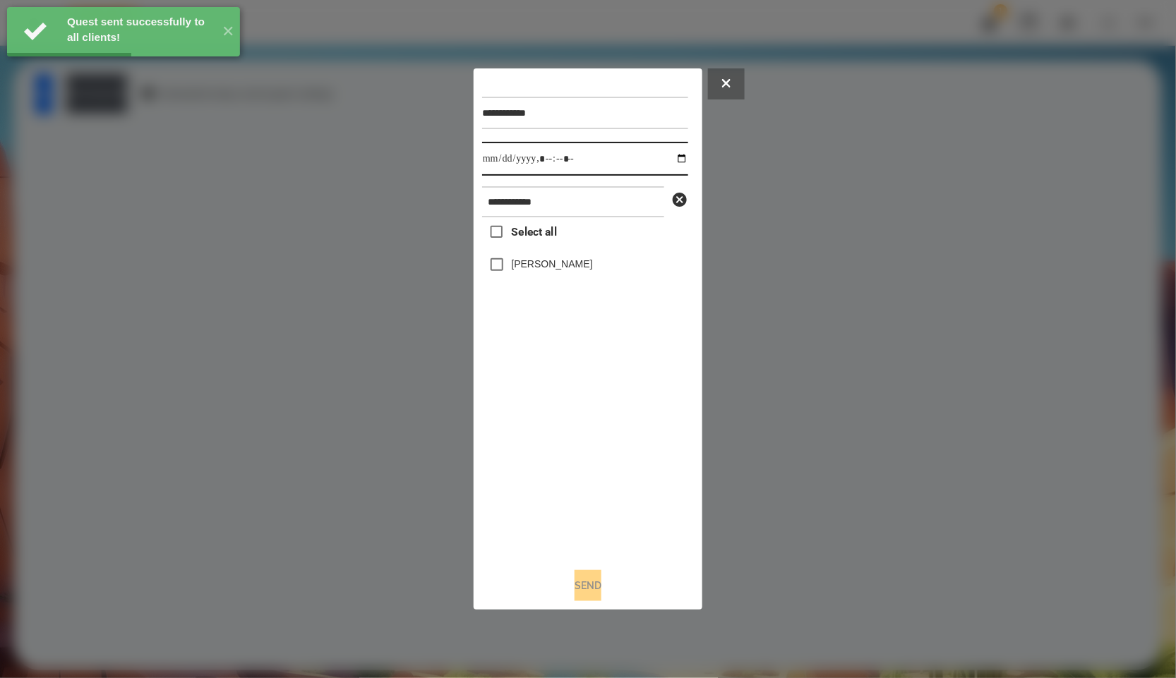
click at [671, 159] on input "datetime-local" at bounding box center [585, 159] width 206 height 34
type input "**********"
click at [557, 421] on div "Select all [PERSON_NAME]" at bounding box center [585, 387] width 206 height 340
click at [559, 258] on label "[PERSON_NAME]" at bounding box center [552, 264] width 81 height 14
click at [600, 594] on button "Send" at bounding box center [588, 585] width 27 height 31
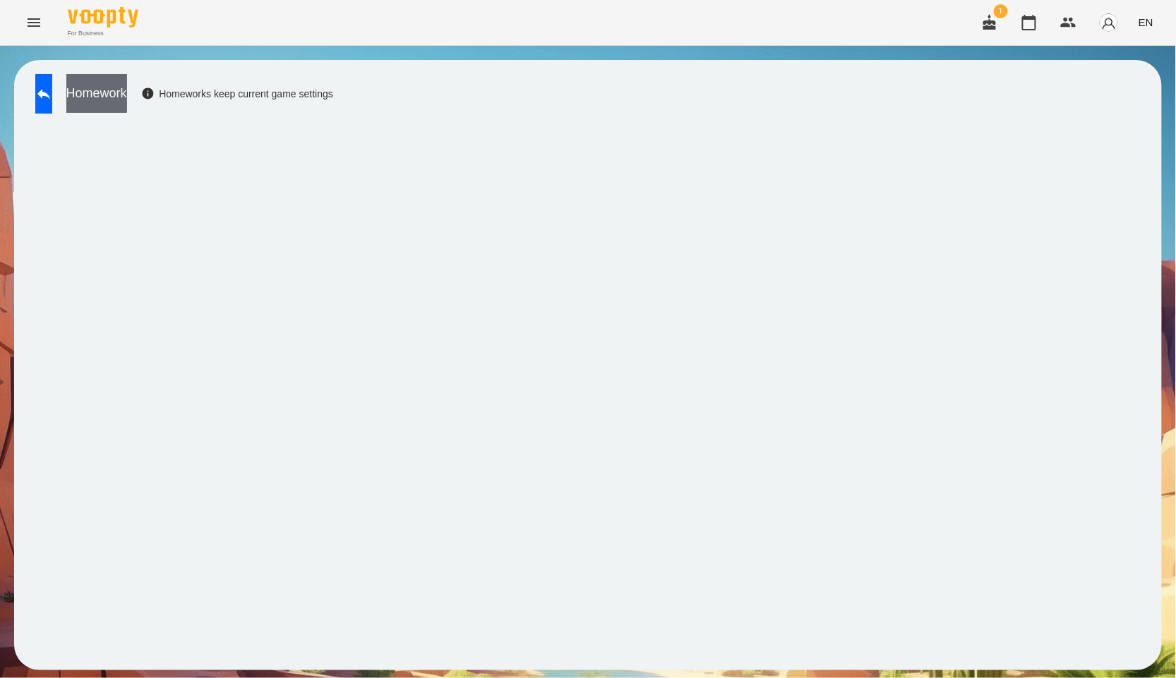
click at [127, 93] on button "Homework" at bounding box center [96, 93] width 61 height 39
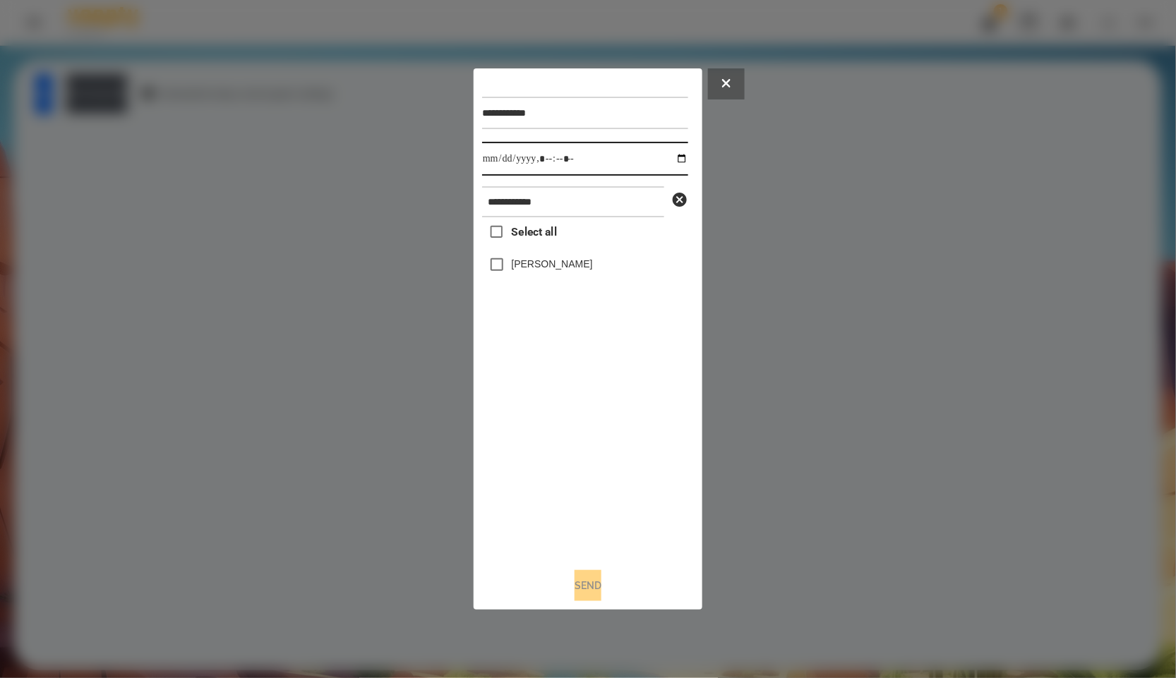
click at [669, 156] on input "datetime-local" at bounding box center [585, 159] width 206 height 34
type input "**********"
drag, startPoint x: 577, startPoint y: 431, endPoint x: 564, endPoint y: 361, distance: 71.9
click at [577, 431] on div "Select all [PERSON_NAME]" at bounding box center [585, 387] width 206 height 340
click at [555, 270] on label "[PERSON_NAME]" at bounding box center [552, 264] width 81 height 14
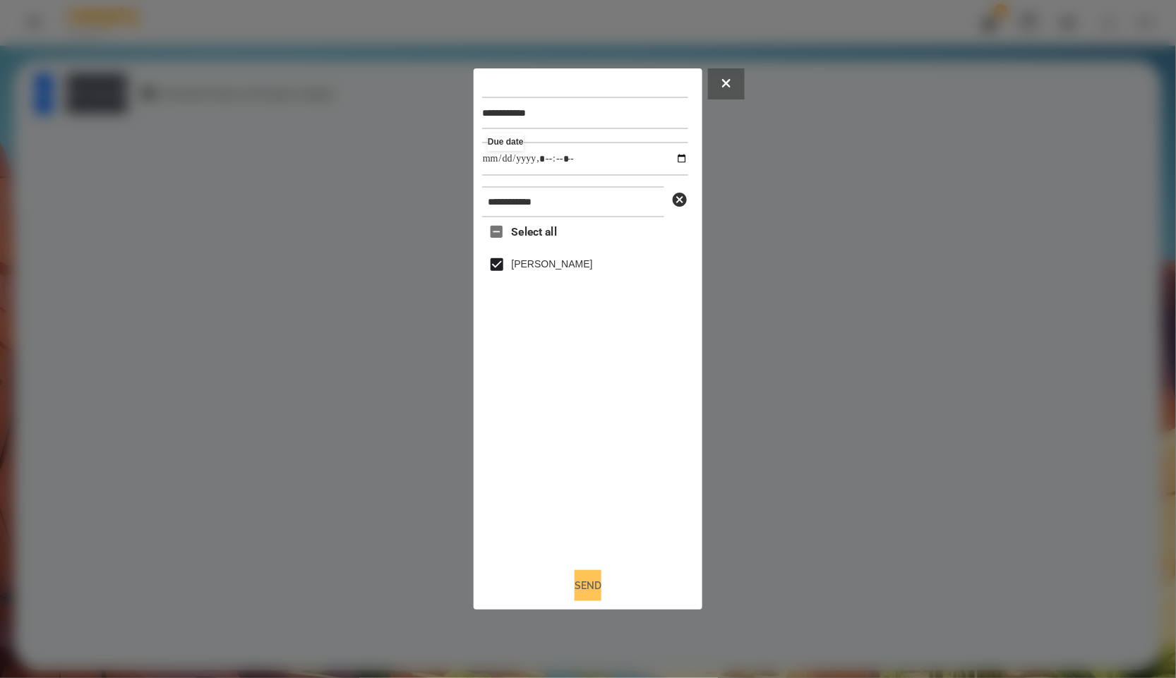
click at [595, 594] on button "Send" at bounding box center [588, 585] width 27 height 31
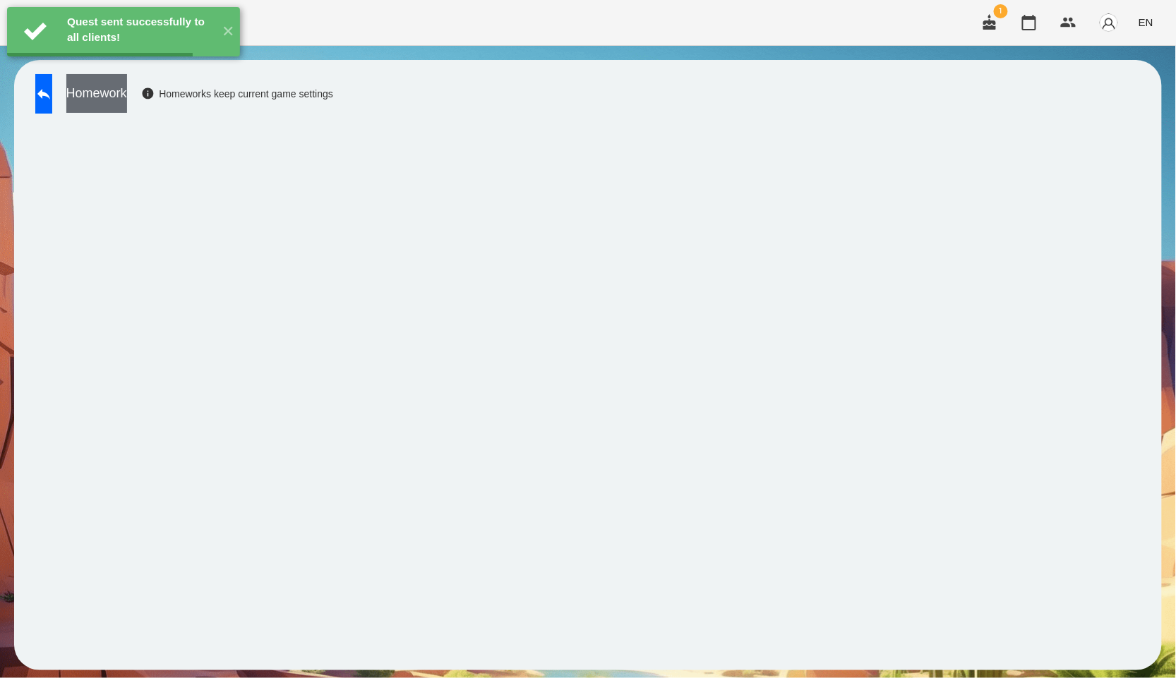
click at [127, 97] on button "Homework" at bounding box center [96, 93] width 61 height 39
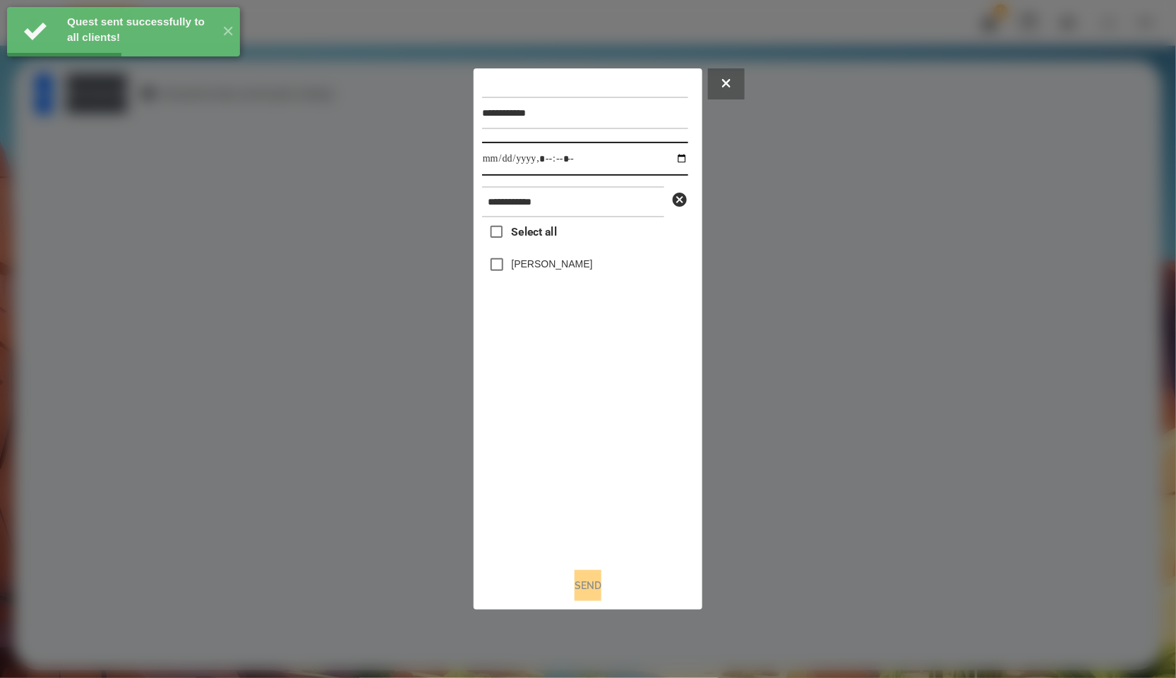
click at [667, 160] on input "datetime-local" at bounding box center [585, 159] width 206 height 34
type input "**********"
drag, startPoint x: 564, startPoint y: 453, endPoint x: 545, endPoint y: 375, distance: 80.0
click at [564, 453] on div "Select all [PERSON_NAME]" at bounding box center [585, 387] width 206 height 340
click at [554, 271] on label "[PERSON_NAME]" at bounding box center [552, 264] width 81 height 14
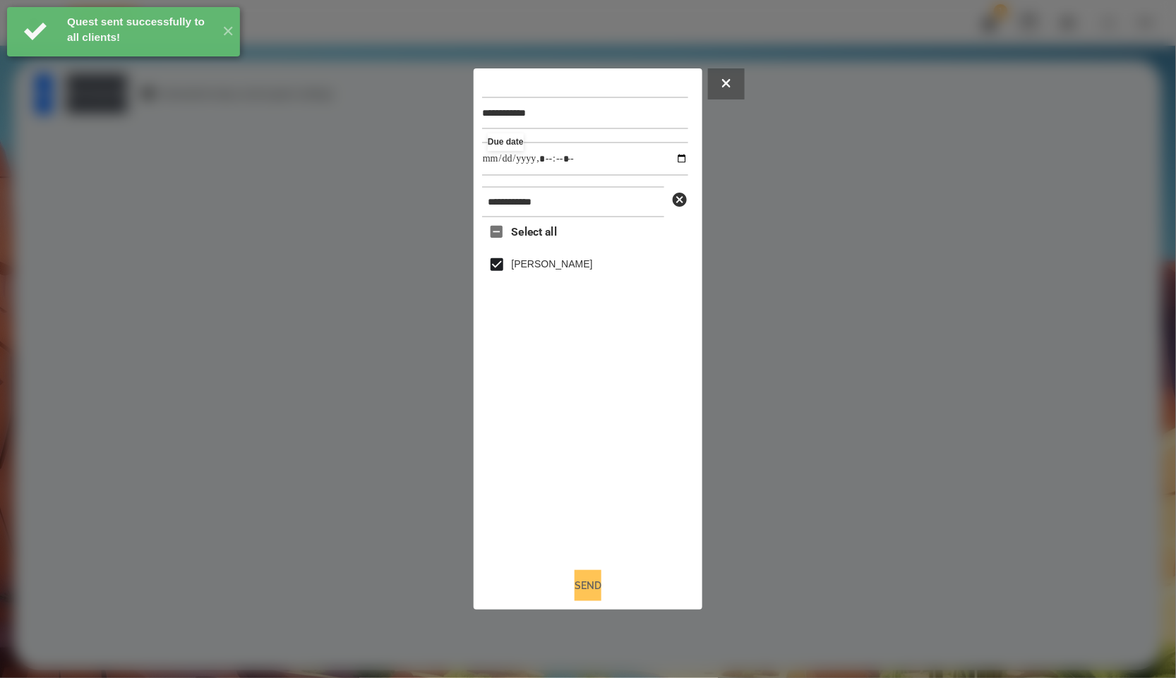
click at [582, 591] on button "Send" at bounding box center [588, 585] width 27 height 31
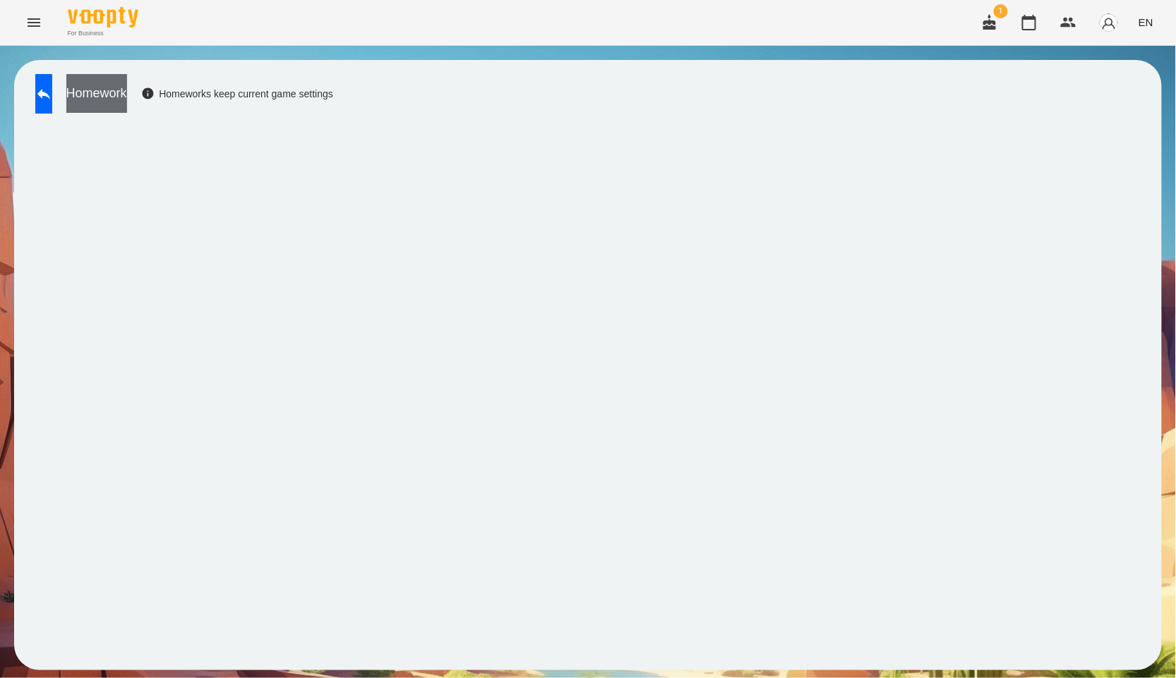
click at [127, 109] on button "Homework" at bounding box center [96, 93] width 61 height 39
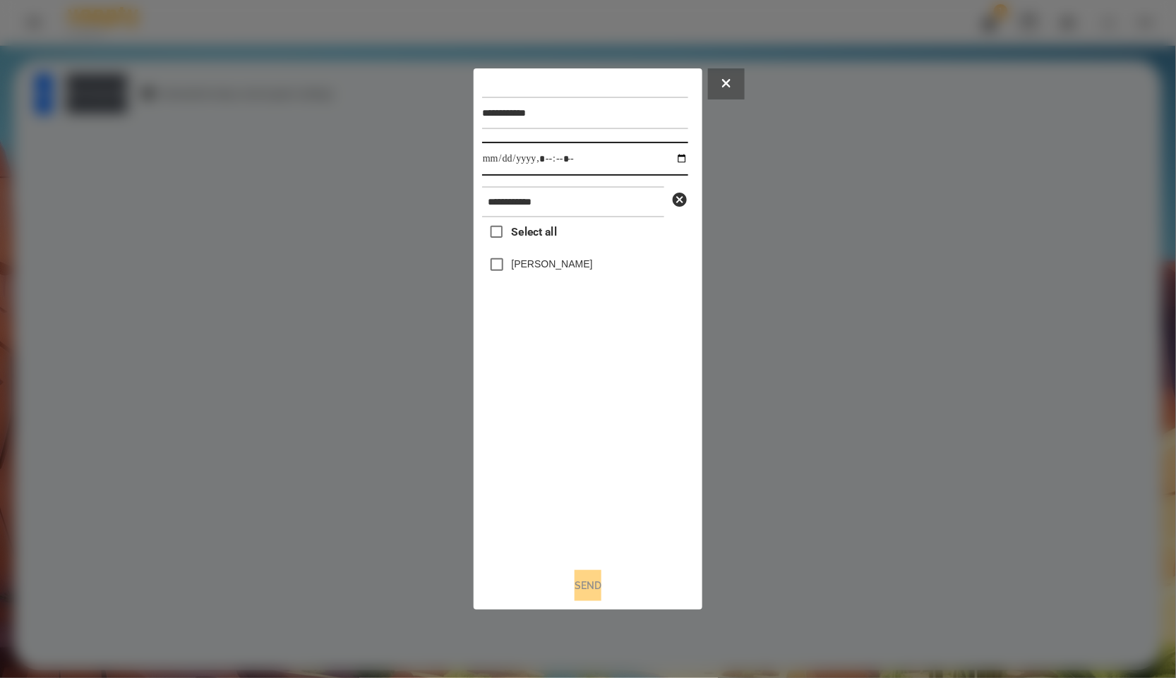
click at [677, 165] on input "datetime-local" at bounding box center [585, 159] width 206 height 34
type input "**********"
click at [654, 502] on div "Select all [PERSON_NAME]" at bounding box center [585, 387] width 206 height 340
click at [515, 268] on label "[PERSON_NAME]" at bounding box center [552, 264] width 81 height 14
click at [601, 580] on button "Send" at bounding box center [588, 585] width 27 height 31
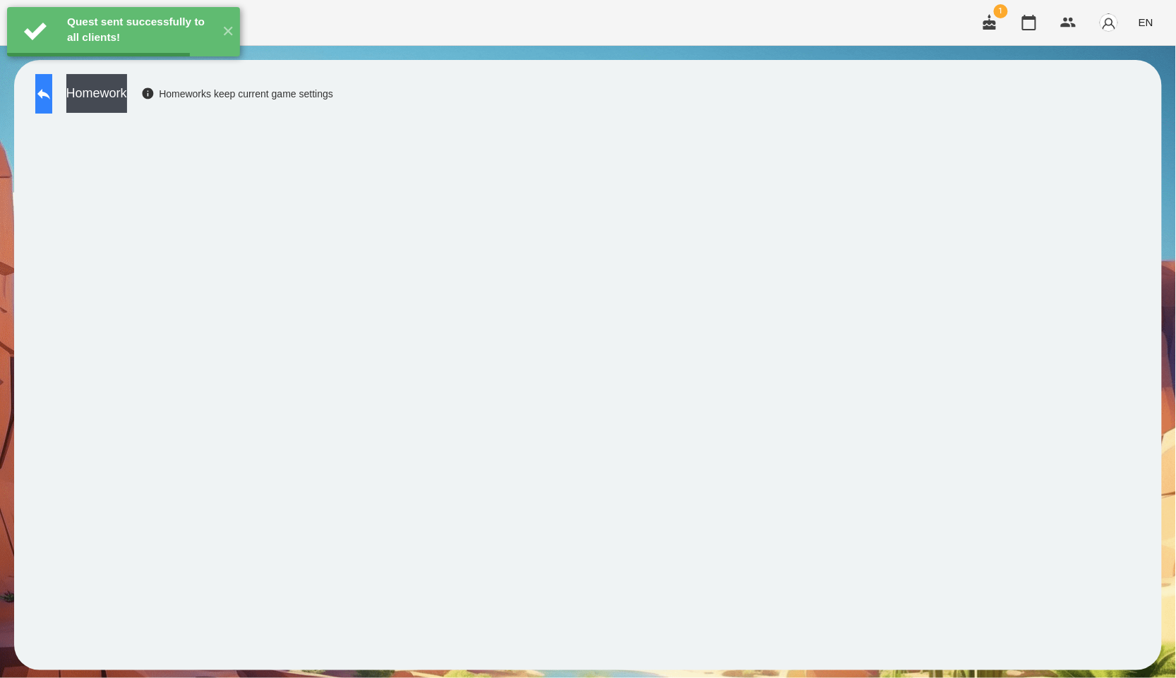
click at [43, 96] on button at bounding box center [43, 94] width 17 height 40
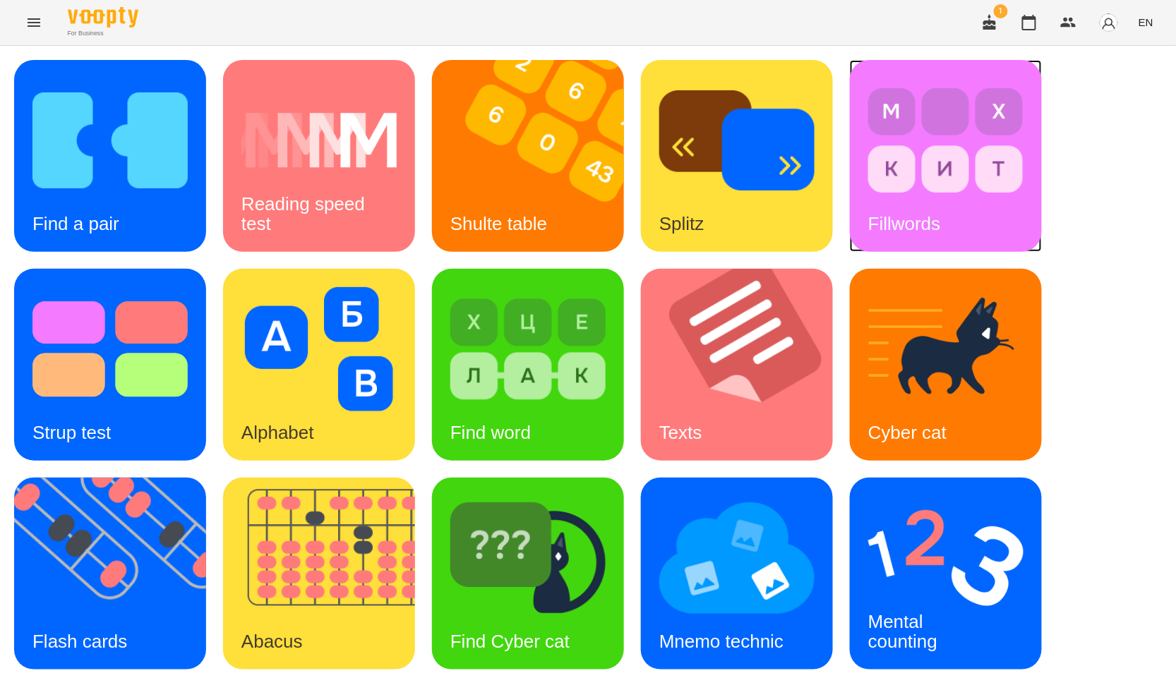
click at [969, 184] on img at bounding box center [945, 140] width 155 height 124
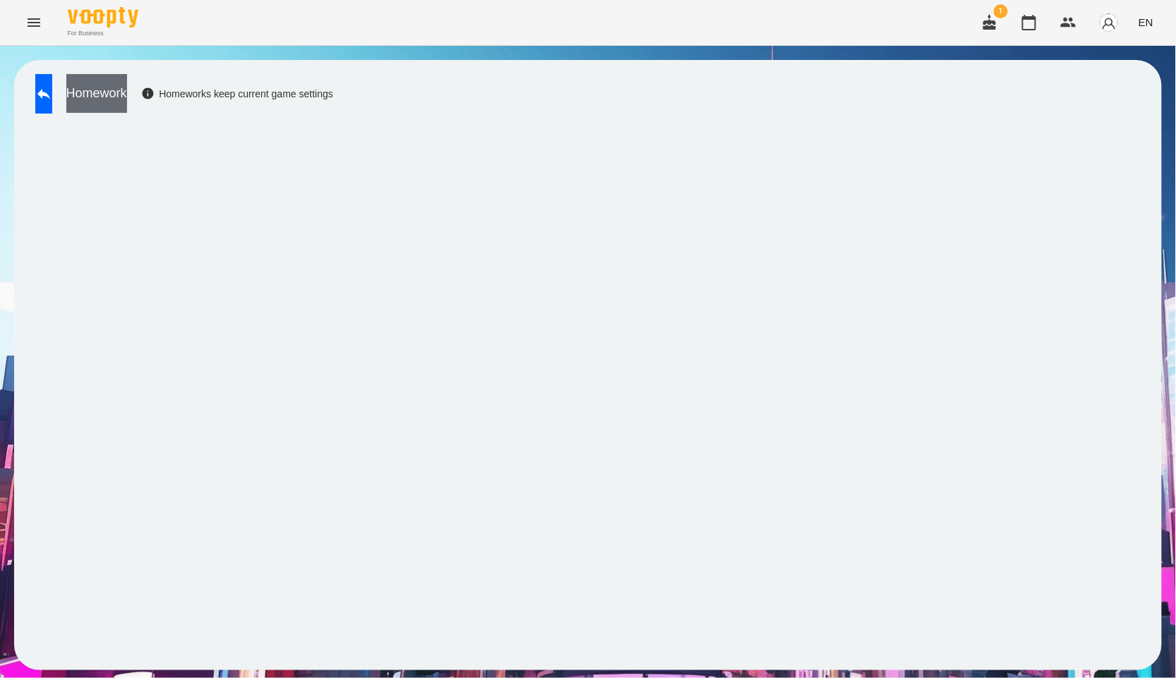
click at [127, 97] on button "Homework" at bounding box center [96, 93] width 61 height 39
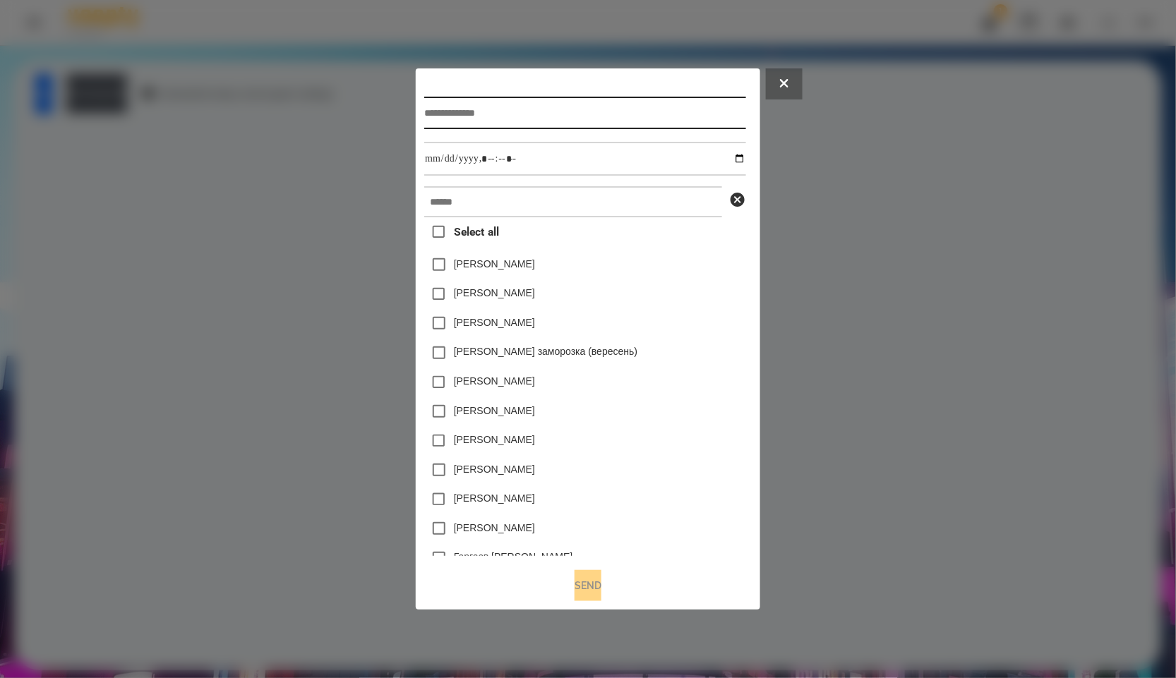
click at [438, 101] on input "text" at bounding box center [584, 113] width 321 height 32
paste input "**********"
type input "**********"
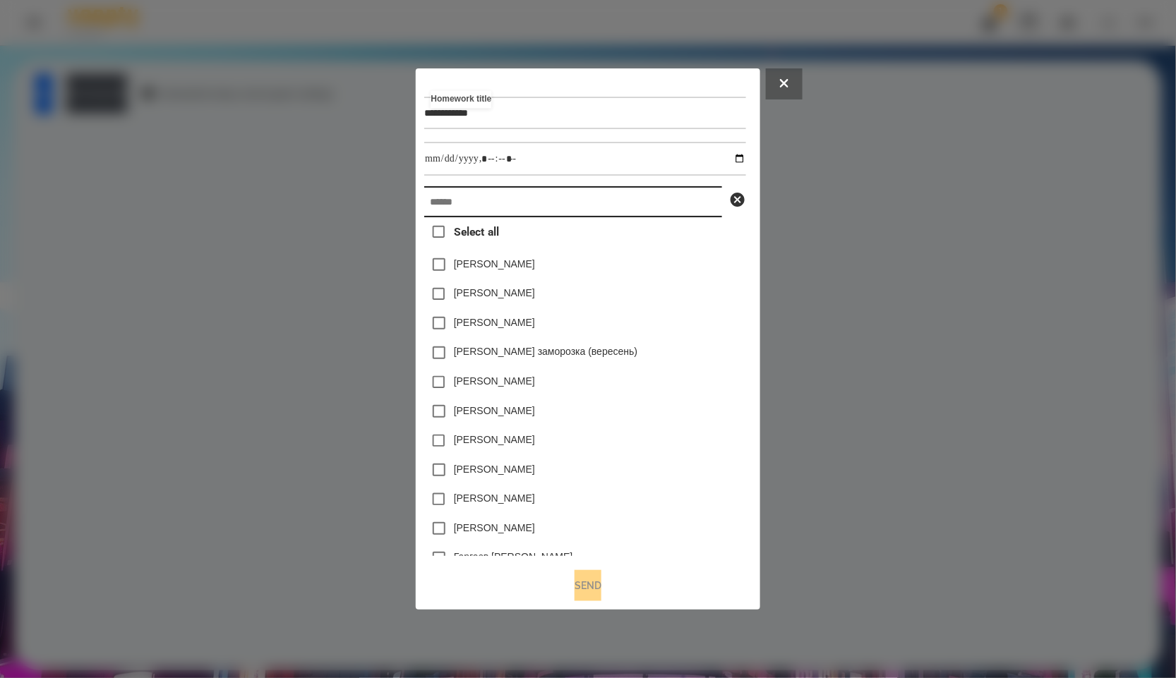
click at [472, 208] on input "text" at bounding box center [573, 201] width 298 height 31
paste input "**********"
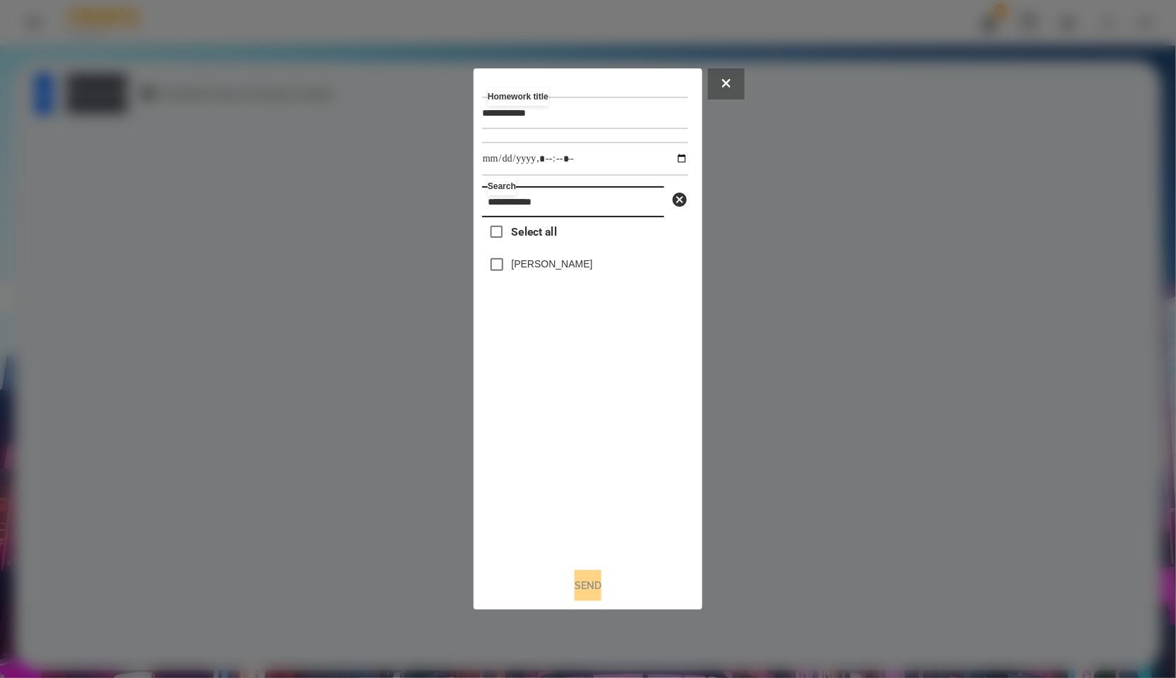
type input "**********"
click at [541, 263] on label "[PERSON_NAME]" at bounding box center [552, 264] width 81 height 14
click at [670, 150] on input "datetime-local" at bounding box center [585, 159] width 206 height 34
click at [671, 162] on input "datetime-local" at bounding box center [585, 159] width 206 height 34
type input "**********"
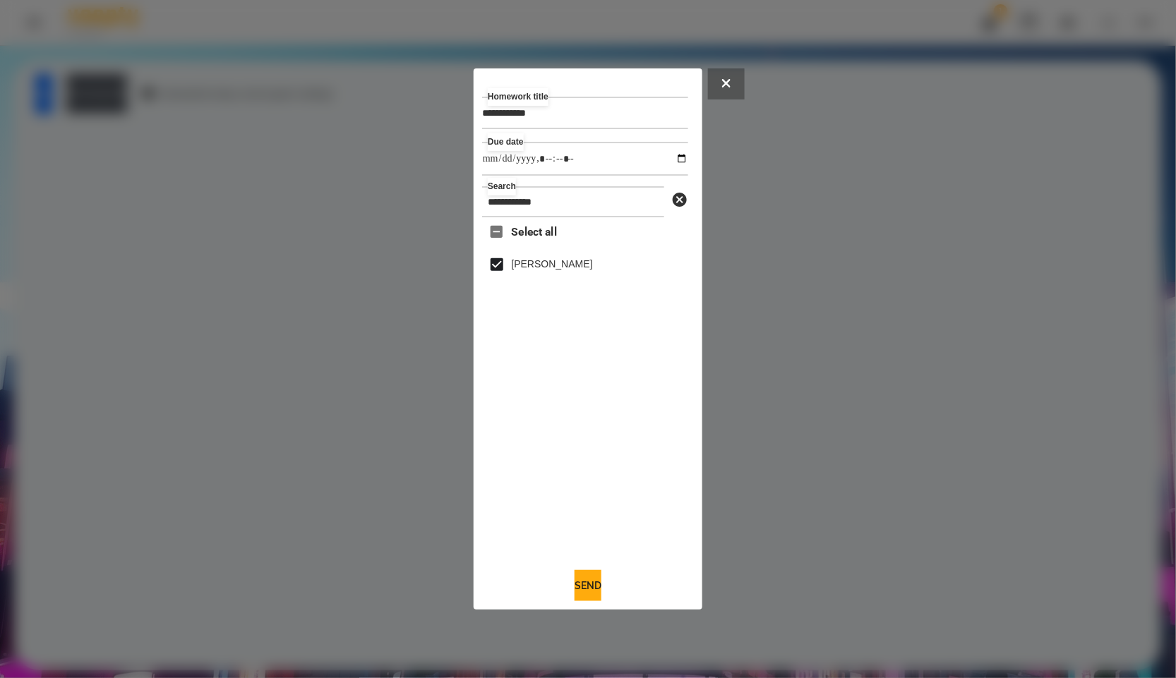
click at [594, 467] on div "Select all [PERSON_NAME]" at bounding box center [585, 387] width 206 height 340
click at [596, 587] on button "Send" at bounding box center [588, 585] width 27 height 31
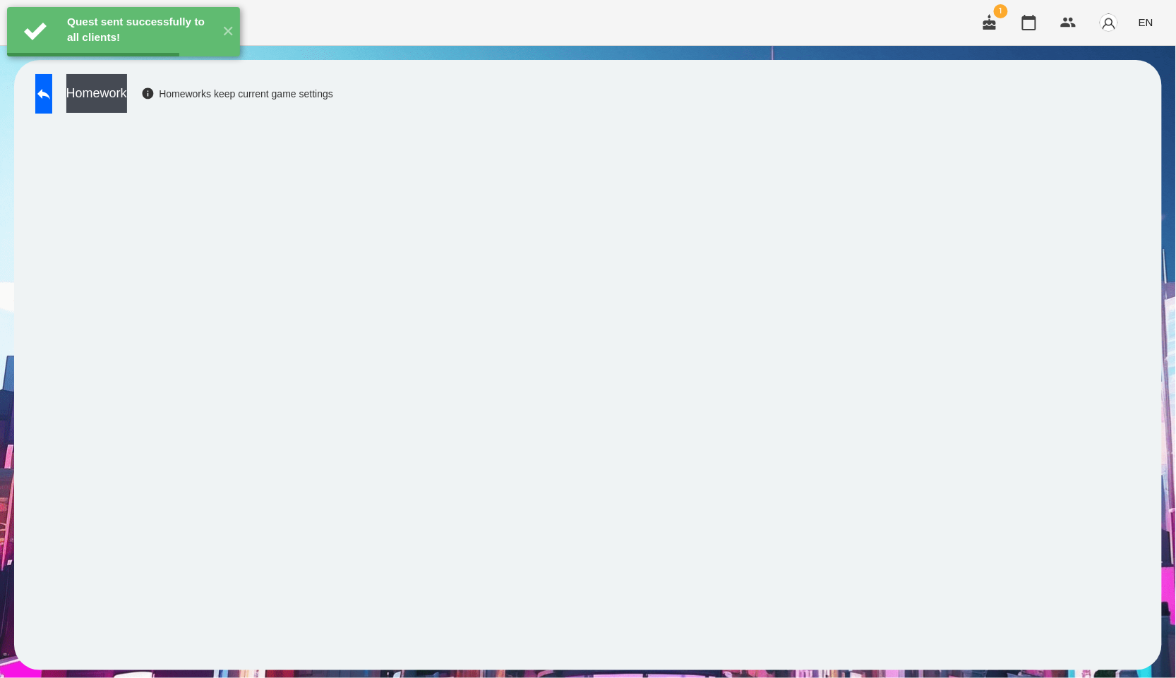
click at [127, 91] on button "Homework" at bounding box center [96, 93] width 61 height 39
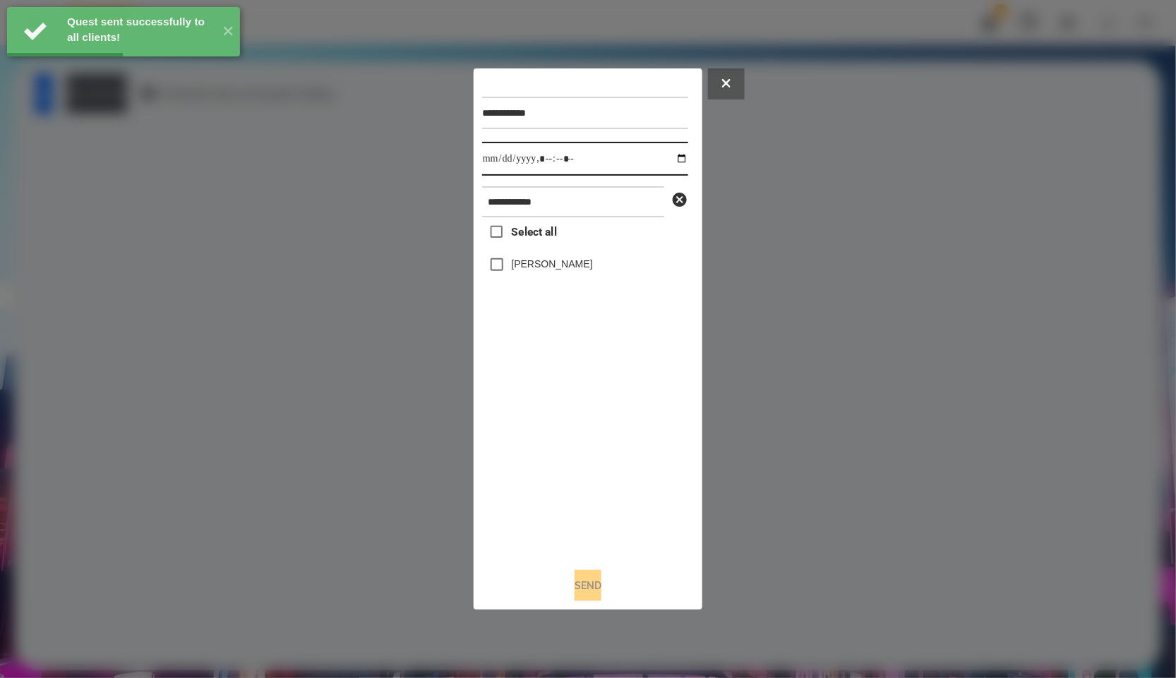
click at [661, 158] on input "datetime-local" at bounding box center [585, 159] width 206 height 34
click at [664, 158] on input "datetime-local" at bounding box center [585, 159] width 206 height 34
click at [668, 157] on input "datetime-local" at bounding box center [585, 159] width 206 height 34
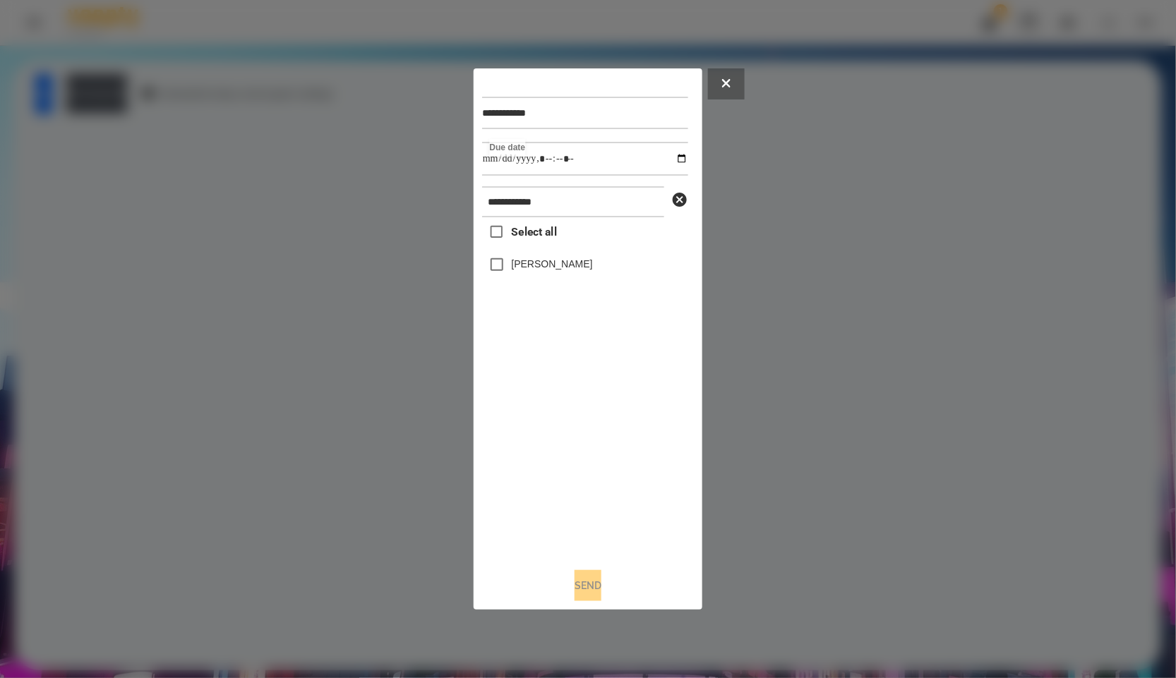
type input "**********"
click at [533, 389] on div "Select all [PERSON_NAME]" at bounding box center [585, 387] width 206 height 340
click at [545, 271] on label "[PERSON_NAME]" at bounding box center [552, 264] width 81 height 14
click at [582, 585] on button "Send" at bounding box center [588, 585] width 27 height 31
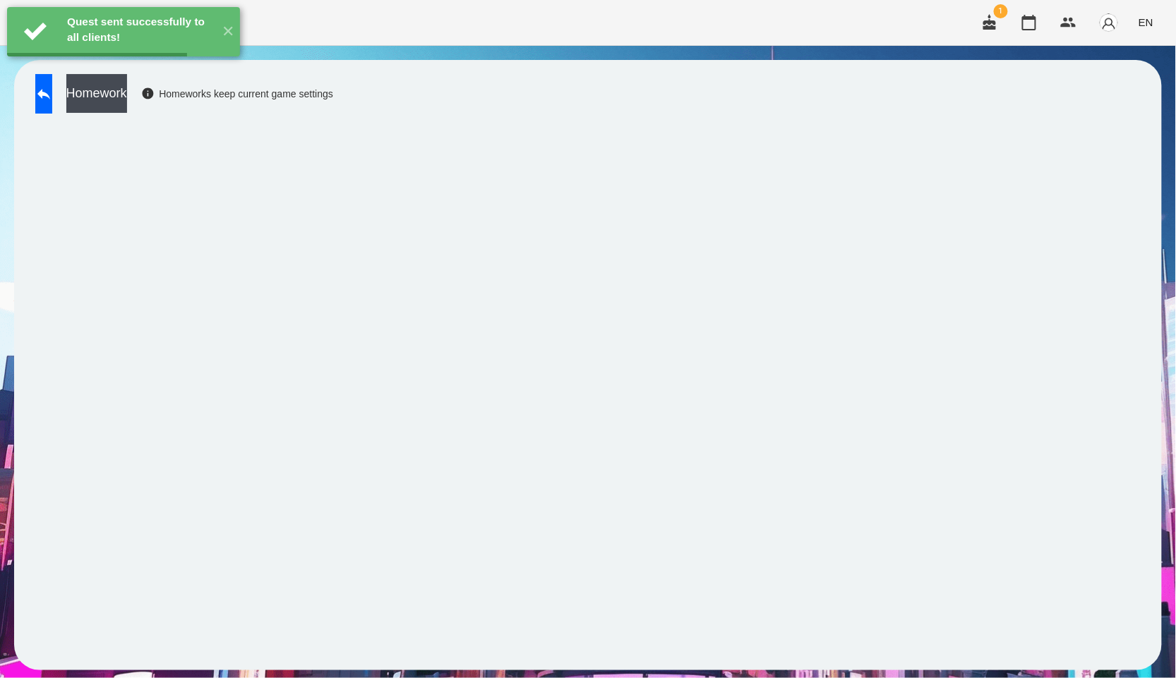
click at [127, 95] on button "Homework" at bounding box center [96, 93] width 61 height 39
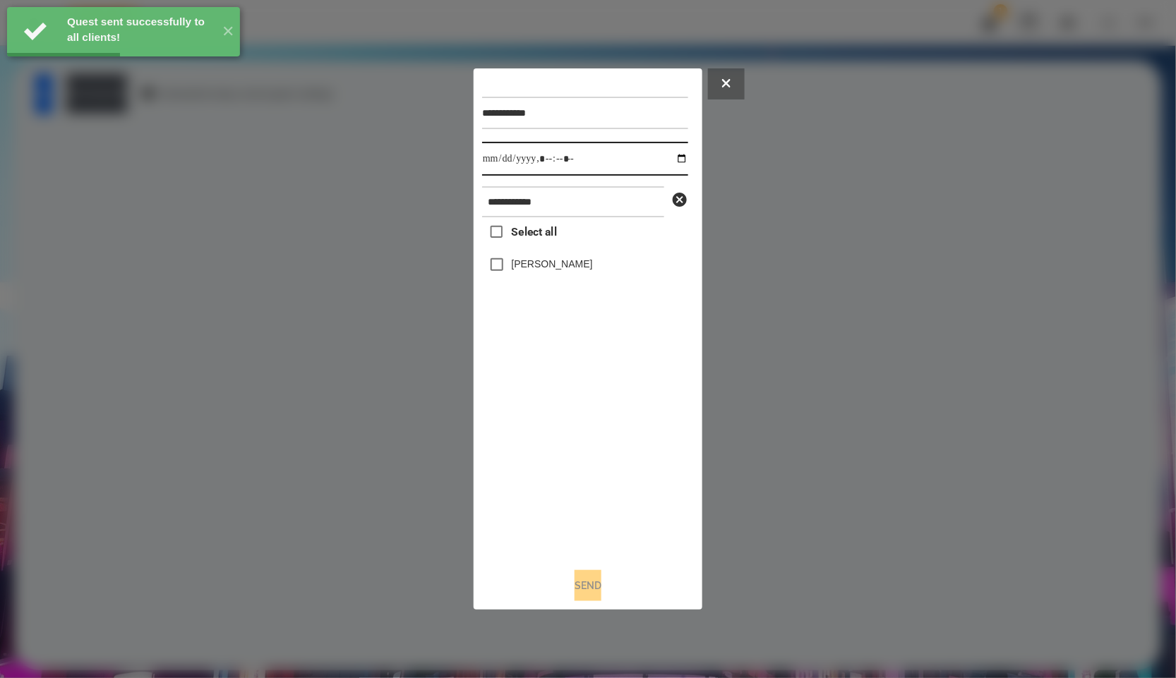
click at [674, 159] on input "datetime-local" at bounding box center [585, 159] width 206 height 34
type input "**********"
click at [585, 421] on div "Select all [PERSON_NAME]" at bounding box center [585, 387] width 206 height 340
click at [562, 271] on label "[PERSON_NAME]" at bounding box center [552, 264] width 81 height 14
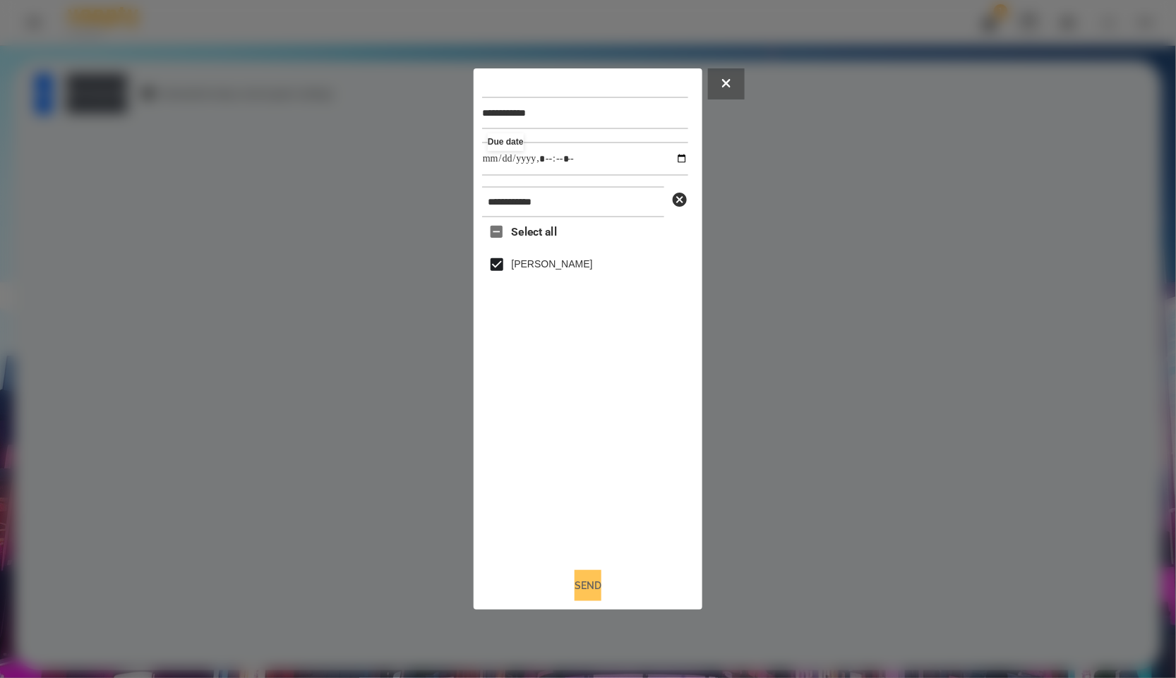
click at [584, 586] on button "Send" at bounding box center [588, 585] width 27 height 31
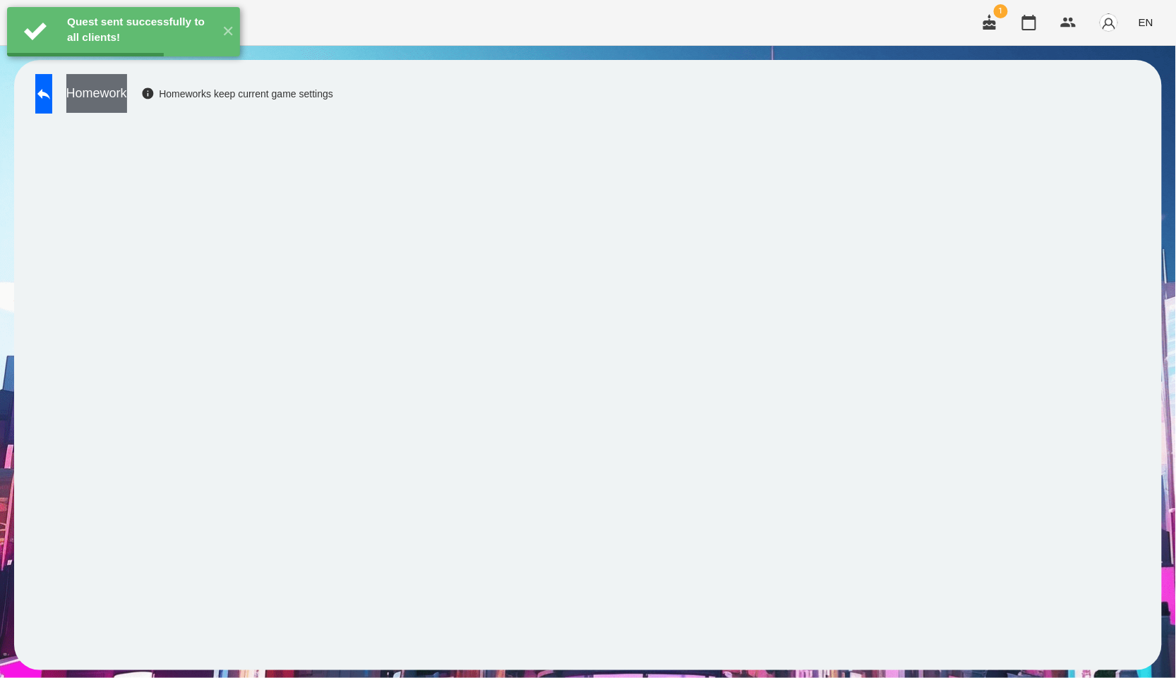
click at [127, 83] on button "Homework" at bounding box center [96, 93] width 61 height 39
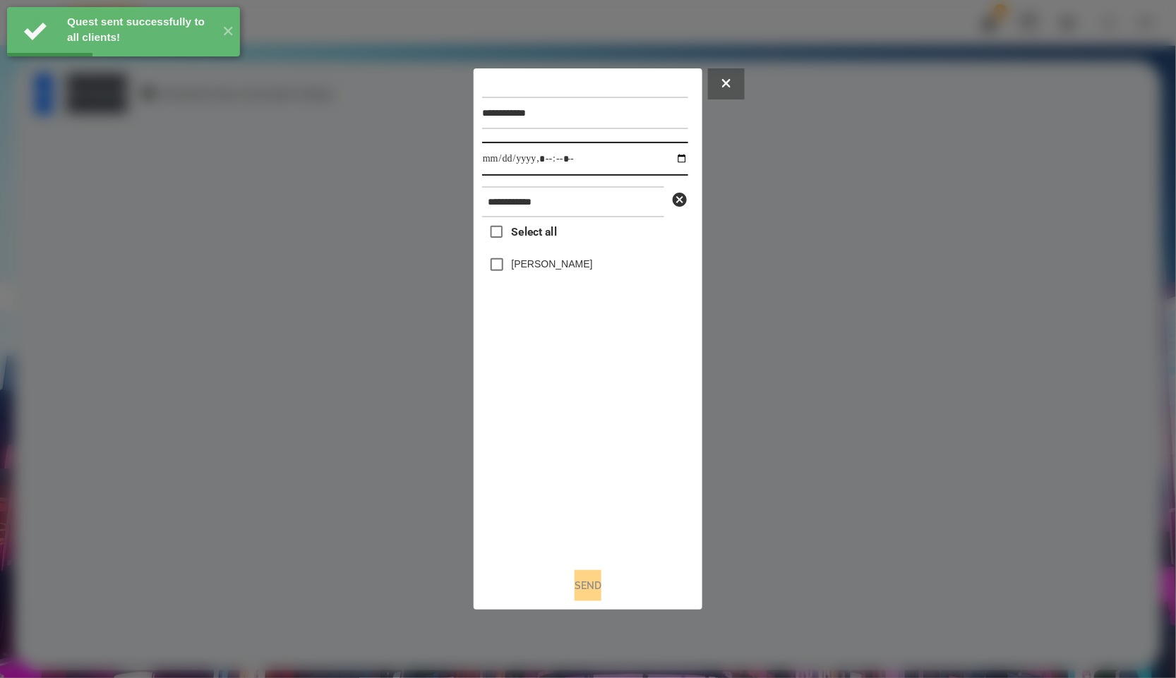
click at [675, 159] on input "datetime-local" at bounding box center [585, 159] width 206 height 34
type input "**********"
drag, startPoint x: 539, startPoint y: 433, endPoint x: 544, endPoint y: 292, distance: 141.2
click at [539, 433] on div "Select all [PERSON_NAME]" at bounding box center [585, 387] width 206 height 340
click at [547, 267] on label "[PERSON_NAME]" at bounding box center [552, 264] width 81 height 14
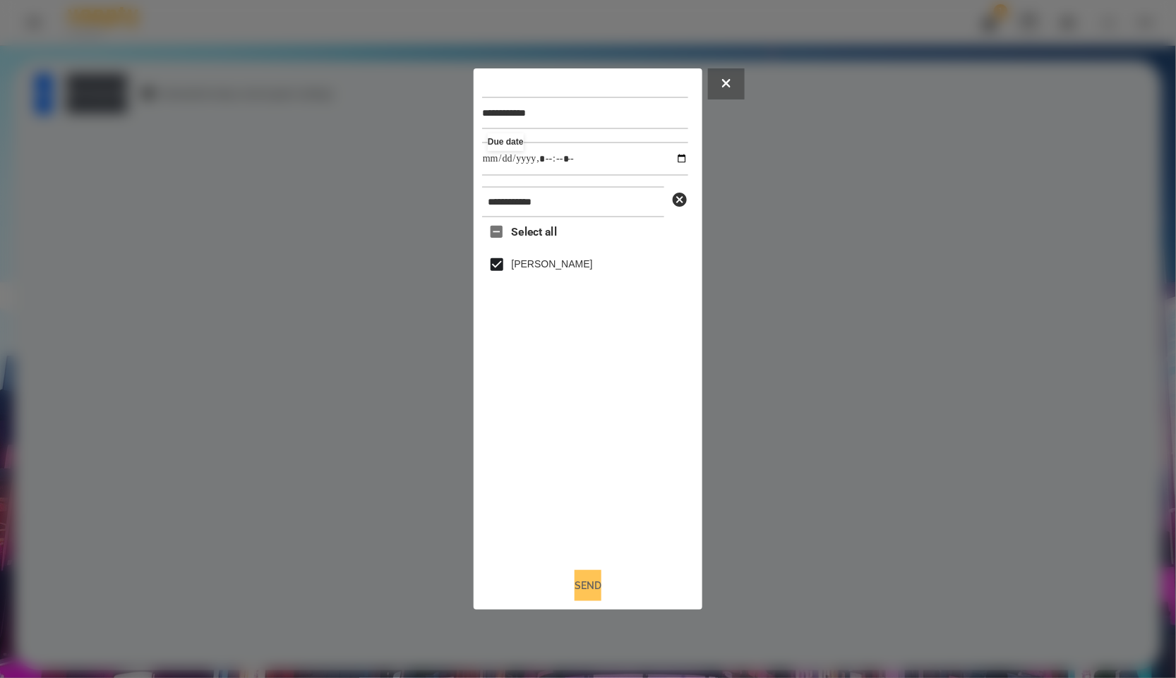
click at [599, 588] on button "Send" at bounding box center [588, 585] width 27 height 31
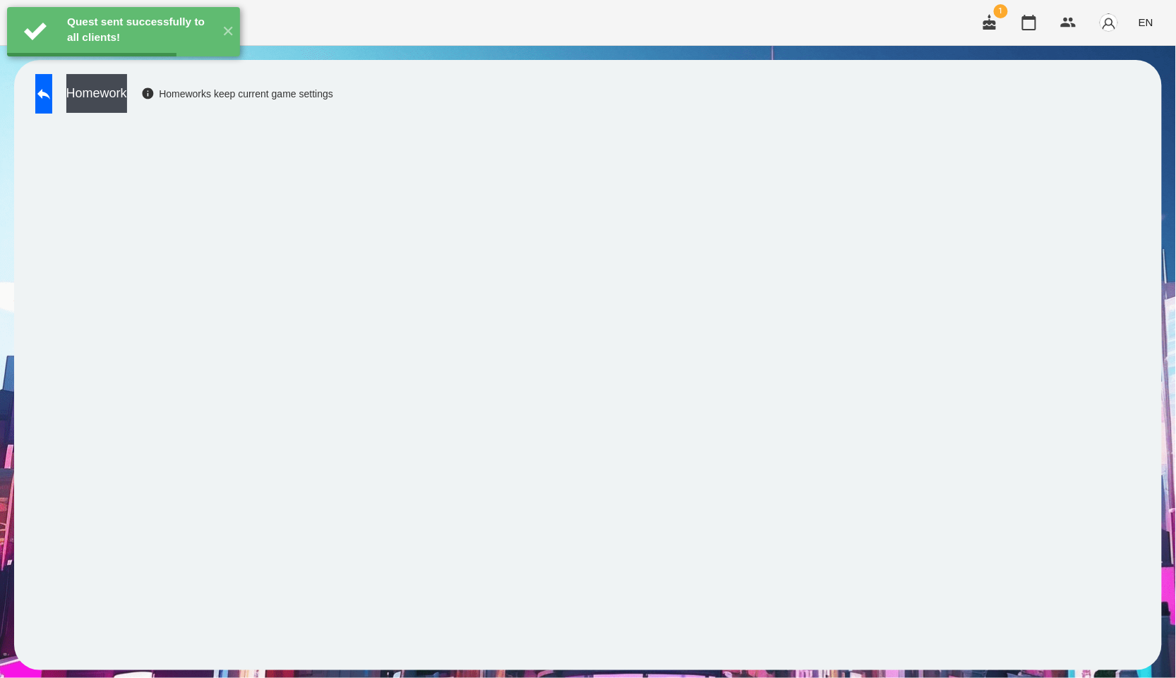
click at [127, 86] on button "Homework" at bounding box center [96, 93] width 61 height 39
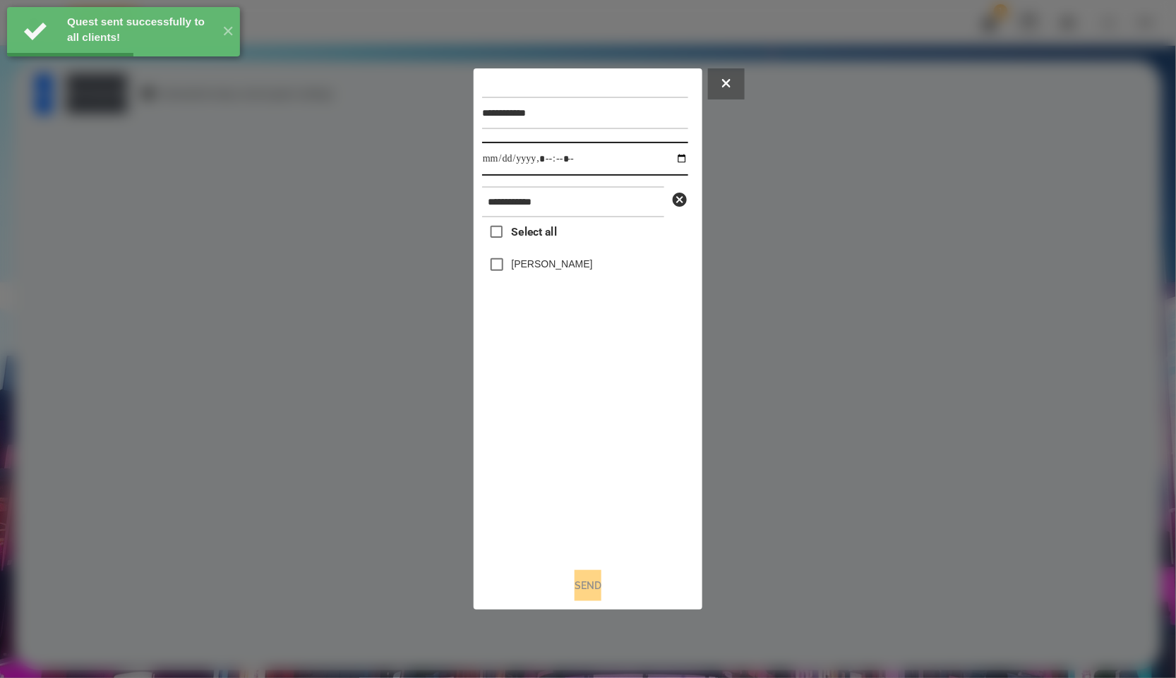
click at [683, 160] on input "datetime-local" at bounding box center [585, 159] width 206 height 34
click at [678, 160] on input "datetime-local" at bounding box center [585, 159] width 206 height 34
type input "**********"
drag, startPoint x: 558, startPoint y: 419, endPoint x: 558, endPoint y: 387, distance: 32.5
click at [558, 419] on div "Select all [PERSON_NAME]" at bounding box center [585, 387] width 206 height 340
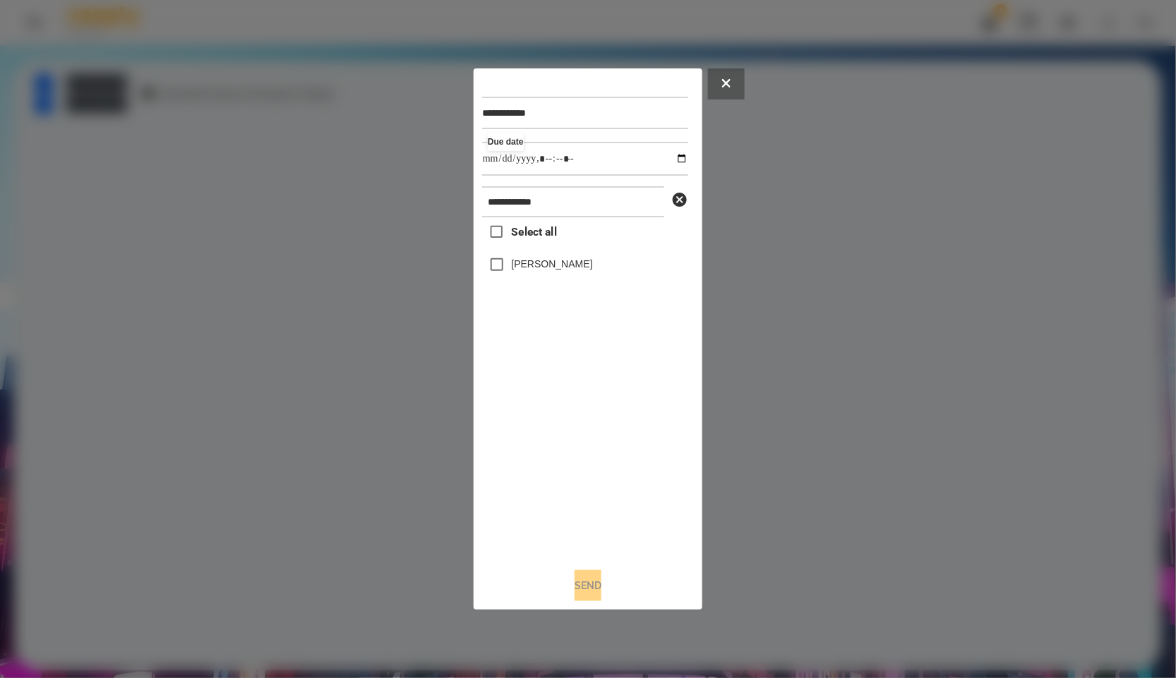
click at [544, 263] on label "[PERSON_NAME]" at bounding box center [552, 264] width 81 height 14
drag, startPoint x: 594, startPoint y: 595, endPoint x: 551, endPoint y: 556, distance: 57.9
click at [594, 594] on button "Send" at bounding box center [588, 585] width 27 height 31
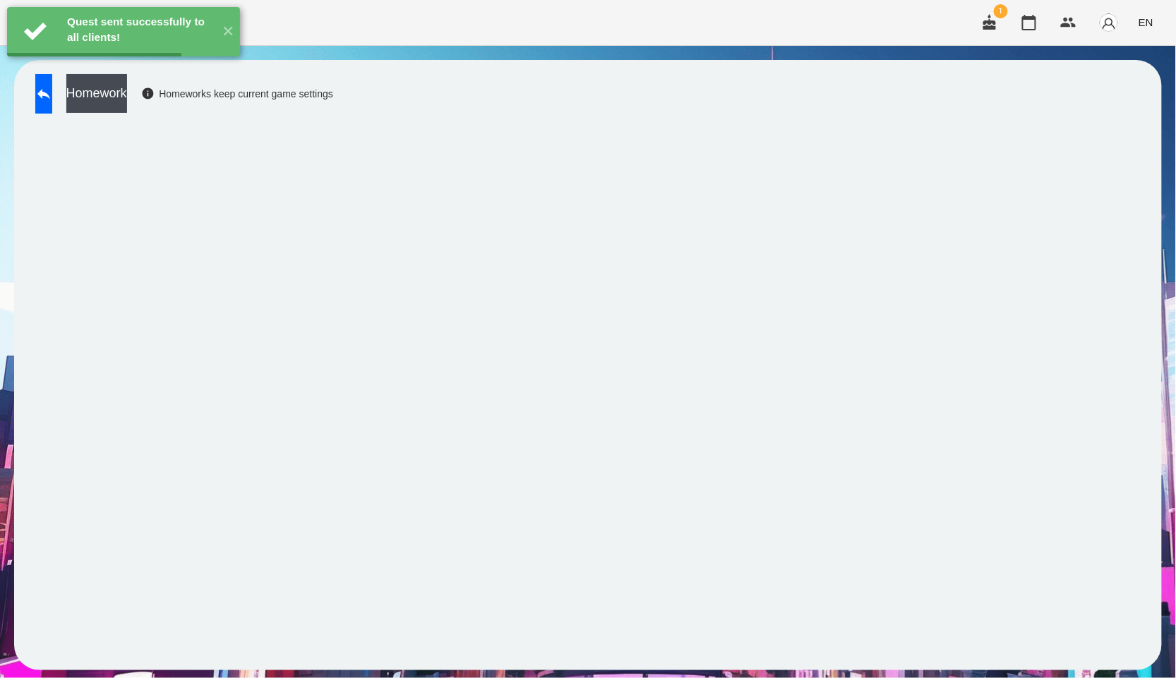
click at [121, 99] on button "Homework" at bounding box center [96, 93] width 61 height 39
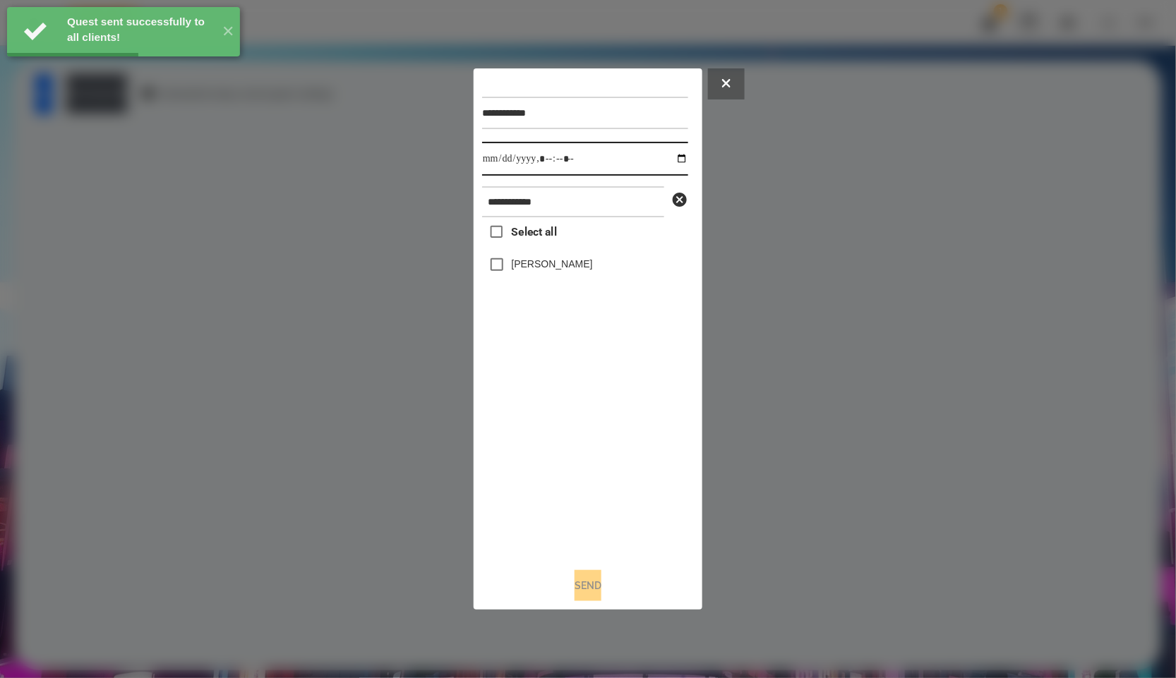
click at [671, 163] on input "datetime-local" at bounding box center [585, 159] width 206 height 34
type input "**********"
click at [582, 450] on div "Select all [PERSON_NAME]" at bounding box center [585, 387] width 206 height 340
click at [561, 270] on label "[PERSON_NAME]" at bounding box center [552, 264] width 81 height 14
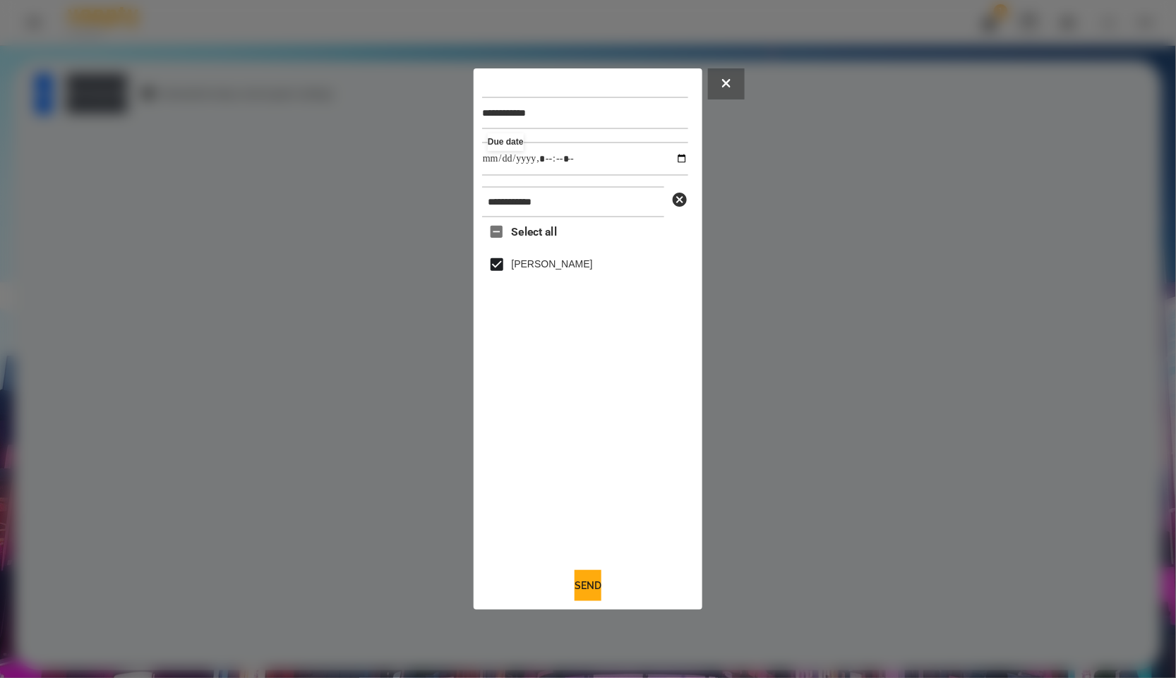
click at [549, 575] on div "Send" at bounding box center [588, 585] width 212 height 31
click at [594, 582] on button "Send" at bounding box center [588, 585] width 27 height 31
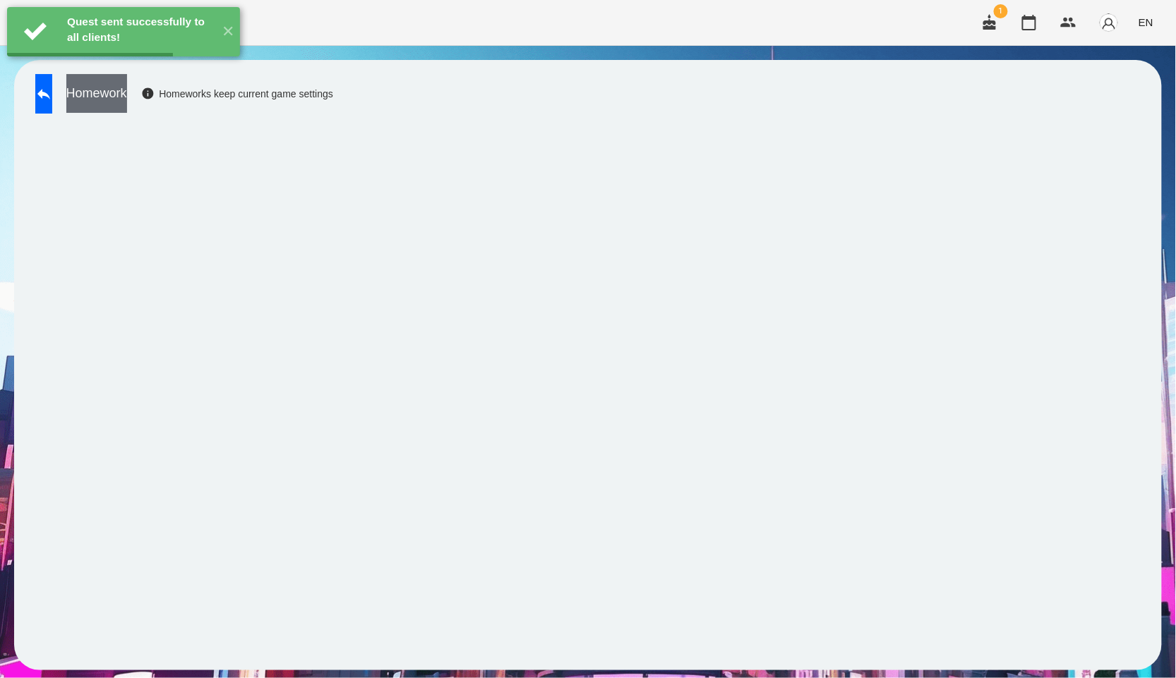
click at [127, 107] on button "Homework" at bounding box center [96, 93] width 61 height 39
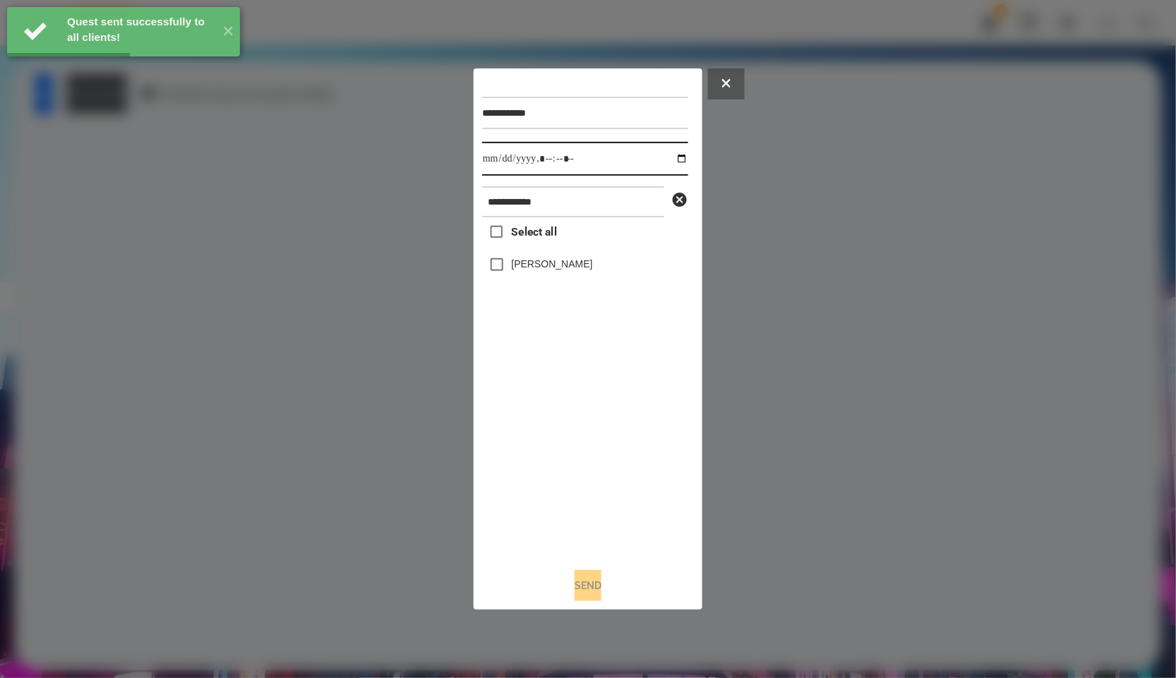
click at [663, 165] on input "datetime-local" at bounding box center [585, 159] width 206 height 34
click at [673, 164] on input "datetime-local" at bounding box center [585, 159] width 206 height 34
type input "**********"
click at [611, 445] on div "Select all [PERSON_NAME]" at bounding box center [585, 387] width 206 height 340
click at [573, 260] on label "[PERSON_NAME]" at bounding box center [552, 264] width 81 height 14
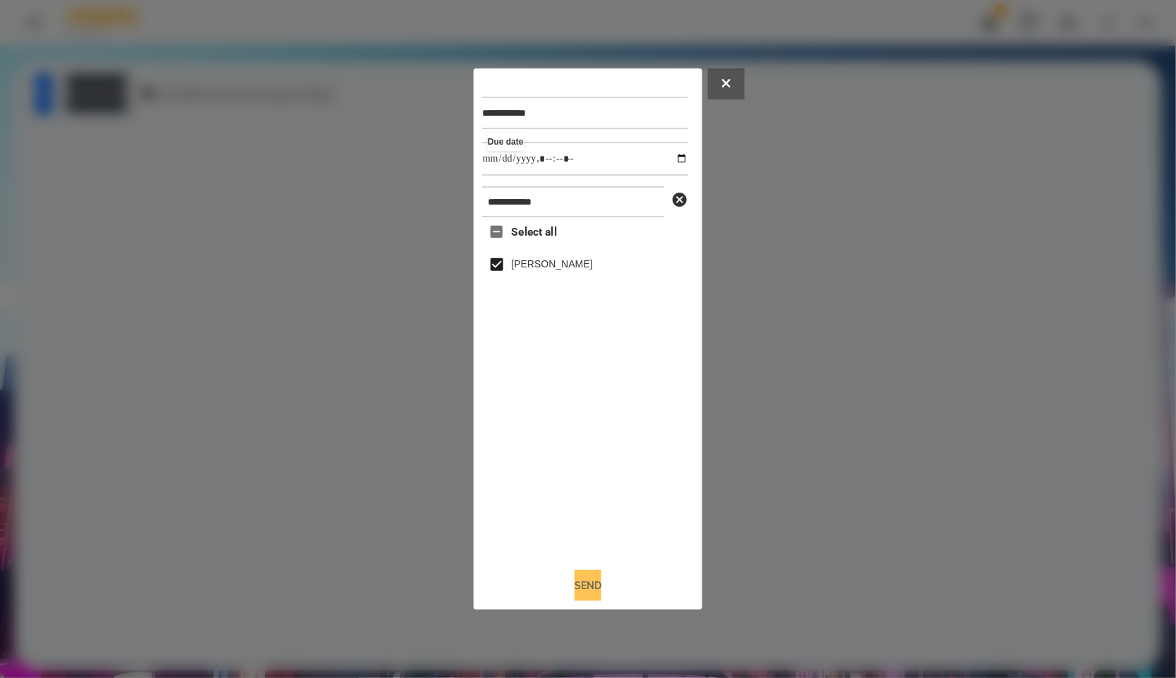
click at [587, 592] on button "Send" at bounding box center [588, 585] width 27 height 31
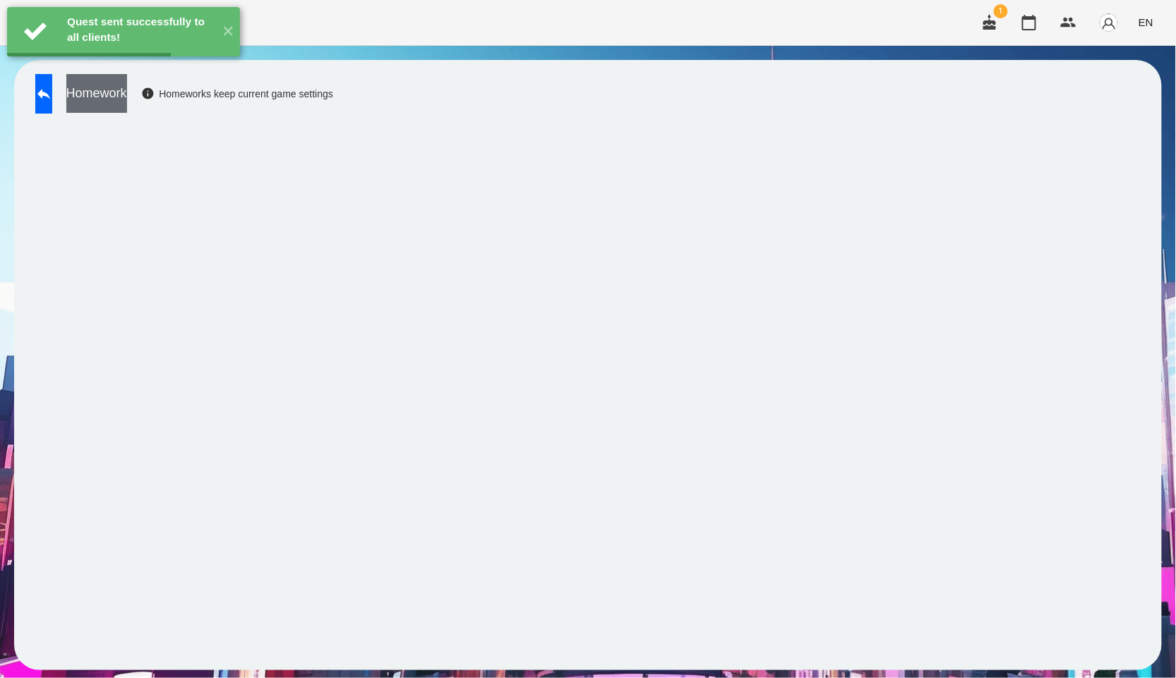
click at [121, 88] on button "Homework" at bounding box center [96, 93] width 61 height 39
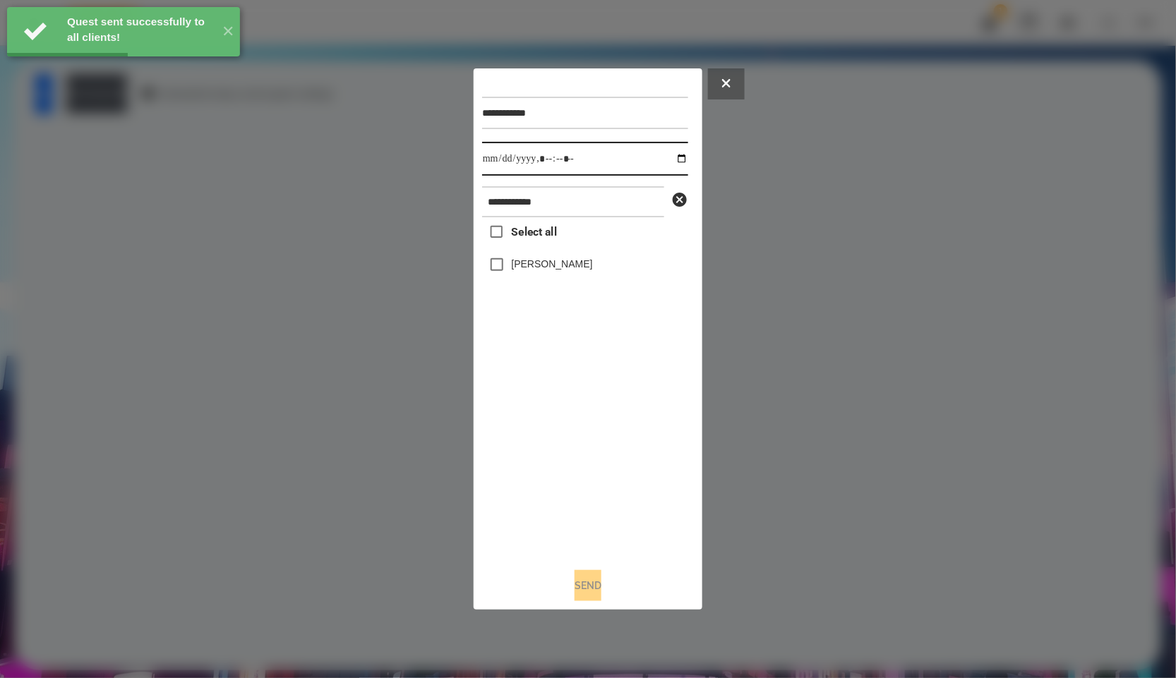
click at [678, 155] on input "datetime-local" at bounding box center [585, 159] width 206 height 34
type input "**********"
click at [542, 402] on div "Select all [PERSON_NAME]" at bounding box center [585, 387] width 206 height 340
click at [525, 264] on label "[PERSON_NAME]" at bounding box center [552, 264] width 81 height 14
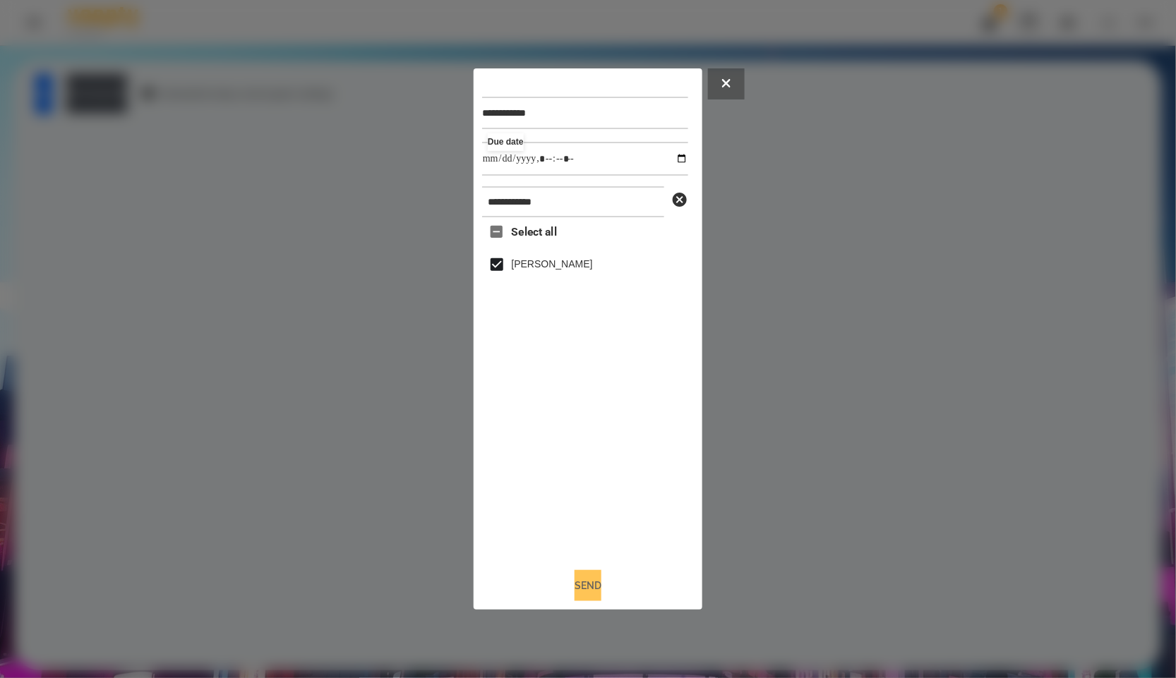
click at [601, 575] on button "Send" at bounding box center [588, 585] width 27 height 31
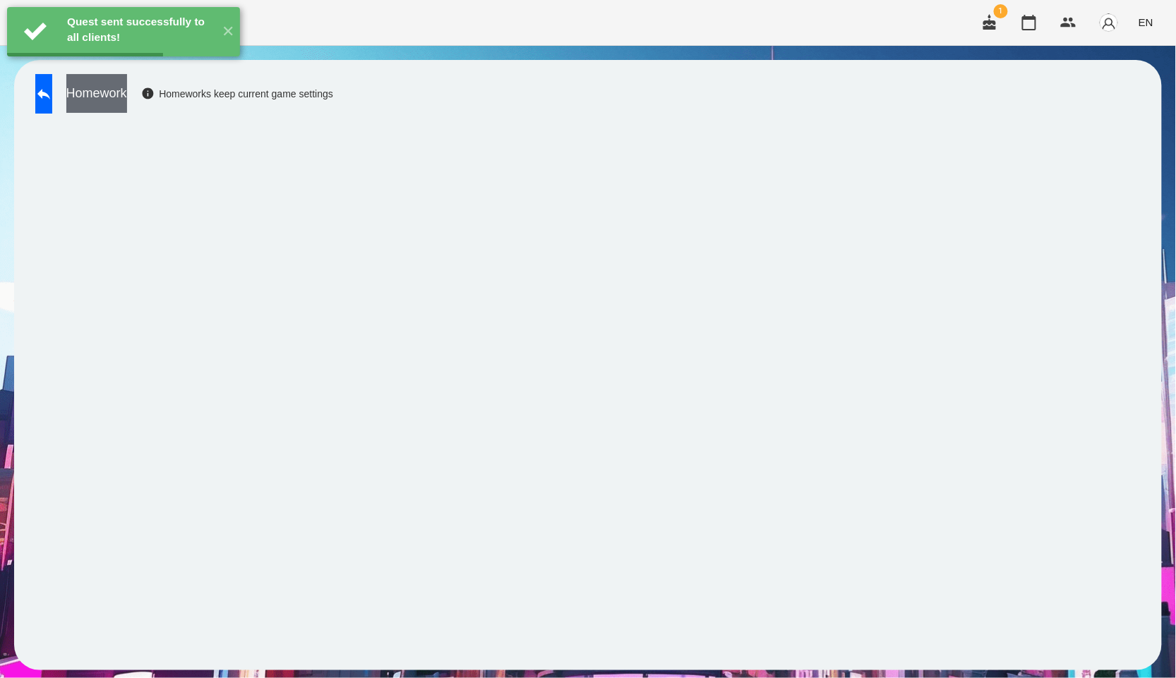
click at [127, 93] on button "Homework" at bounding box center [96, 93] width 61 height 39
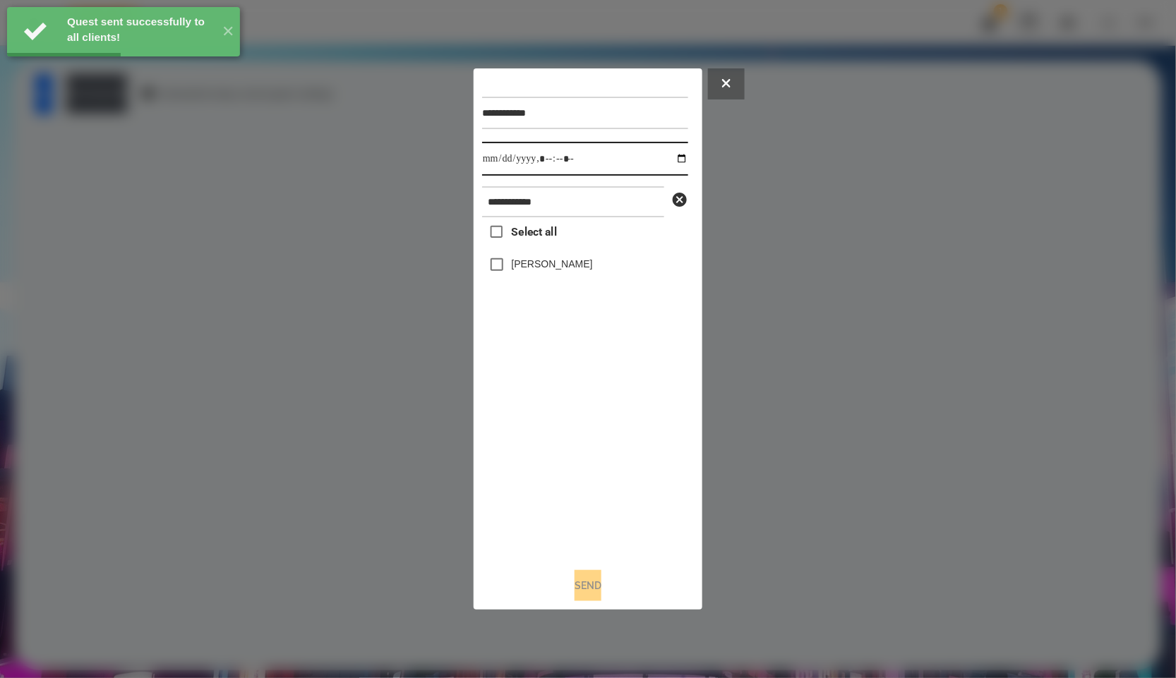
click at [675, 156] on input "datetime-local" at bounding box center [585, 159] width 206 height 34
type input "**********"
drag, startPoint x: 494, startPoint y: 406, endPoint x: 487, endPoint y: 368, distance: 38.1
click at [494, 406] on div "Select all [PERSON_NAME]" at bounding box center [585, 387] width 206 height 340
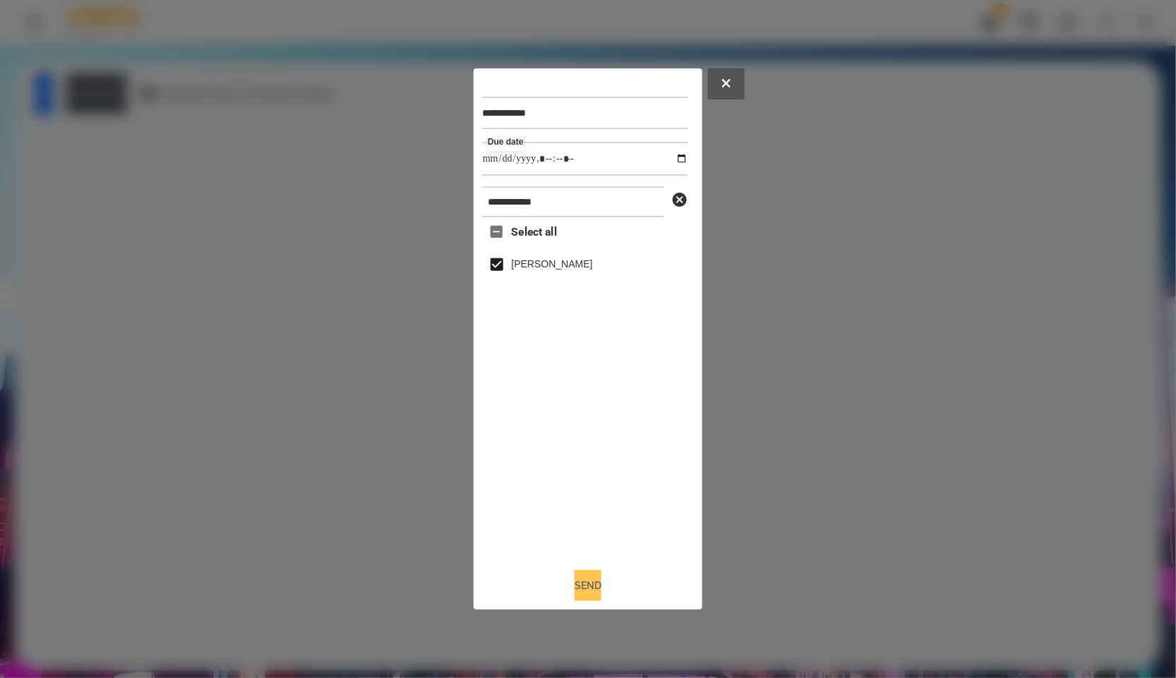
click at [580, 601] on button "Send" at bounding box center [588, 585] width 27 height 31
